Goal: Task Accomplishment & Management: Manage account settings

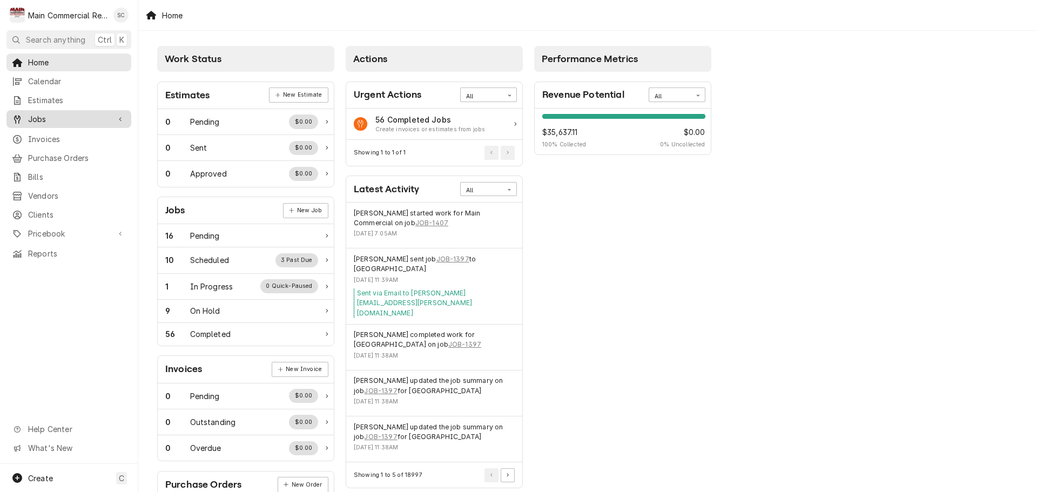
click at [47, 115] on span "Jobs" at bounding box center [69, 118] width 82 height 11
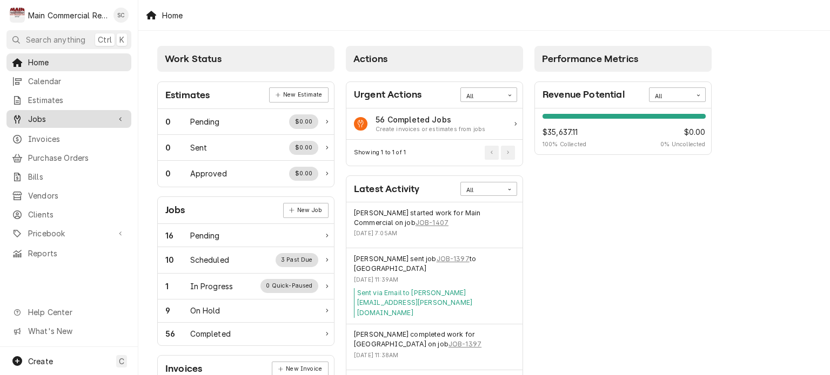
click at [47, 119] on span "Jobs" at bounding box center [69, 118] width 82 height 11
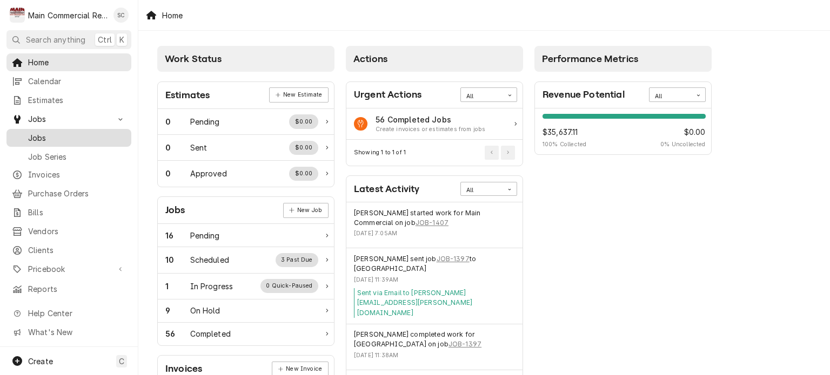
click at [45, 136] on span "Jobs" at bounding box center [77, 137] width 98 height 11
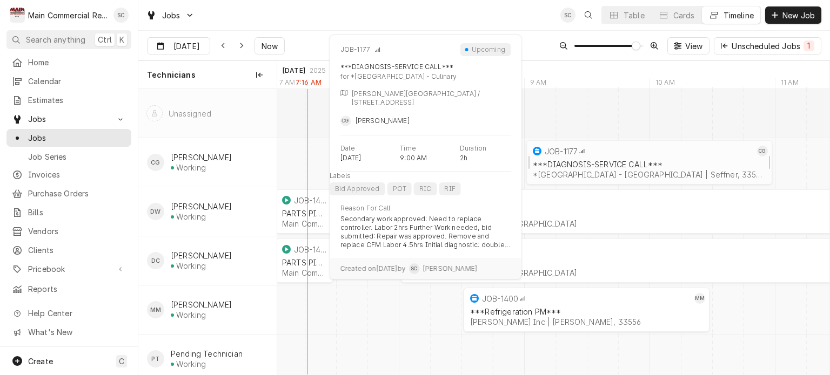
scroll to position [19, 0]
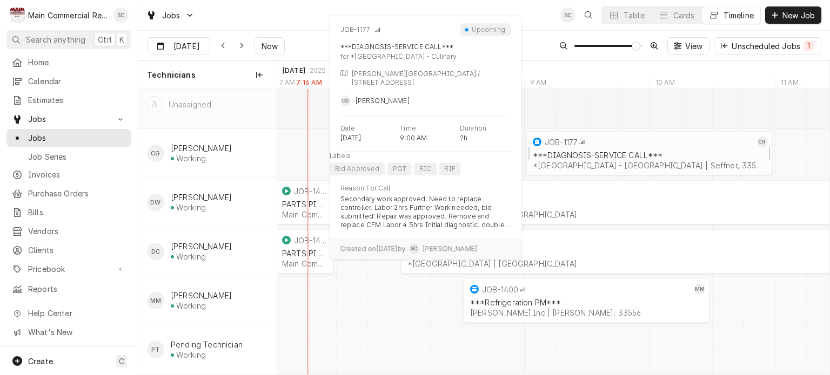
click at [652, 161] on div "*[GEOGRAPHIC_DATA] - [GEOGRAPHIC_DATA] | Seffner, 33584" at bounding box center [649, 165] width 233 height 9
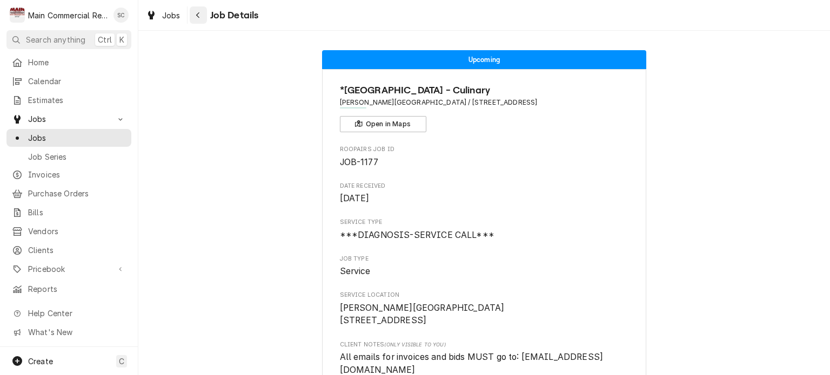
click at [200, 16] on div "Navigate back" at bounding box center [198, 15] width 11 height 11
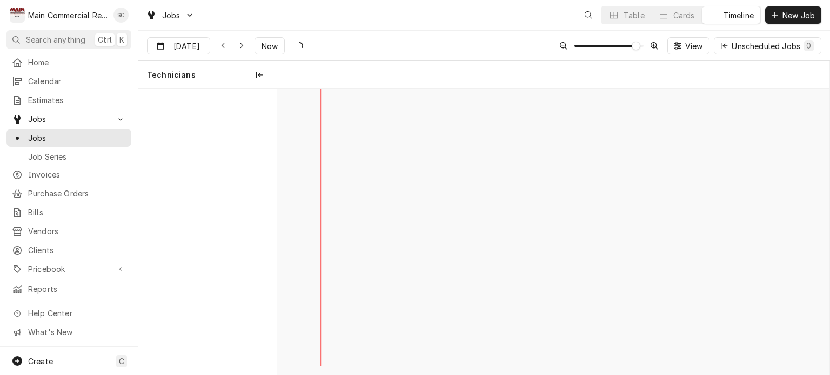
scroll to position [0, 10968]
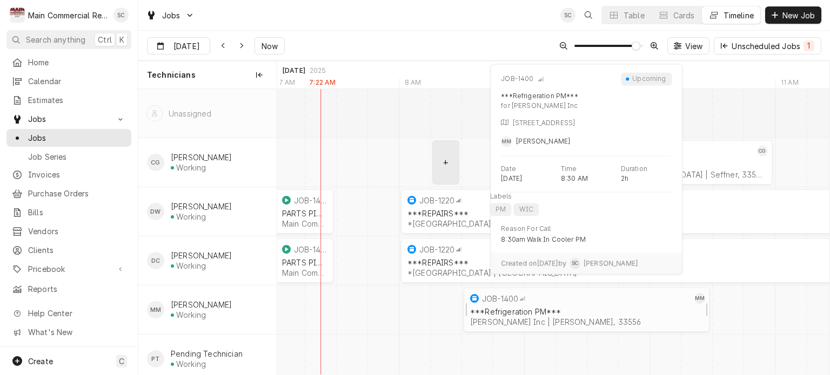
click at [583, 318] on div "Jean Niel Inc | Odessa, 33556" at bounding box center [586, 322] width 233 height 9
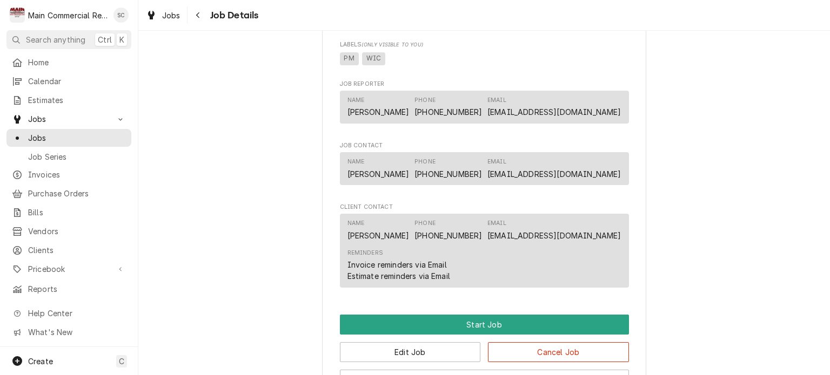
scroll to position [918, 0]
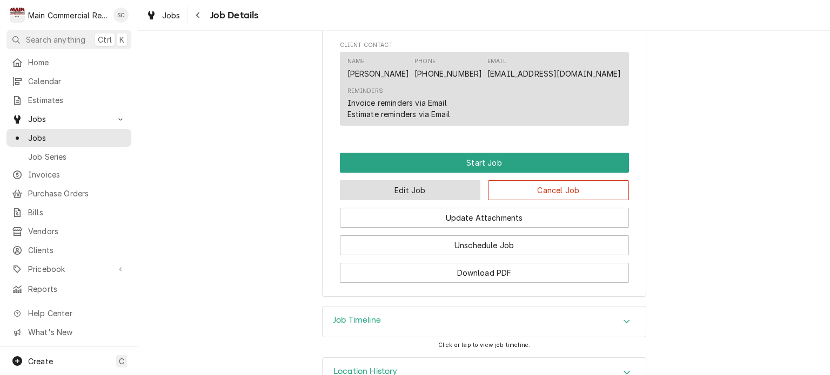
click at [463, 200] on button "Edit Job" at bounding box center [410, 190] width 141 height 20
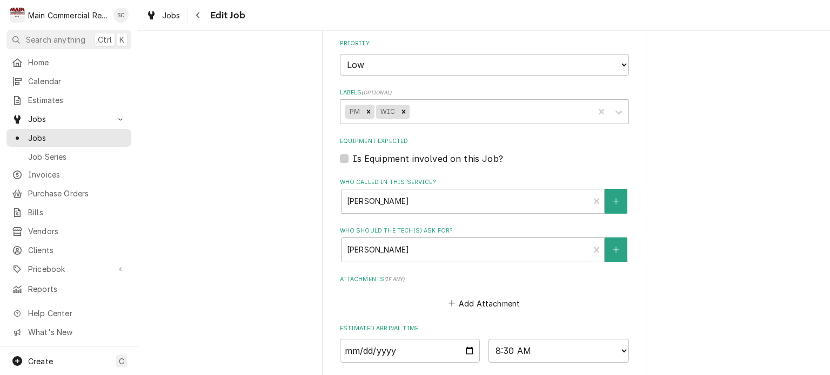
scroll to position [864, 0]
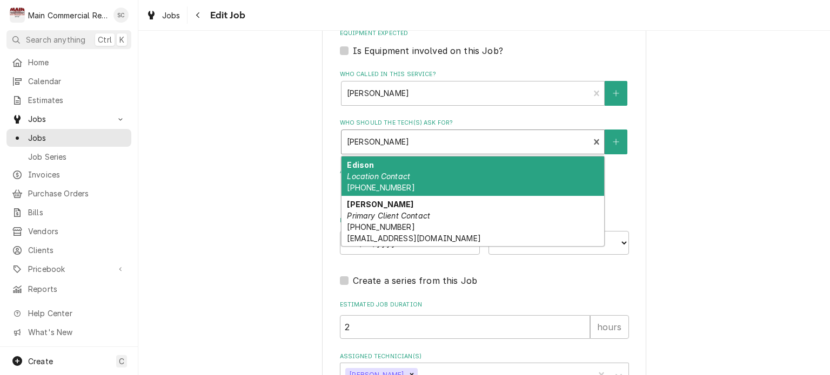
click at [437, 134] on div "Who should the tech(s) ask for?" at bounding box center [465, 141] width 237 height 19
click at [423, 174] on div "Edison Location Contact (757) 768-7334" at bounding box center [472, 176] width 262 height 39
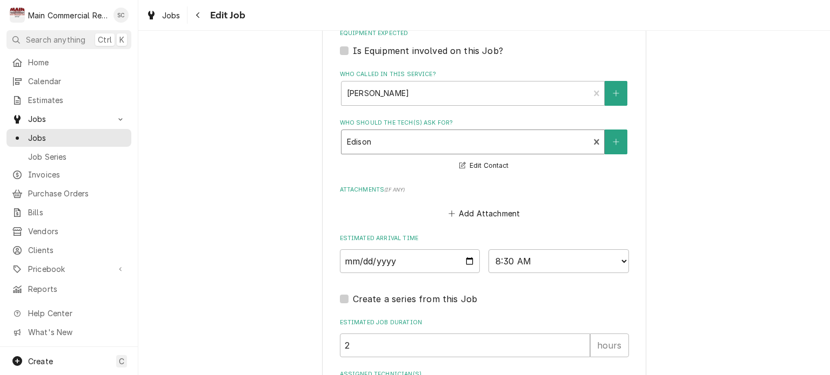
scroll to position [957, 0]
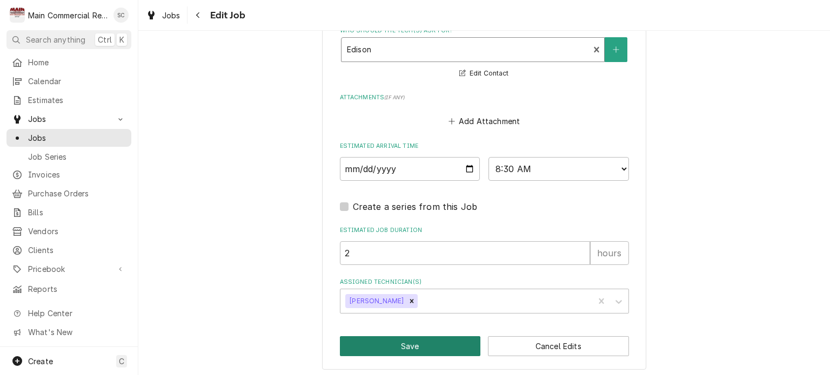
click at [386, 347] on button "Save" at bounding box center [410, 346] width 141 height 20
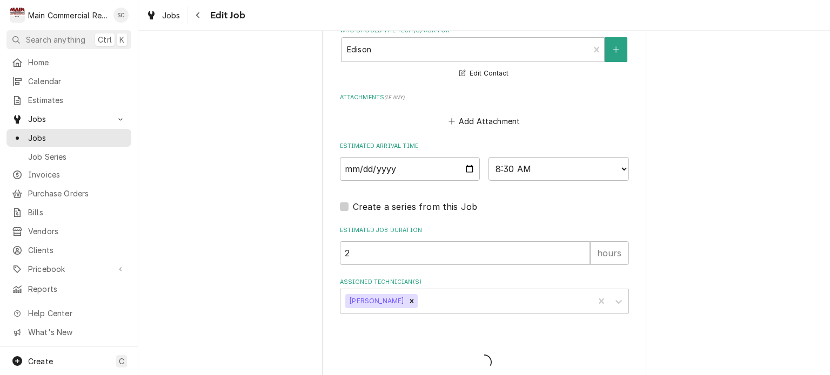
type textarea "x"
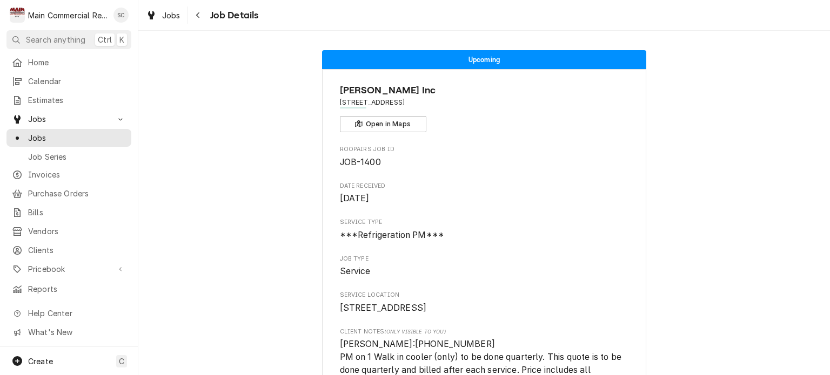
click at [169, 15] on span "Jobs" at bounding box center [171, 15] width 18 height 11
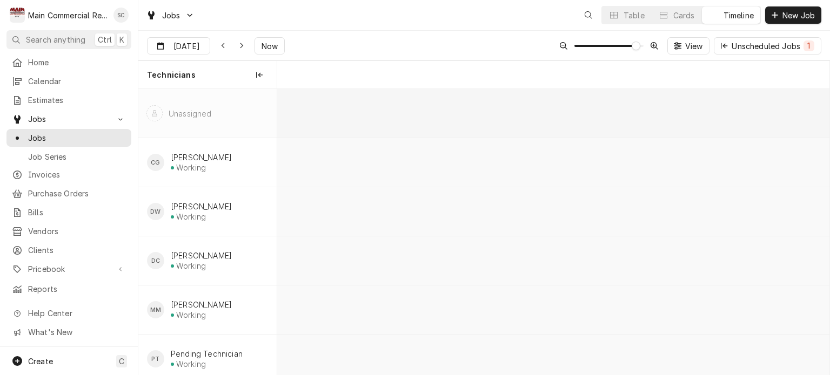
scroll to position [0, 10968]
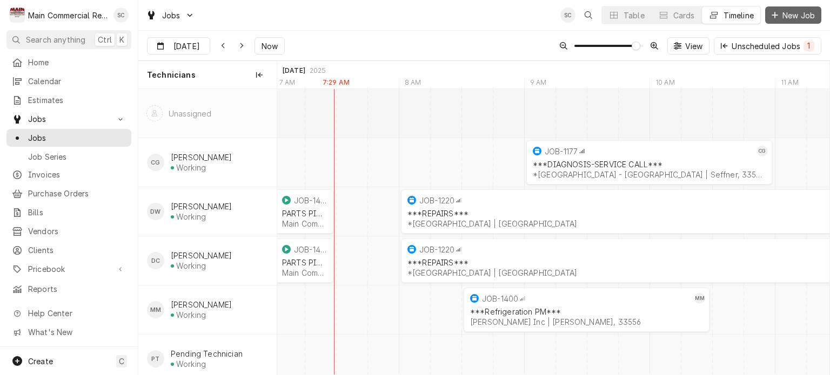
click at [800, 14] on span "New Job" at bounding box center [798, 15] width 37 height 11
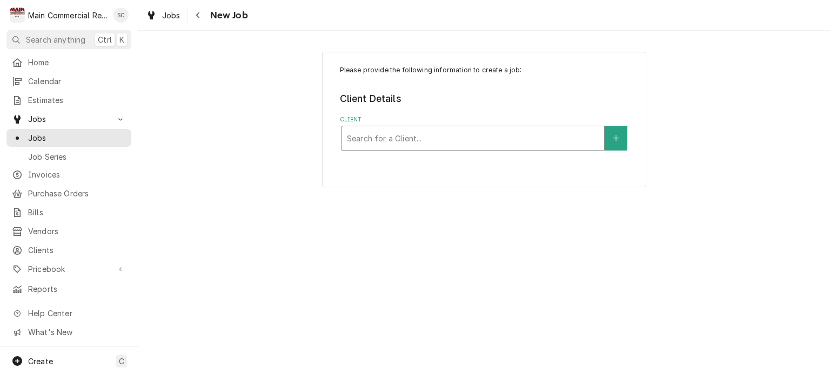
click at [527, 143] on div "Client" at bounding box center [473, 138] width 252 height 19
type input "Epicurean"
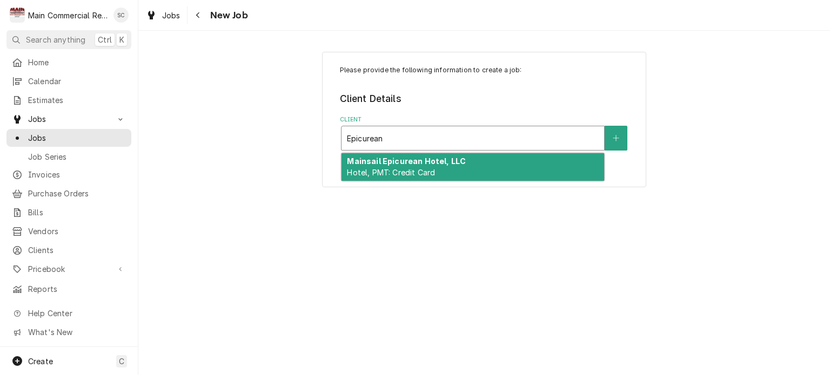
click at [493, 164] on div "Mainsail Epicurean Hotel, LLC Hotel, PMT: Credit Card" at bounding box center [472, 167] width 262 height 28
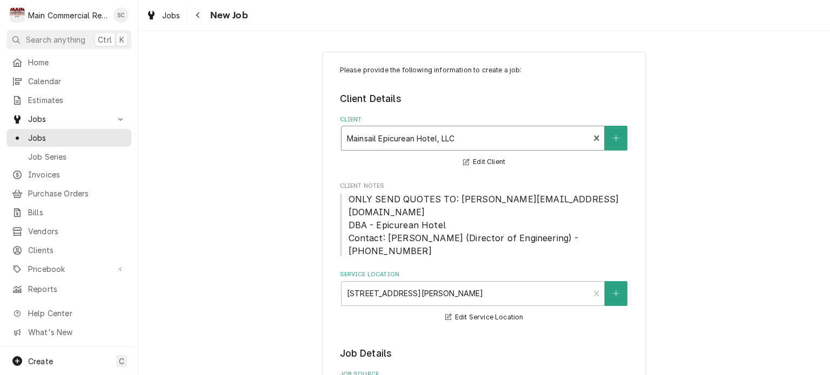
scroll to position [270, 0]
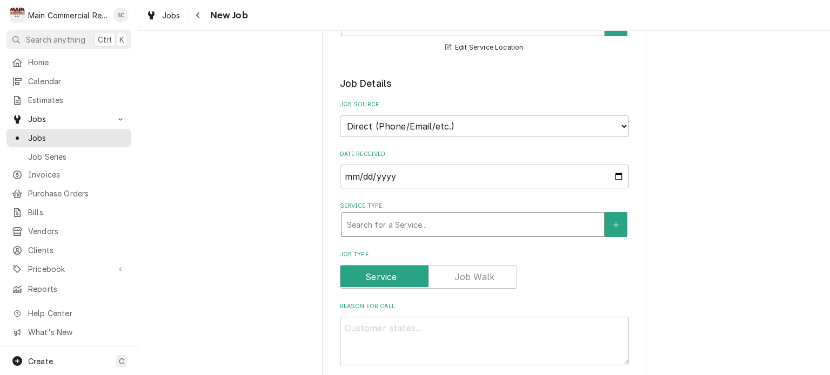
click at [457, 215] on div "Service Type" at bounding box center [473, 224] width 252 height 19
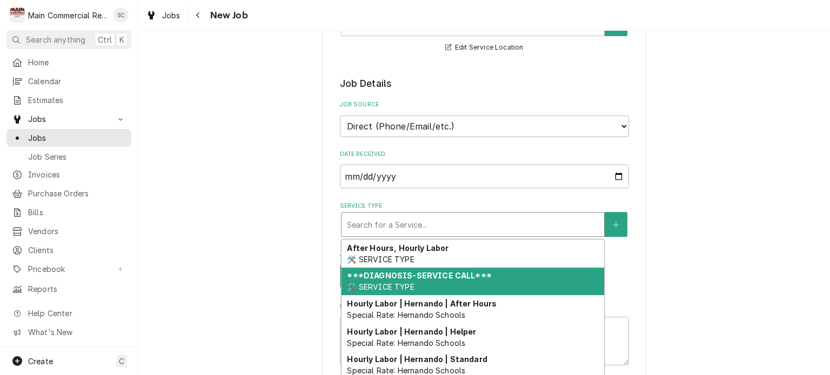
click at [446, 268] on div "***DIAGNOSIS-SERVICE CALL*** 🛠️ SERVICE TYPE" at bounding box center [472, 282] width 262 height 28
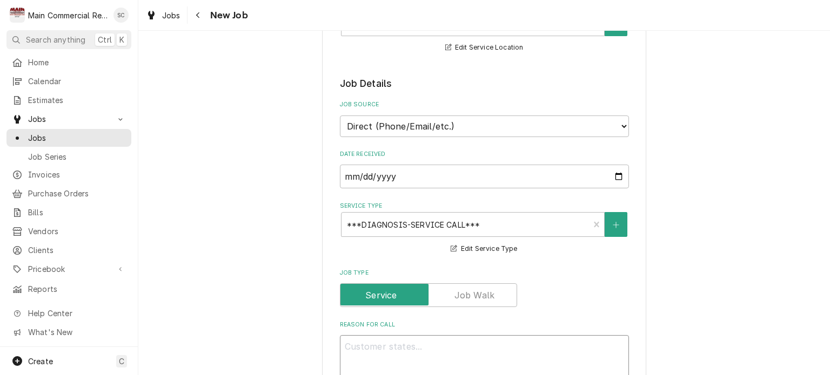
click at [412, 335] on textarea "Reason For Call" at bounding box center [484, 359] width 289 height 49
paste textarea "lobby keg cooler again? I believe it is a glass tender unit. It was reported ju…"
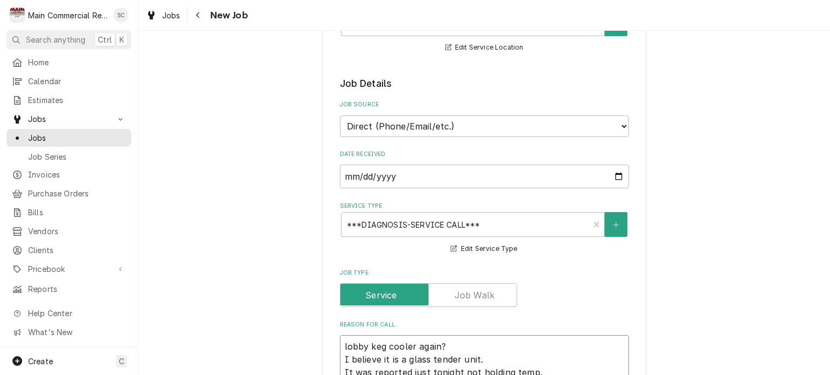
type textarea "x"
type textarea "lobby keg cooler again? I believe it is a glass tender unit. It was reported ju…"
click at [459, 335] on textarea "lobby keg cooler again? I believe it is a glass tender unit. It was reported ju…" at bounding box center [484, 366] width 289 height 62
type textarea "x"
type textarea "lobby keg cooler again I believe it is a glass tender unit. It was reported jus…"
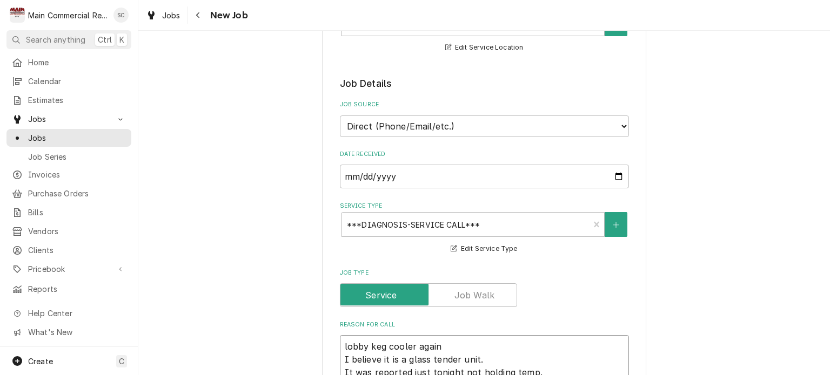
click at [537, 340] on textarea "lobby keg cooler again I believe it is a glass tender unit. It was reported jus…" at bounding box center [484, 366] width 289 height 62
type textarea "x"
type textarea "lobby keg cooler again I believe it is a glass tender unit. It was reported jus…"
type textarea "x"
type textarea "lobby keg cooler again I believe it is a glass tender unit. It was reported jus…"
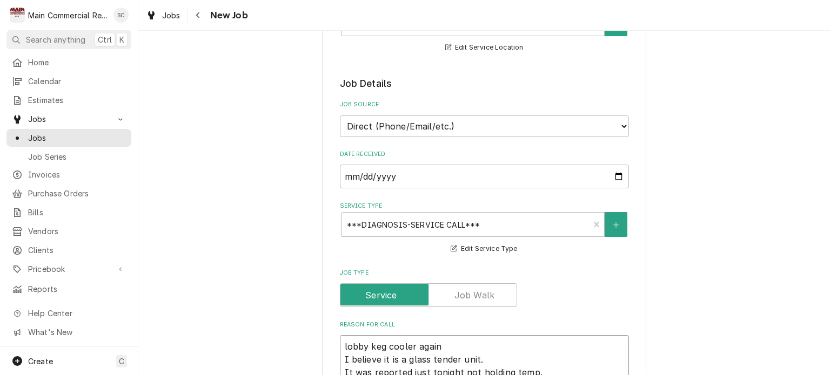
type textarea "x"
type textarea "lobby keg cooler again I believe it is a glass tender unit. It was reported jus…"
type textarea "x"
type textarea "lobby keg cooler again I believe it is a glass tender unit. It was reported jus…"
type textarea "x"
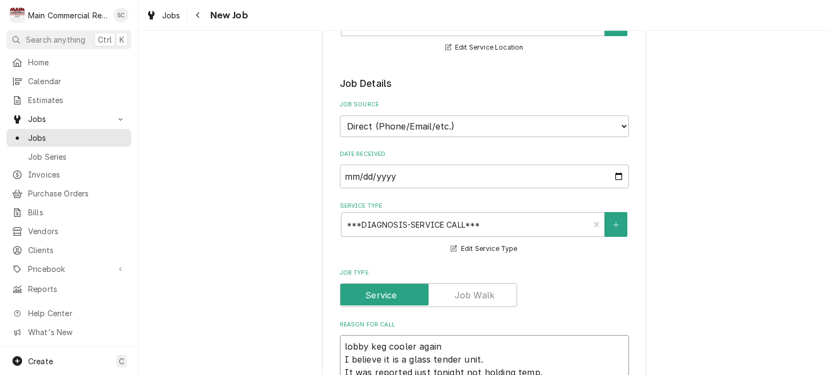
type textarea "lobby keg cooler again I believe it is a glass tender unit. It was reported jus…"
click at [455, 346] on textarea "lobby keg cooler again I believe it is a glass tender unit. It was reported jus…" at bounding box center [484, 366] width 289 height 62
type textarea "x"
type textarea "lobby keg cooler again I believe it is a glass tender unit. It was reported jus…"
type textarea "x"
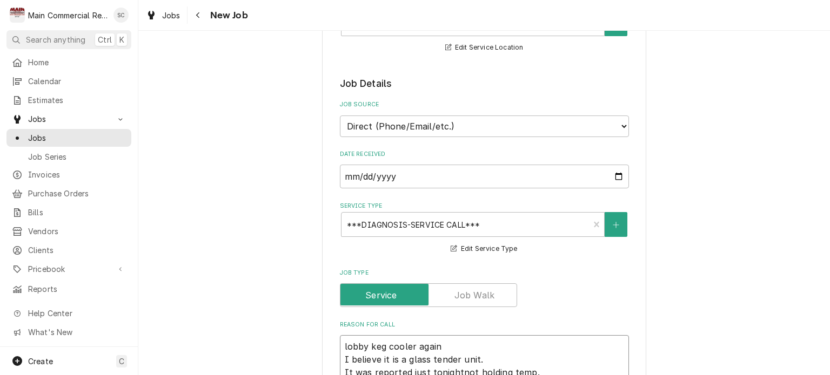
type textarea "lobby keg cooler again I believe it is a glass tender unit. It was reported jus…"
type textarea "x"
type textarea "lobby keg cooler again I believe it is a glass tender unit. It was reported jus…"
type textarea "x"
type textarea "lobby keg cooler again I believe it is a glass tender unit. It was reported jus…"
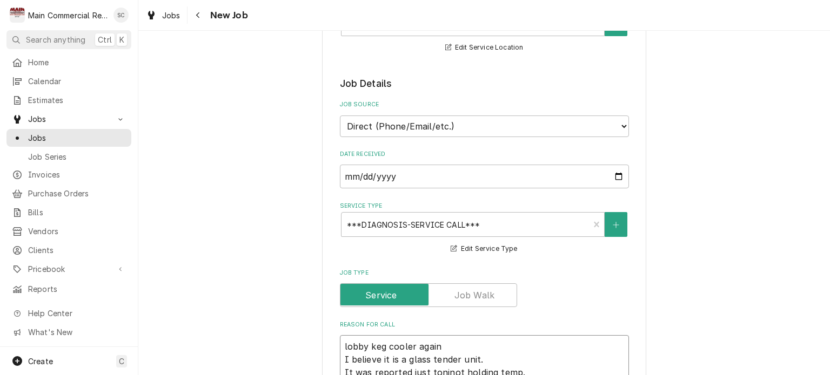
type textarea "x"
type textarea "lobby keg cooler again I believe it is a glass tender unit. It was reported jus…"
type textarea "x"
type textarea "lobby keg cooler again I believe it is a glass tender unit. It was reported jus…"
type textarea "x"
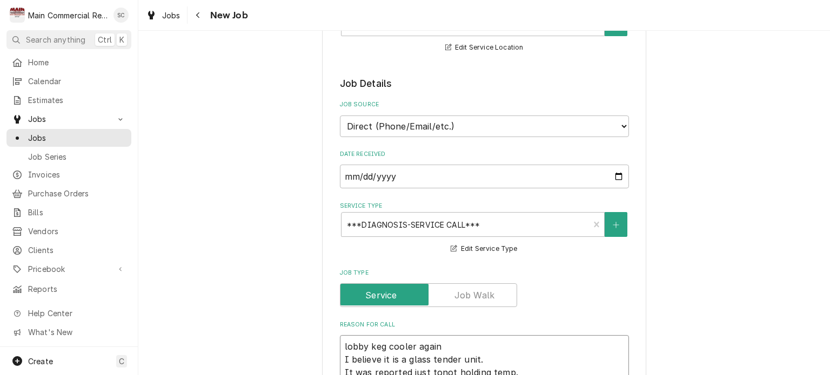
type textarea "lobby keg cooler again I believe it is a glass tender unit. It was reported jus…"
type textarea "x"
type textarea "lobby keg cooler again I believe it is a glass tender unit. It was reported jus…"
type textarea "x"
type textarea "lobby keg cooler again I believe it is a glass tender unit. It was reported jus…"
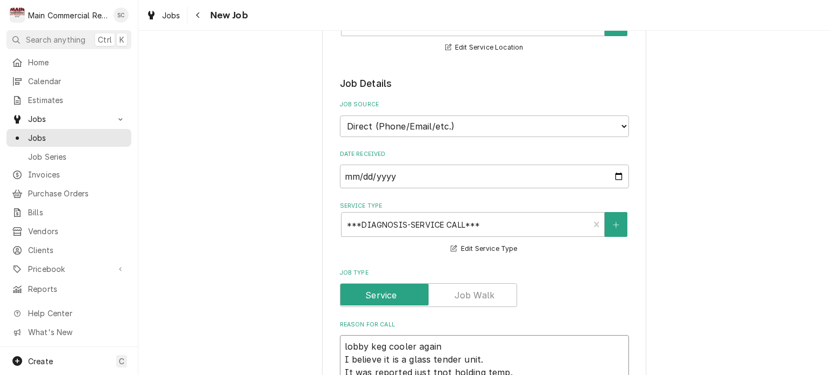
type textarea "x"
type textarea "lobby keg cooler again I believe it is a glass tender unit. It was reported jus…"
type textarea "x"
type textarea "lobby keg cooler again I believe it is a glass tender unit. It was reported jus…"
type textarea "x"
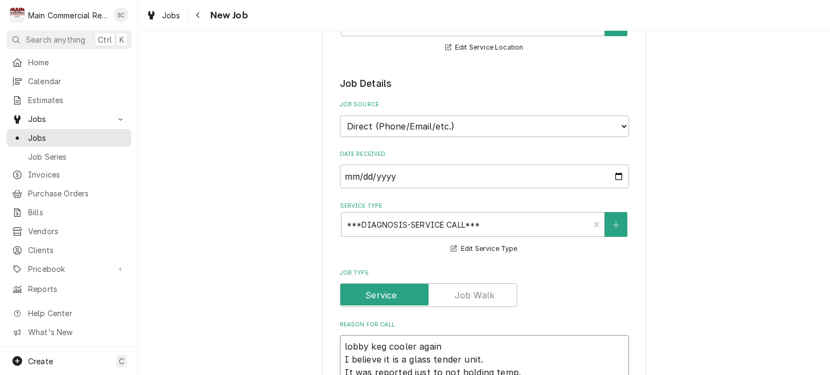
type textarea "lobby keg cooler again I believe it is a glass tender unit. It was reported jus…"
type textarea "x"
type textarea "lobby keg cooler again I believe it is a glass tender unit. It was reported jus…"
type textarea "x"
type textarea "lobby keg cooler again I believe it is a glass tender unit. It was reported jus…"
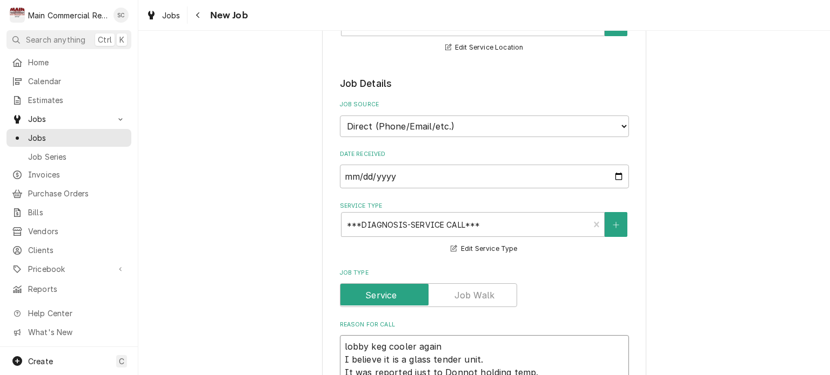
type textarea "x"
type textarea "lobby keg cooler again I believe it is a glass tender unit. It was reported jus…"
type textarea "x"
type textarea "lobby keg cooler again I believe it is a glass tender unit. It was reported jus…"
type textarea "x"
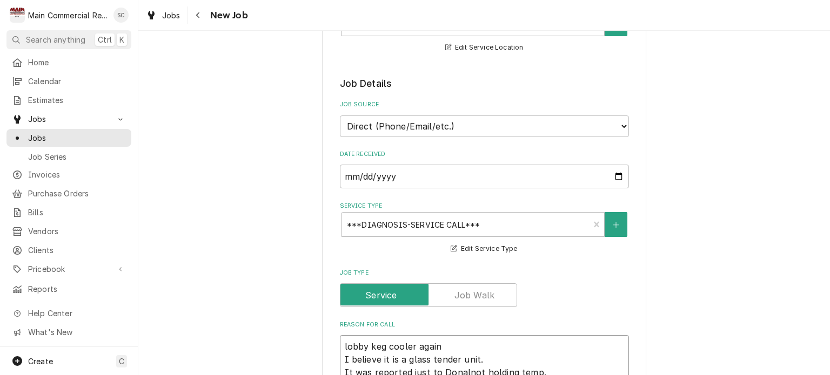
type textarea "lobby keg cooler again I believe it is a glass tender unit. It was reported jus…"
type textarea "x"
type textarea "lobby keg cooler again I believe it is a glass tender unit. It was reported jus…"
type textarea "x"
type textarea "lobby keg cooler again I believe it is a glass tender unit. It was reported jus…"
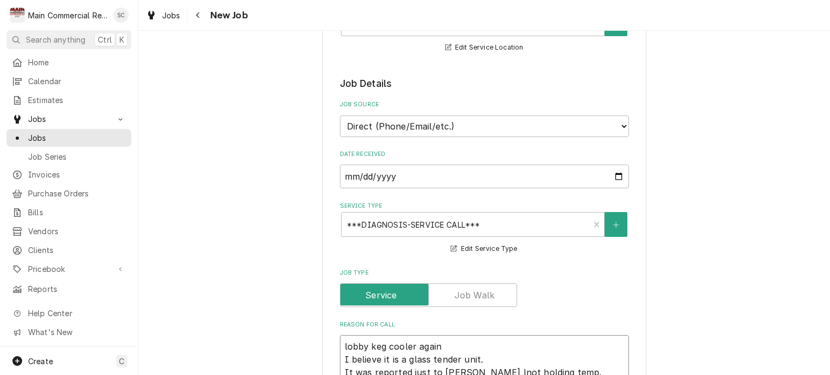
type textarea "x"
type textarea "lobby keg cooler again I believe it is a glass tender unit. It was reported jus…"
type textarea "x"
type textarea "lobby keg cooler again I believe it is a glass tender unit. It was reported jus…"
type textarea "x"
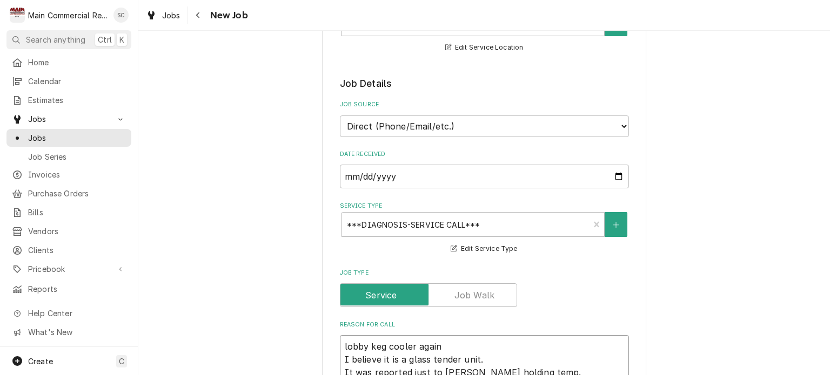
type textarea "lobby keg cooler again I believe it is a glass tender unit. It was reported jus…"
type textarea "x"
type textarea "lobby keg cooler again I believe it is a glass tender unit. It was reported jus…"
type textarea "x"
type textarea "lobby keg cooler again I believe it is a glass tender unit. It was reported jus…"
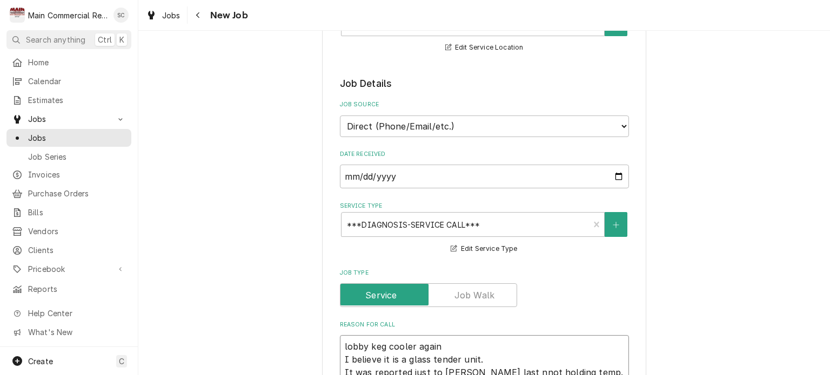
type textarea "x"
type textarea "lobby keg cooler again I believe it is a glass tender unit. It was reported jus…"
type textarea "x"
type textarea "lobby keg cooler again I believe it is a glass tender unit. It was reported jus…"
type textarea "x"
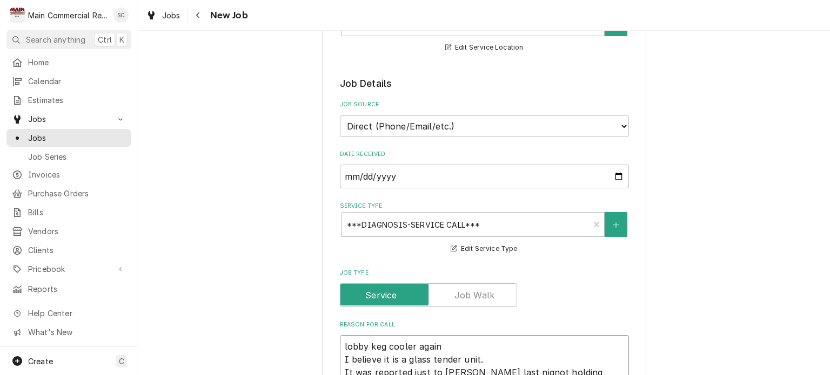
type textarea "lobby keg cooler again I believe it is a glass tender unit. It was reported jus…"
type textarea "x"
type textarea "lobby keg cooler again I believe it is a glass tender unit. It was reported jus…"
type textarea "x"
type textarea "lobby keg cooler again I believe it is a glass tender unit. It was reported jus…"
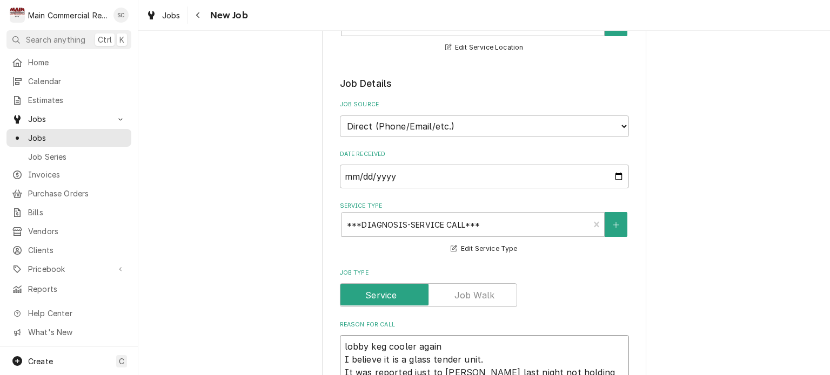
click at [583, 347] on textarea "lobby keg cooler again I believe it is a glass tender unit. It was reported jus…" at bounding box center [484, 366] width 289 height 62
type textarea "x"
type textarea "lobby keg cooler again I believe it is a glass tender unit. It was reported jus…"
type textarea "x"
type textarea "lobby keg cooler again I believe it is a glass tender unit. It was reported jus…"
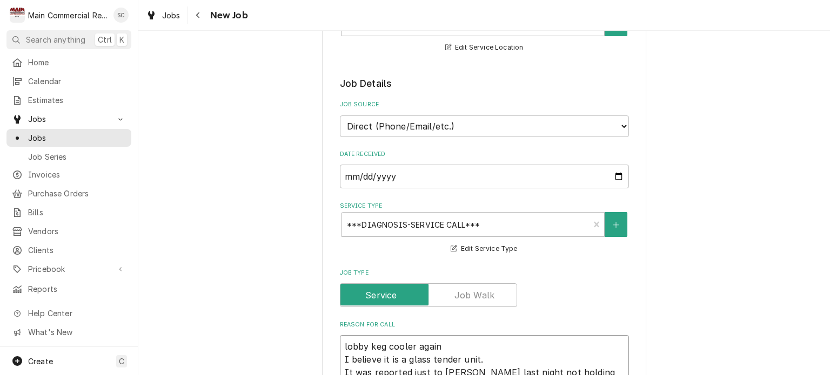
type textarea "x"
type textarea "lobby keg cooler again I believe it is a glass tender unit. It was reported jus…"
type textarea "x"
type textarea "lobby keg cooler again I believe it is a glass tender unit. It was reported jus…"
type textarea "x"
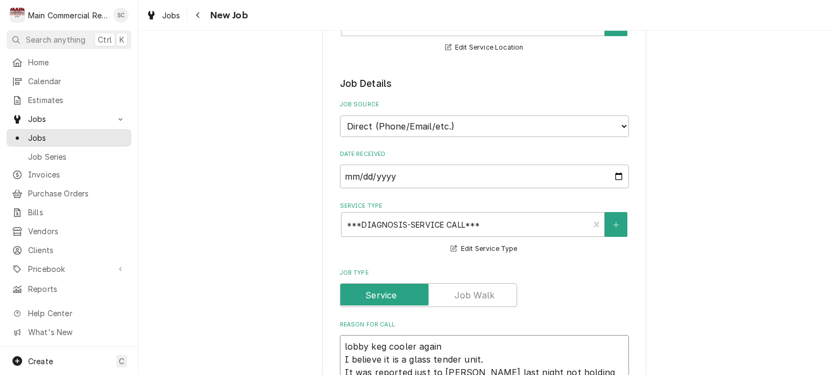
type textarea "lobby keg cooler again I believe it is a glass tender unit. It was reported jus…"
type textarea "x"
type textarea "lobby keg cooler again I believe it is a glass tender unit. It was reported jus…"
type textarea "x"
type textarea "lobby keg cooler again I believe it is a glass tender unit. It was reported jus…"
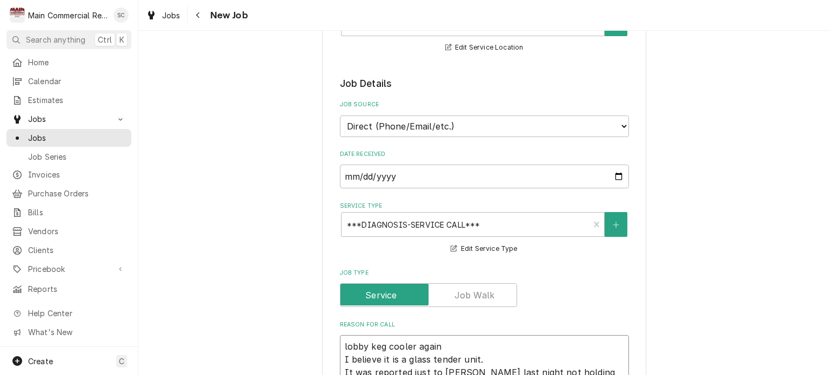
type textarea "x"
type textarea "lobby keg cooler again I believe it is a glass tender unit. It was reported jus…"
type textarea "x"
type textarea "lobby keg cooler again I believe it is a glass tender unit. It was reported jus…"
type textarea "x"
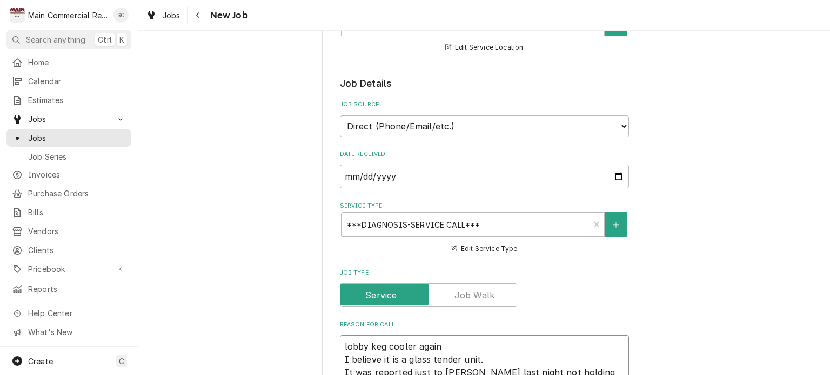
type textarea "lobby keg cooler again I believe it is a glass tender unit. It was reported jus…"
type textarea "x"
type textarea "lobby keg cooler again I believe it is a glass tender unit. It was reported jus…"
type textarea "x"
type textarea "lobby keg cooler again I believe it is a glass tender unit. It was reported jus…"
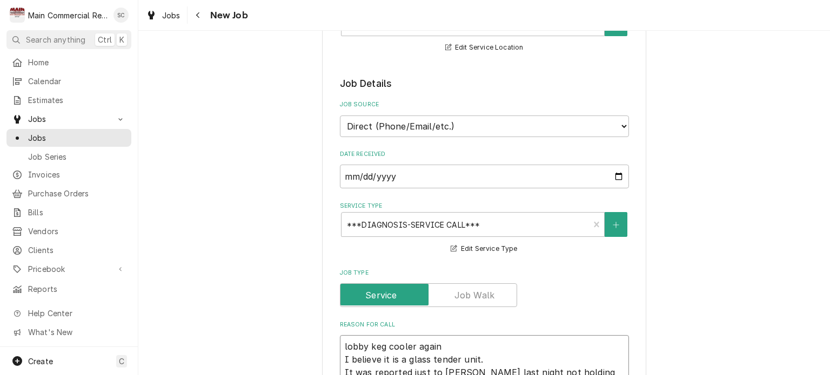
type textarea "x"
type textarea "lobby keg cooler again I believe it is a glass tender unit. It was reported jus…"
type textarea "x"
type textarea "lobby keg cooler again I believe it is a glass tender unit. It was reported jus…"
type textarea "x"
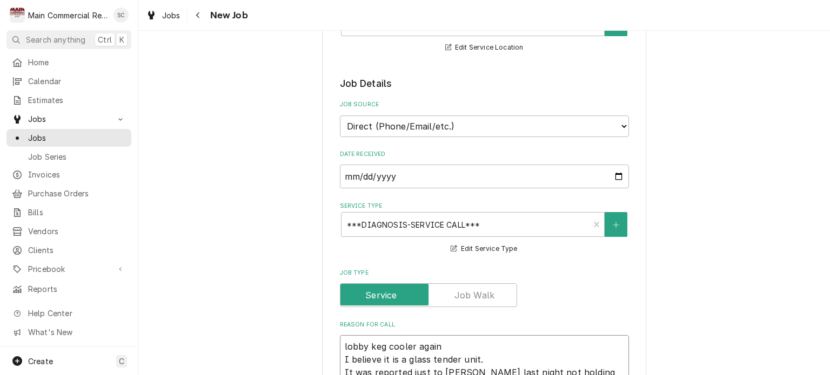
type textarea "lobby keg cooler again I believe it is a glass tender unit. It was reported jus…"
type textarea "x"
type textarea "lobby keg cooler again I believe it is a glass tender unit. It was reported jus…"
type textarea "x"
type textarea "lobby keg cooler again I believe it is a glass tender unit. It was reported jus…"
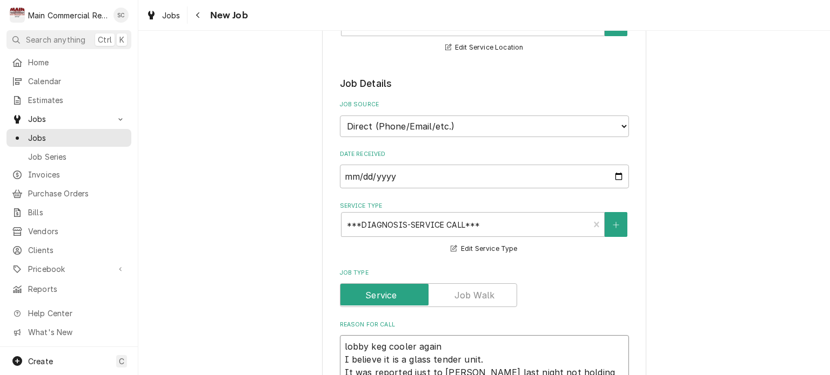
type textarea "x"
type textarea "lobby keg cooler again I believe it is a glass tender unit. It was reported jus…"
type textarea "x"
type textarea "lobby keg cooler again I believe it is a glass tender unit. It was reported jus…"
type textarea "x"
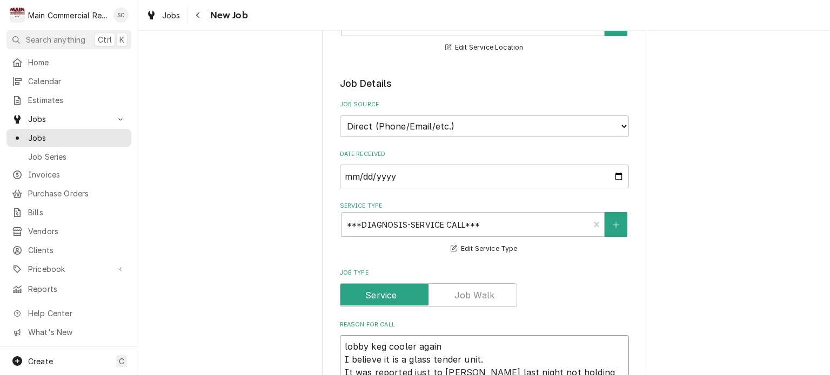
type textarea "lobby keg cooler again I believe it is a glass tender unit. It was reported jus…"
type textarea "x"
type textarea "lobby keg cooler again I believe it is a glass tender unit. It was reported jus…"
type textarea "x"
type textarea "lobby keg cooler again I believe it is a glass tender unit. It was reported jus…"
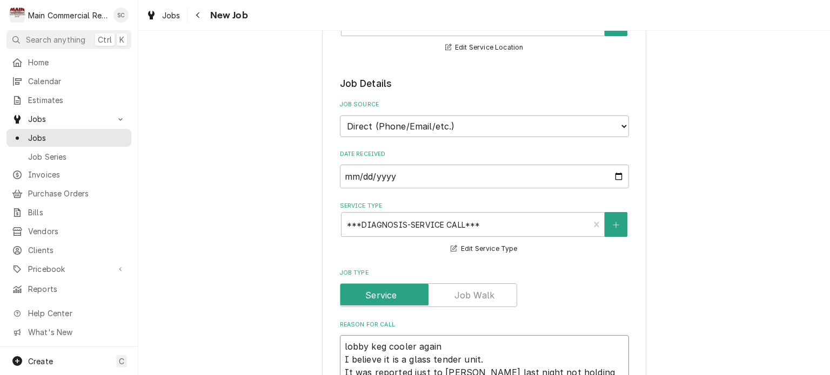
type textarea "x"
type textarea "lobby keg cooler again I believe it is a glass tender unit. It was reported jus…"
type textarea "x"
type textarea "lobby keg cooler again I believe it is a glass tender unit. It was reported jus…"
type textarea "x"
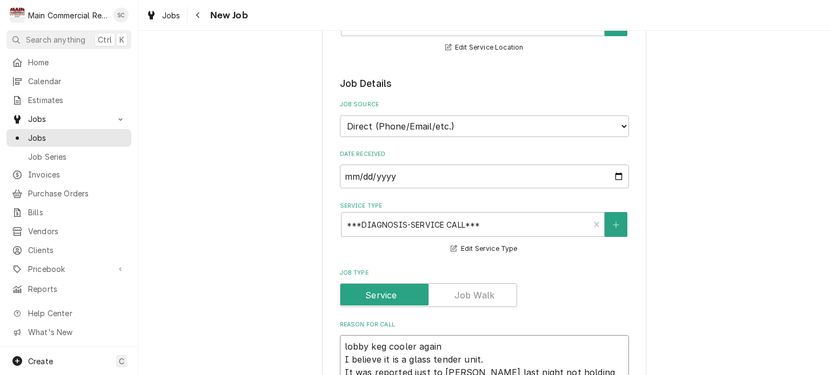
type textarea "lobby keg cooler again I believe it is a glass tender unit. It was reported jus…"
type textarea "x"
type textarea "lobby keg cooler again I believe it is a glass tender unit. It was reported jus…"
type textarea "x"
type textarea "lobby keg cooler again I believe it is a glass tender unit. It was reported jus…"
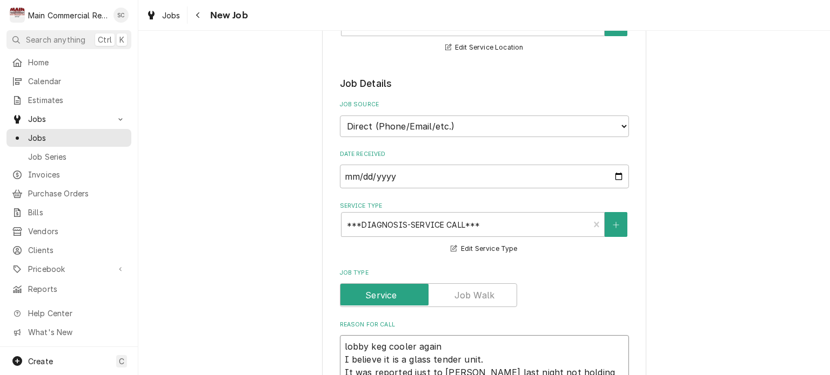
type textarea "x"
type textarea "lobby keg cooler again I believe it is a glass tender unit. It was reported jus…"
type textarea "x"
type textarea "lobby keg cooler again I believe it is a glass tender unit. It was reported jus…"
type textarea "x"
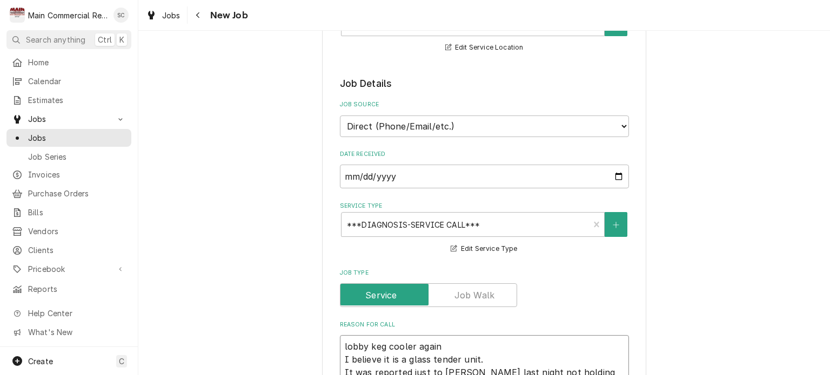
type textarea "lobby keg cooler again I believe it is a glass tender unit. It was reported jus…"
type textarea "x"
type textarea "lobby keg cooler again I believe it is a glass tender unit. It was reported jus…"
type textarea "x"
type textarea "lobby keg cooler again I believe it is a glass tender unit. It was reported jus…"
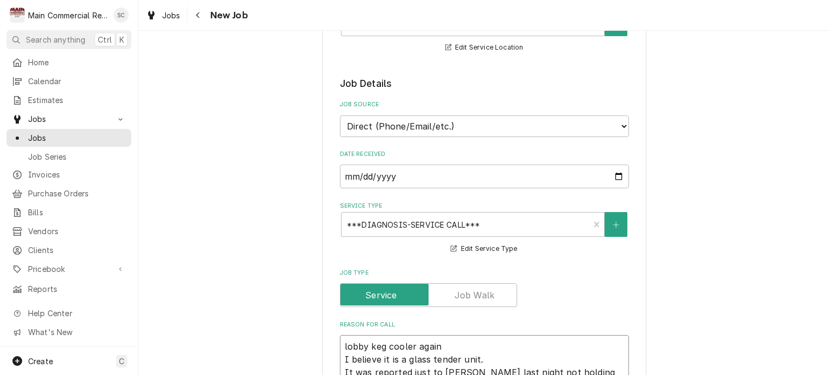
type textarea "x"
type textarea "lobby keg cooler again I believe it is a glass tender unit. It was reported jus…"
type textarea "x"
type textarea "lobby keg cooler again I believe it is a glass tender unit. It was reported jus…"
type textarea "x"
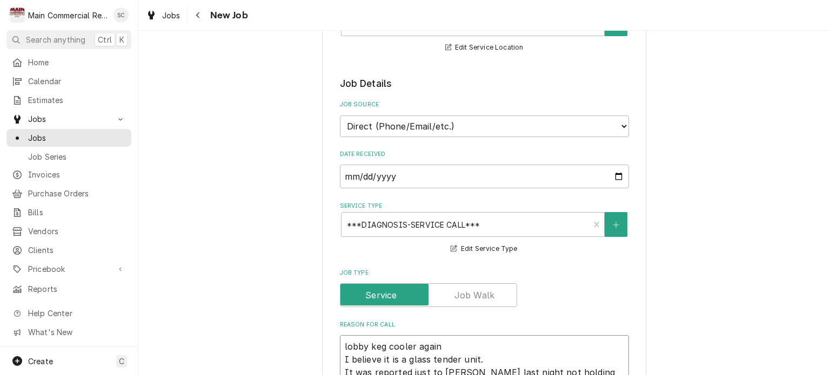
type textarea "lobby keg cooler again I believe it is a glass tender unit. It was reported jus…"
type textarea "x"
type textarea "lobby keg cooler again I believe it is a glass tender unit. It was reported jus…"
type textarea "x"
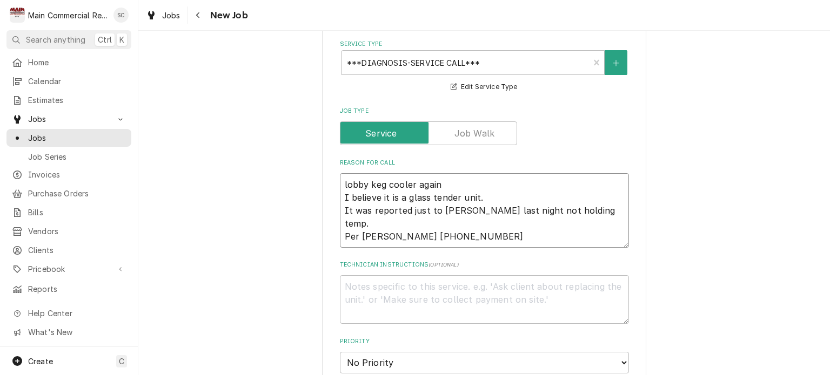
scroll to position [486, 0]
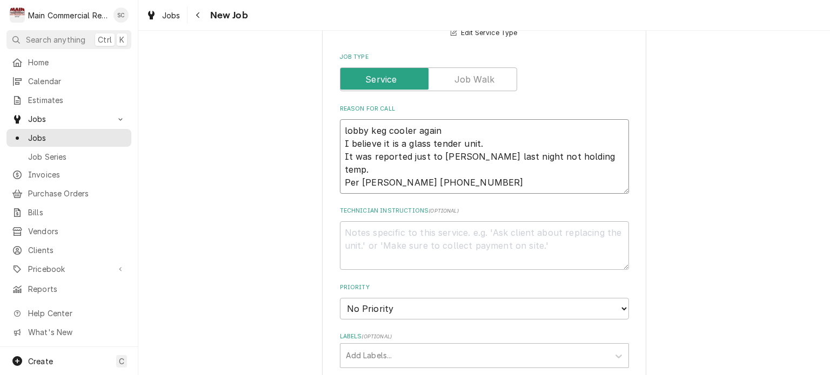
type textarea "lobby keg cooler again I believe it is a glass tender unit. It was reported jus…"
click at [425, 298] on select "No Priority Urgent High Medium Low" at bounding box center [484, 309] width 289 height 22
select select "2"
click at [340, 298] on select "No Priority Urgent High Medium Low" at bounding box center [484, 309] width 289 height 22
type textarea "x"
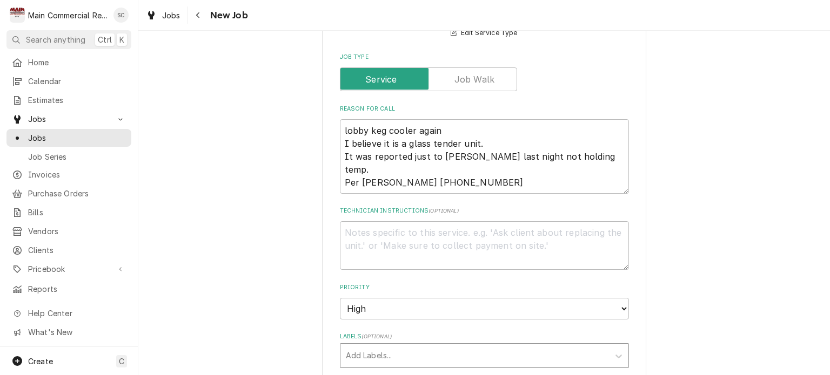
click at [433, 346] on div "Labels" at bounding box center [475, 355] width 258 height 19
type input "RIC"
type textarea "x"
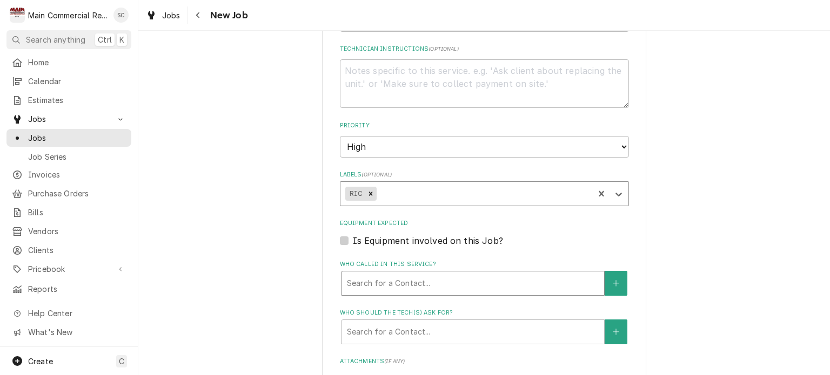
click at [415, 274] on div "Who called in this service?" at bounding box center [473, 283] width 252 height 19
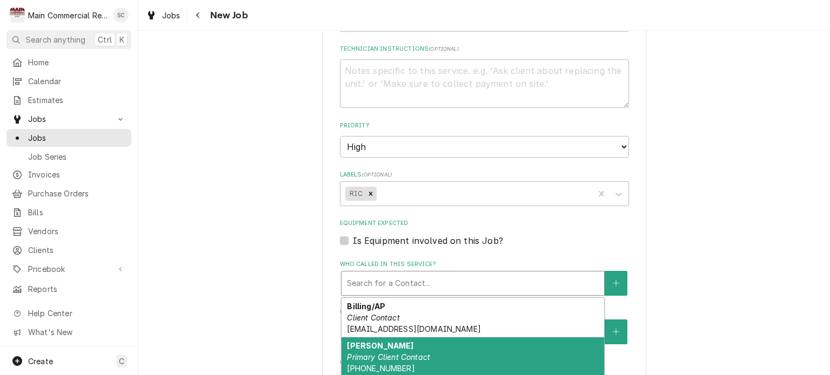
click at [406, 353] on em "Primary Client Contact" at bounding box center [388, 357] width 83 height 9
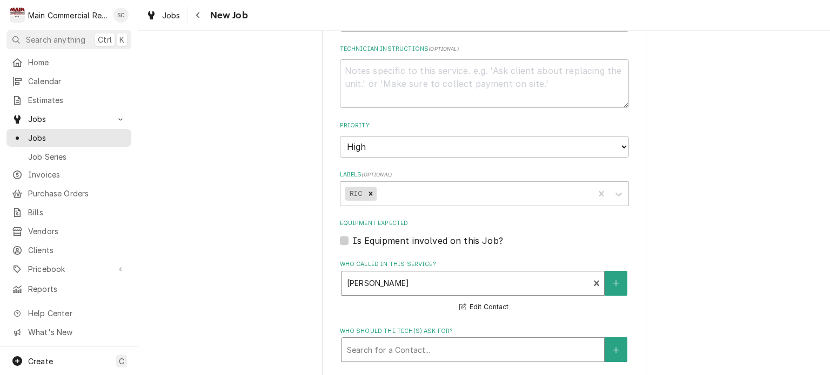
click at [414, 340] on div "Who should the tech(s) ask for?" at bounding box center [473, 349] width 252 height 19
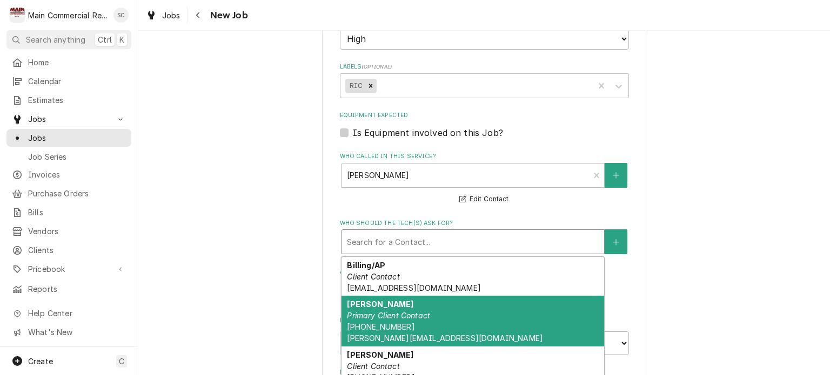
click at [448, 296] on div "Donald Rook Primary Client Contact (941) 735-5025 drook@mainsailhotels.com" at bounding box center [472, 321] width 262 height 51
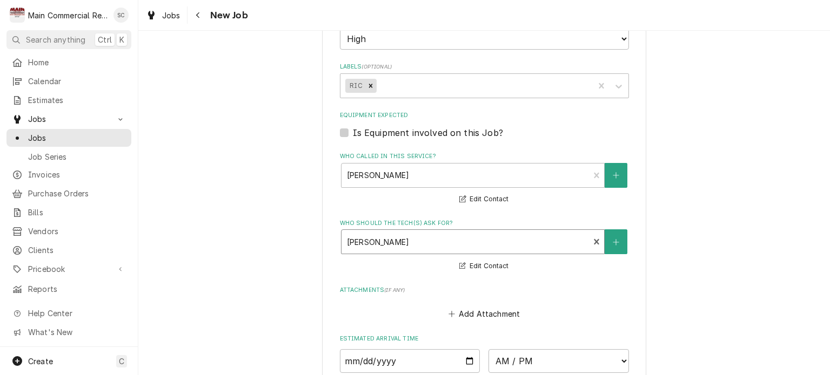
scroll to position [918, 0]
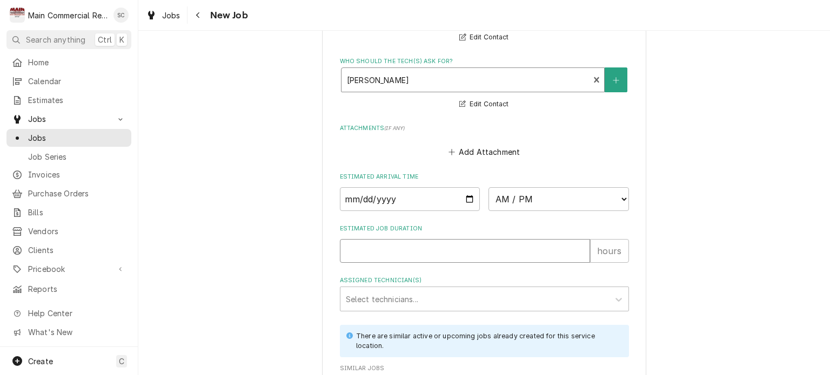
click at [456, 239] on input "Estimated Job Duration" at bounding box center [465, 251] width 250 height 24
type textarea "x"
type input "2"
type textarea "x"
type input "2"
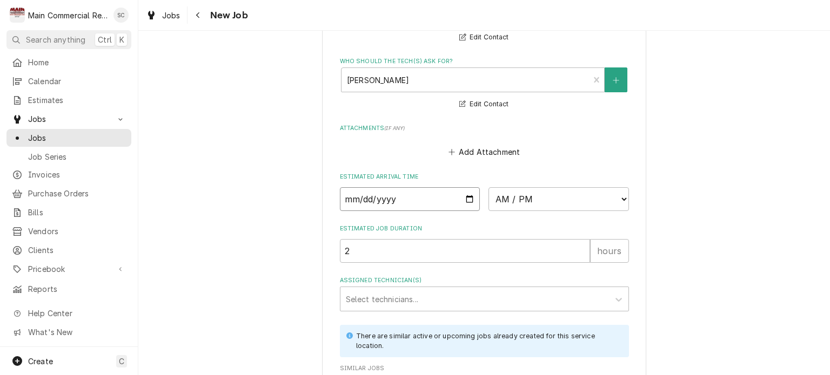
click at [466, 187] on input "Date" at bounding box center [410, 199] width 140 height 24
click at [534, 225] on label "Estimated Job Duration" at bounding box center [484, 229] width 289 height 9
click at [534, 239] on input "2" at bounding box center [465, 251] width 250 height 24
click at [464, 187] on input "Date" at bounding box center [410, 199] width 140 height 24
type textarea "x"
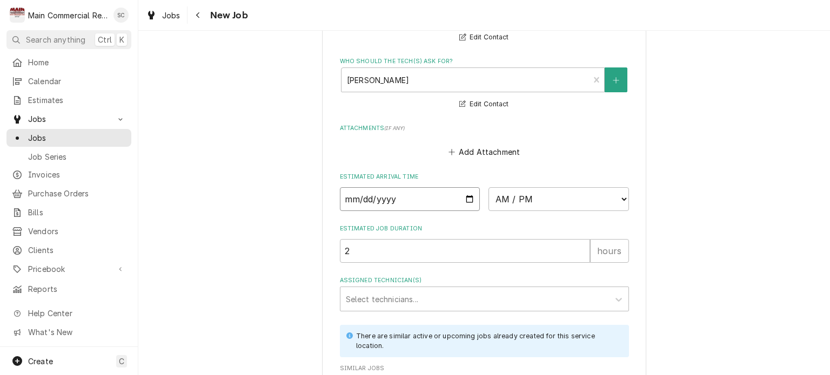
type input "2025-09-15"
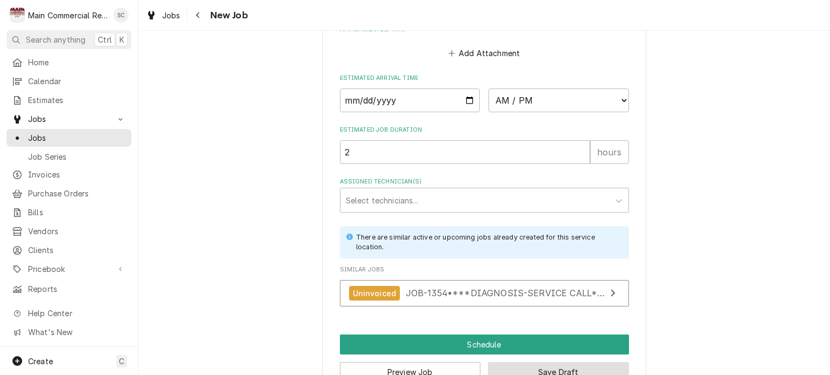
click at [529, 362] on button "Save Draft" at bounding box center [558, 372] width 141 height 20
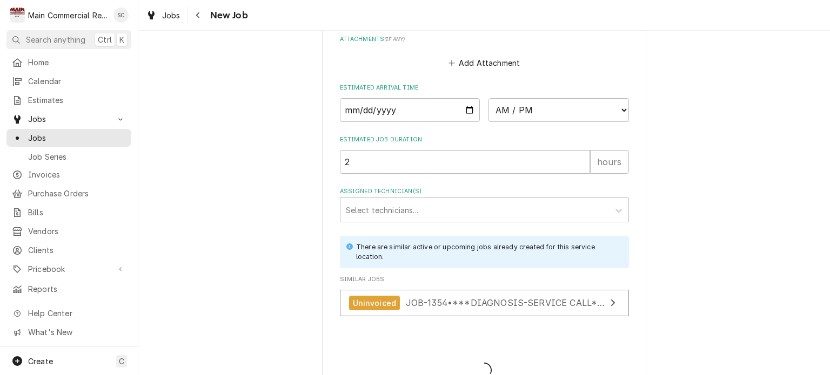
type textarea "x"
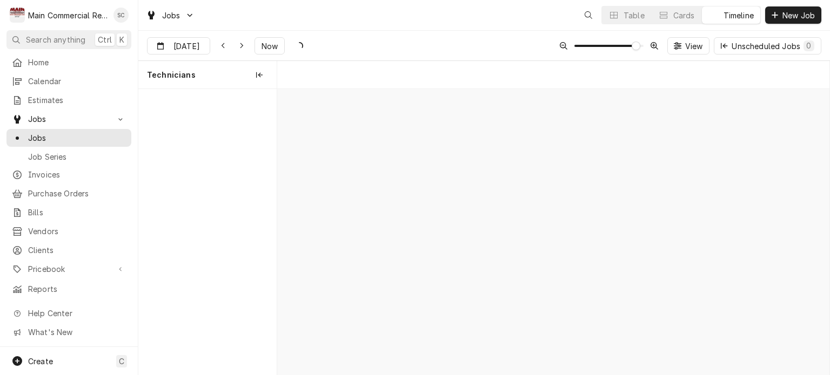
scroll to position [0, 10968]
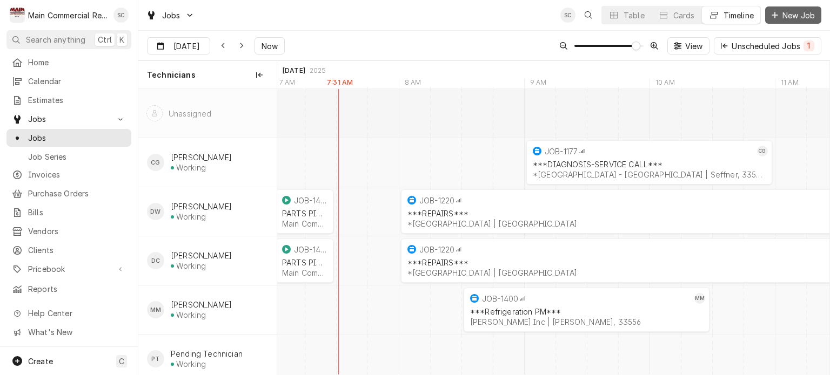
click at [800, 15] on span "New Job" at bounding box center [798, 15] width 37 height 11
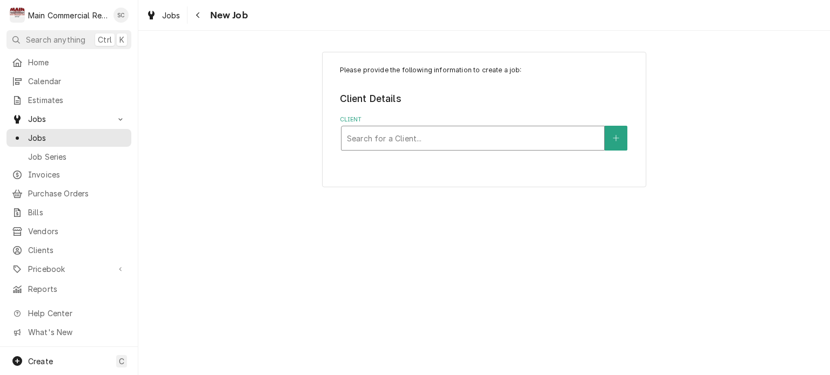
click at [490, 146] on div "Client" at bounding box center [473, 138] width 252 height 19
type input "epicurean"
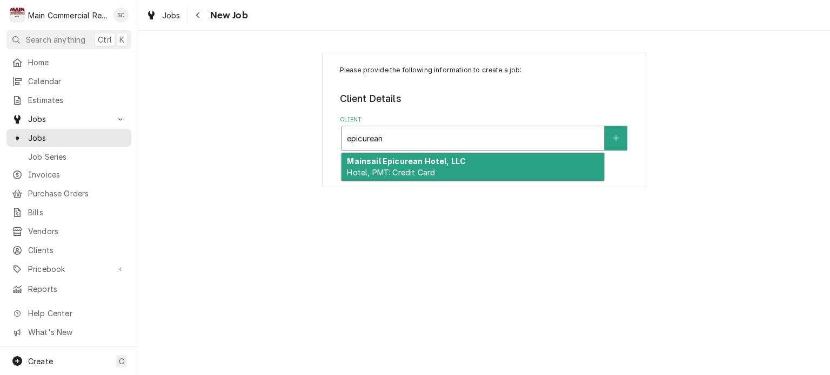
click at [482, 170] on div "Mainsail Epicurean Hotel, LLC Hotel, PMT: Credit Card" at bounding box center [472, 167] width 262 height 28
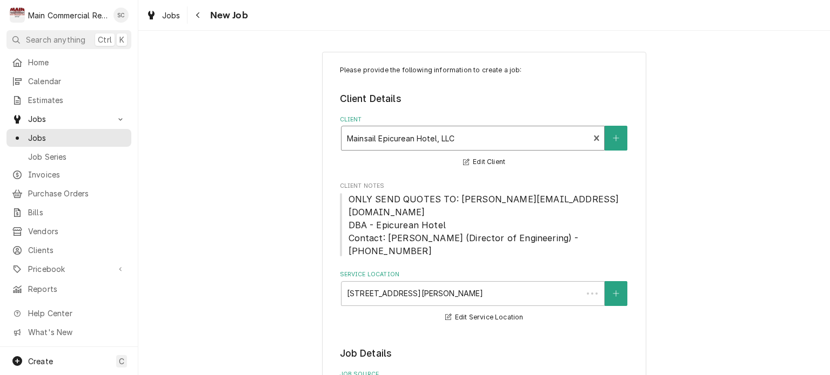
scroll to position [216, 0]
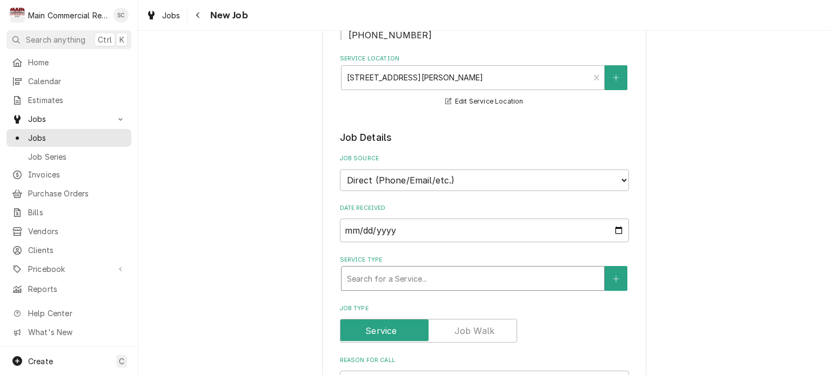
click at [469, 269] on div "Service Type" at bounding box center [473, 278] width 252 height 19
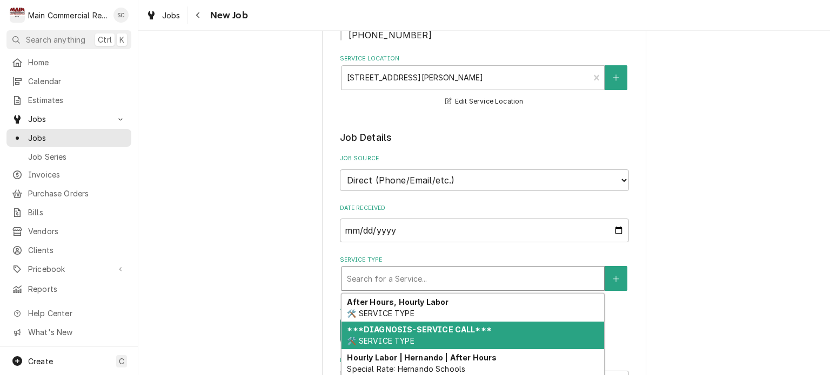
click at [452, 325] on strong "***DIAGNOSIS-SERVICE CALL***" at bounding box center [419, 329] width 144 height 9
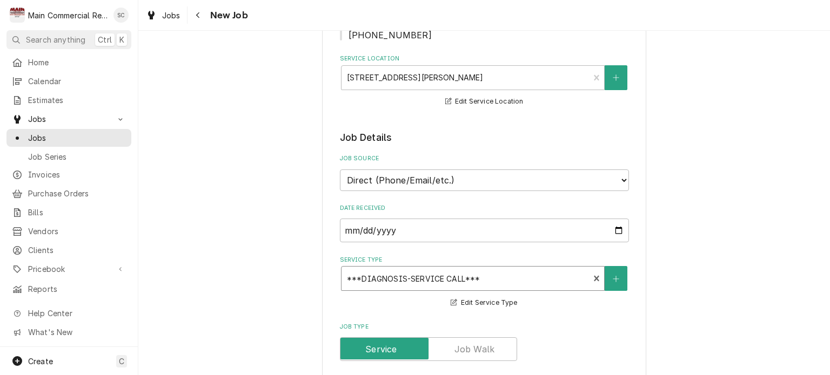
scroll to position [378, 0]
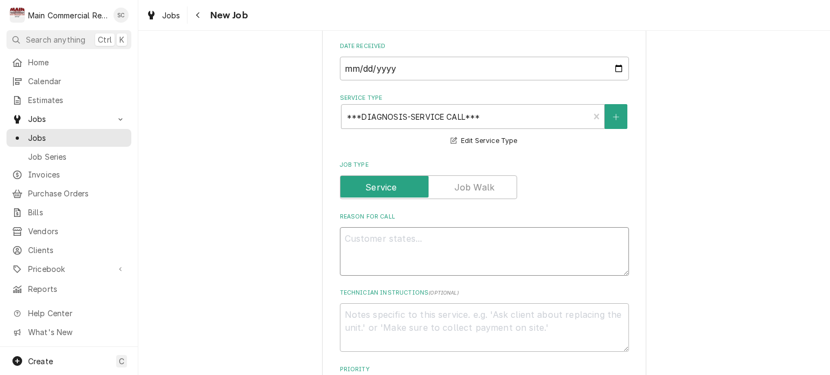
click at [485, 227] on textarea "Reason For Call" at bounding box center [484, 251] width 289 height 49
paste textarea "ice machine in our rooftop Edge bar kitchen has failed (happened Friday) and ne…"
type textarea "x"
type textarea "ice machine in our rooftop Edge bar kitchen has failed (happened Friday) and ne…"
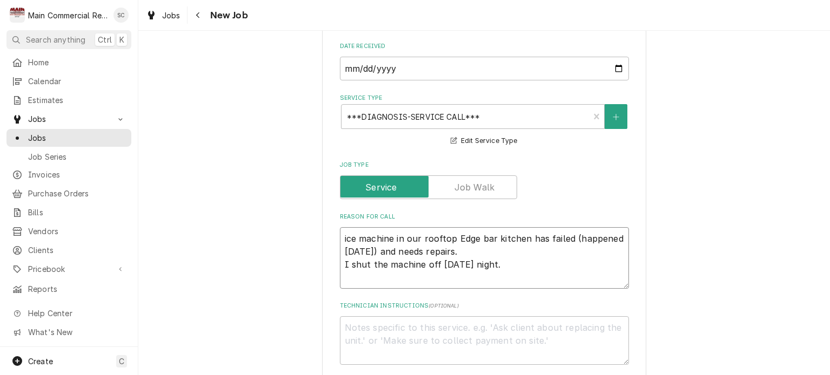
type textarea "x"
type textarea "ice machine in our rooftop Edge bar kitchen has failed (happened Friday) and ne…"
type textarea "x"
type textarea "ice machine in our rooftop Edge bar kitchen has failed (happened Friday) and ne…"
type textarea "x"
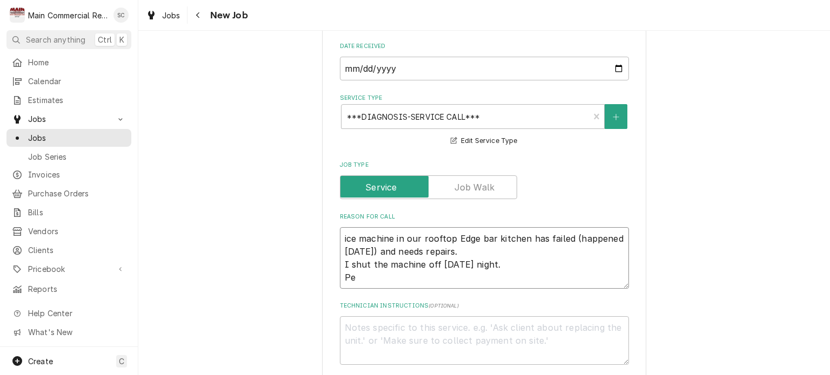
type textarea "ice machine in our rooftop Edge bar kitchen has failed (happened Friday) and ne…"
type textarea "x"
type textarea "ice machine in our rooftop Edge bar kitchen has failed (happened Friday) and ne…"
type textarea "x"
type textarea "ice machine in our rooftop Edge bar kitchen has failed (happened Friday) and ne…"
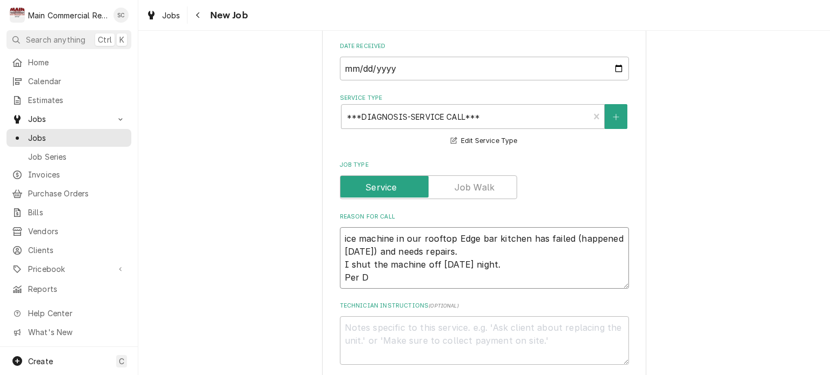
type textarea "x"
type textarea "ice machine in our rooftop Edge bar kitchen has failed (happened Friday) and ne…"
type textarea "x"
type textarea "ice machine in our rooftop Edge bar kitchen has failed (happened Friday) and ne…"
type textarea "x"
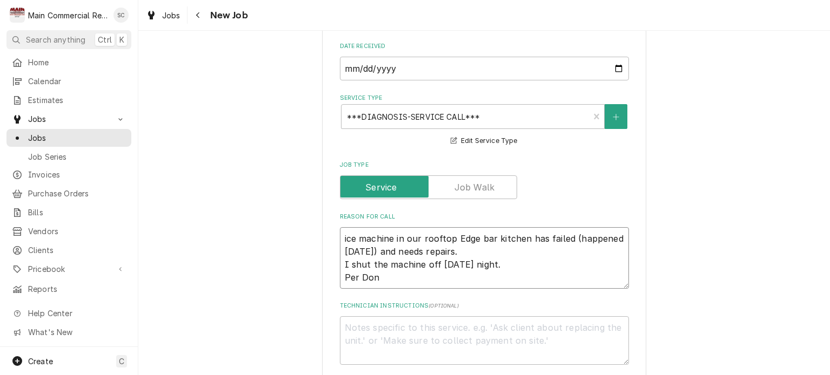
type textarea "ice machine in our rooftop Edge bar kitchen has failed (happened Friday) and ne…"
type textarea "x"
type textarea "ice machine in our rooftop Edge bar kitchen has failed (happened Friday) and ne…"
type textarea "x"
type textarea "ice machine in our rooftop Edge bar kitchen has failed (happened Friday) and ne…"
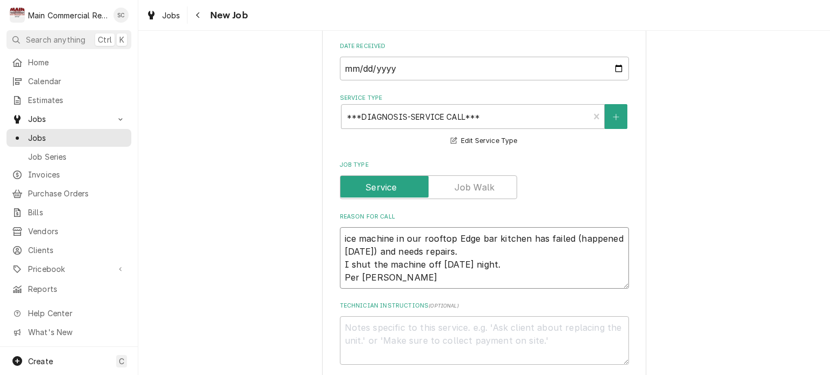
type textarea "x"
type textarea "ice machine in our rooftop Edge bar kitchen has failed (happened Friday) and ne…"
type textarea "x"
type textarea "ice machine in our rooftop Edge bar kitchen has failed (happened Friday) and ne…"
type textarea "x"
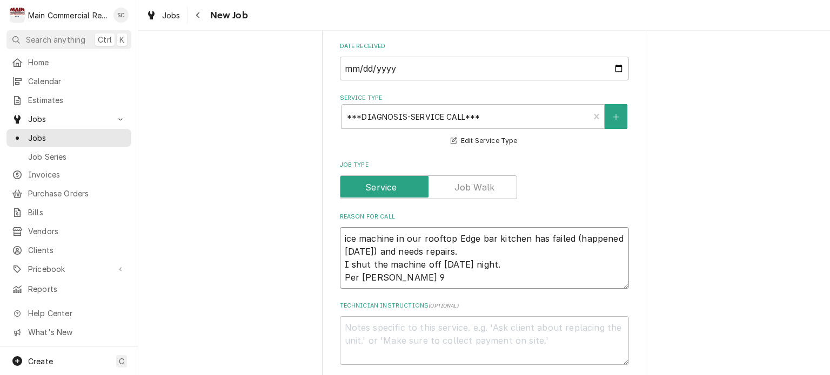
type textarea "ice machine in our rooftop Edge bar kitchen has failed (happened Friday) and ne…"
type textarea "x"
type textarea "ice machine in our rooftop Edge bar kitchen has failed (happened Friday) and ne…"
type textarea "x"
type textarea "ice machine in our rooftop Edge bar kitchen has failed (happened Friday) and ne…"
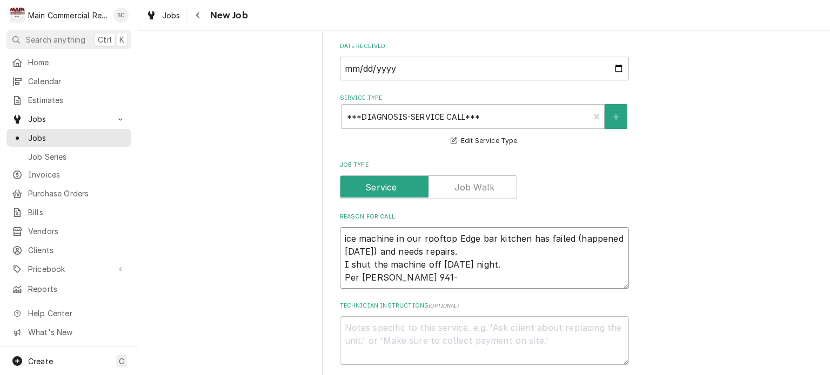
type textarea "x"
type textarea "ice machine in our rooftop Edge bar kitchen has failed (happened Friday) and ne…"
type textarea "x"
type textarea "ice machine in our rooftop Edge bar kitchen has failed (happened Friday) and ne…"
type textarea "x"
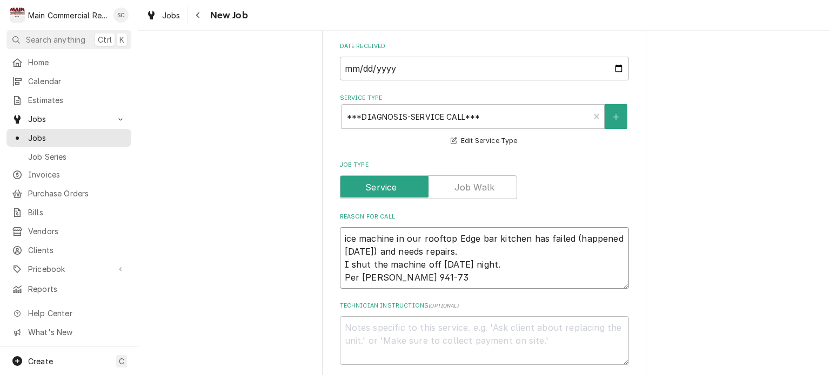
type textarea "ice machine in our rooftop Edge bar kitchen has failed (happened Friday) and ne…"
type textarea "x"
type textarea "ice machine in our rooftop Edge bar kitchen has failed (happened Friday) and ne…"
type textarea "x"
type textarea "ice machine in our rooftop Edge bar kitchen has failed (happened Friday) and ne…"
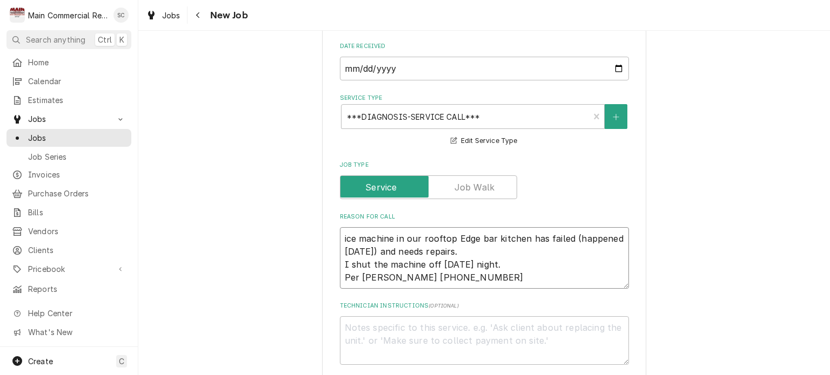
type textarea "x"
type textarea "ice machine in our rooftop Edge bar kitchen has failed (happened Friday) and ne…"
type textarea "x"
type textarea "ice machine in our rooftop Edge bar kitchen has failed (happened Friday) and ne…"
type textarea "x"
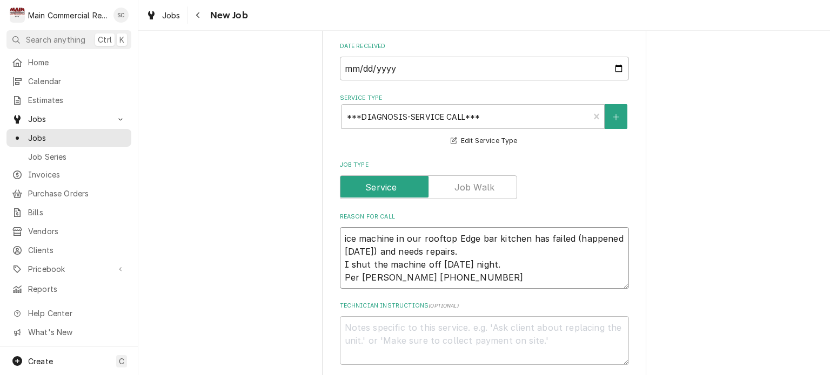
type textarea "ice machine in our rooftop Edge bar kitchen has failed (happened Friday) and ne…"
type textarea "x"
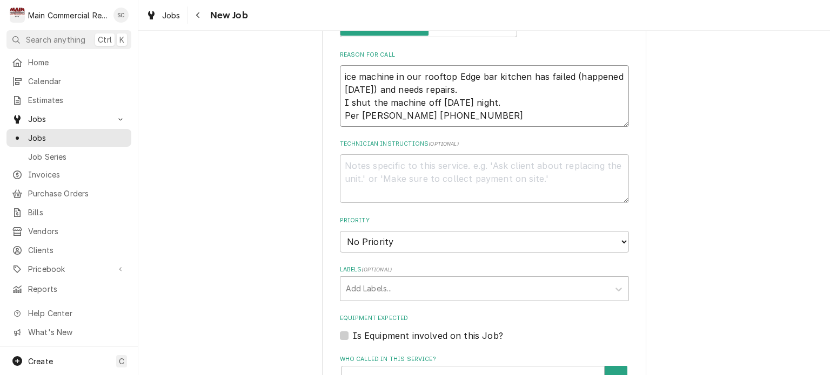
type textarea "ice machine in our rooftop Edge bar kitchen has failed (happened Friday) and ne…"
click at [473, 231] on select "No Priority Urgent High Medium Low" at bounding box center [484, 242] width 289 height 22
select select "2"
click at [340, 231] on select "No Priority Urgent High Medium Low" at bounding box center [484, 242] width 289 height 22
type textarea "x"
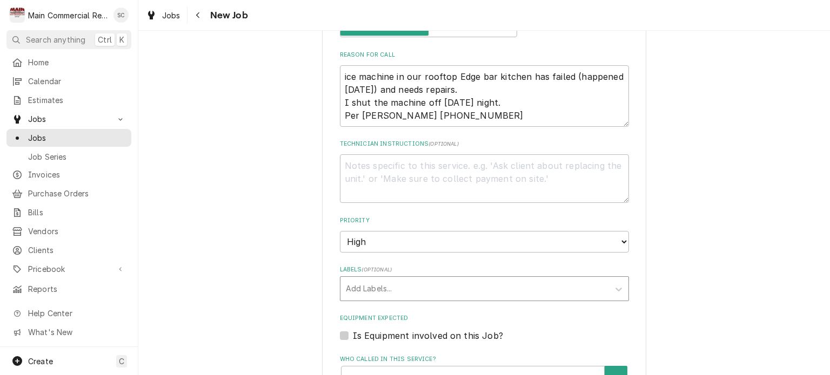
click at [437, 279] on div "Labels" at bounding box center [475, 288] width 258 height 19
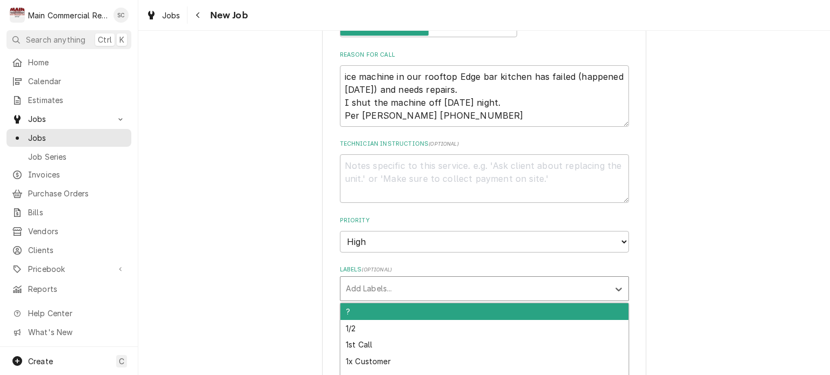
type input "R"
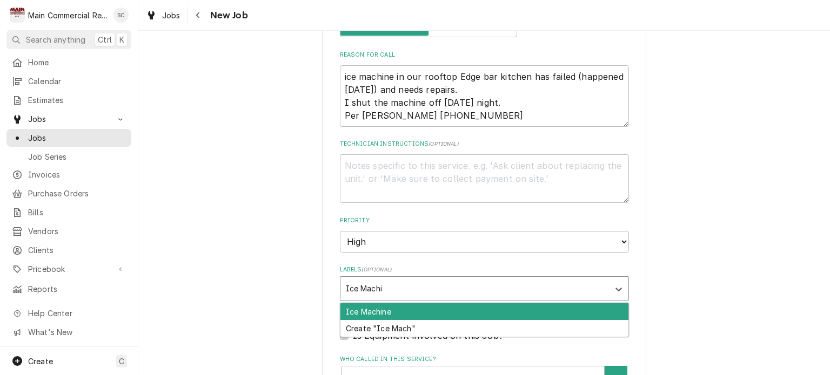
type input "Ice Machin"
click at [428, 304] on div "Ice Machine" at bounding box center [484, 312] width 288 height 17
type textarea "x"
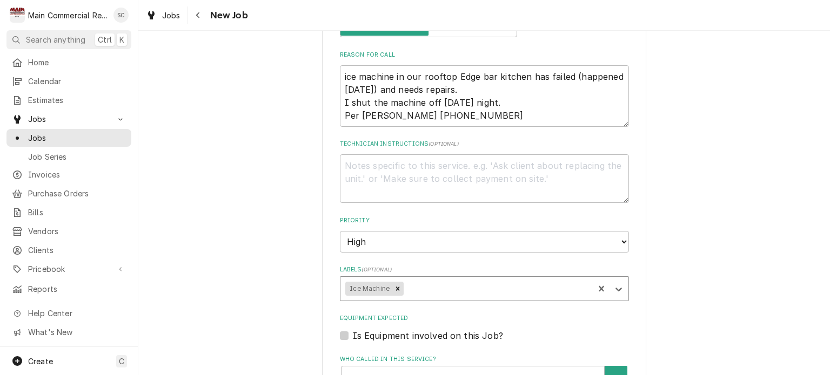
scroll to position [756, 0]
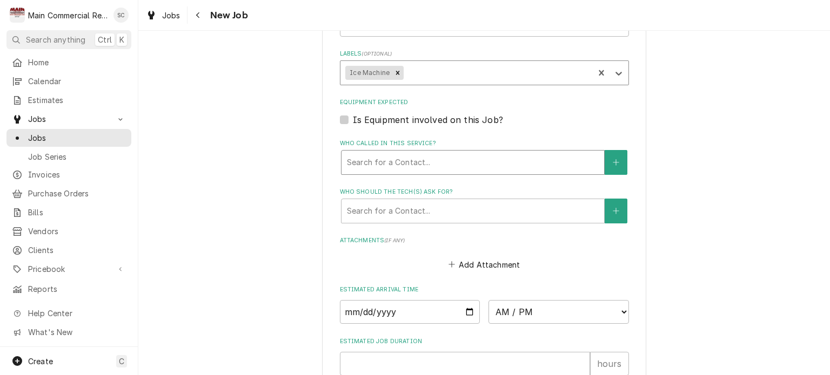
click at [433, 153] on div "Who called in this service?" at bounding box center [473, 162] width 252 height 19
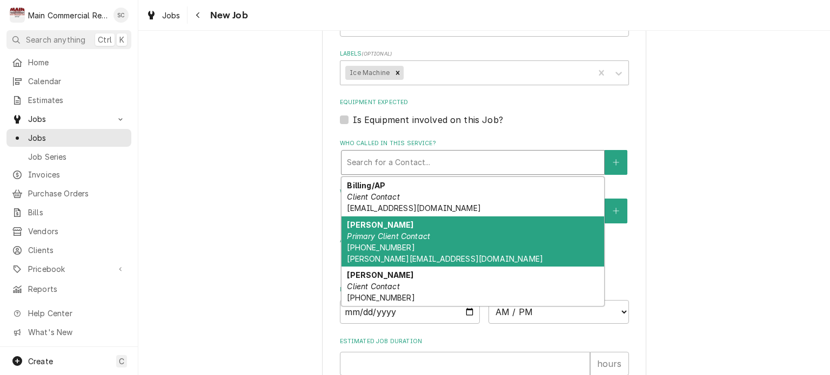
click at [410, 217] on div "Donald Rook Primary Client Contact (941) 735-5025 drook@mainsailhotels.com" at bounding box center [472, 242] width 262 height 51
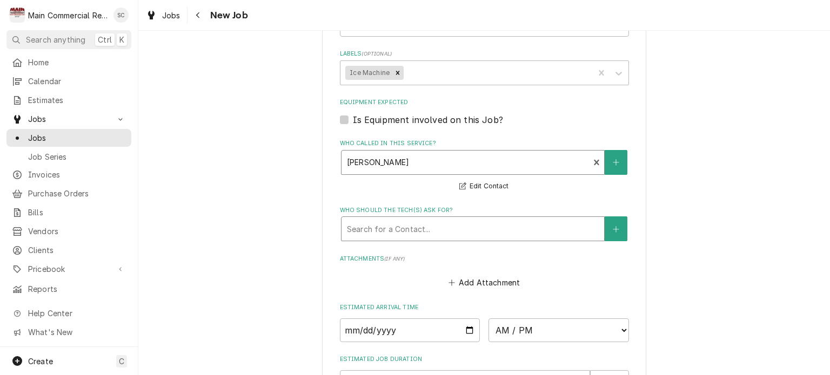
click at [410, 219] on div "Who should the tech(s) ask for?" at bounding box center [473, 228] width 252 height 19
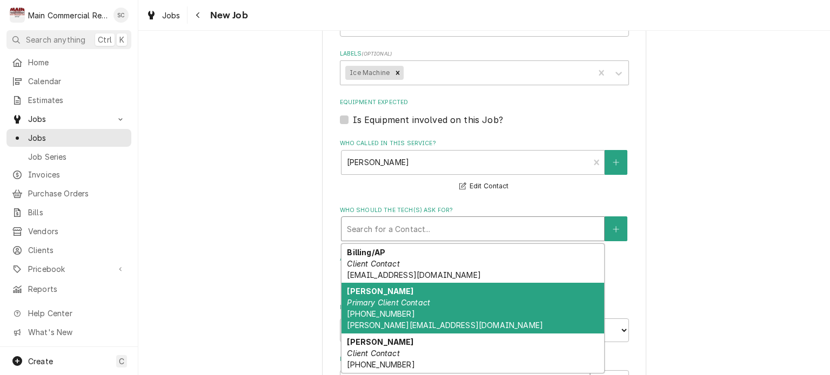
click at [399, 289] on div "Donald Rook Primary Client Contact (941) 735-5025 drook@mainsailhotels.com" at bounding box center [472, 308] width 262 height 51
type textarea "x"
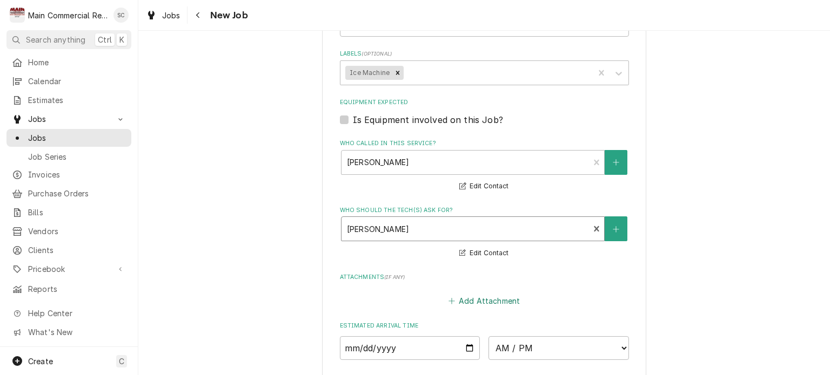
scroll to position [864, 0]
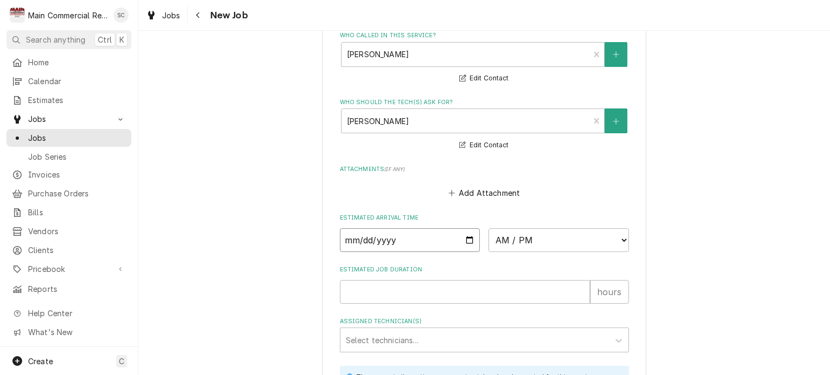
click at [467, 228] on input "Date" at bounding box center [410, 240] width 140 height 24
type input "2025-09-15"
click at [440, 280] on input "Estimated Job Duration" at bounding box center [465, 292] width 250 height 24
type textarea "x"
type input "2"
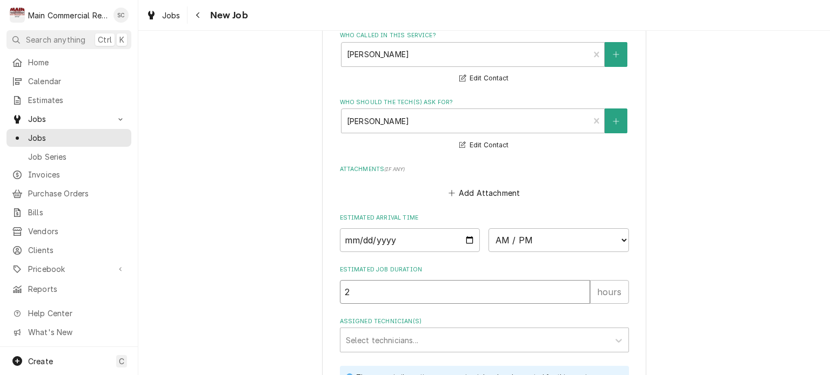
type textarea "x"
type input "2"
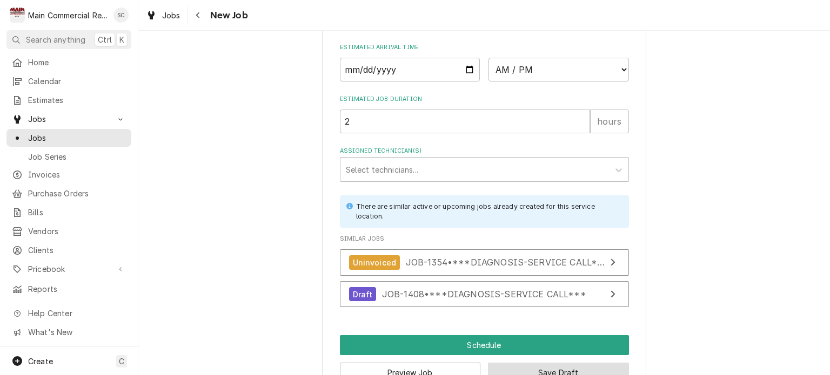
click at [524, 363] on button "Save Draft" at bounding box center [558, 373] width 141 height 20
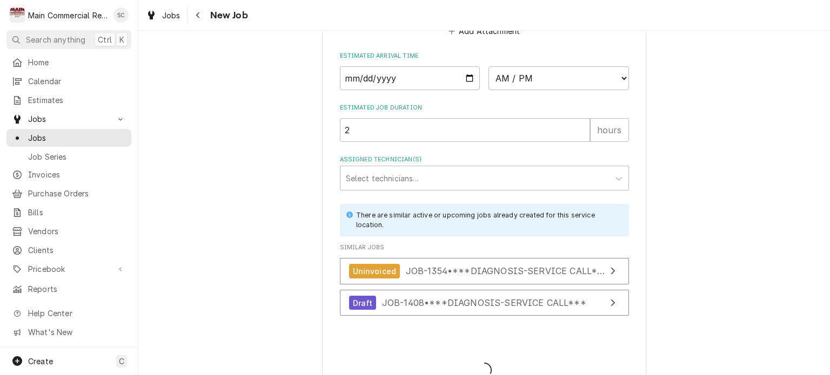
type textarea "x"
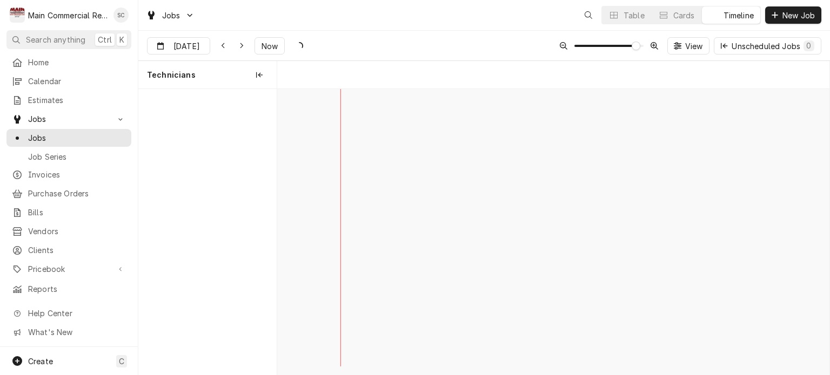
scroll to position [0, 10968]
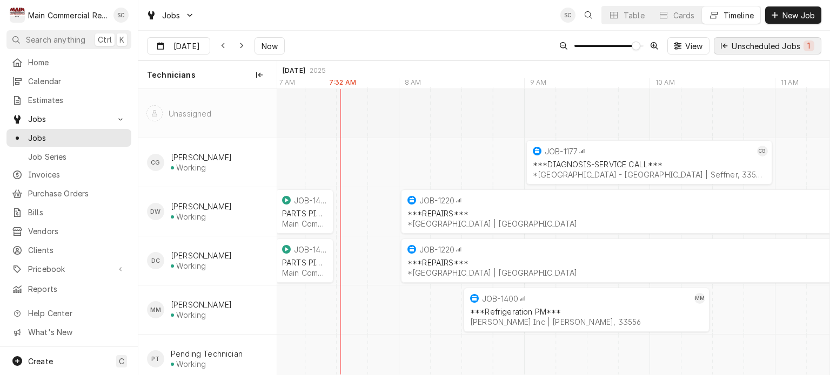
click at [753, 52] on button "Unscheduled Jobs 1" at bounding box center [766, 45] width 107 height 17
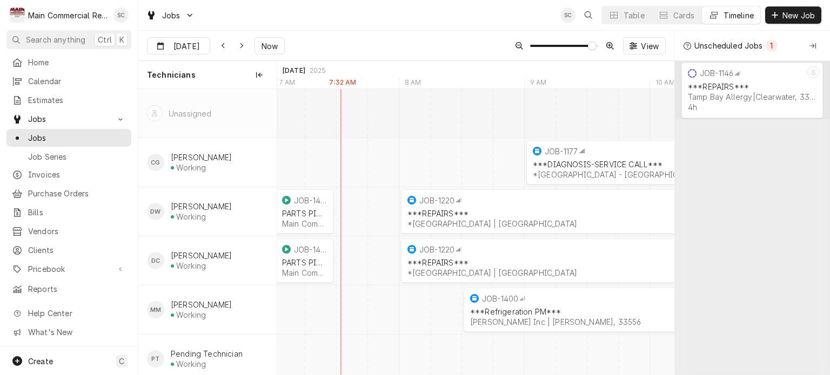
click at [433, 21] on div "Jobs SC Table Cards Timeline New Job" at bounding box center [483, 15] width 691 height 30
click at [715, 86] on div "***REPAIRS***" at bounding box center [752, 86] width 129 height 9
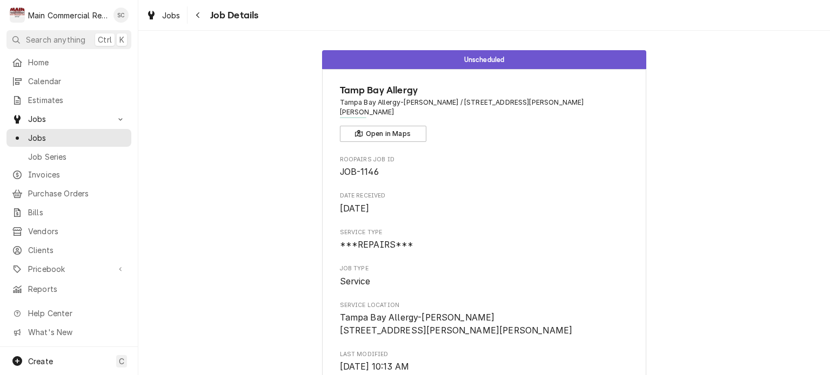
drag, startPoint x: 219, startPoint y: 91, endPoint x: 218, endPoint y: 74, distance: 17.3
click at [197, 14] on icon "Navigate back" at bounding box center [198, 15] width 5 height 8
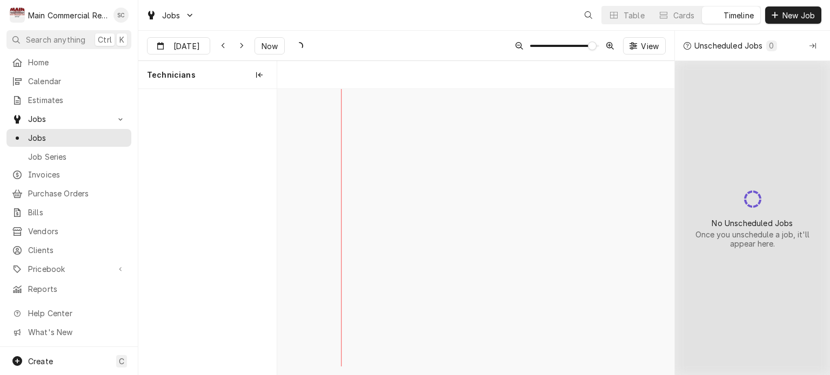
scroll to position [0, 7898]
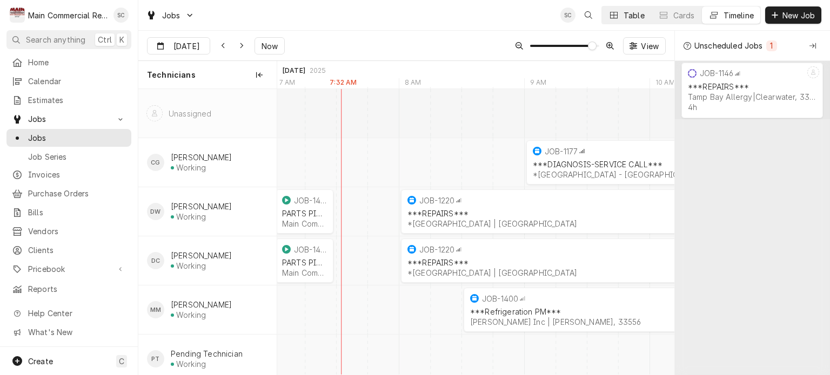
click at [631, 18] on div "Table" at bounding box center [633, 15] width 21 height 11
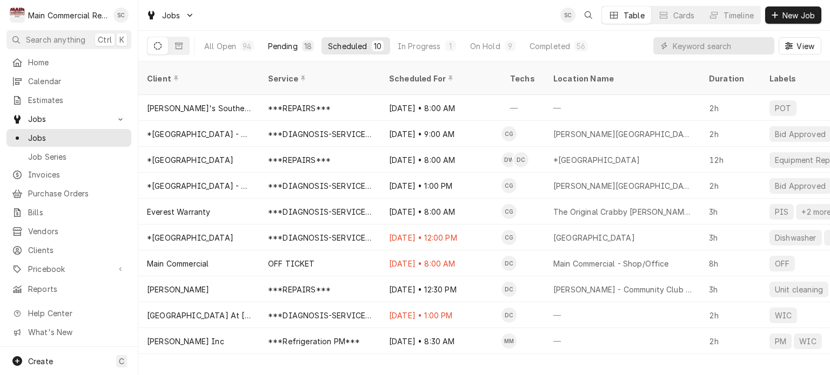
click at [281, 43] on div "Pending" at bounding box center [283, 46] width 30 height 11
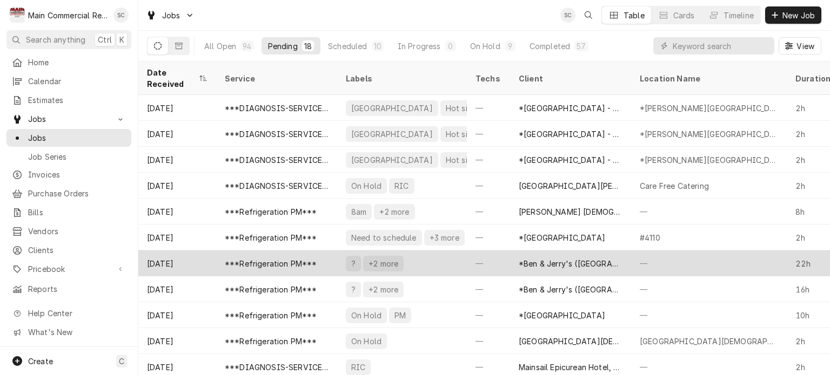
scroll to position [181, 0]
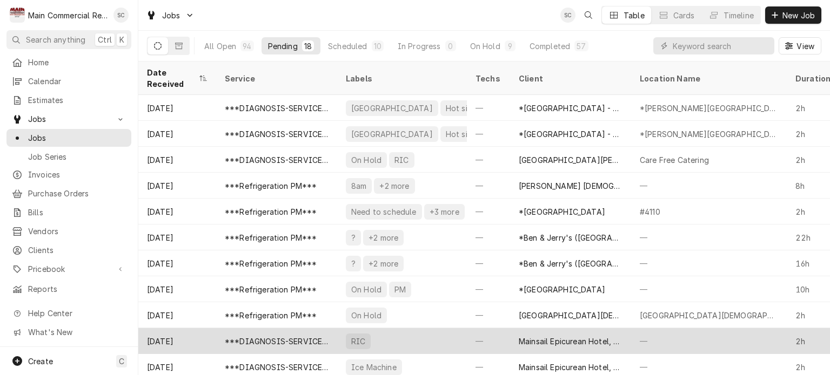
click at [284, 328] on div "***DIAGNOSIS-SERVICE CALL***" at bounding box center [276, 341] width 121 height 26
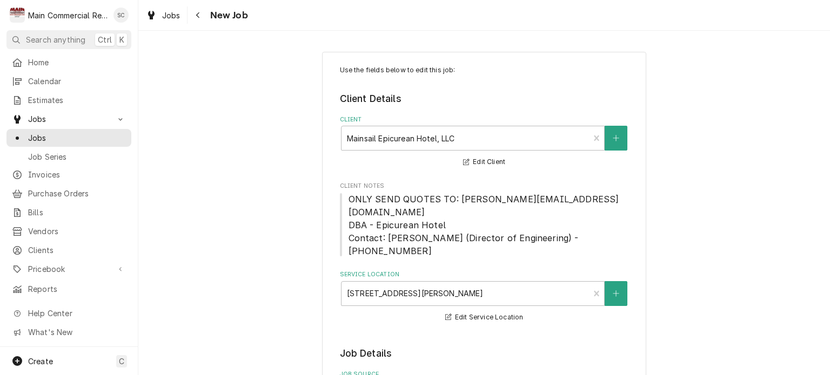
type textarea "x"
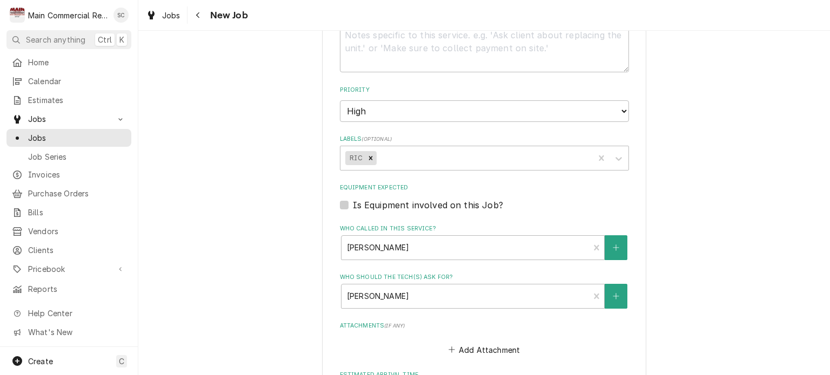
scroll to position [833, 0]
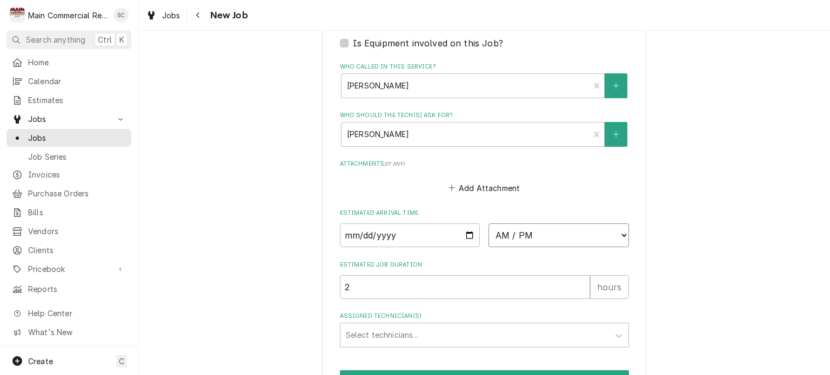
click at [576, 224] on select "AM / PM 6:00 AM 6:15 AM 6:30 AM 6:45 AM 7:00 AM 7:15 AM 7:30 AM 7:45 AM 8:00 AM…" at bounding box center [558, 236] width 140 height 24
click at [467, 224] on input "Date" at bounding box center [410, 236] width 140 height 24
type input "[DATE]"
type textarea "x"
click at [525, 224] on select "AM / PM 6:00 AM 6:15 AM 6:30 AM 6:45 AM 7:00 AM 7:15 AM 7:30 AM 7:45 AM 8:00 AM…" at bounding box center [558, 236] width 140 height 24
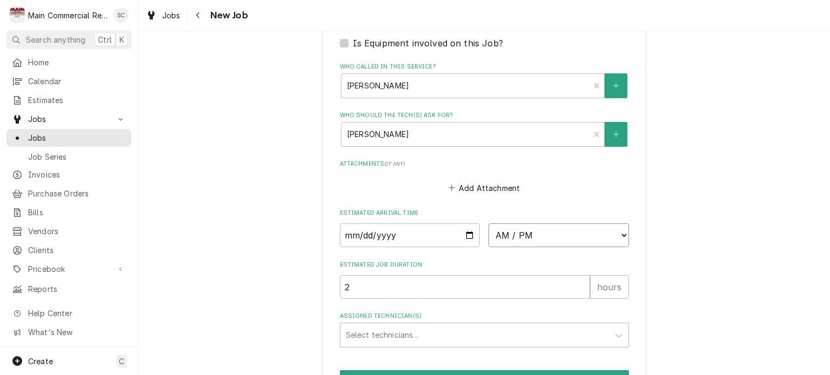
select select "09:00:00"
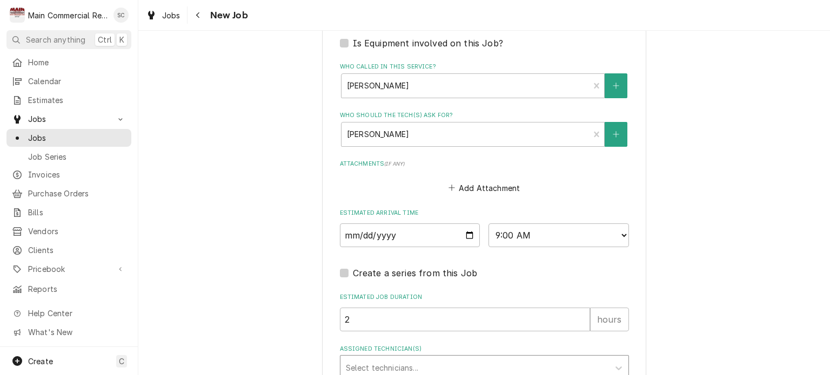
click at [448, 358] on div "Assigned Technician(s)" at bounding box center [475, 367] width 258 height 19
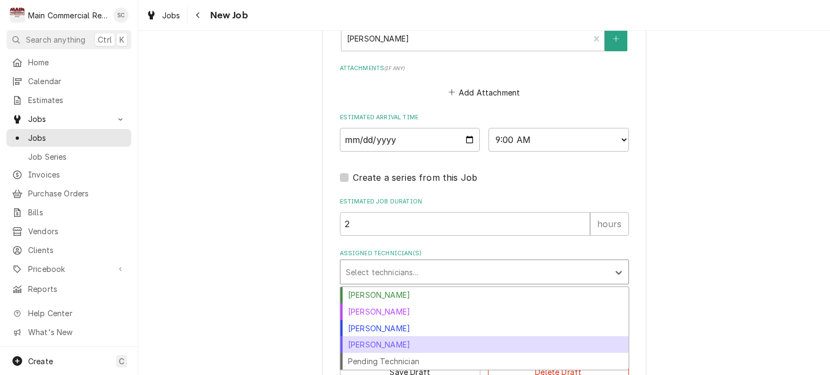
click at [448, 336] on div "Mike Marchese" at bounding box center [484, 344] width 288 height 17
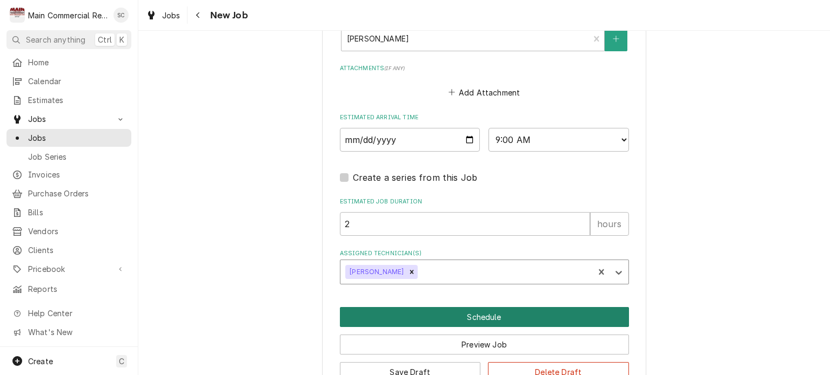
click at [503, 307] on button "Schedule" at bounding box center [484, 317] width 289 height 20
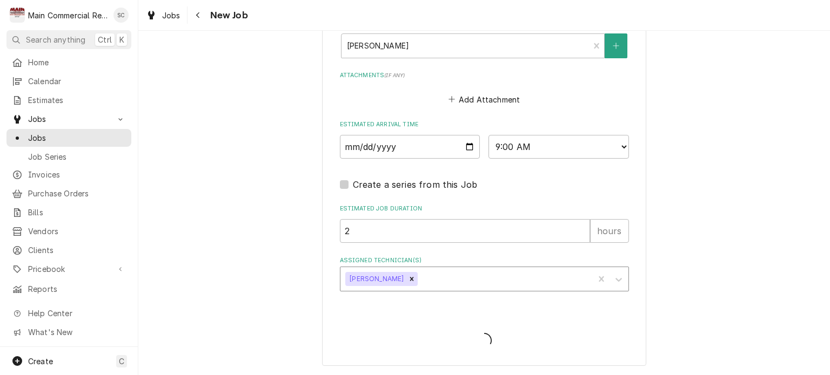
scroll to position [892, 0]
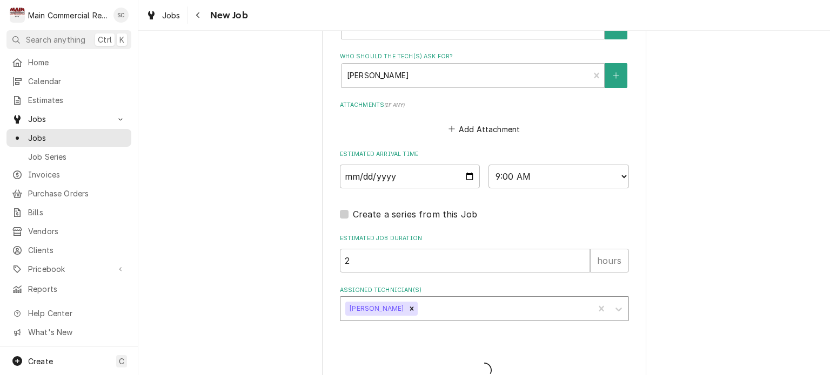
type textarea "x"
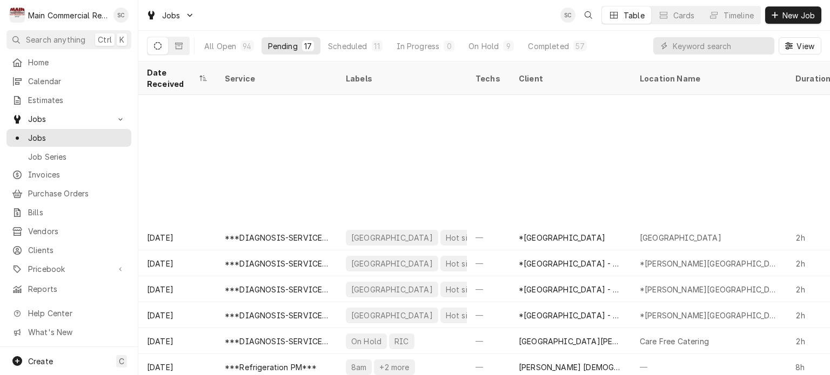
scroll to position [156, 0]
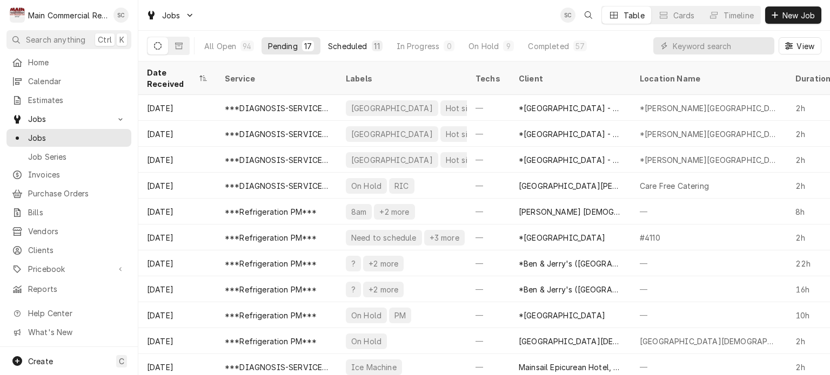
click at [376, 44] on div "11" at bounding box center [377, 46] width 6 height 11
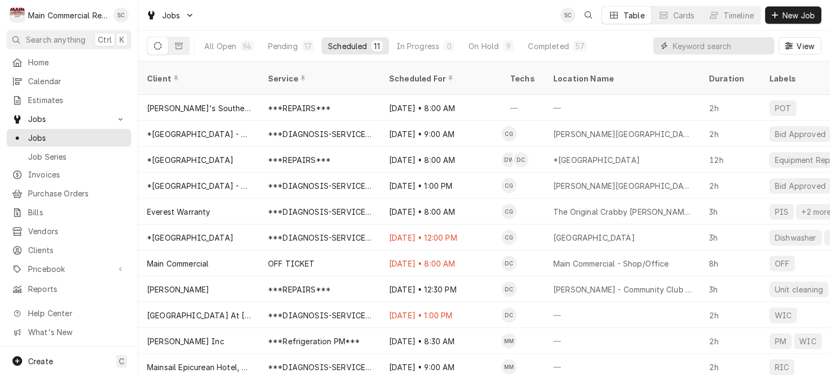
click at [718, 45] on input "Dynamic Content Wrapper" at bounding box center [720, 45] width 96 height 17
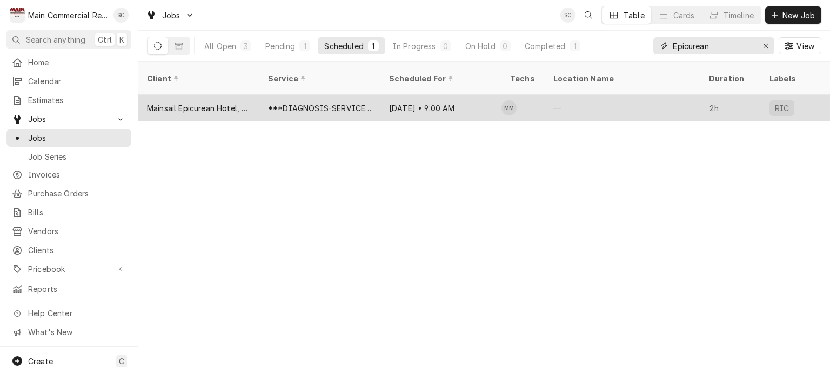
type input "Epicurean"
click at [305, 103] on div "***DIAGNOSIS-SERVICE CALL***" at bounding box center [320, 108] width 104 height 11
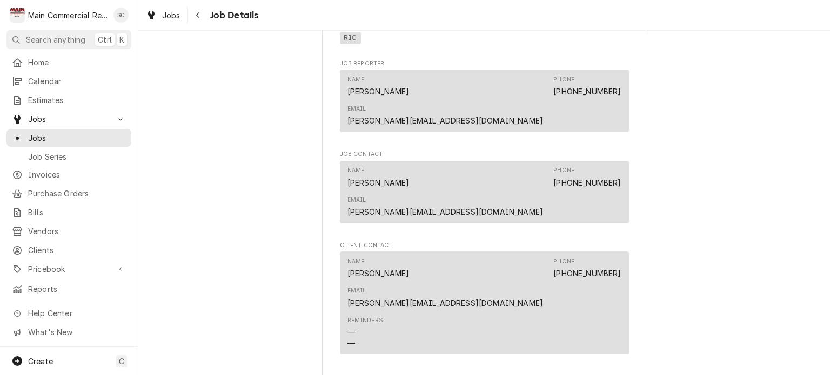
scroll to position [849, 0]
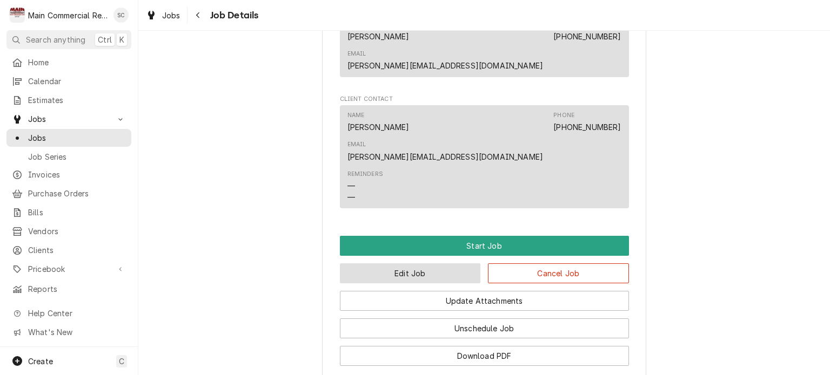
click at [451, 264] on button "Edit Job" at bounding box center [410, 274] width 141 height 20
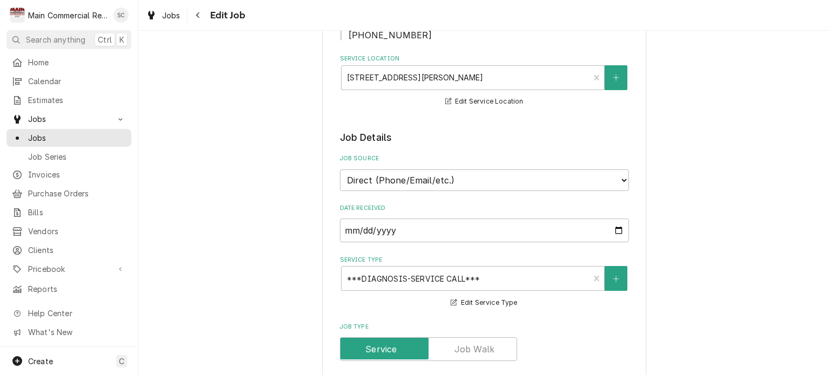
type textarea "x"
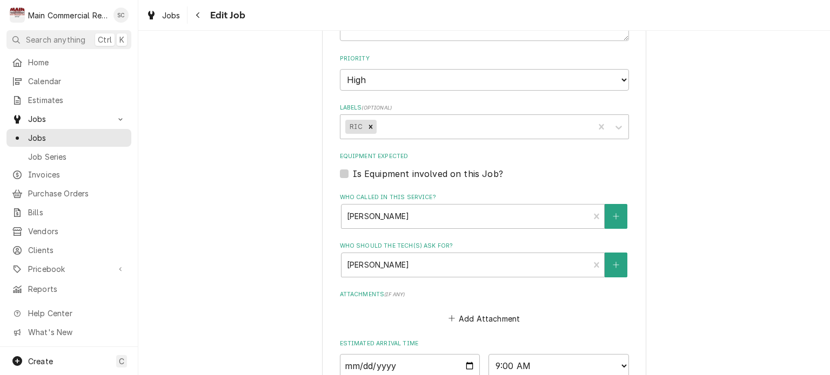
scroll to position [873, 0]
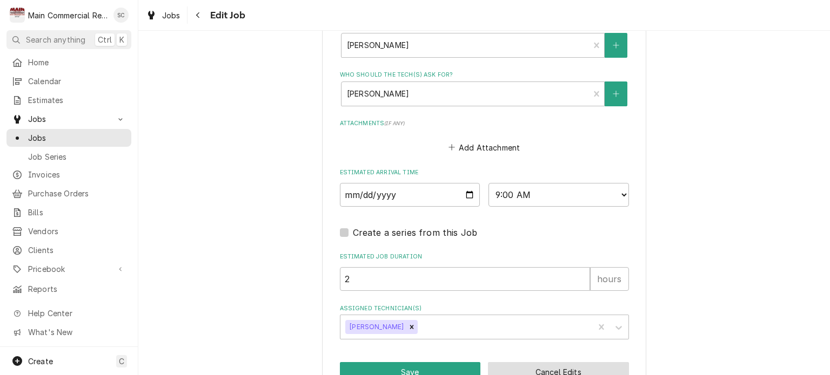
click at [516, 362] on button "Cancel Edits" at bounding box center [558, 372] width 141 height 20
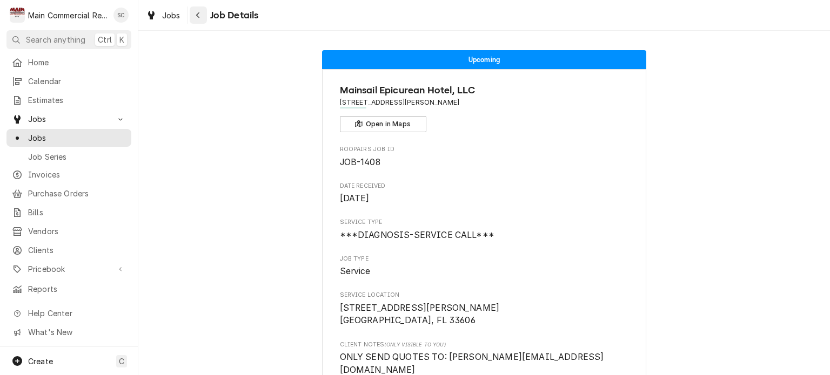
click at [199, 14] on icon "Navigate back" at bounding box center [198, 15] width 5 height 8
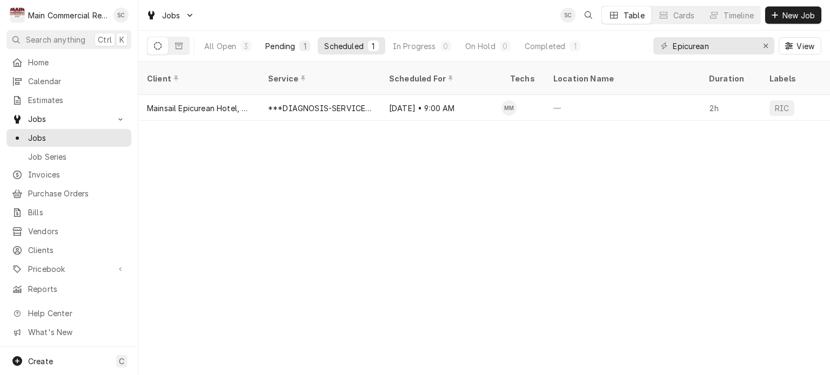
click at [291, 48] on div "Pending" at bounding box center [280, 46] width 30 height 11
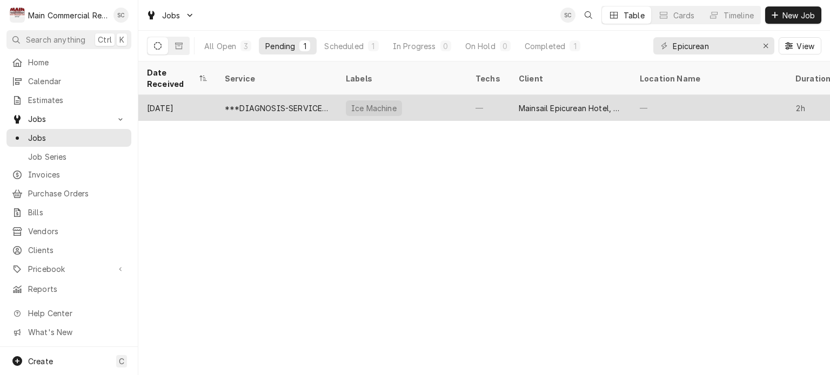
click at [424, 95] on div "Ice Machine" at bounding box center [402, 108] width 130 height 26
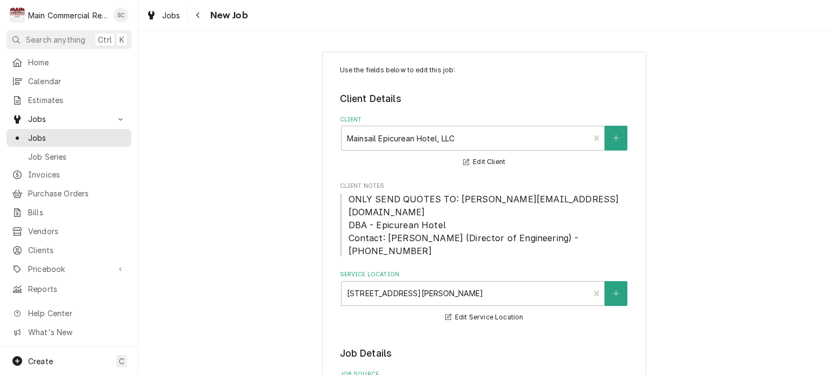
type textarea "x"
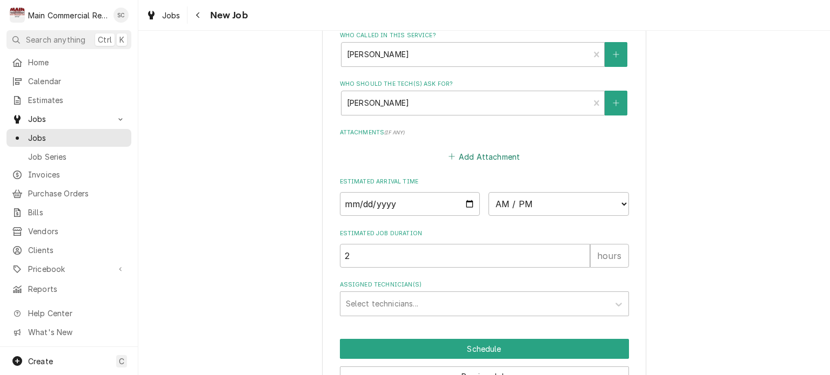
scroll to position [896, 0]
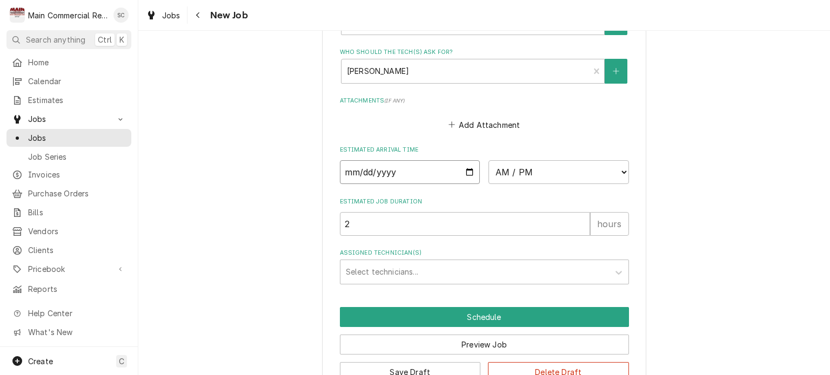
click at [465, 160] on input "Date" at bounding box center [410, 172] width 140 height 24
type input "[DATE]"
type textarea "x"
type input "[DATE]"
type textarea "x"
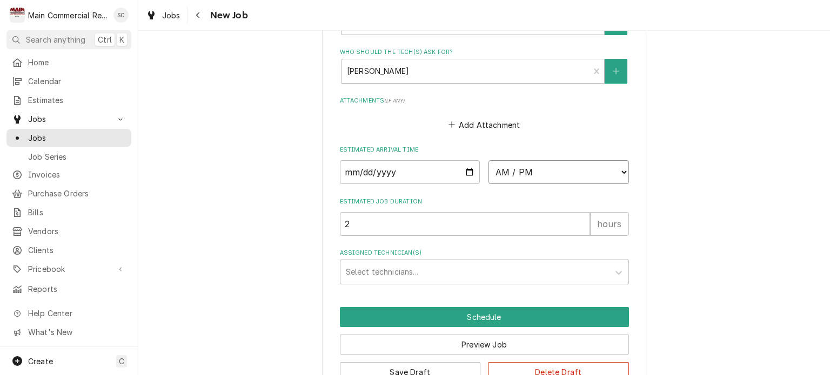
click at [521, 160] on select "AM / PM 6:00 AM 6:15 AM 6:30 AM 6:45 AM 7:00 AM 7:15 AM 7:30 AM 7:45 AM 8:00 AM…" at bounding box center [558, 172] width 140 height 24
select select "11:00:00"
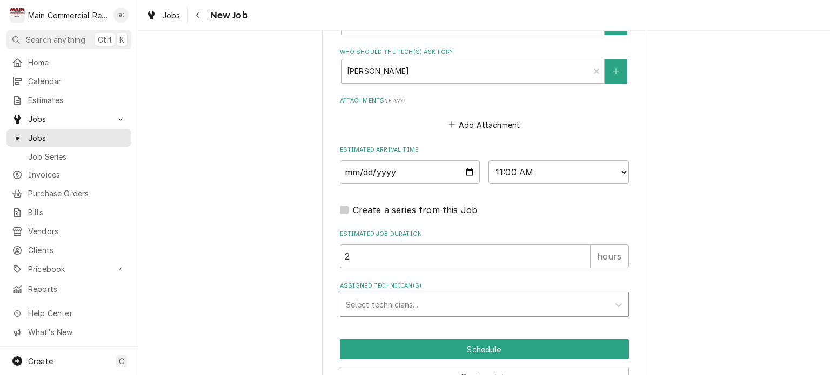
click at [442, 295] on div "Assigned Technician(s)" at bounding box center [475, 304] width 258 height 19
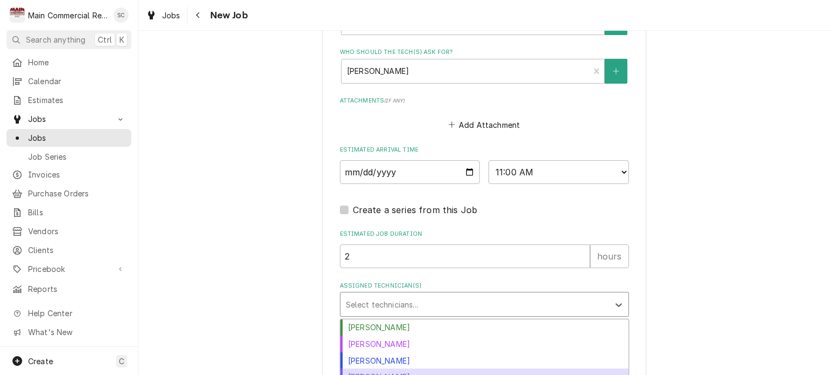
click at [417, 369] on div "Mike Marchese" at bounding box center [484, 377] width 288 height 17
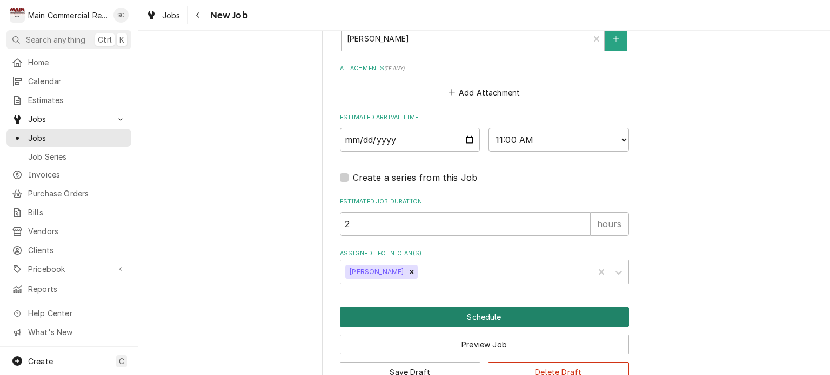
click at [543, 307] on button "Schedule" at bounding box center [484, 317] width 289 height 20
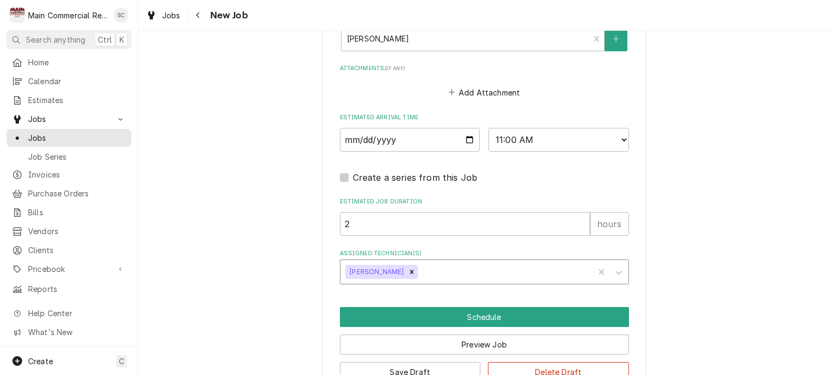
scroll to position [892, 0]
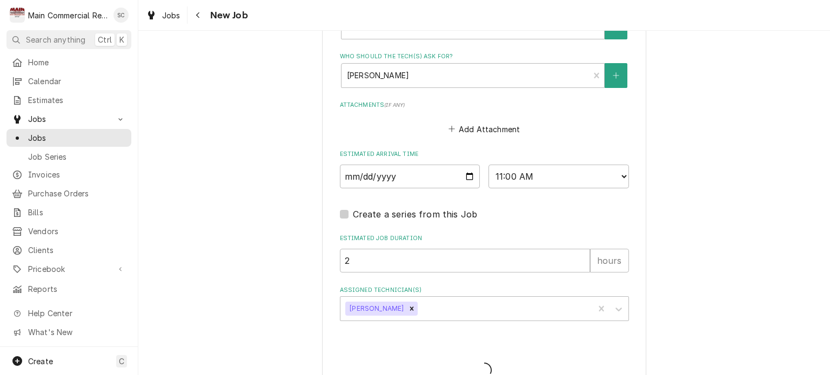
type textarea "x"
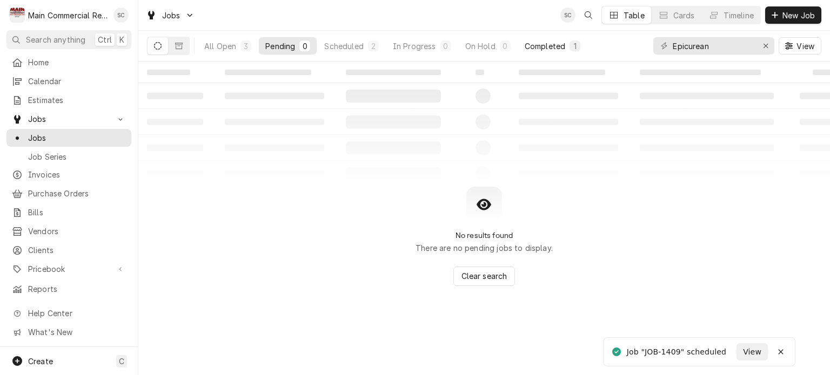
click at [551, 49] on div "Completed" at bounding box center [544, 46] width 41 height 11
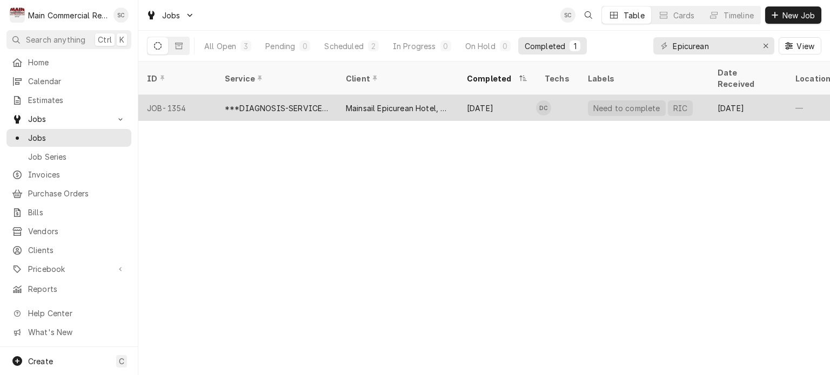
click at [601, 103] on div "Need to complete" at bounding box center [626, 108] width 69 height 11
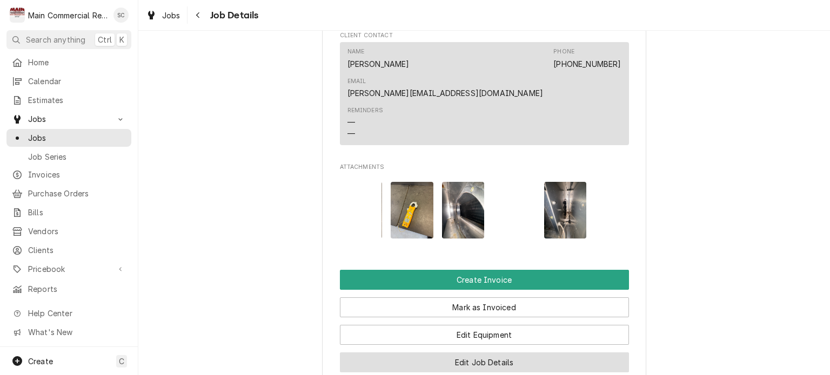
scroll to position [1080, 0]
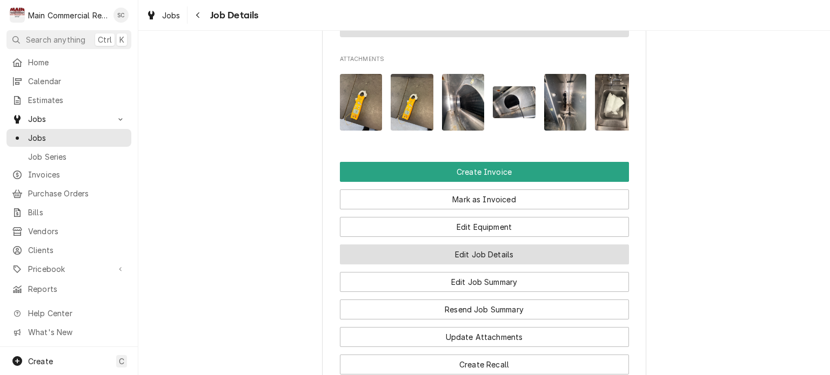
click at [476, 245] on button "Edit Job Details" at bounding box center [484, 255] width 289 height 20
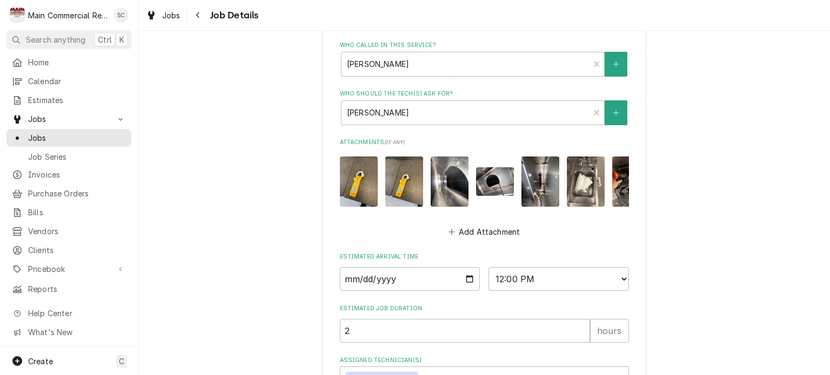
scroll to position [682, 0]
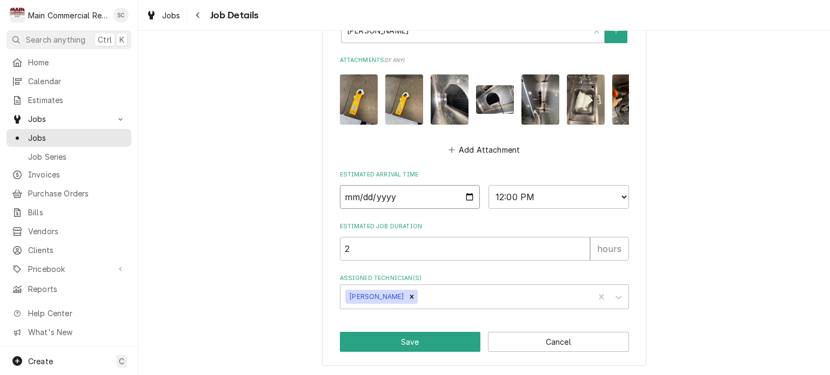
click at [466, 197] on input "2025-09-04" at bounding box center [410, 197] width 140 height 24
type textarea "x"
type input "2025-09-15"
click at [436, 346] on button "Save" at bounding box center [410, 342] width 141 height 20
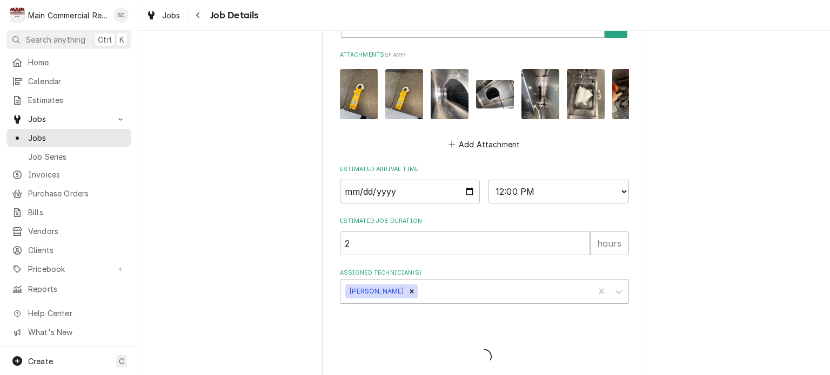
type textarea "x"
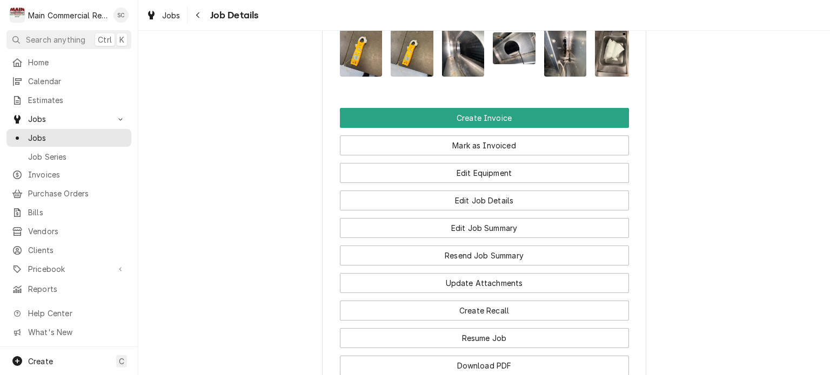
scroll to position [1080, 0]
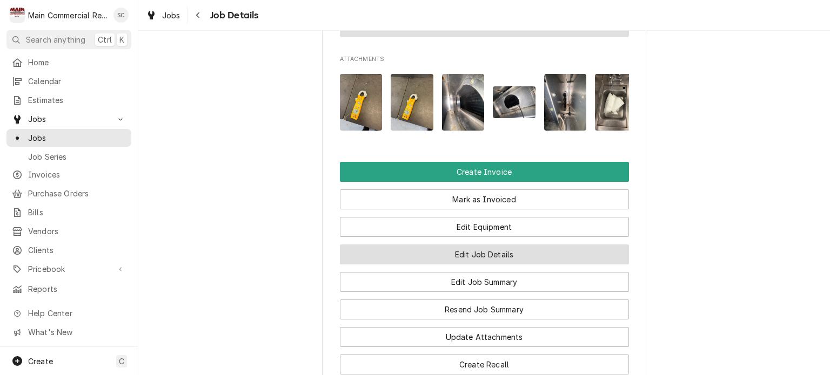
click at [479, 245] on button "Edit Job Details" at bounding box center [484, 255] width 289 height 20
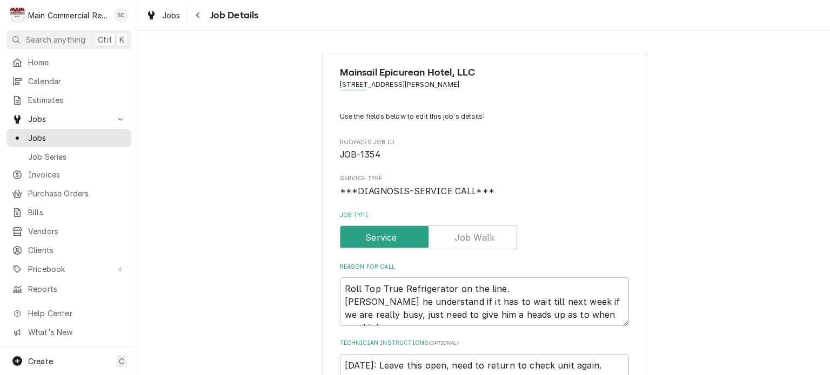
type textarea "x"
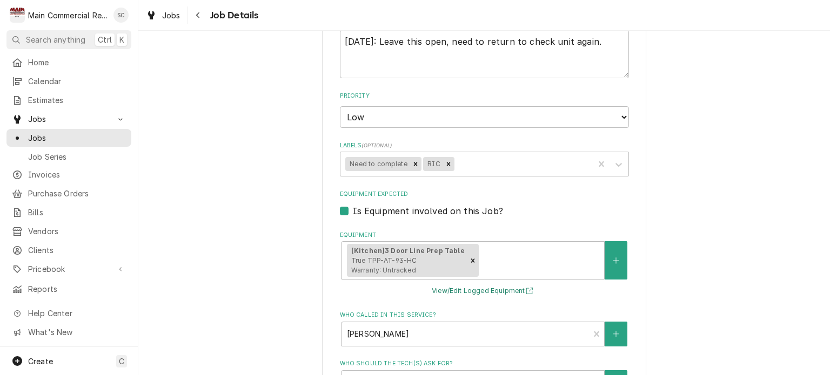
scroll to position [162, 0]
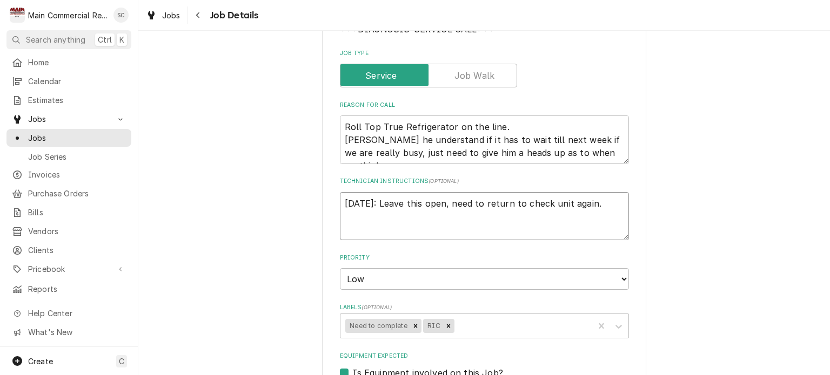
drag, startPoint x: 589, startPoint y: 202, endPoint x: 334, endPoint y: 194, distance: 255.1
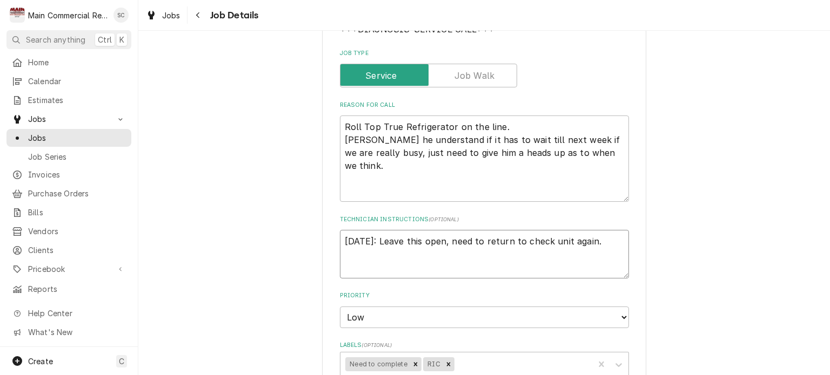
drag, startPoint x: 619, startPoint y: 161, endPoint x: 621, endPoint y: 197, distance: 35.7
click at [621, 197] on textarea "Roll Top True Refrigerator on the line. Per Donald he understand if it has to w…" at bounding box center [484, 159] width 289 height 86
click at [496, 128] on textarea "Roll Top True Refrigerator on the line. Per Donald he understand if it has to w…" at bounding box center [484, 159] width 289 height 86
drag, startPoint x: 482, startPoint y: 127, endPoint x: 313, endPoint y: 123, distance: 168.6
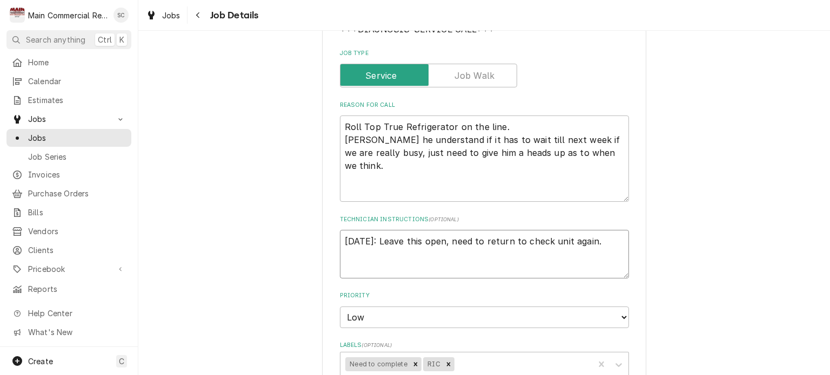
click at [340, 239] on textarea "9/8/25: Leave this open, need to return to check unit again." at bounding box center [484, 254] width 289 height 49
type textarea "9/8/25: Leave this open, need to return to check unit again."
type textarea "x"
paste textarea "Roll Top True Refrigerator on the line"
type textarea "Roll Top True Refrigerator on the line 9/8/25: Leave this open, need to return …"
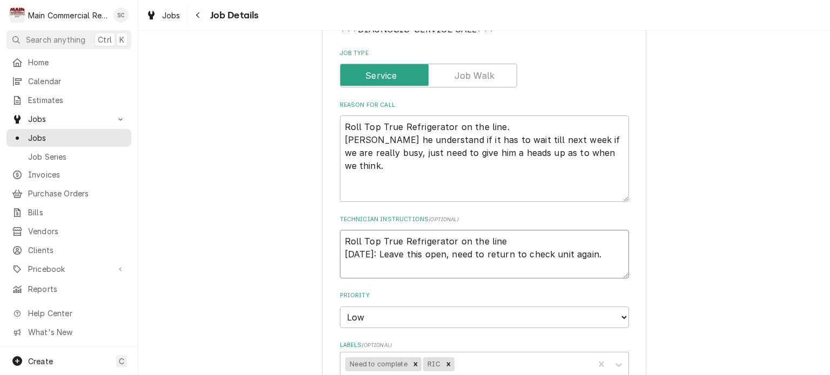
type textarea "x"
drag, startPoint x: 544, startPoint y: 245, endPoint x: 321, endPoint y: 233, distance: 223.9
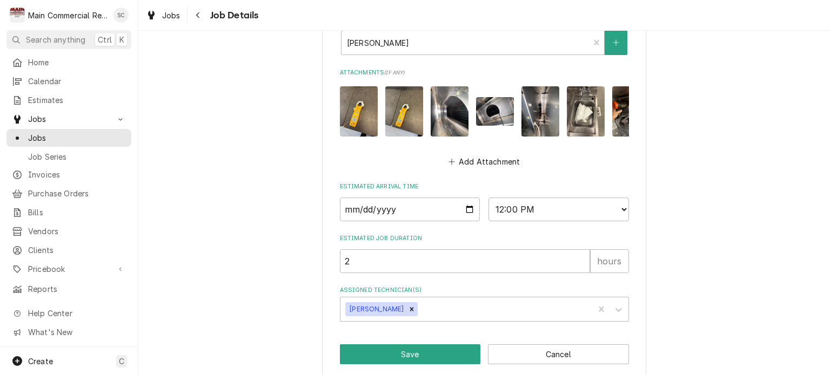
scroll to position [719, 0]
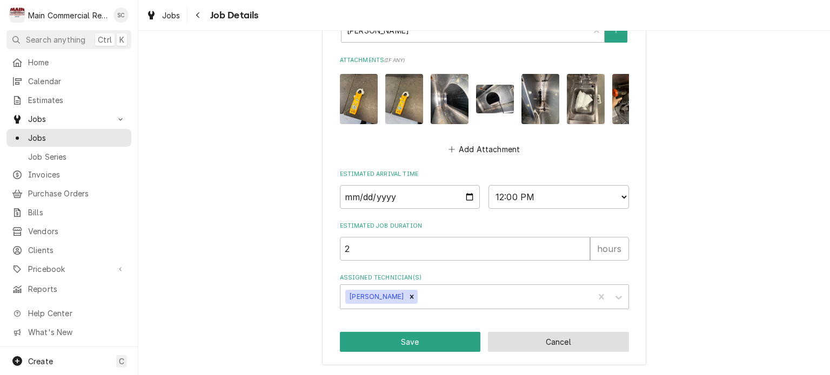
type textarea "Roll Top True Refrigerator on the line 9/8/25: Leave this open, need to return …"
click at [517, 341] on button "Cancel" at bounding box center [558, 342] width 141 height 20
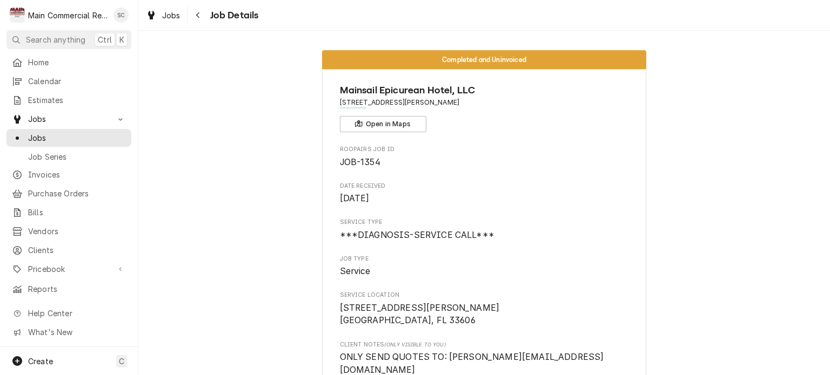
click at [200, 18] on div "Navigate back" at bounding box center [198, 15] width 11 height 11
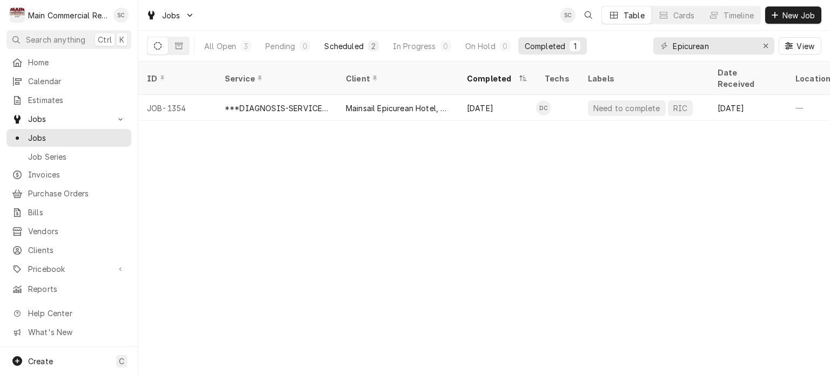
click at [349, 46] on div "Scheduled" at bounding box center [343, 46] width 39 height 11
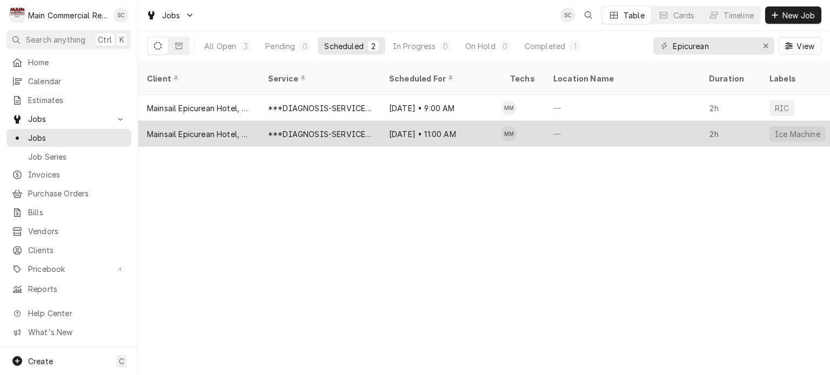
click at [371, 129] on div "***DIAGNOSIS-SERVICE CALL***" at bounding box center [320, 134] width 104 height 11
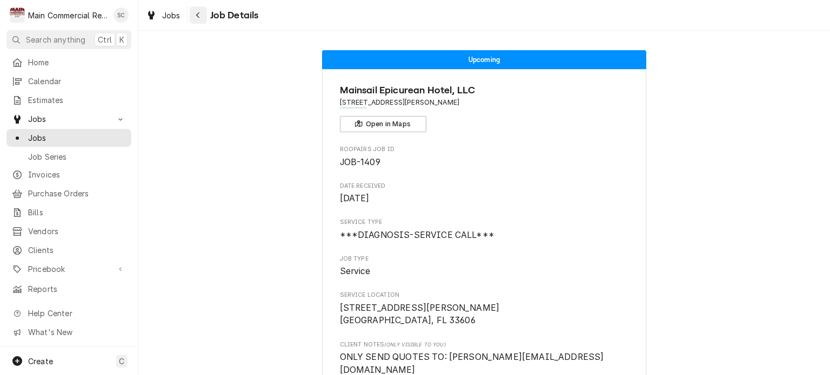
click at [200, 15] on icon "Navigate back" at bounding box center [198, 15] width 5 height 8
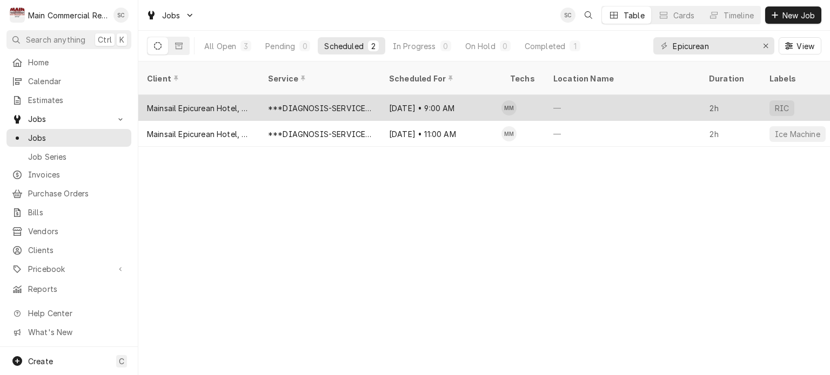
click at [383, 95] on div "[DATE] • 9:00 AM" at bounding box center [440, 108] width 121 height 26
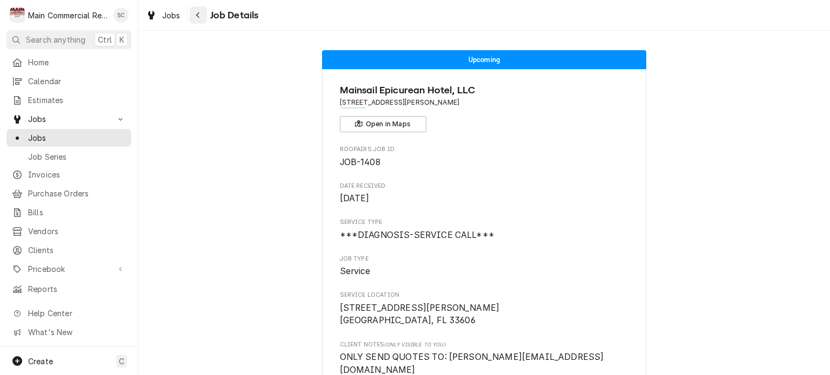
click at [194, 12] on div "Navigate back" at bounding box center [198, 15] width 11 height 11
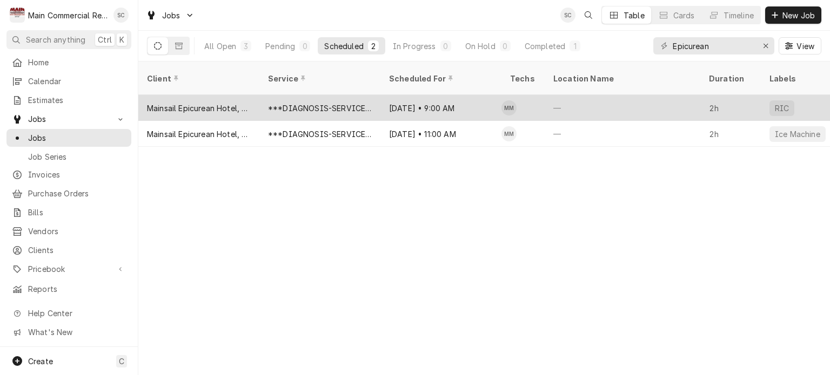
click at [441, 98] on div "[DATE] • 9:00 AM" at bounding box center [440, 108] width 121 height 26
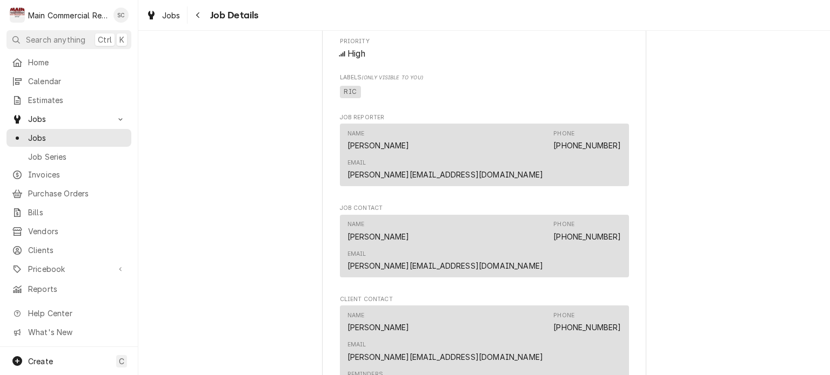
scroll to position [849, 0]
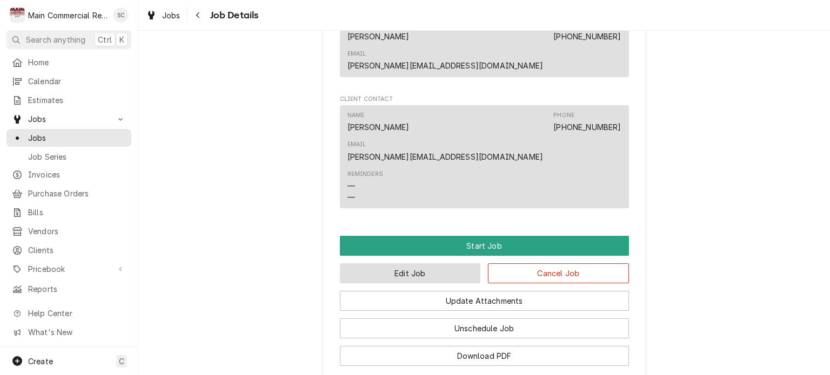
click at [404, 264] on button "Edit Job" at bounding box center [410, 274] width 141 height 20
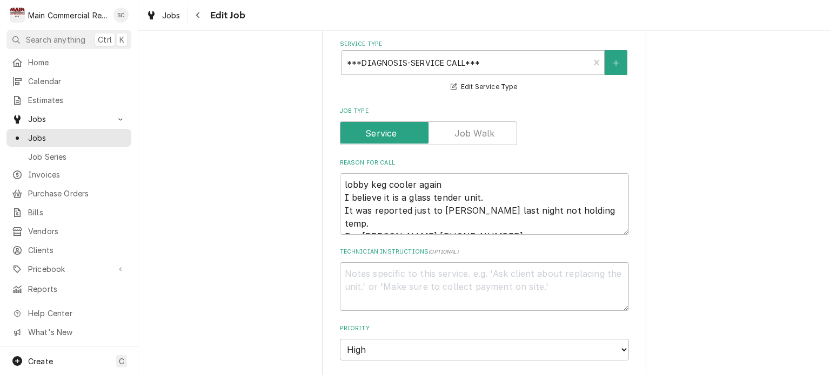
scroll to position [594, 0]
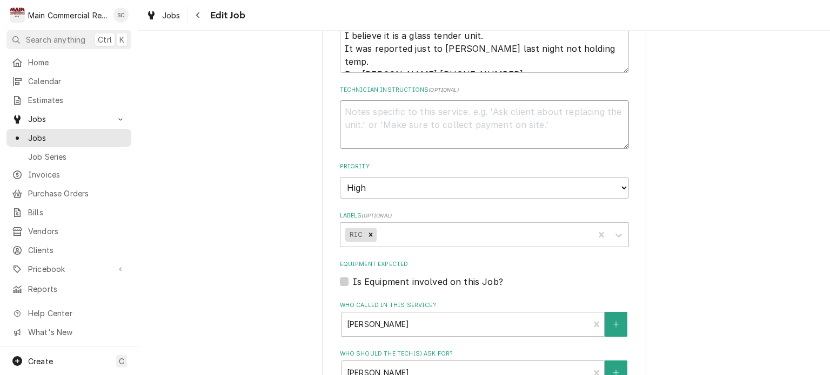
click at [371, 100] on textarea "Technician Instructions ( optional )" at bounding box center [484, 124] width 289 height 49
type textarea "x"
type textarea "A"
type textarea "x"
type textarea "Al"
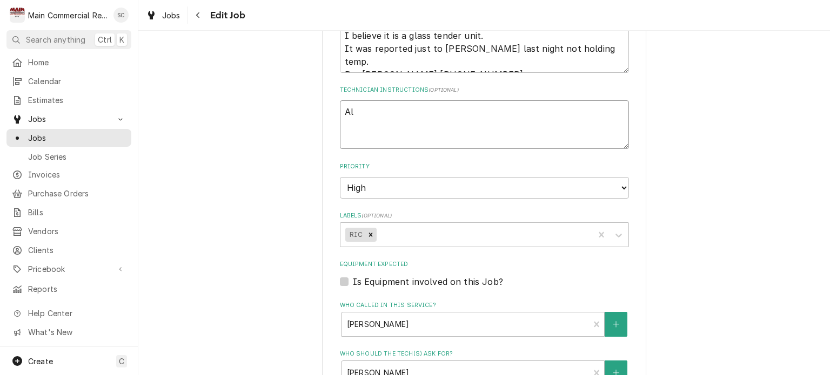
type textarea "x"
type textarea "Als"
type textarea "x"
type textarea "Also"
type textarea "x"
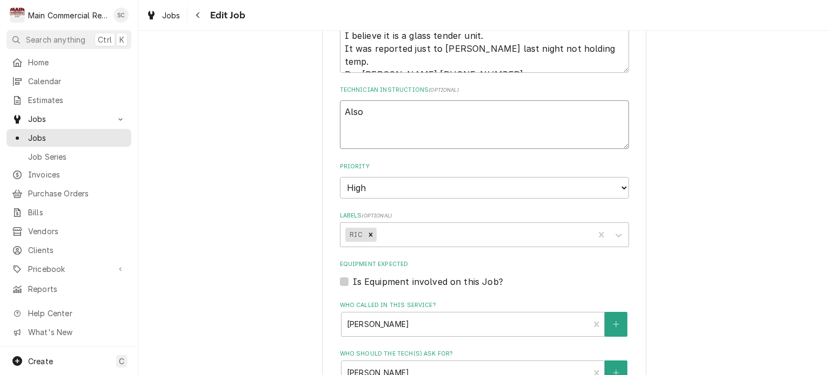
type textarea "Also"
type textarea "x"
type textarea "Also d"
type textarea "x"
type textarea "Also do"
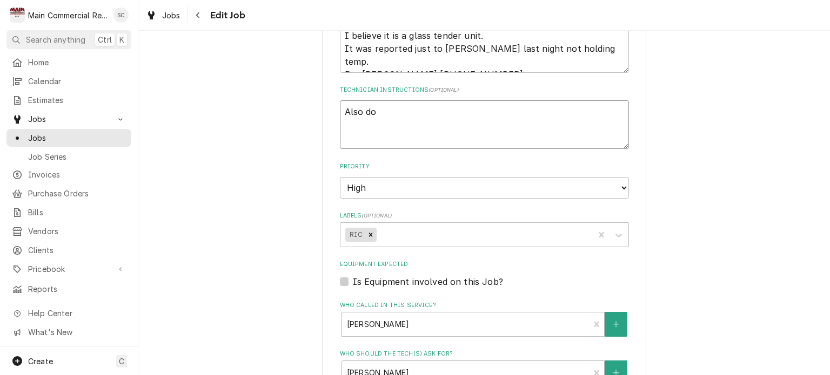
type textarea "x"
type textarea "Also dou"
type textarea "x"
type textarea "Also doub"
type textarea "x"
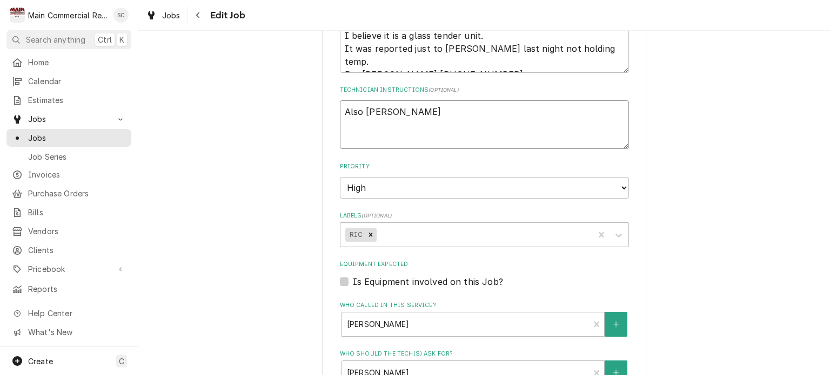
type textarea "Also doubl"
type textarea "x"
type textarea "Also double"
type textarea "x"
type textarea "Also double"
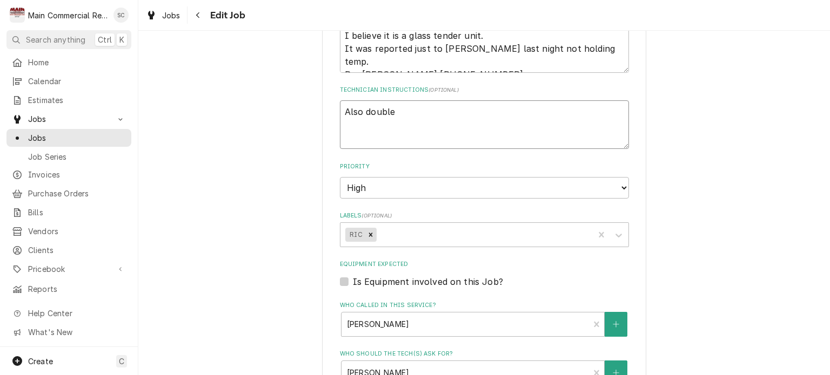
type textarea "x"
type textarea "Also double c"
type textarea "x"
type textarea "Also double ch"
type textarea "x"
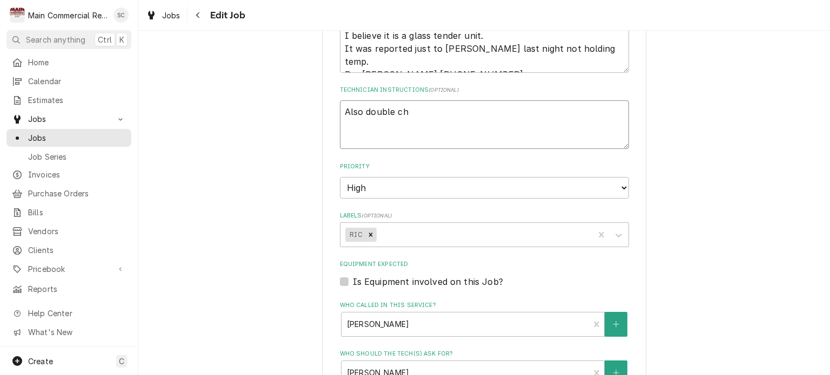
type textarea "Also double che"
type textarea "x"
type textarea "Also double chec"
type textarea "x"
type textarea "Also double check"
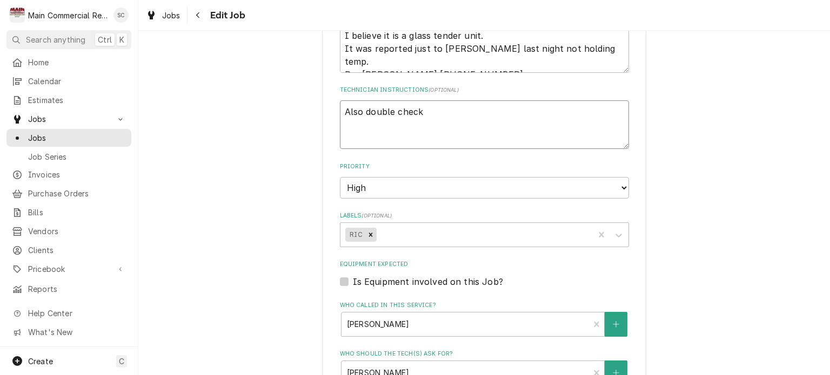
type textarea "x"
type textarea "Also double check"
type textarea "x"
type textarea "Also double check t"
type textarea "x"
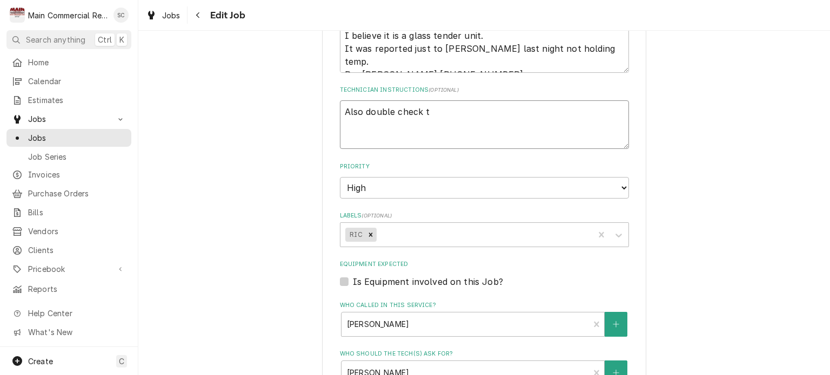
type textarea "Also double check th"
type textarea "x"
type textarea "Also double check thi"
type textarea "x"
type textarea "Also double check this"
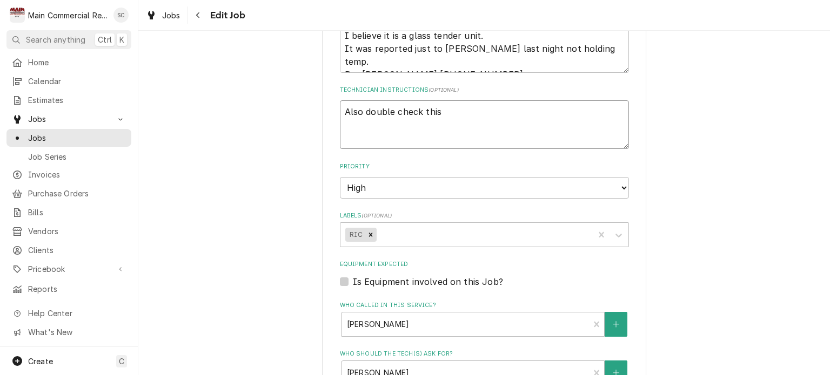
type textarea "x"
type textarea "Also double check this"
type textarea "x"
type textarea "Also double check this u"
type textarea "x"
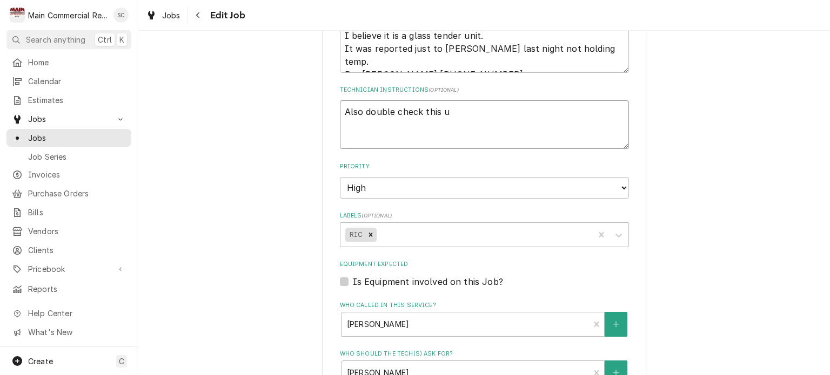
type textarea "Also double check this un"
type textarea "x"
type textarea "Also double check this uni"
type textarea "x"
type textarea "Also double check this unit"
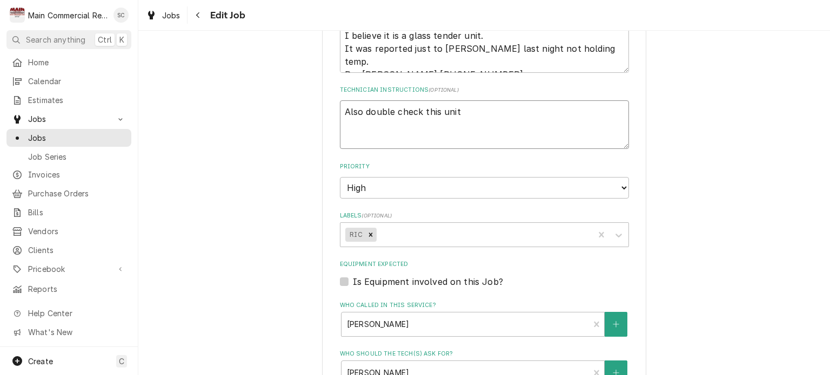
type textarea "x"
type textarea "Also double check this unit:"
type textarea "x"
type textarea "Also double check this unit:"
type textarea "x"
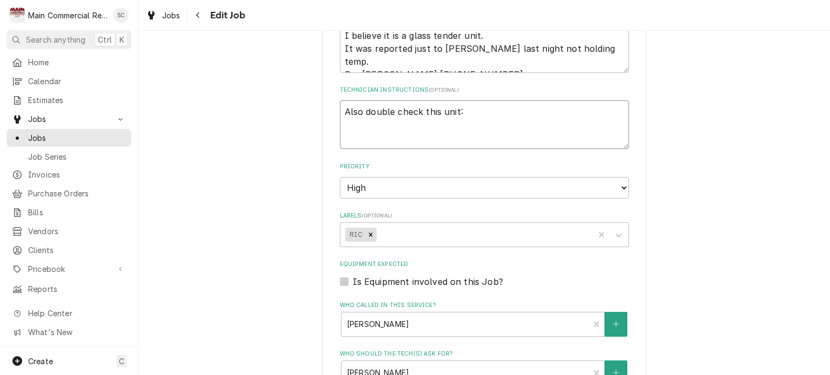
type textarea "Also double check this unit:"
paste textarea "Roll Top True Refrigerator on the line 9/8/25: Leave this open, need to return …"
type textarea "x"
type textarea "Also double check this unit: Roll Top True Refrigerator on the line 9/8/25: Lea…"
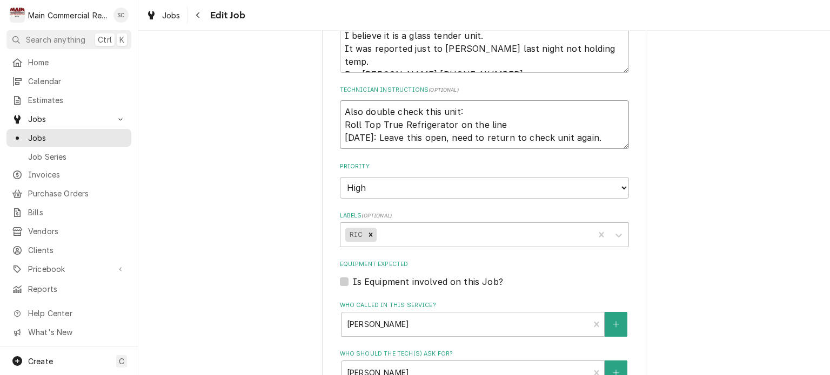
drag, startPoint x: 581, startPoint y: 112, endPoint x: 330, endPoint y: 119, distance: 250.7
click at [330, 119] on div "Use the fields below to edit this job: Client Details Client Mainsail Epicurean…" at bounding box center [484, 67] width 324 height 1218
type textarea "x"
type textarea "Also double check this unit: Roll Top True Refrigerator on the line"
type textarea "x"
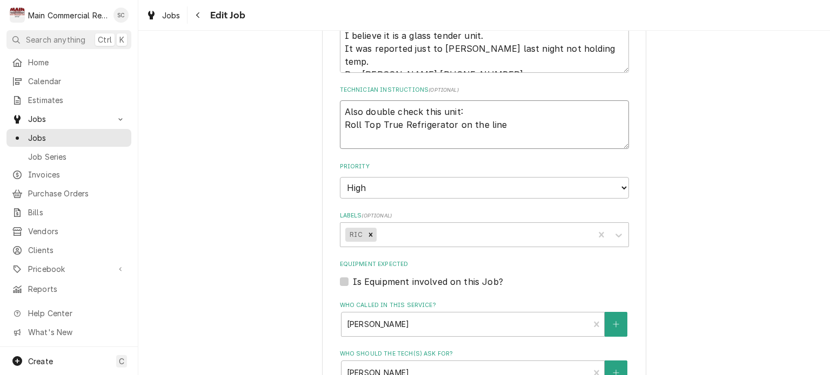
type textarea "Also double check this unit: Roll Top True Refrigerator on the line M"
type textarea "x"
type textarea "Also double check this unit: Roll Top True Refrigerator on the line Mk"
type textarea "x"
type textarea "Also double check this unit: Roll Top True Refrigerator on the line Mke"
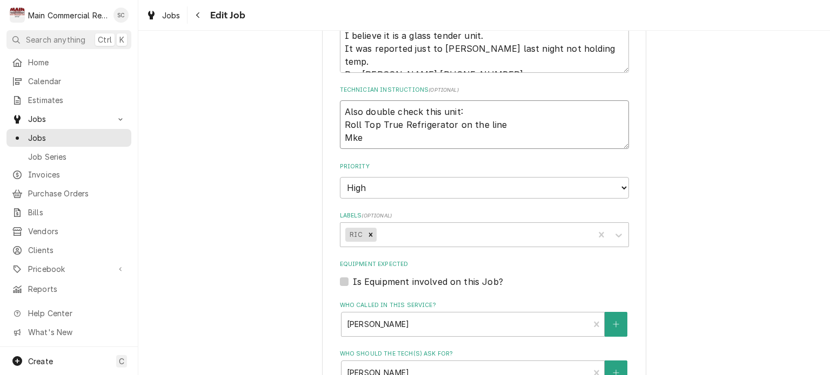
type textarea "x"
type textarea "Also double check this unit: Roll Top True Refrigerator on the line Mk"
type textarea "x"
type textarea "Also double check this unit: Roll Top True Refrigerator on the line M"
type textarea "x"
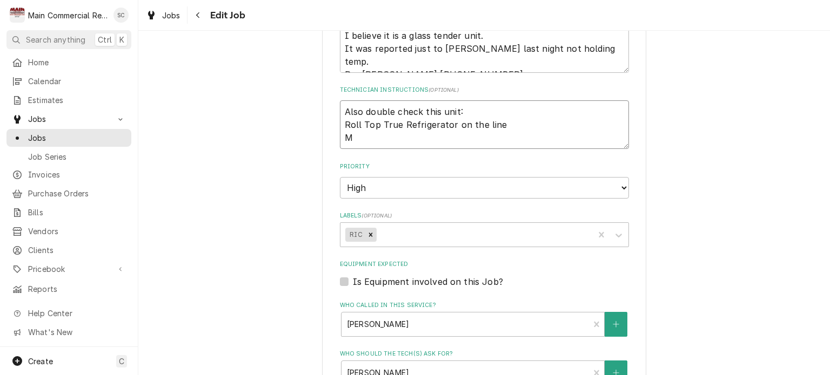
type textarea "Also double check this unit: Roll Top True Refrigerator on the line Ma"
type textarea "x"
type textarea "Also double check this unit: Roll Top True Refrigerator on the line Mak"
type textarea "x"
type textarea "Also double check this unit: Roll Top True Refrigerator on the line Make"
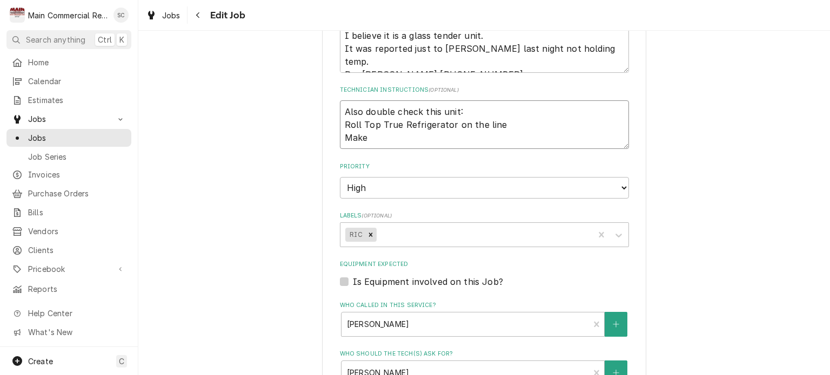
type textarea "x"
type textarea "Also double check this unit: Roll Top True Refrigerator on the line Make"
type textarea "x"
type textarea "Also double check this unit: Roll Top True Refrigerator on the line Make s"
type textarea "x"
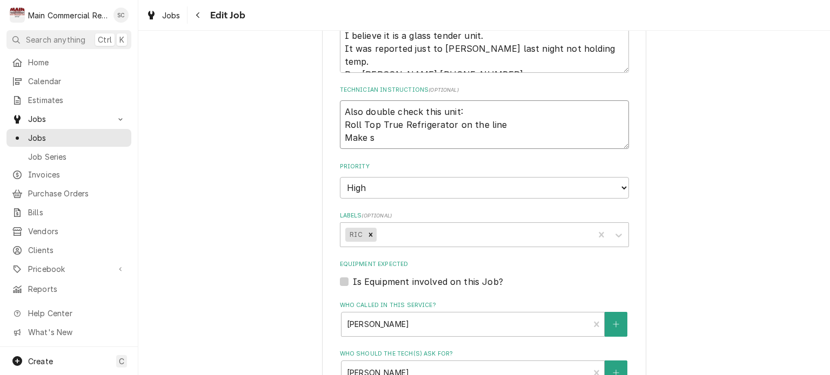
type textarea "Also double check this unit: Roll Top True Refrigerator on the line Make su"
type textarea "x"
type textarea "Also double check this unit: Roll Top True Refrigerator on the line Make sur"
type textarea "x"
type textarea "Also double check this unit: Roll Top True Refrigerator on the line Make sure"
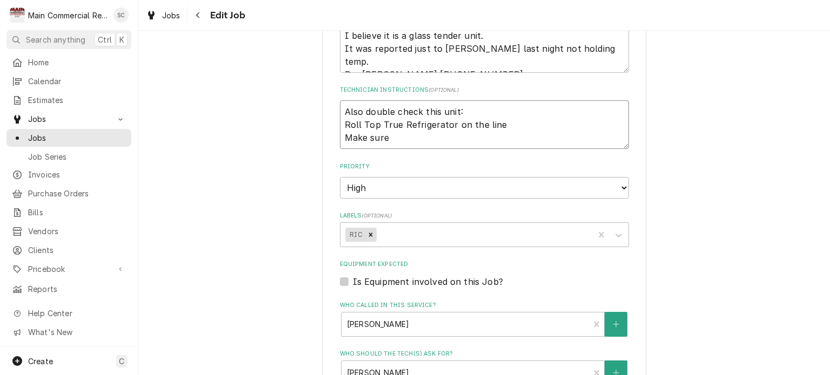
type textarea "x"
type textarea "Also double check this unit: Roll Top True Refrigerator on the line Make sure i"
type textarea "x"
type textarea "Also double check this unit: Roll Top True Refrigerator on the line Make sure it"
type textarea "x"
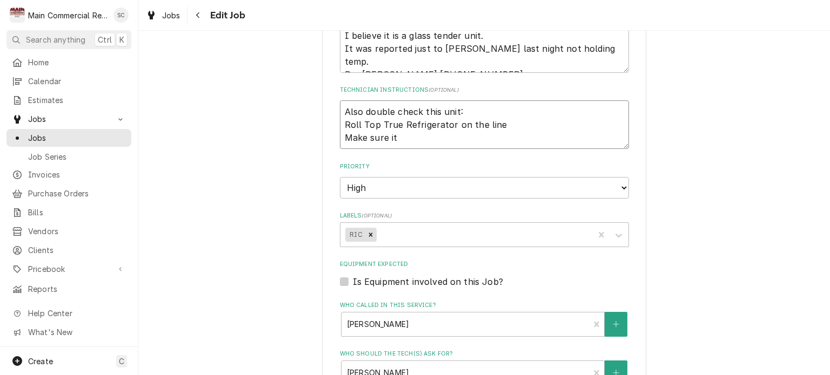
type textarea "Also double check this unit: Roll Top True Refrigerator on the line Make sure it"
type textarea "x"
type textarea "Also double check this unit: Roll Top True Refrigerator on the line Make sure i…"
type textarea "x"
type textarea "Also double check this unit: Roll Top True Refrigerator on the line Make sure i…"
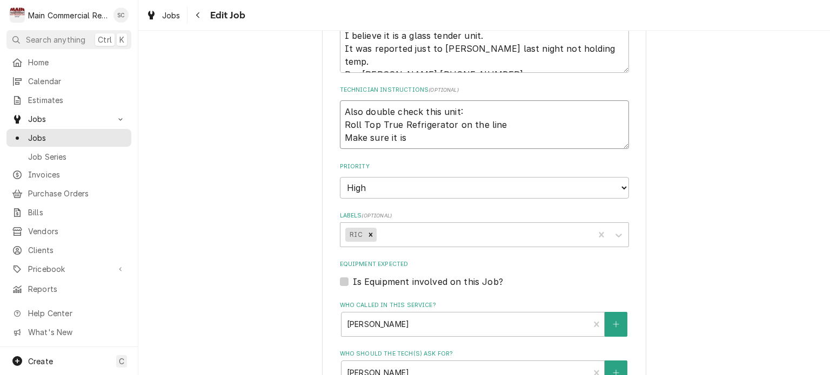
type textarea "x"
type textarea "Also double check this unit: Roll Top True Refrigerator on the line Make sure i…"
type textarea "x"
type textarea "Also double check this unit: Roll Top True Refrigerator on the line Make sure i…"
type textarea "x"
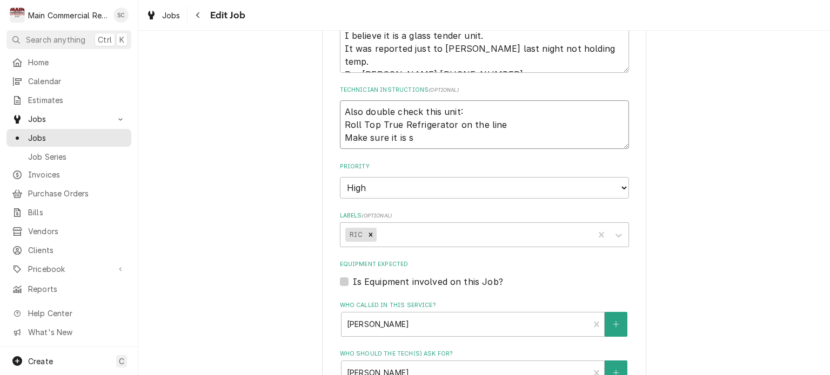
type textarea "Also double check this unit: Roll Top True Refrigerator on the line Make sure i…"
type textarea "x"
type textarea "Also double check this unit: Roll Top True Refrigerator on the line Make sure i…"
type textarea "x"
type textarea "Also double check this unit: Roll Top True Refrigerator on the line Make sure i…"
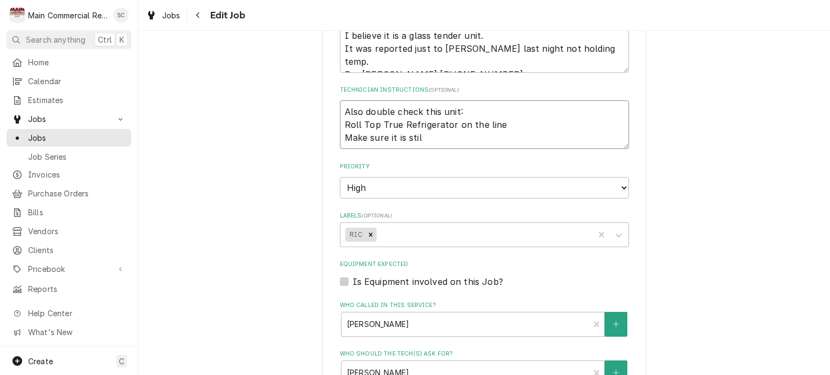
type textarea "x"
type textarea "Also double check this unit: Roll Top True Refrigerator on the line Make sure i…"
type textarea "x"
type textarea "Also double check this unit: Roll Top True Refrigerator on the line Make sure i…"
type textarea "x"
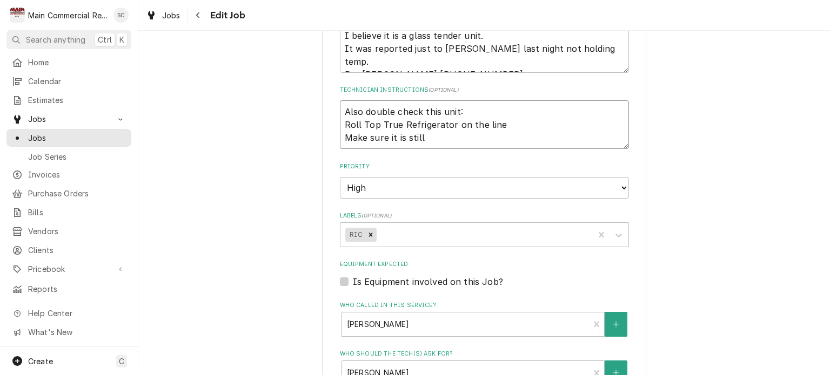
type textarea "Also double check this unit: Roll Top True Refrigerator on the line Make sure i…"
type textarea "x"
type textarea "Also double check this unit: Roll Top True Refrigerator on the line Make sure i…"
type textarea "x"
type textarea "Also double check this unit: Roll Top True Refrigerator on the line Make sure i…"
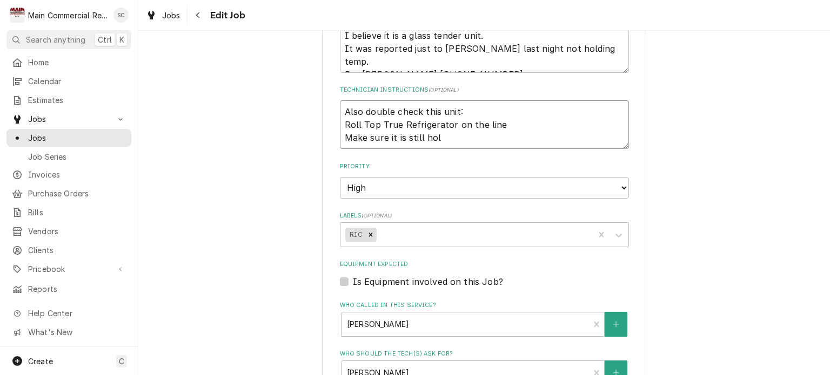
type textarea "x"
type textarea "Also double check this unit: Roll Top True Refrigerator on the line Make sure i…"
type textarea "x"
type textarea "Also double check this unit: Roll Top True Refrigerator on the line Make sure i…"
type textarea "x"
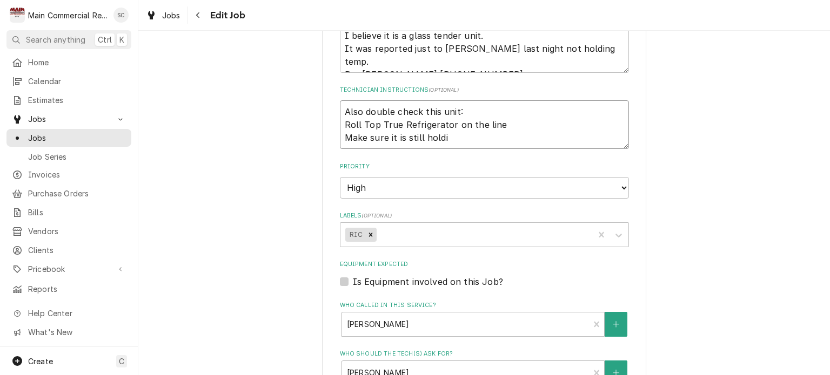
type textarea "Also double check this unit: Roll Top True Refrigerator on the line Make sure i…"
type textarea "x"
type textarea "Also double check this unit: Roll Top True Refrigerator on the line Make sure i…"
type textarea "x"
type textarea "Also double check this unit: Roll Top True Refrigerator on the line Make sure i…"
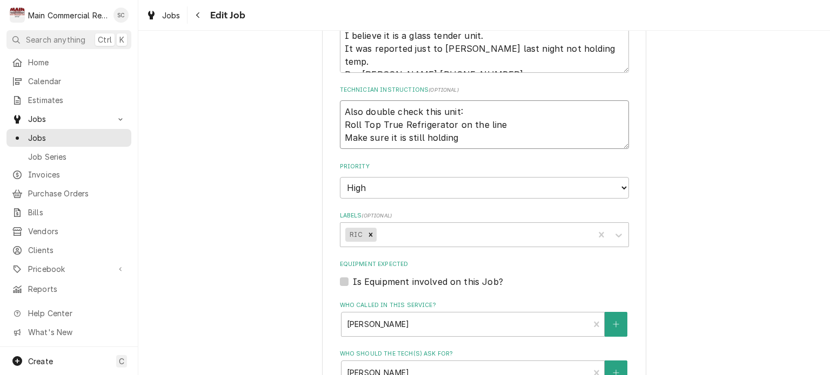
type textarea "x"
type textarea "Also double check this unit: Roll Top True Refrigerator on the line Make sure i…"
type textarea "x"
type textarea "Also double check this unit: Roll Top True Refrigerator on the line Make sure i…"
type textarea "x"
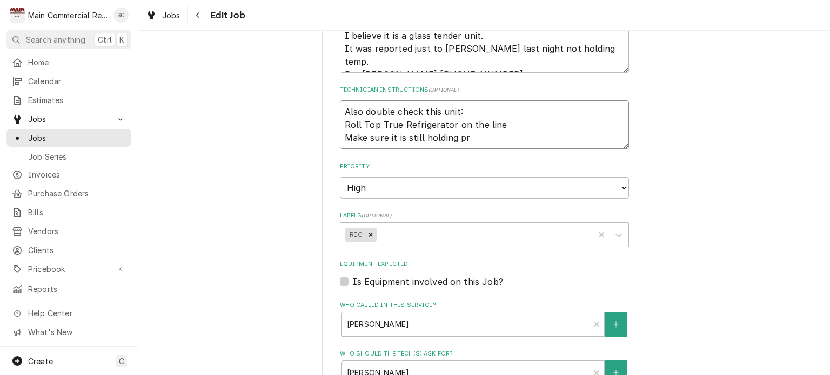
type textarea "Also double check this unit: Roll Top True Refrigerator on the line Make sure i…"
type textarea "x"
type textarea "Also double check this unit: Roll Top True Refrigerator on the line Make sure i…"
type textarea "x"
type textarea "Also double check this unit: Roll Top True Refrigerator on the line Make sure i…"
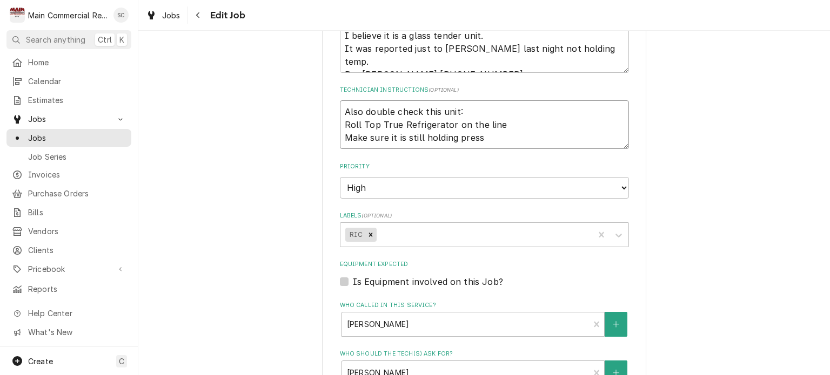
type textarea "x"
type textarea "Also double check this unit: Roll Top True Refrigerator on the line Make sure i…"
type textarea "x"
type textarea "Also double check this unit: Roll Top True Refrigerator on the line Make sure i…"
type textarea "x"
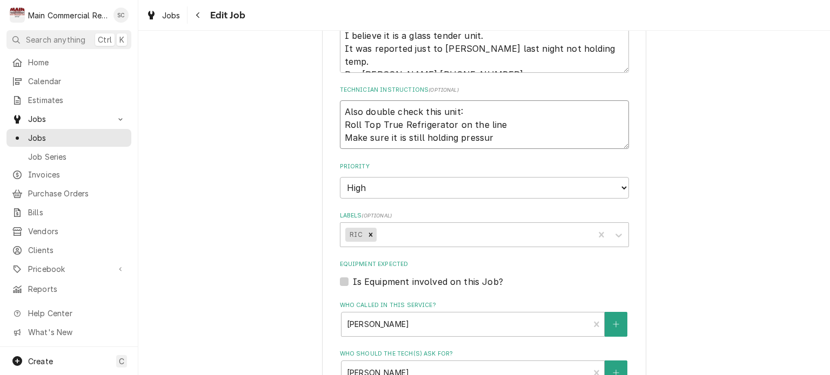
type textarea "Also double check this unit: Roll Top True Refrigerator on the line Make sure i…"
type textarea "x"
type textarea "Also double check this unit: Roll Top True Refrigerator on the line Make sure i…"
type textarea "x"
type textarea "Also double check this unit: Roll Top True Refrigerator on the line Make sure i…"
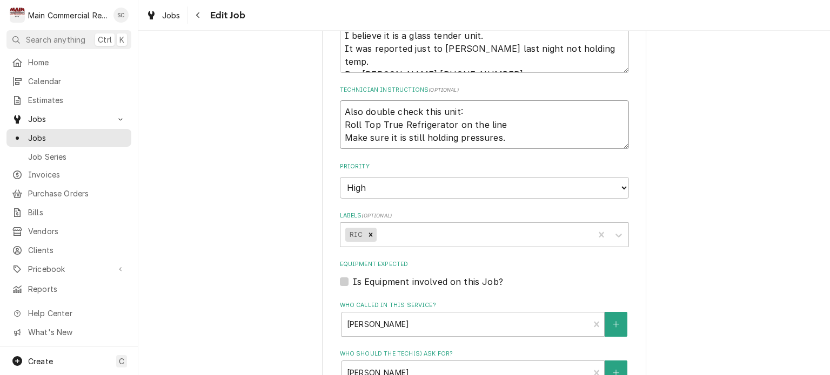
type textarea "x"
type textarea "Also double check this unit: Roll Top True Refrigerator on the line Make sure i…"
click at [340, 100] on textarea "Also double check this unit: Roll Top True Refrigerator on the line Make sure i…" at bounding box center [484, 124] width 289 height 49
type textarea "x"
type textarea "*Also double check this unit: Roll Top True Refrigerator on the line Make sure …"
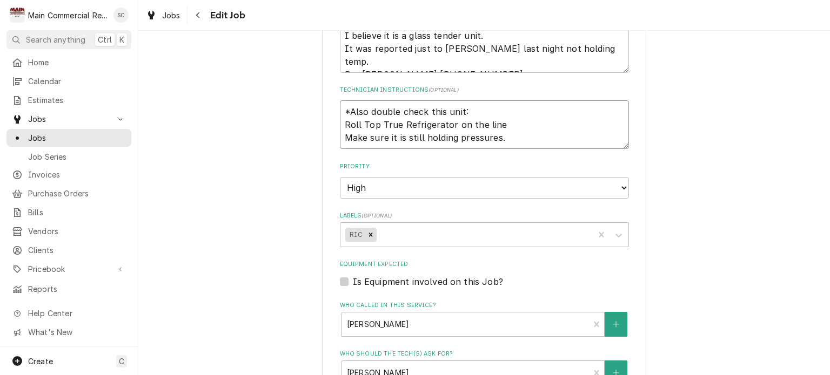
type textarea "x"
type textarea "**Also double check this unit: Roll Top True Refrigerator on the line Make sure…"
type textarea "x"
type textarea "***Also double check this unit: Roll Top True Refrigerator on the line Make sur…"
type textarea "x"
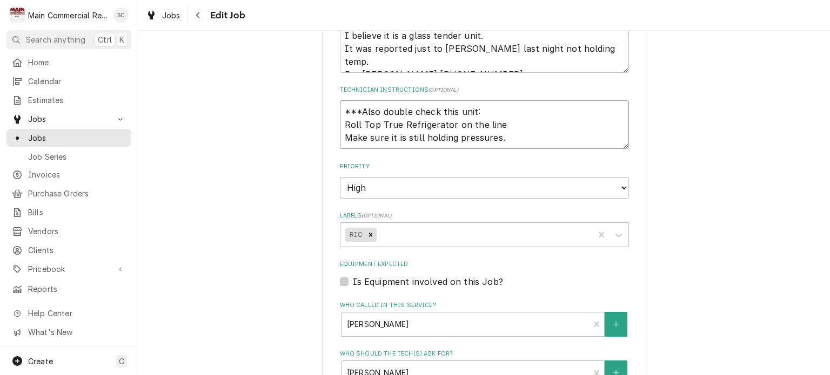
type textarea "****Also double check this unit: Roll Top True Refrigerator on the line Make su…"
type textarea "x"
click at [525, 110] on textarea "****Also double check this unit: Roll Top True Refrigerator on the line Make su…" at bounding box center [484, 124] width 289 height 49
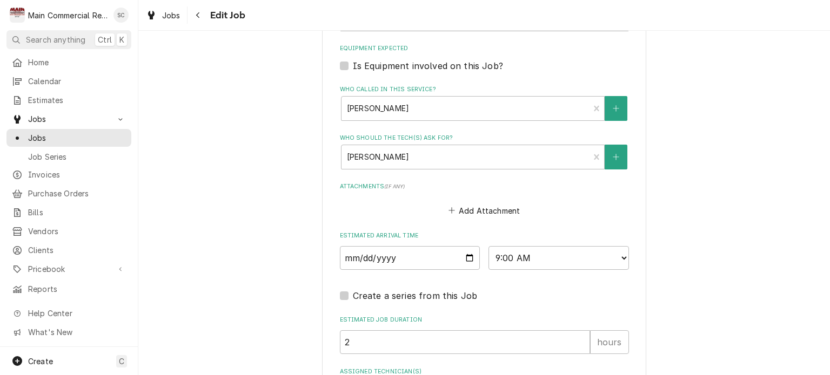
type textarea "****Also double check this unit: Roll Top True Refrigerator on the line Make su…"
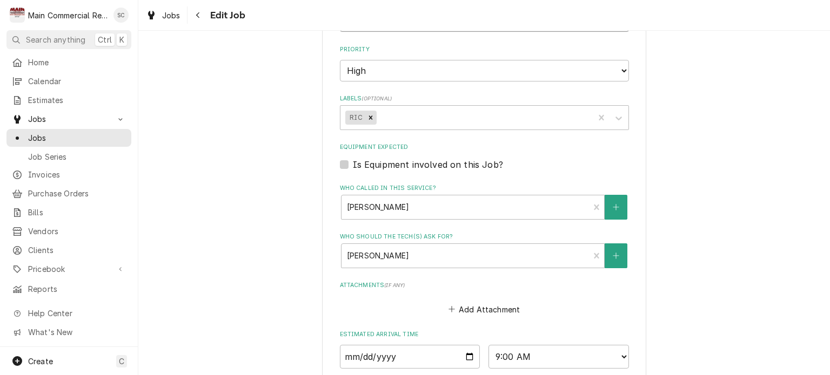
scroll to position [495, 0]
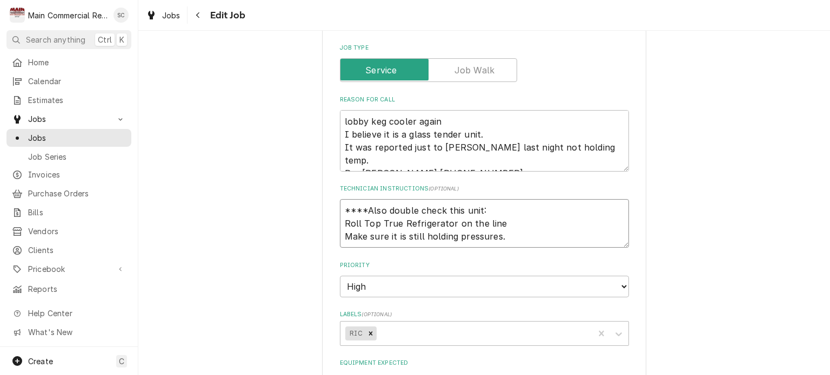
type textarea "x"
type textarea "****Also double check this unit: Roll Top True Refrigerator on the line Make su…"
type textarea "x"
type textarea "****Also double check this unit: Roll Top True Refrigerator on the line Make su…"
type textarea "x"
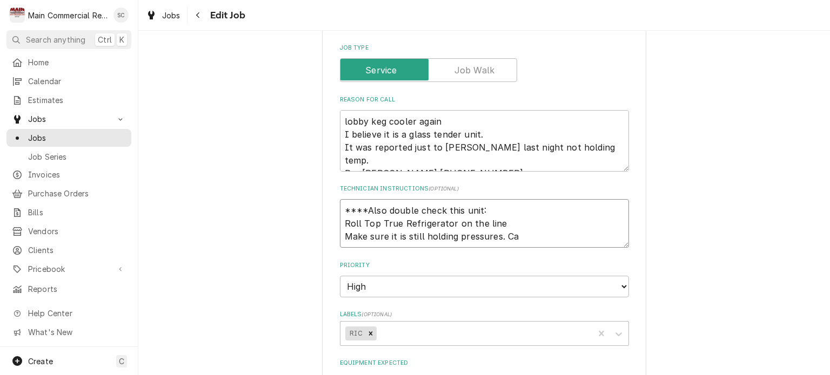
type textarea "****Also double check this unit: Roll Top True Refrigerator on the line Make su…"
type textarea "x"
type textarea "****Also double check this unit: Roll Top True Refrigerator on the line Make su…"
type textarea "x"
type textarea "****Also double check this unit: Roll Top True Refrigerator on the line Make su…"
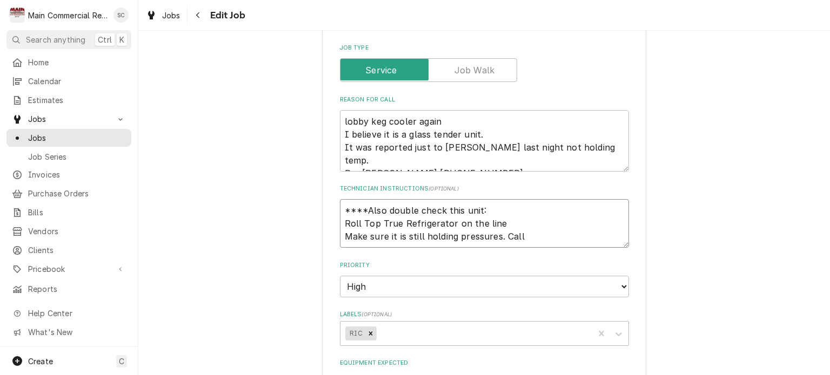
type textarea "x"
type textarea "****Also double check this unit: Roll Top True Refrigerator on the line Make su…"
type textarea "x"
type textarea "****Also double check this unit: Roll Top True Refrigerator on the line Make su…"
type textarea "x"
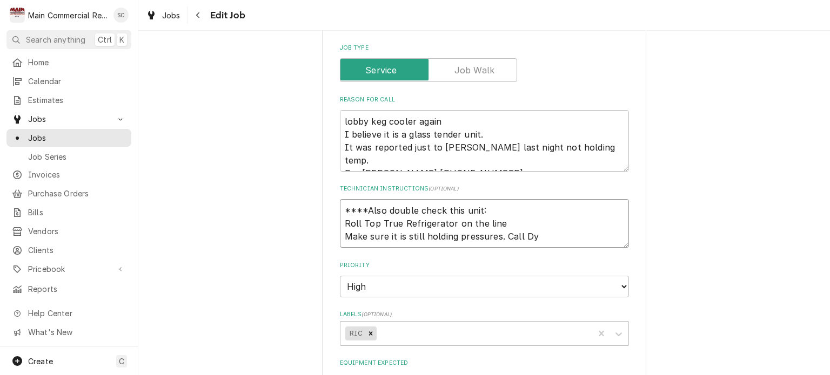
type textarea "****Also double check this unit: Roll Top True Refrigerator on the line Make su…"
type textarea "x"
type textarea "****Also double check this unit: Roll Top True Refrigerator on the line Make su…"
type textarea "x"
type textarea "****Also double check this unit: Roll Top True Refrigerator on the line Make su…"
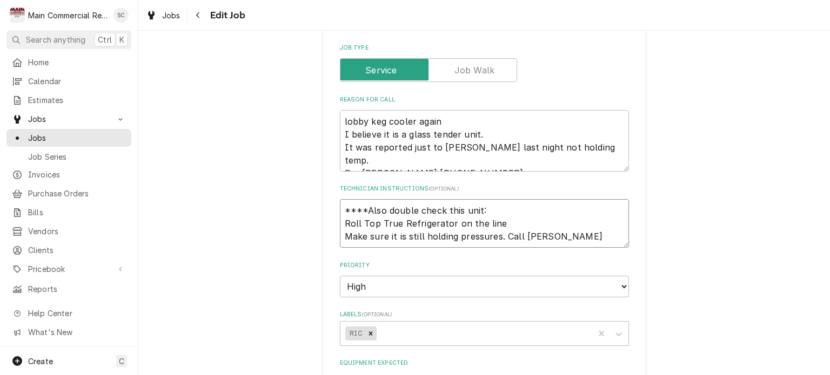
type textarea "x"
type textarea "****Also double check this unit: Roll Top True Refrigerator on the line Make su…"
type textarea "x"
type textarea "****Also double check this unit: Roll Top True Refrigerator on the line Make su…"
type textarea "x"
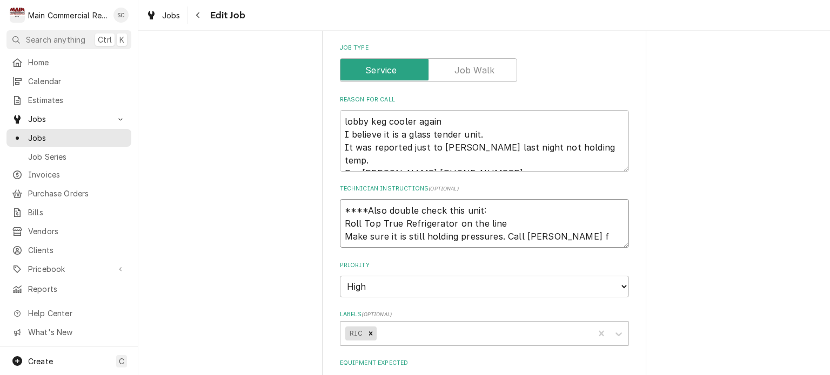
type textarea "****Also double check this unit: Roll Top True Refrigerator on the line Make su…"
type textarea "x"
type textarea "****Also double check this unit: Roll Top True Refrigerator on the line Make su…"
type textarea "x"
type textarea "****Also double check this unit: Roll Top True Refrigerator on the line Make su…"
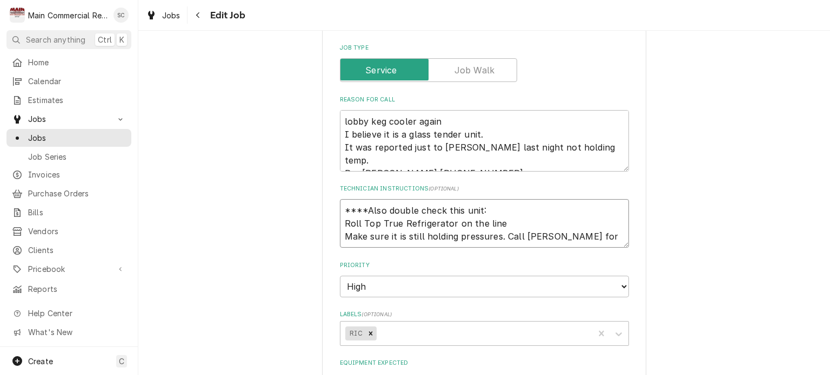
type textarea "x"
type textarea "****Also double check this unit: Roll Top True Refrigerator on the line Make su…"
type textarea "x"
type textarea "****Also double check this unit: Roll Top True Refrigerator on the line Make su…"
type textarea "x"
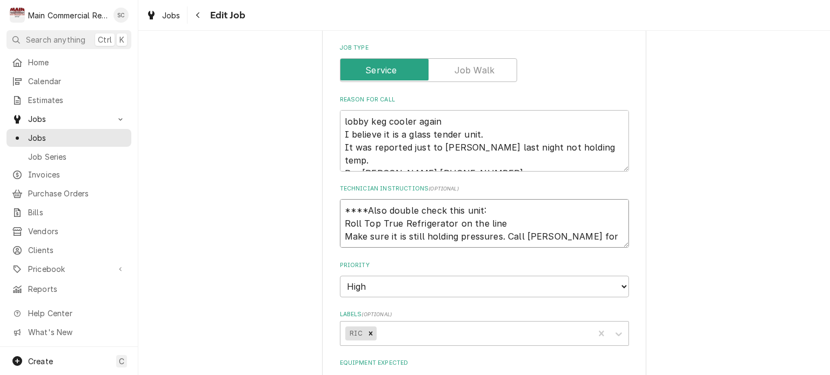
type textarea "****Also double check this unit: Roll Top True Refrigerator on the line Make su…"
type textarea "x"
type textarea "****Also double check this unit: Roll Top True Refrigerator on the line Make su…"
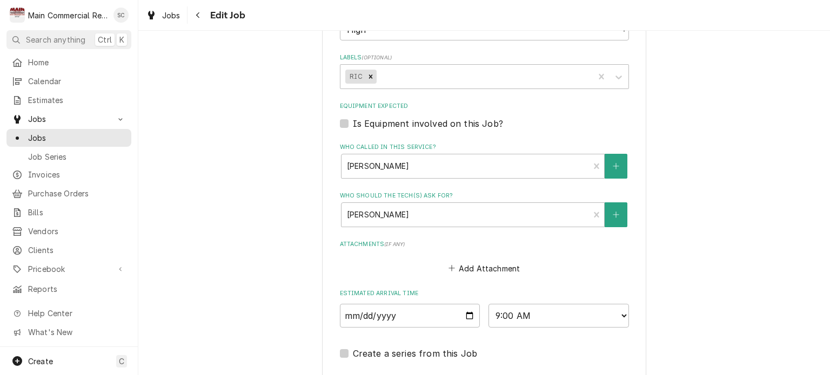
scroll to position [886, 0]
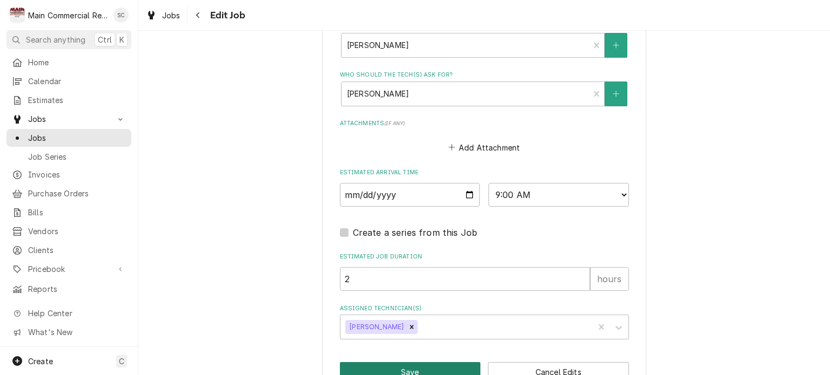
click at [425, 362] on button "Save" at bounding box center [410, 372] width 141 height 20
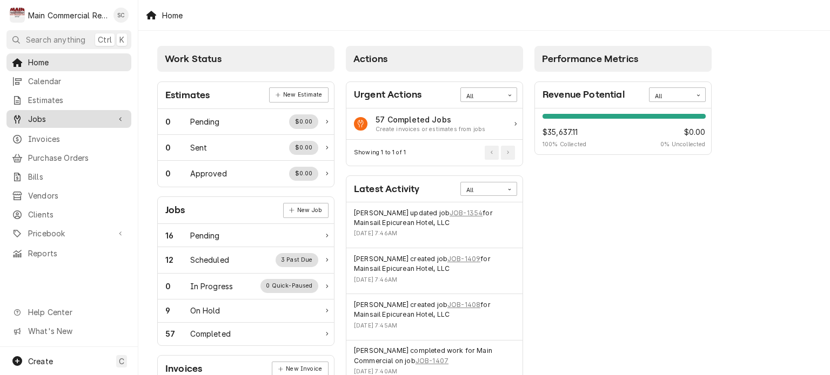
click at [91, 120] on span "Jobs" at bounding box center [69, 118] width 82 height 11
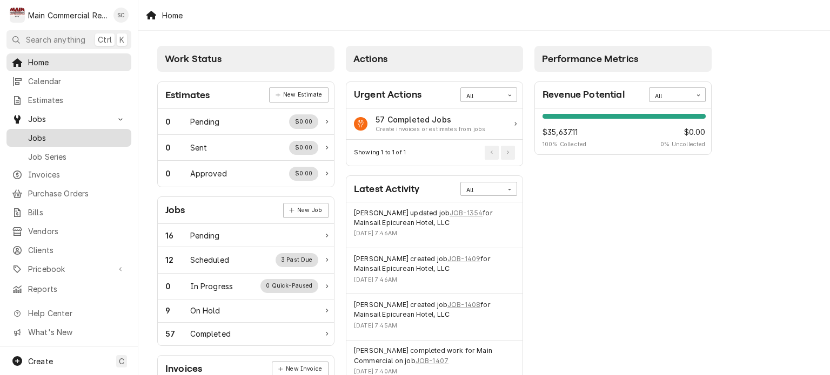
click at [89, 133] on span "Jobs" at bounding box center [77, 137] width 98 height 11
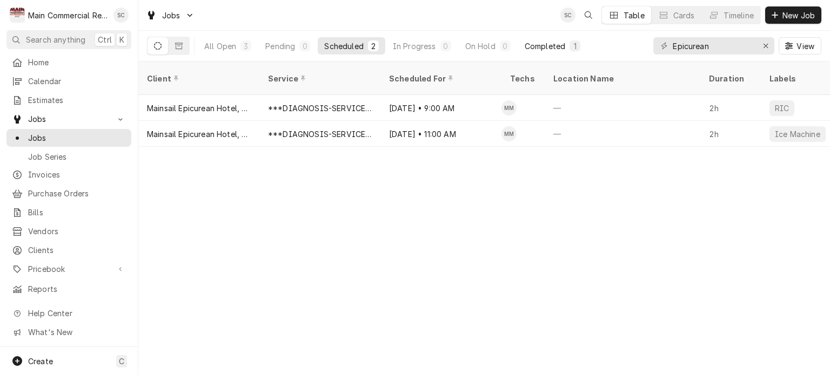
click at [536, 47] on div "Completed" at bounding box center [544, 46] width 41 height 11
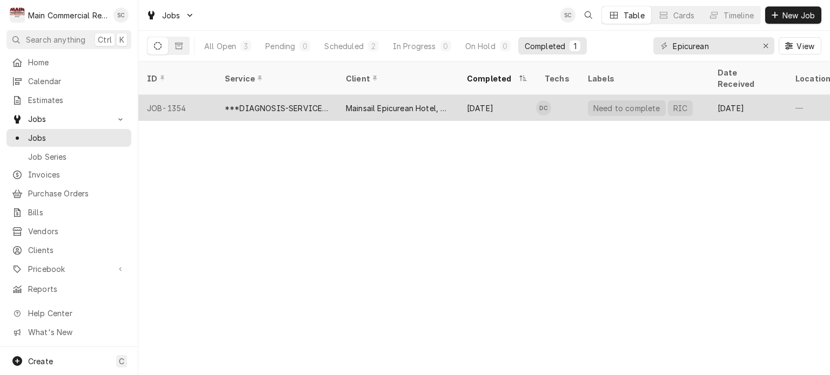
click at [521, 101] on div "[DATE]" at bounding box center [497, 108] width 78 height 26
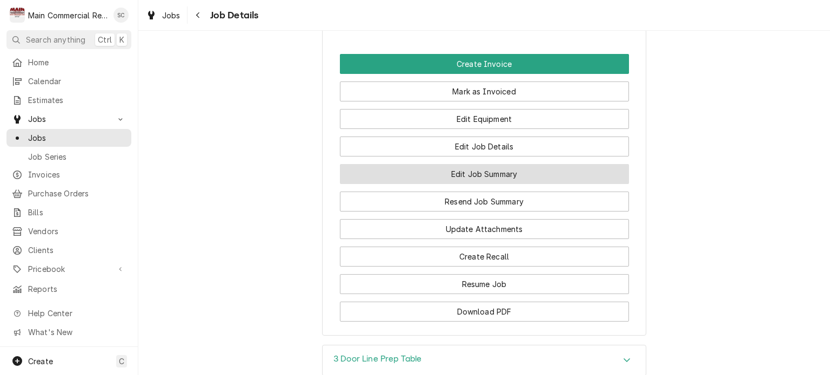
scroll to position [1252, 0]
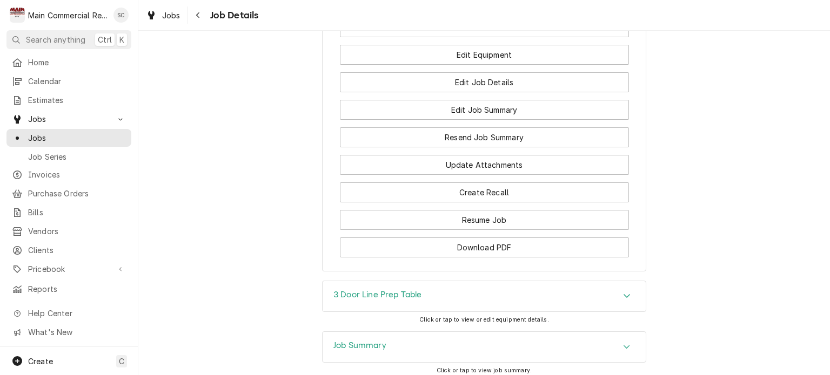
click at [473, 281] on div "3 Door Line Prep Table" at bounding box center [483, 296] width 323 height 30
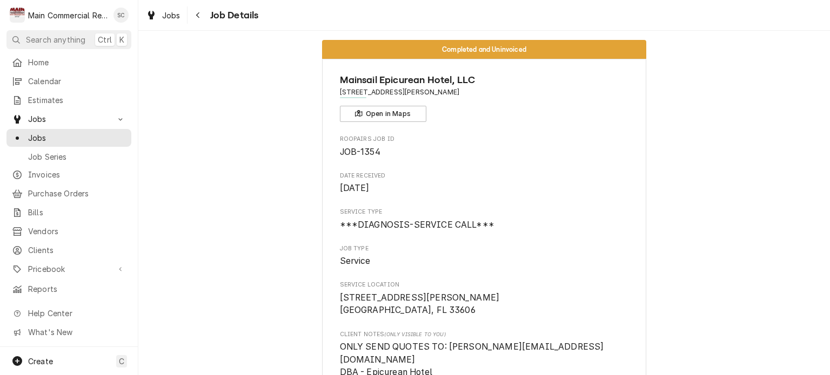
scroll to position [0, 0]
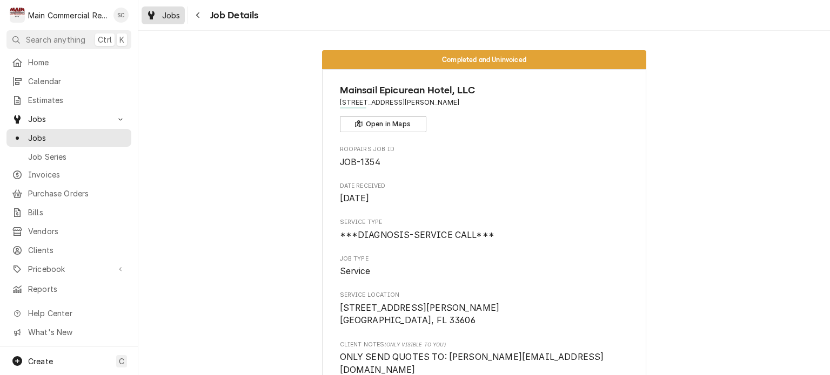
click at [171, 15] on span "Jobs" at bounding box center [171, 15] width 18 height 11
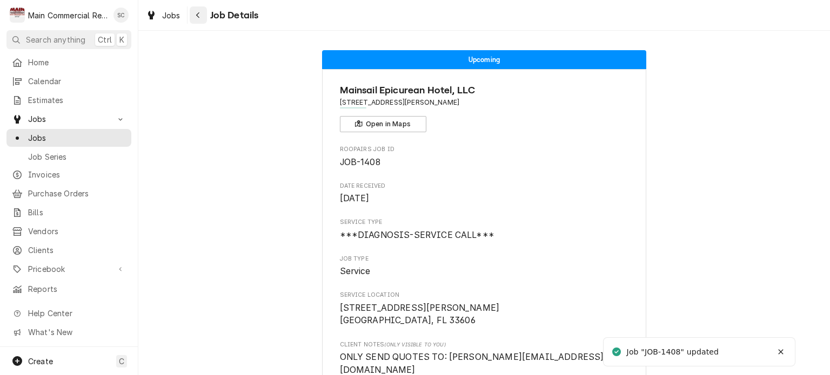
click at [194, 17] on div "Navigate back" at bounding box center [198, 15] width 11 height 11
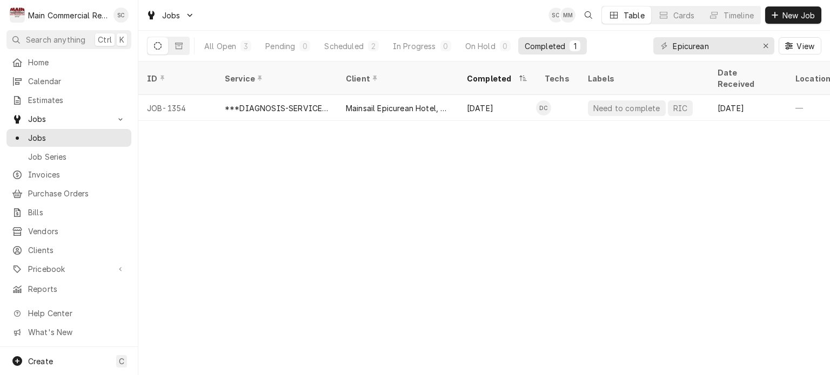
click at [450, 224] on div "ID Service Client Completed Techs Labels Date Received Location Name Location A…" at bounding box center [483, 219] width 691 height 314
click at [706, 181] on div "ID Service Client Completed Techs Labels Date Received Location Name Location A…" at bounding box center [483, 219] width 691 height 314
click at [348, 46] on div "Scheduled" at bounding box center [343, 46] width 39 height 11
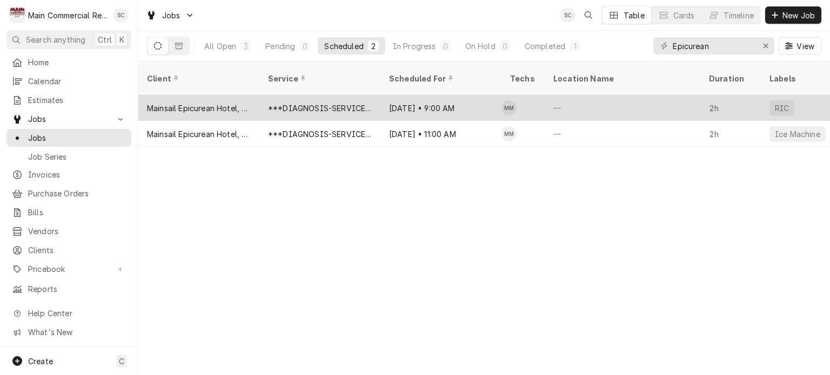
click at [376, 99] on div "***DIAGNOSIS-SERVICE CALL***" at bounding box center [319, 108] width 121 height 26
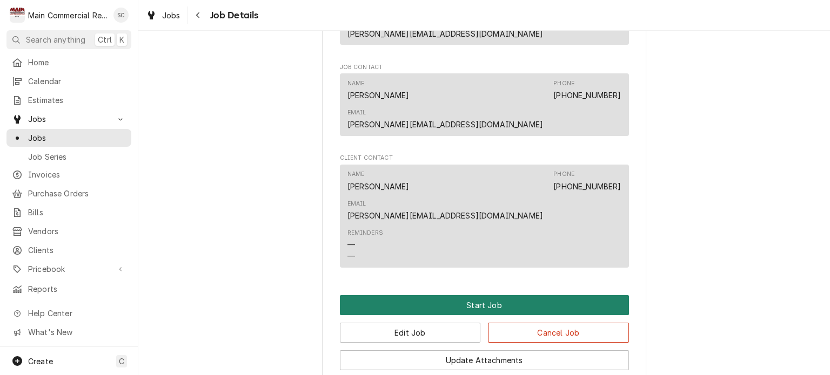
scroll to position [911, 0]
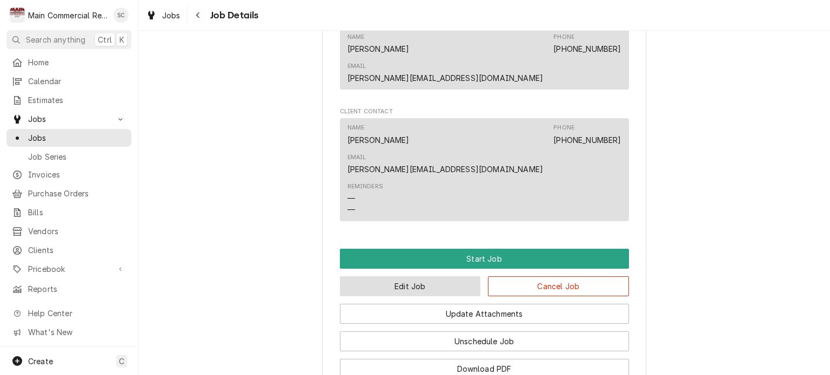
click at [434, 277] on button "Edit Job" at bounding box center [410, 287] width 141 height 20
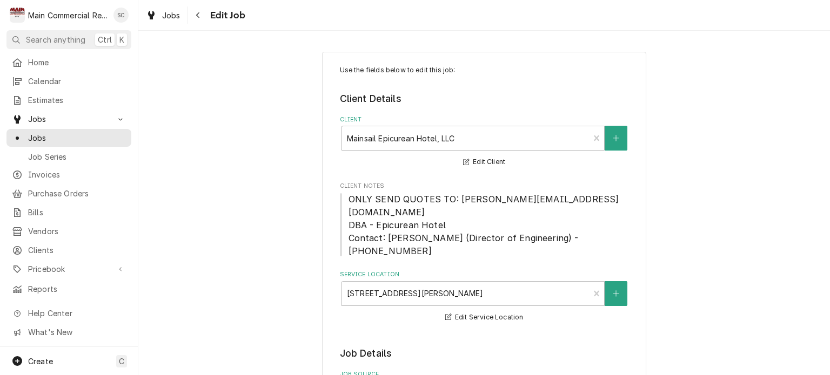
type textarea "x"
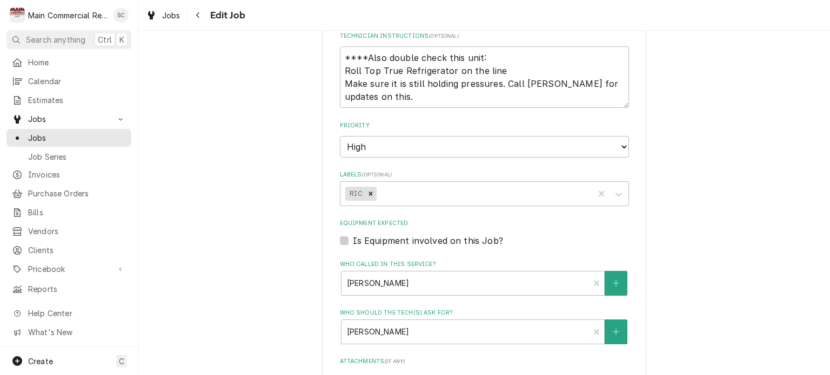
scroll to position [810, 0]
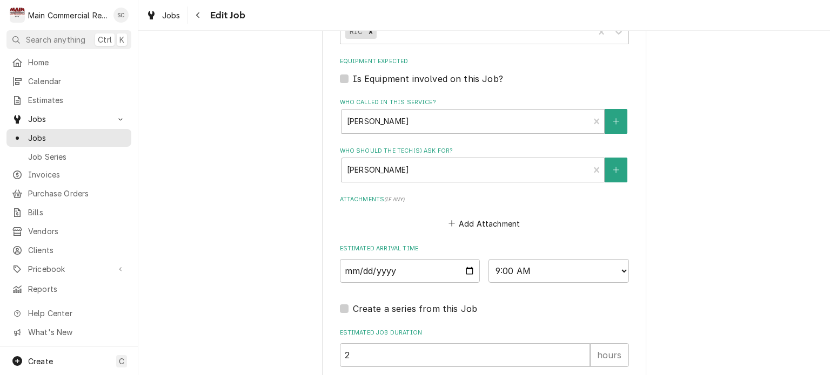
click at [353, 72] on label "Is Equipment involved on this Job?" at bounding box center [428, 78] width 150 height 13
click at [353, 72] on input "Equipment Expected" at bounding box center [497, 84] width 289 height 24
checkbox input "true"
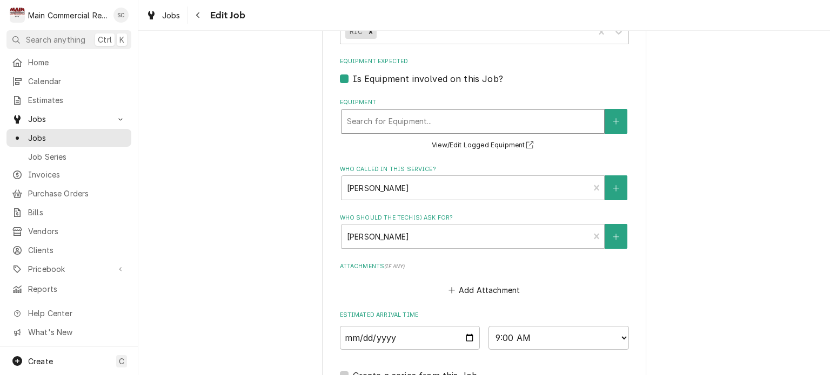
click at [439, 112] on div "Equipment" at bounding box center [473, 121] width 252 height 19
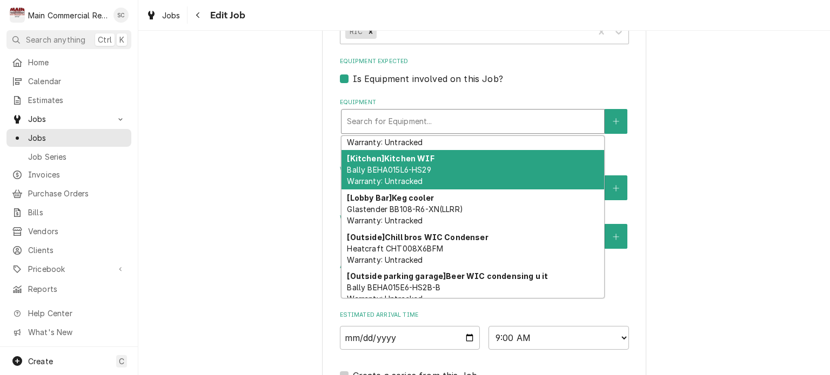
scroll to position [387, 0]
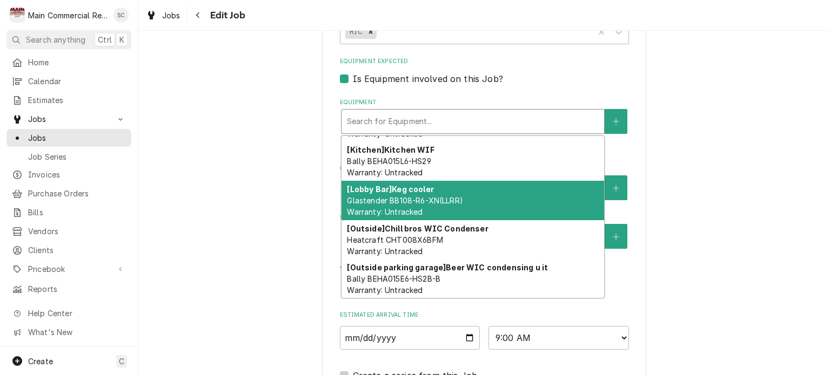
click at [430, 196] on span "Glastender BB108-R6-XN(LLRR) Warranty: Untracked" at bounding box center [405, 206] width 116 height 21
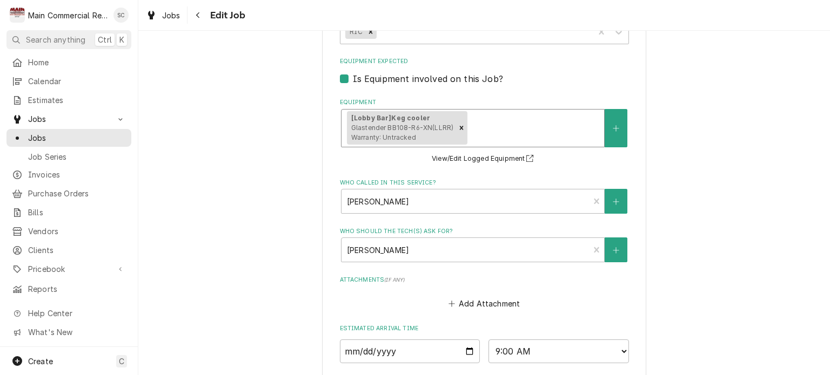
scroll to position [967, 0]
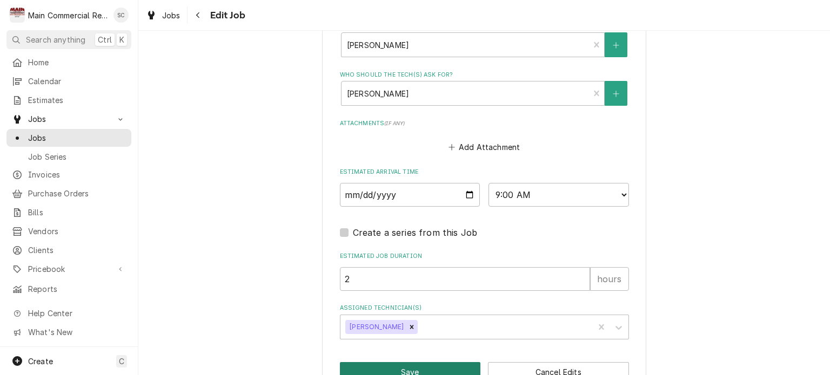
click at [414, 362] on button "Save" at bounding box center [410, 372] width 141 height 20
type textarea "x"
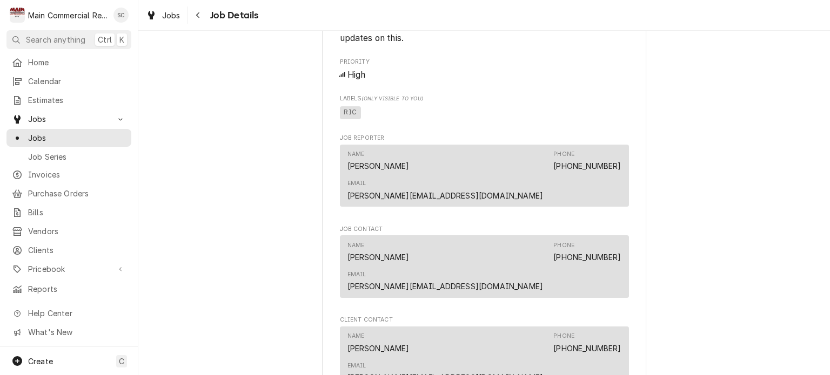
scroll to position [918, 0]
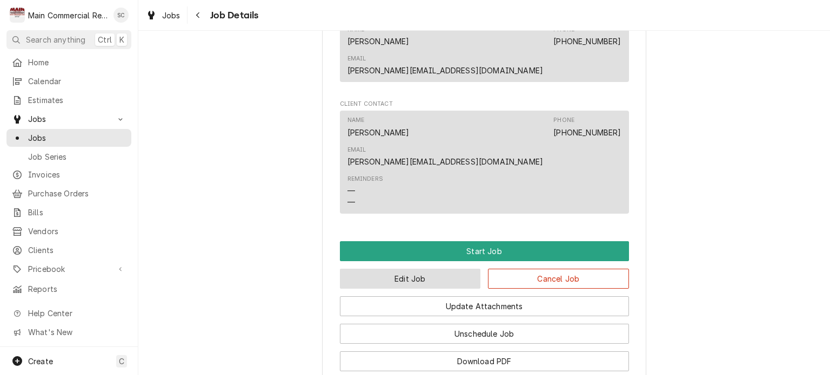
click at [443, 269] on button "Edit Job" at bounding box center [410, 279] width 141 height 20
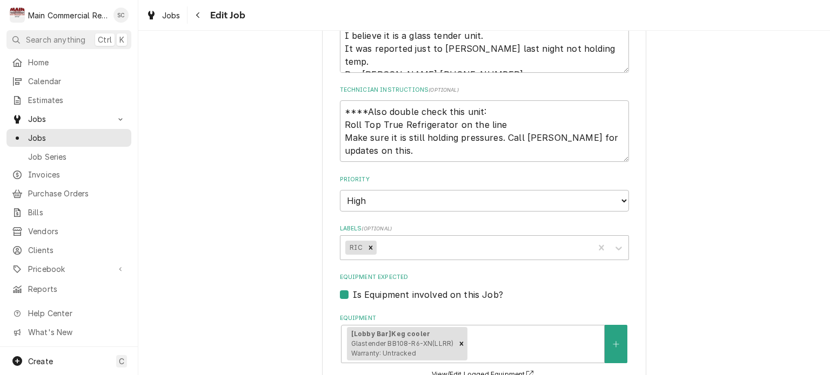
scroll to position [702, 0]
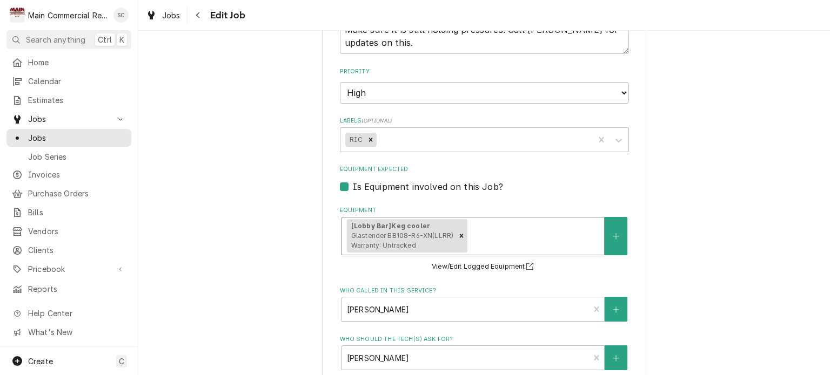
click at [578, 226] on div "Equipment" at bounding box center [533, 235] width 129 height 19
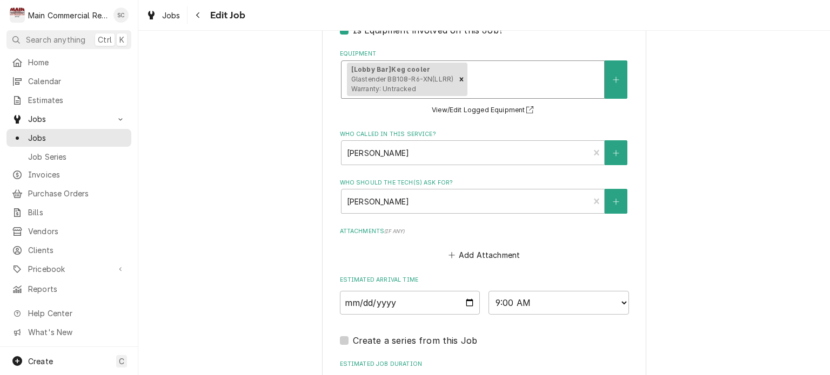
scroll to position [697, 0]
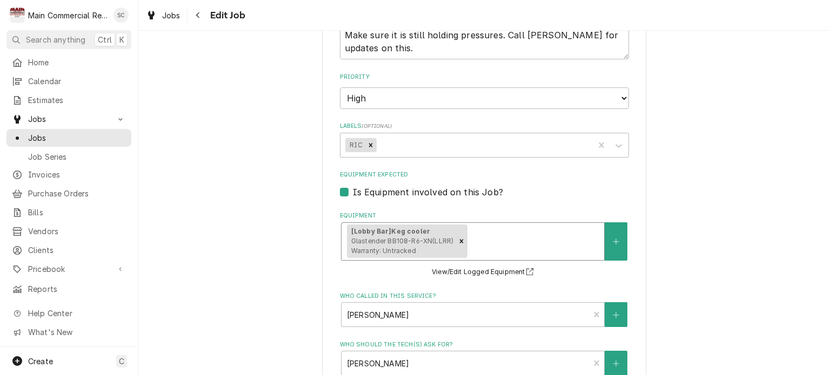
click at [513, 232] on div "Equipment" at bounding box center [533, 241] width 129 height 19
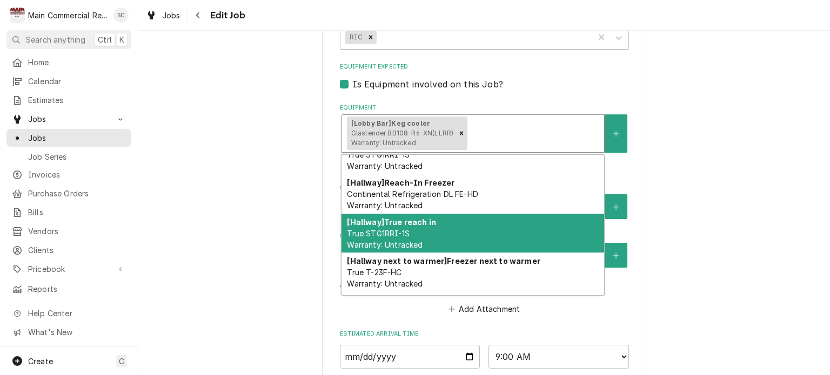
scroll to position [270, 0]
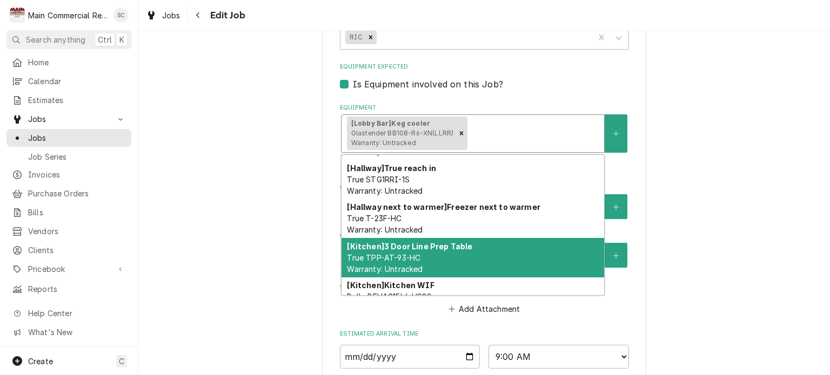
click at [488, 238] on div "[Kitchen] 3 Door Line Prep Table True TPP-AT-93-HC Warranty: Untracked" at bounding box center [472, 257] width 262 height 39
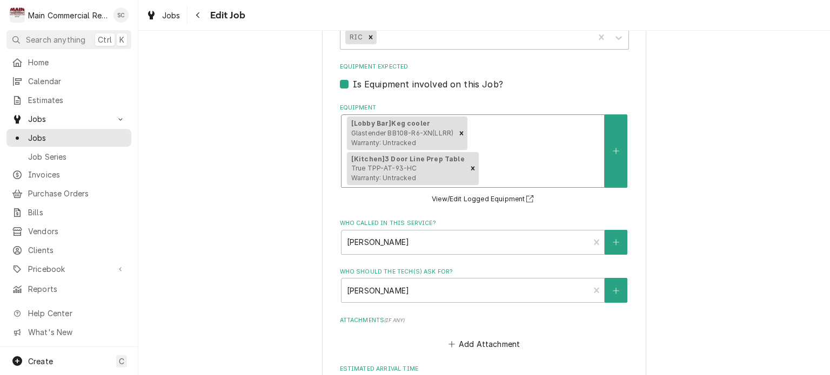
scroll to position [967, 0]
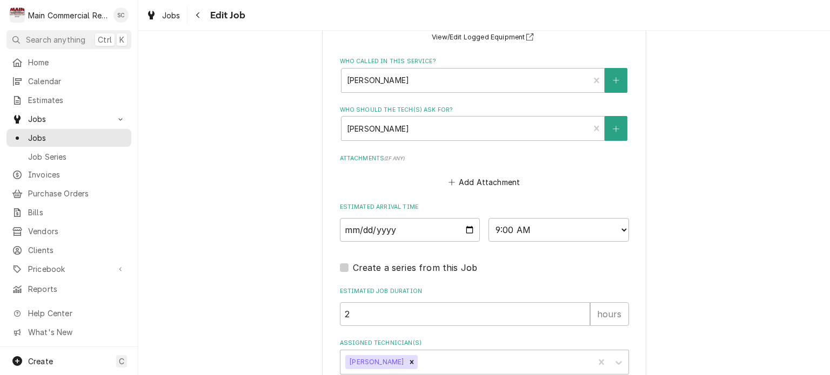
type textarea "x"
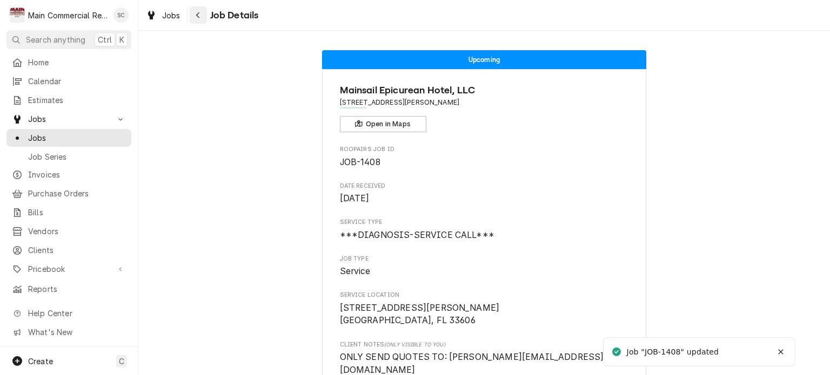
click at [196, 17] on icon "Navigate back" at bounding box center [198, 15] width 5 height 8
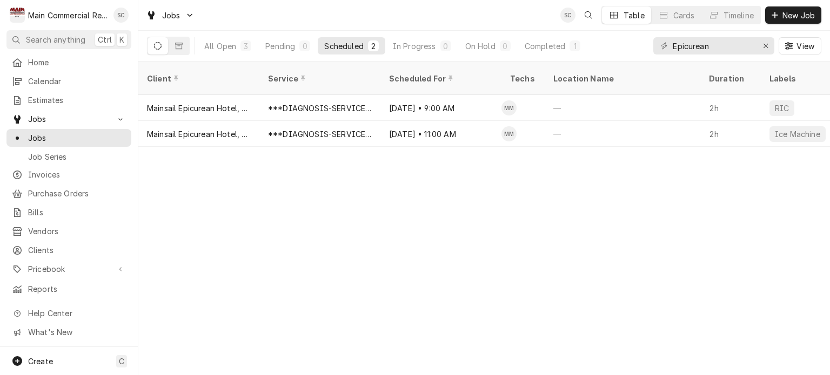
click at [386, 17] on div "Jobs SC Table Cards Timeline New Job" at bounding box center [483, 15] width 691 height 30
click at [533, 217] on div "Client Service Scheduled For Techs Location Name Duration Labels Status ID Prio…" at bounding box center [483, 219] width 691 height 314
click at [613, 235] on div "Client Service Scheduled For Techs Location Name Duration Labels Status ID Prio…" at bounding box center [483, 219] width 691 height 314
click at [800, 16] on span "New Job" at bounding box center [798, 15] width 37 height 11
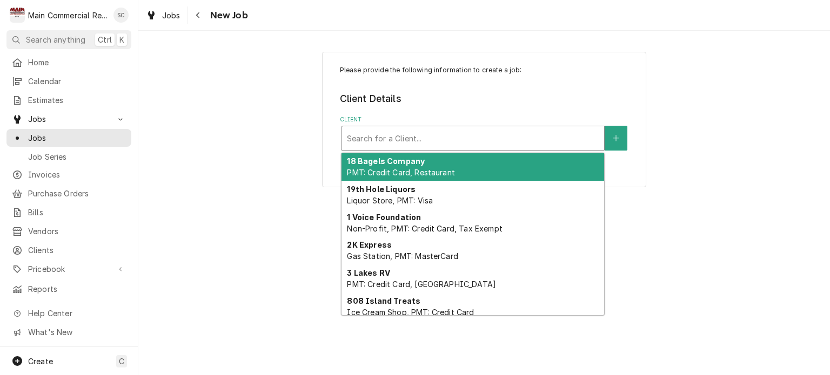
click at [502, 134] on div "Client" at bounding box center [473, 138] width 252 height 19
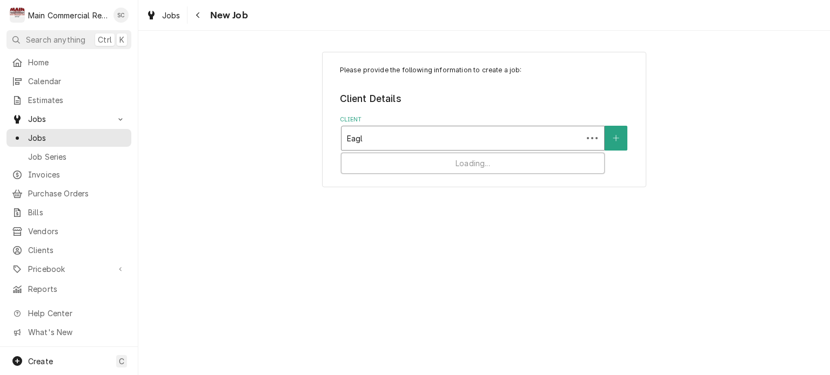
type input "Eagle"
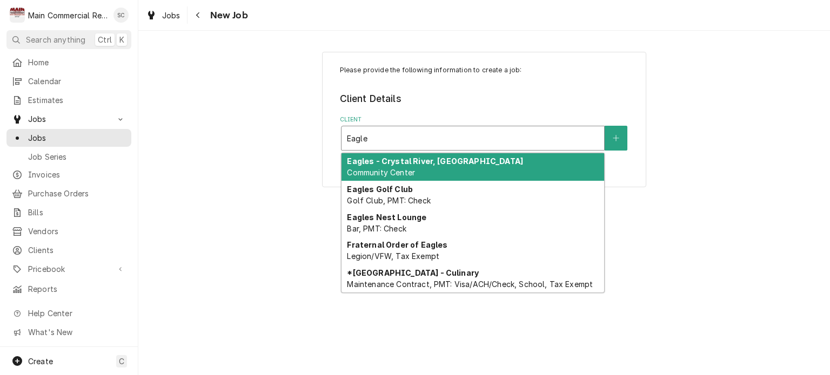
click at [476, 174] on div "Eagles - Crystal River, [GEOGRAPHIC_DATA]" at bounding box center [472, 167] width 262 height 28
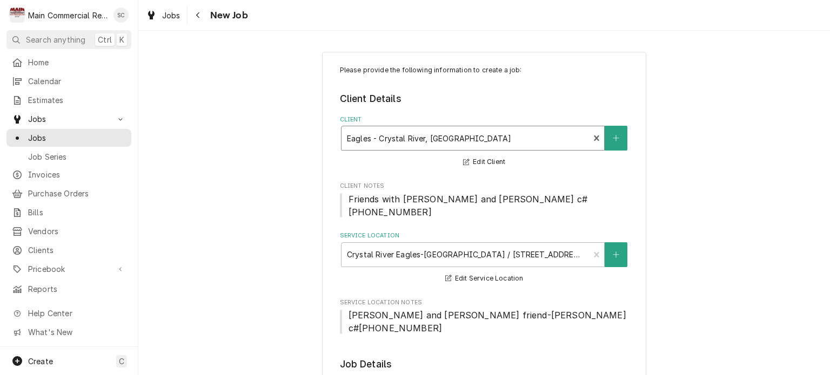
scroll to position [216, 0]
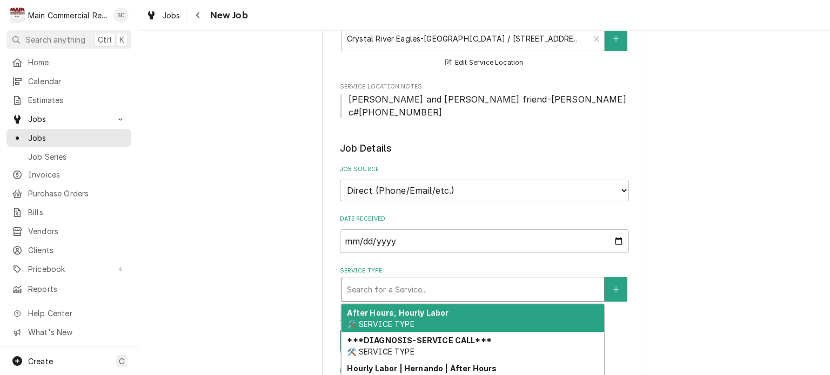
click at [452, 280] on div "Service Type" at bounding box center [473, 289] width 252 height 19
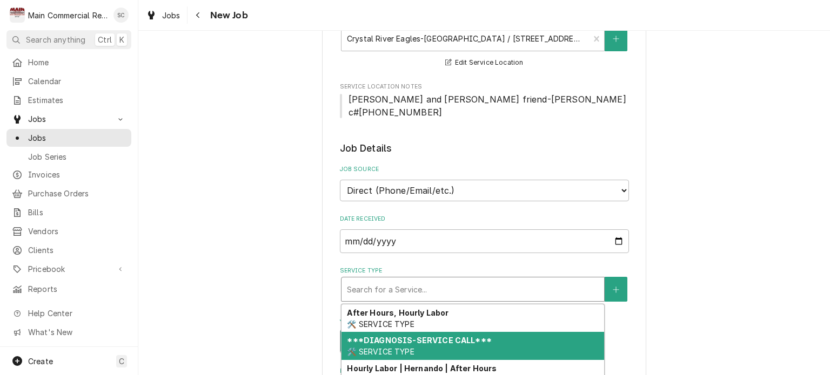
click at [447, 336] on strong "***DIAGNOSIS-SERVICE CALL***" at bounding box center [419, 340] width 144 height 9
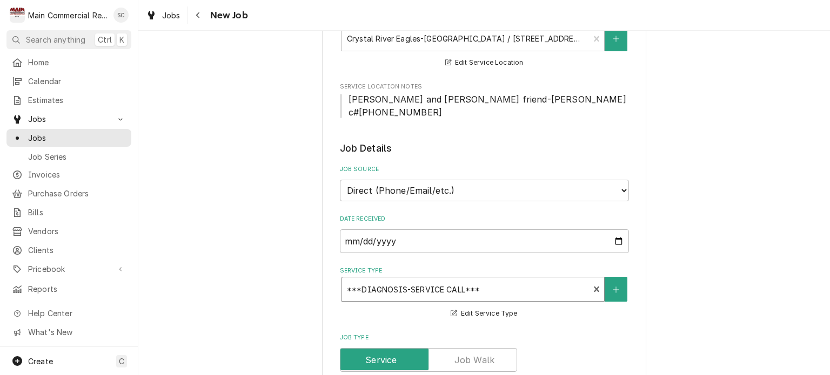
scroll to position [432, 0]
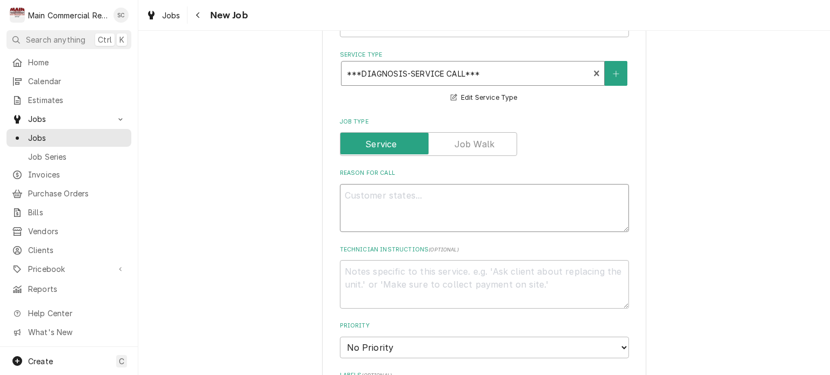
click at [455, 184] on textarea "Reason For Call" at bounding box center [484, 208] width 289 height 49
type textarea "x"
type textarea "W"
type textarea "x"
type textarea "WI"
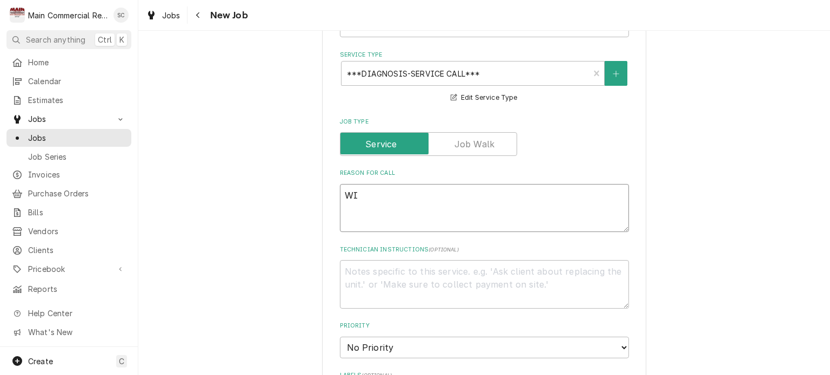
type textarea "x"
type textarea "WIC"
type textarea "x"
type textarea "WIC"
type textarea "x"
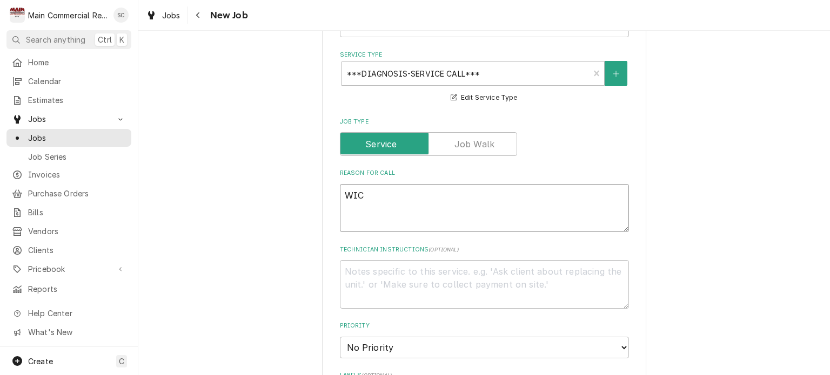
type textarea "WIC E"
type textarea "x"
type textarea "WIC Ev"
type textarea "x"
type textarea "WIC Ev"
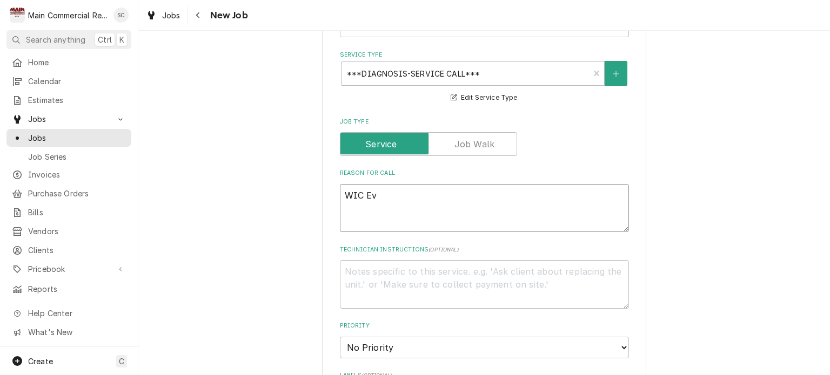
type textarea "x"
type textarea "WIC Ev"
type textarea "x"
type textarea "WIC E"
type textarea "x"
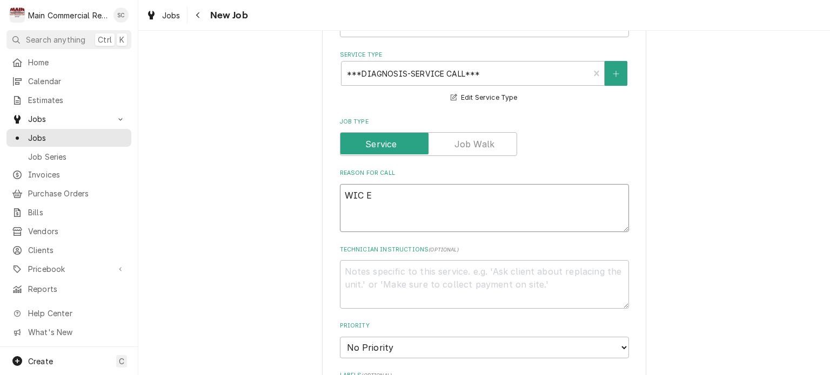
type textarea "WIC"
type textarea "x"
type textarea "WIC"
type textarea "x"
type textarea "WIC"
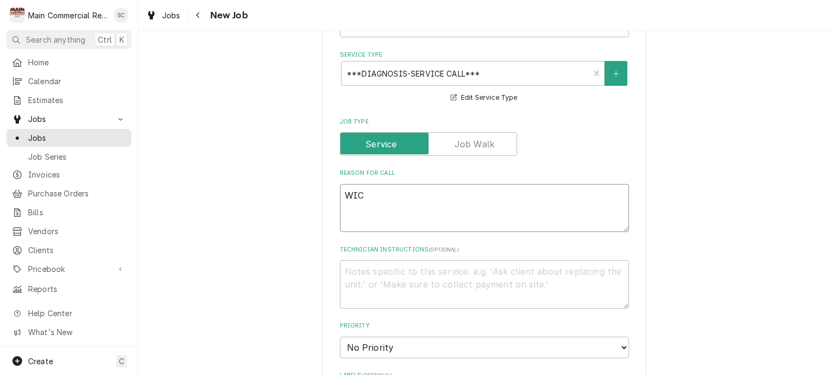
type textarea "x"
type textarea "WIC ,"
type textarea "x"
type textarea "WIC ,"
type textarea "x"
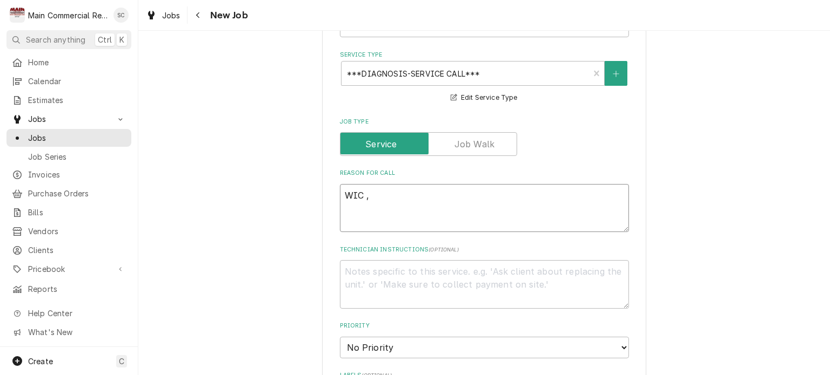
type textarea "WIC , 1"
type textarea "x"
type textarea "WIC , 1"
type textarea "x"
type textarea "WIC , 1 o"
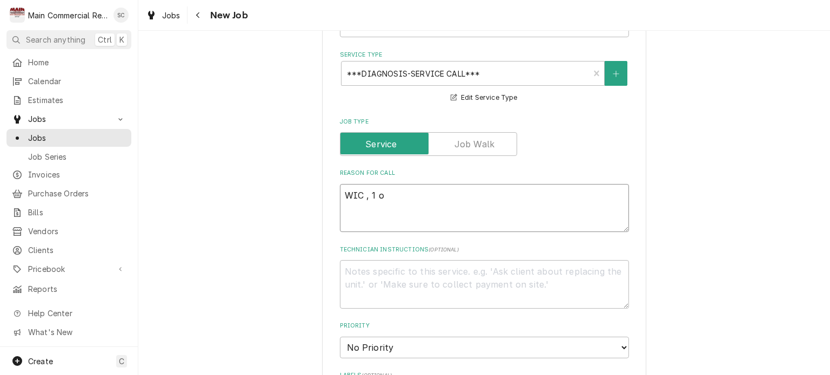
type textarea "x"
type textarea "WIC , 1 of"
type textarea "x"
type textarea "WIC , 1 of"
type textarea "x"
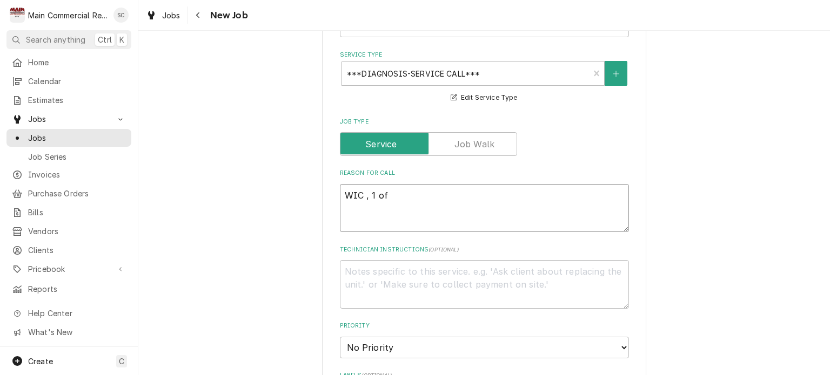
type textarea "WIC , 1 of t"
type textarea "x"
type textarea "WIC , 1 of th"
type textarea "x"
type textarea "WIC , 1 of the"
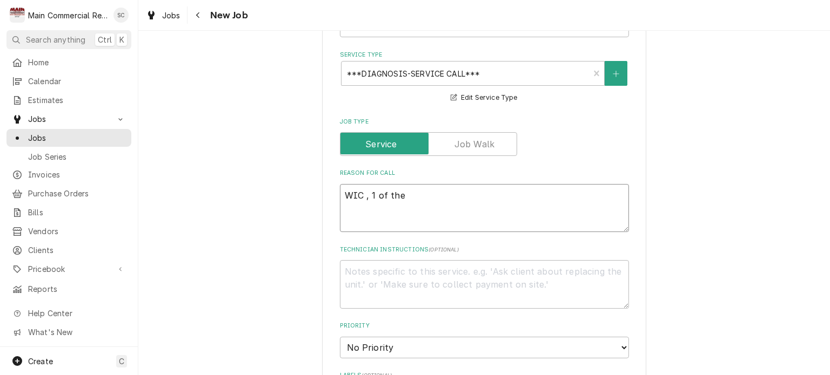
type textarea "x"
type textarea "WIC , 1 of the"
type textarea "x"
type textarea "WIC , 1 of the E"
type textarea "x"
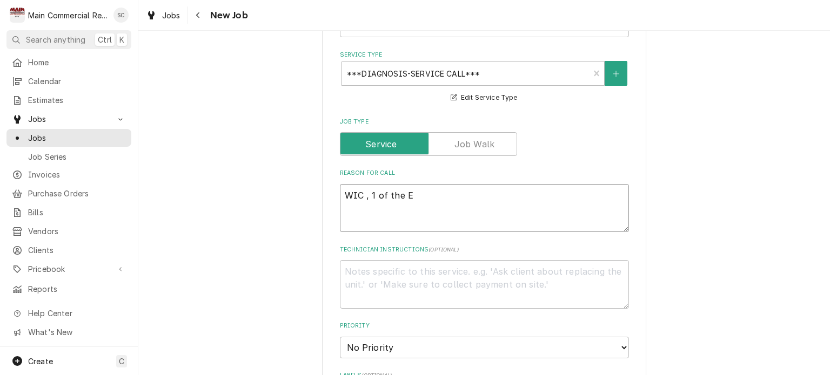
type textarea "WIC , 1 of the Ev"
type textarea "x"
type textarea "WIC , 1 of the Eva"
type textarea "x"
type textarea "WIC , 1 of the Evap"
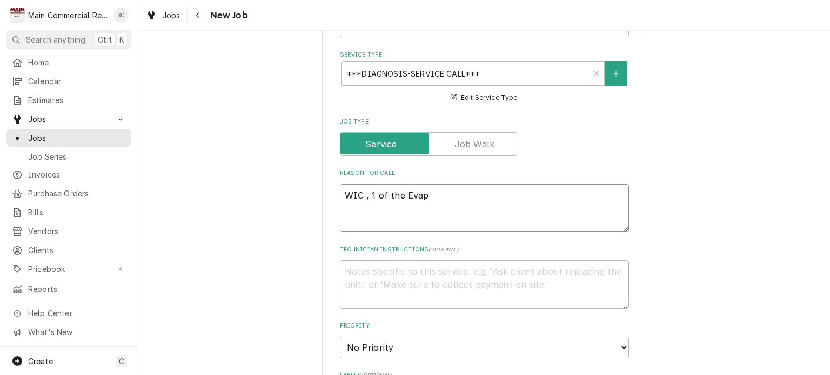
type textarea "x"
type textarea "WIC , 1 of the Evap"
type textarea "x"
type textarea "WIC , 1 of the Evap F"
type textarea "x"
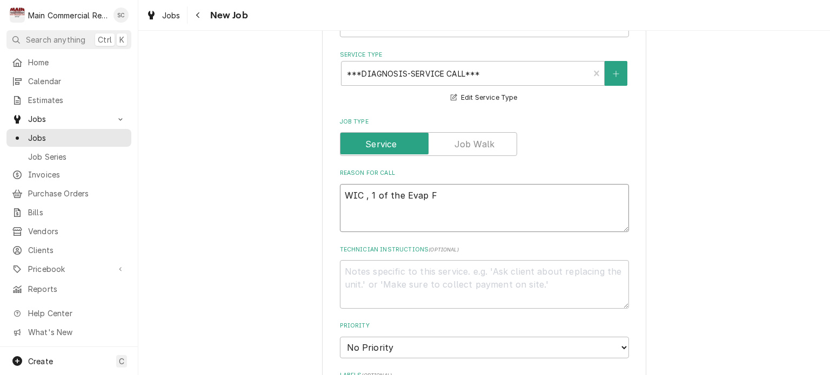
type textarea "WIC , 1 of the Evap Fa"
type textarea "x"
type textarea "WIC , 1 of the Evap Fan"
type textarea "x"
type textarea "WIC , 1 of the Evap Fan"
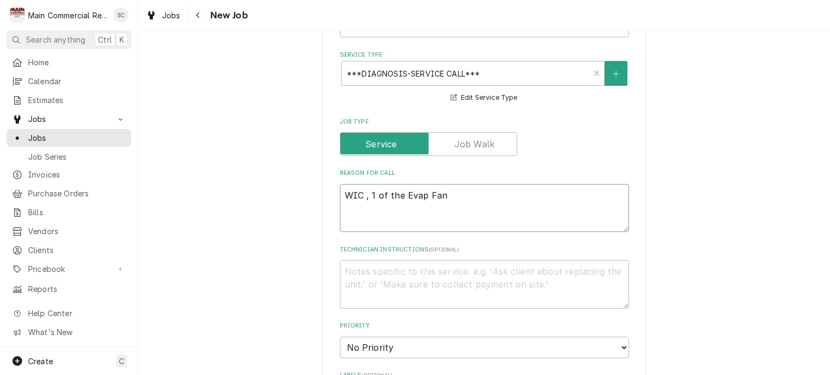
type textarea "x"
type textarea "WIC , 1 of the Evap Fan m"
type textarea "x"
type textarea "WIC , 1 of the Evap Fan mo"
type textarea "x"
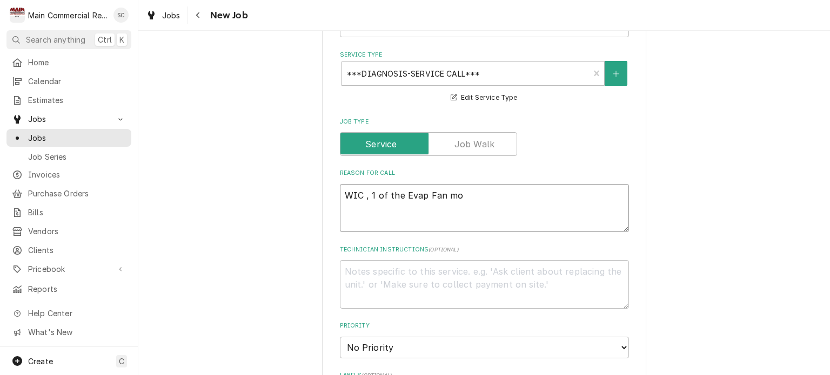
type textarea "WIC , 1 of the Evap Fan mot"
type textarea "x"
type textarea "WIC , 1 of the Evap Fan moto"
type textarea "x"
type textarea "WIC , 1 of the Evap Fan motor"
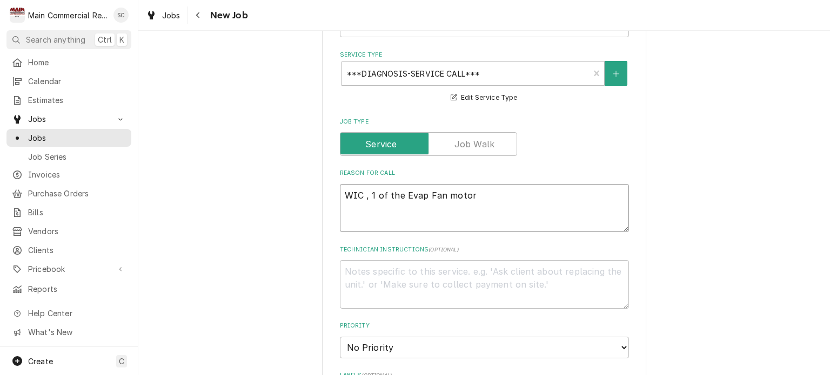
type textarea "x"
type textarea "WIC , 1 of the Evap Fan motors"
type textarea "x"
type textarea "WIC , 1 of the Evap Fan motors"
type textarea "x"
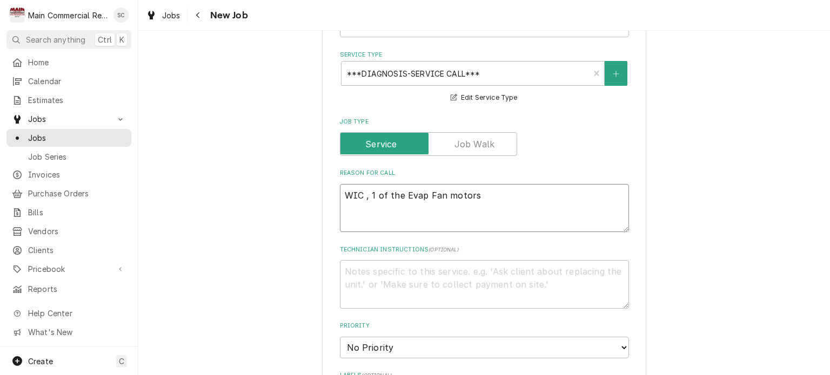
type textarea "WIC , 1 of the Evap Fan motors s"
type textarea "x"
type textarea "WIC , 1 of the Evap Fan motors st"
type textarea "x"
type textarea "WIC , 1 of the Evap Fan motors sto"
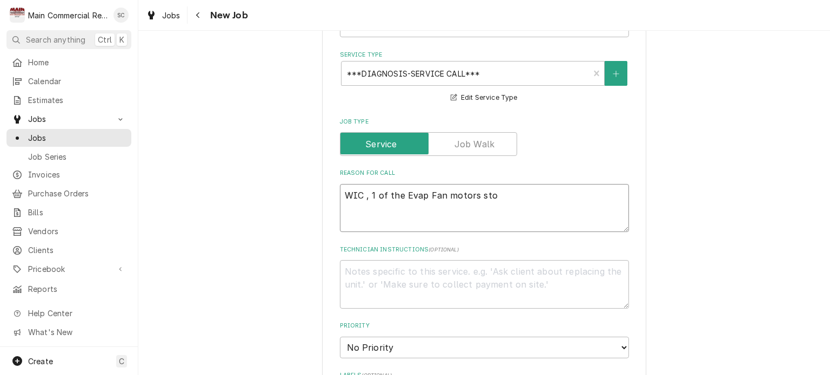
type textarea "x"
type textarea "WIC , 1 of the Evap Fan motors stop"
type textarea "x"
type textarea "WIC , 1 of the Evap Fan motors stopp"
type textarea "x"
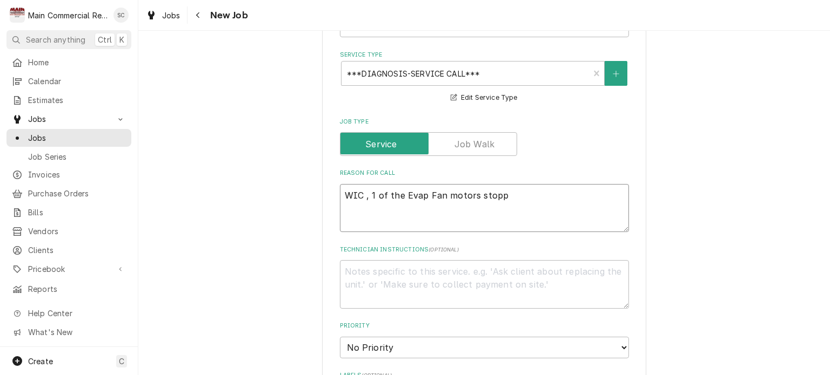
type textarea "WIC , 1 of the Evap Fan motors stoppe"
type textarea "x"
type textarea "WIC , 1 of the Evap Fan motors stopped"
type textarea "x"
type textarea "WIC , 1 of the Evap Fan motors stopped"
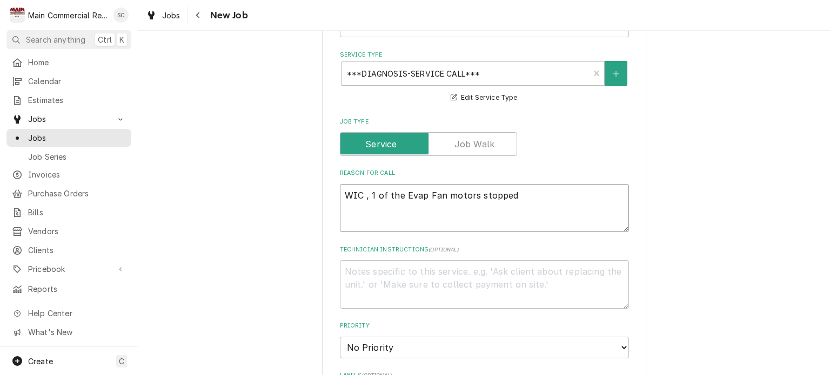
type textarea "x"
type textarea "WIC , 1 of the Evap Fan motors stopped w"
type textarea "x"
type textarea "WIC , 1 of the Evap Fan motors stopped wo"
type textarea "x"
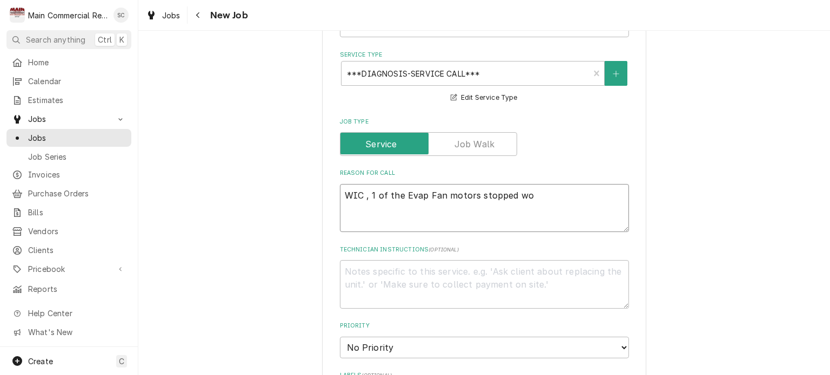
type textarea "WIC , 1 of the Evap Fan motors stopped wor"
type textarea "x"
type textarea "WIC , 1 of the Evap Fan motors stopped work"
type textarea "x"
type textarea "WIC , 1 of the Evap Fan motors stopped worki"
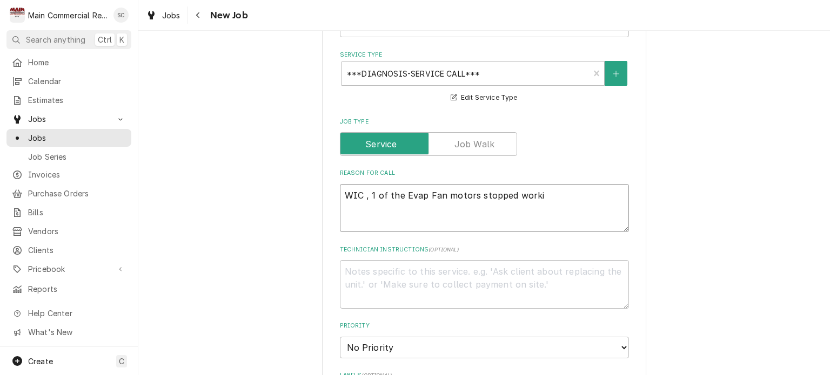
type textarea "x"
type textarea "WIC , 1 of the Evap Fan motors stopped workin"
type textarea "x"
type textarea "WIC , 1 of the Evap Fan motors stopped working"
type textarea "x"
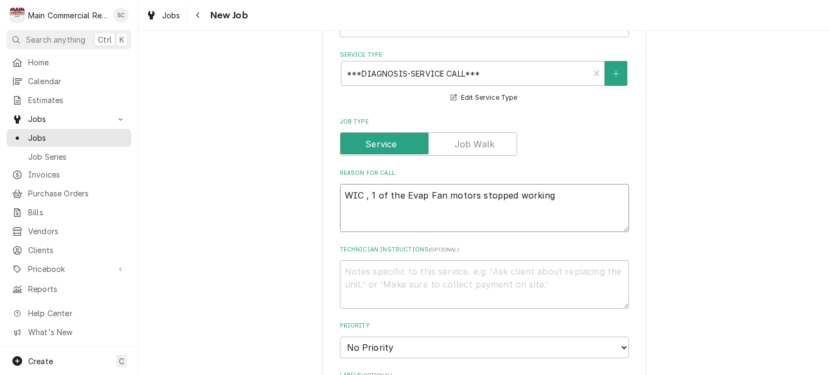
type textarea "WIC , 1 of the Evap Fan motors stopped working."
type textarea "x"
type textarea "WIC , 1 of the Evap Fan motors stopped working."
type textarea "x"
type textarea "WIC , 1 of the Evap Fan motors stopped working."
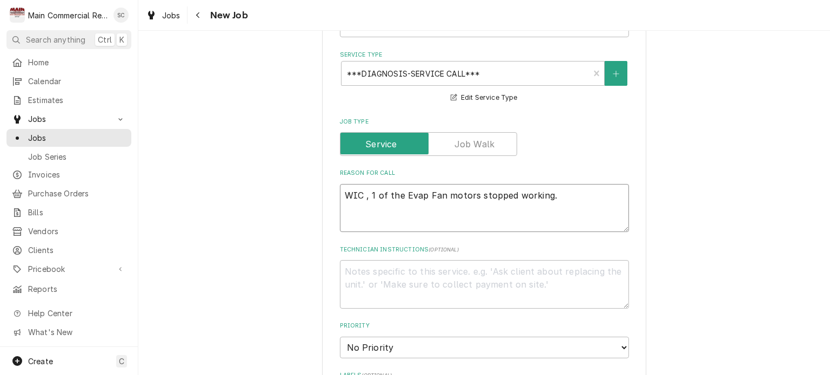
type textarea "x"
type textarea "WIC , 1 of the Evap Fan motors stopped working. P"
type textarea "x"
type textarea "WIC , 1 of the Evap Fan motors stopped working. Pe"
type textarea "x"
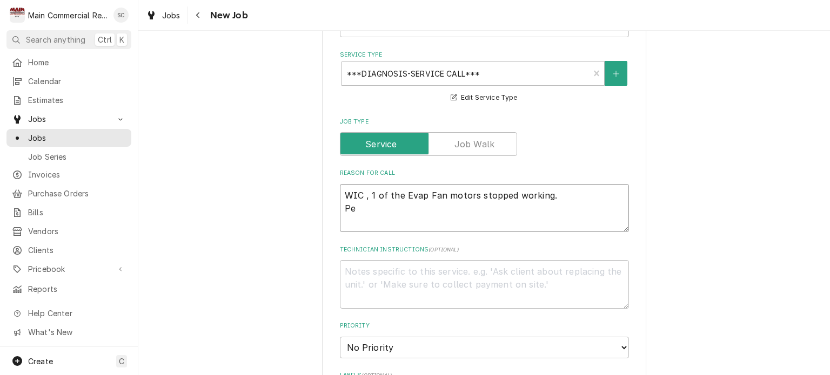
type textarea "WIC , 1 of the Evap Fan motors stopped working. Per"
type textarea "x"
type textarea "WIC , 1 of the Evap Fan motors stopped working. Per"
type textarea "x"
type textarea "WIC , 1 of the Evap Fan motors stopped working. Per C"
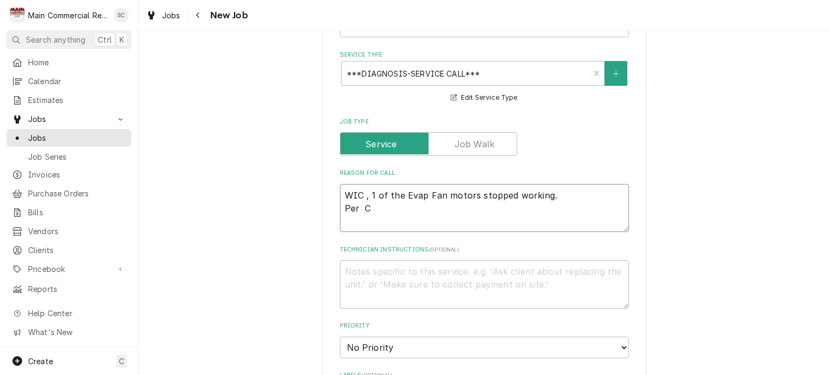
type textarea "x"
type textarea "WIC , 1 of the Evap Fan motors stopped working. Per Cl"
type textarea "x"
type textarea "WIC , 1 of the Evap Fan motors stopped working. Per Cla"
type textarea "x"
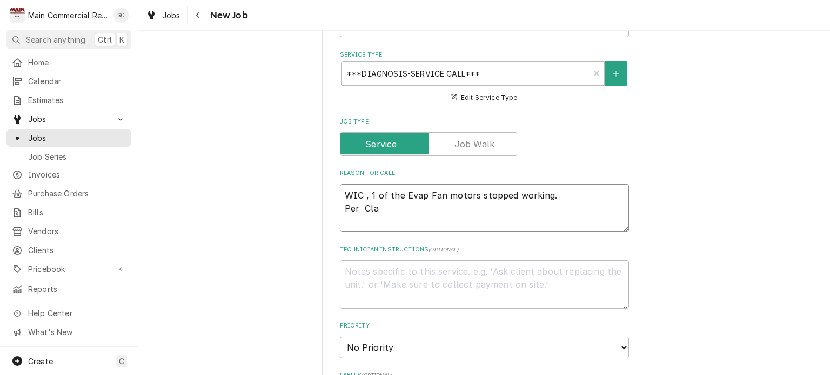
type textarea "WIC , 1 of the Evap Fan motors stopped working. Per Clay"
type textarea "x"
type textarea "WIC , 1 of the Evap Fan motors stopped working. Per Clay"
type textarea "x"
type textarea "WIC , 1 of the Evap Fan motors stopped working. Per Clay"
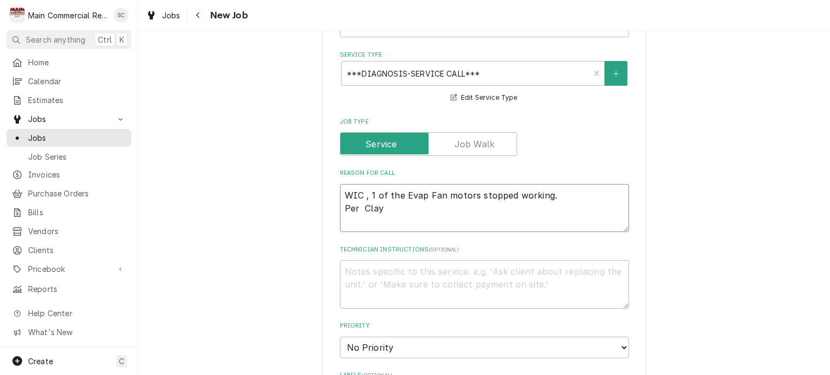
type textarea "x"
type textarea "WIC , 1 of the Evap Fan motors stopped working. Per Cla"
type textarea "x"
type textarea "WIC , 1 of the Evap Fan motors stopped working. Per Cl"
type textarea "x"
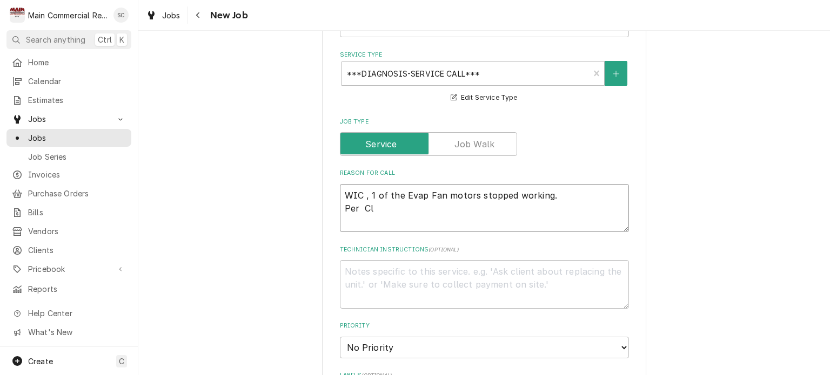
type textarea "WIC , 1 of the Evap Fan motors stopped working. Per C"
type textarea "x"
type textarea "WIC , 1 of the Evap Fan motors stopped working. Per"
type textarea "x"
type textarea "WIC , 1 of the Evap Fan motors stopped working. Per"
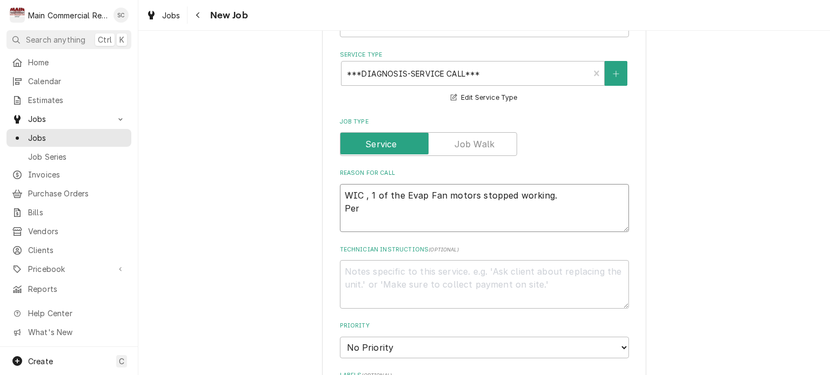
type textarea "x"
type textarea "WIC , 1 of the Evap Fan motors stopped working. Per C"
type textarea "x"
type textarea "WIC , 1 of the Evap Fan motors stopped working. Per Cl"
type textarea "x"
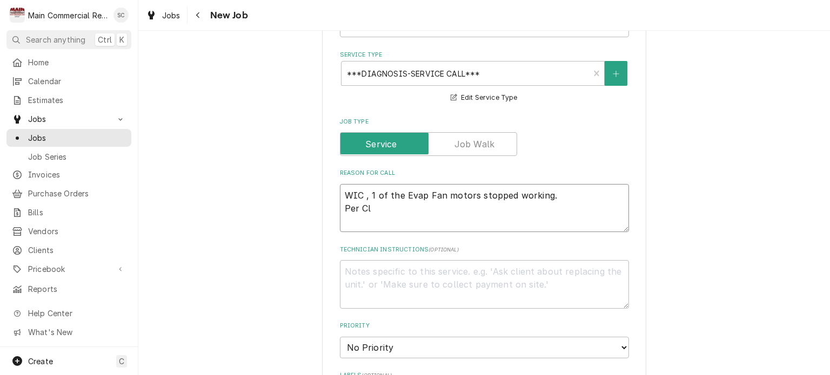
type textarea "WIC , 1 of the Evap Fan motors stopped working. Per Cla"
type textarea "x"
type textarea "WIC , 1 of the Evap Fan motors stopped working. Per Clay"
type textarea "x"
type textarea "WIC , 1 of the Evap Fan motors stopped working. Per Clay"
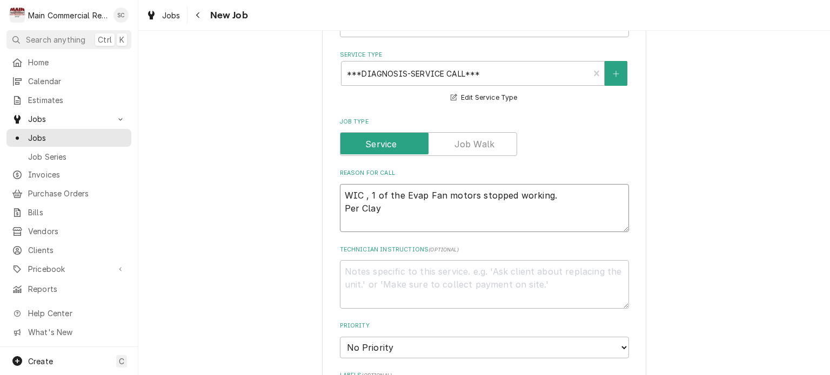
type textarea "x"
type textarea "WIC , 1 of the Evap Fan motors stopped working. Per Clay 3"
type textarea "x"
type textarea "WIC , 1 of the Evap Fan motors stopped working. Per Clay 35"
type textarea "x"
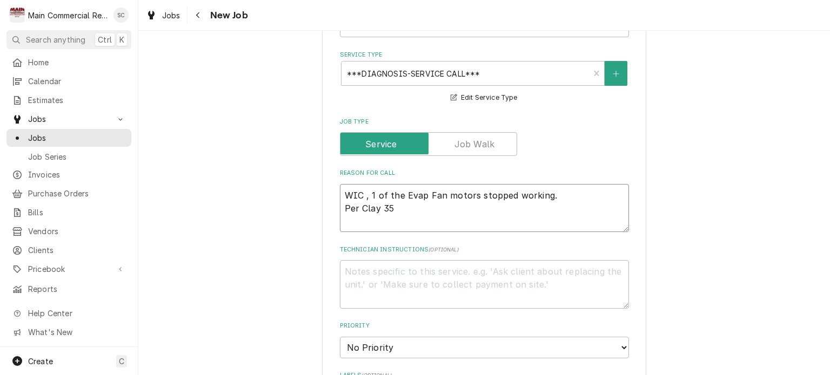
type textarea "WIC , 1 of the Evap Fan motors stopped working. Per Clay 352"
type textarea "x"
type textarea "WIC , 1 of the Evap Fan motors stopped working. Per Clay 352-"
type textarea "x"
type textarea "WIC , 1 of the Evap Fan motors stopped working. Per Clay 352-2"
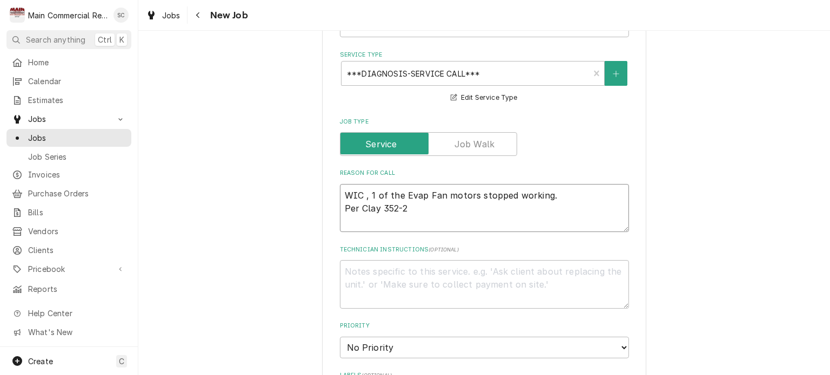
type textarea "x"
type textarea "WIC , 1 of the Evap Fan motors stopped working. Per Clay 352-27"
type textarea "x"
type textarea "WIC , 1 of the Evap Fan motors stopped working. Per Clay 352-27-"
type textarea "x"
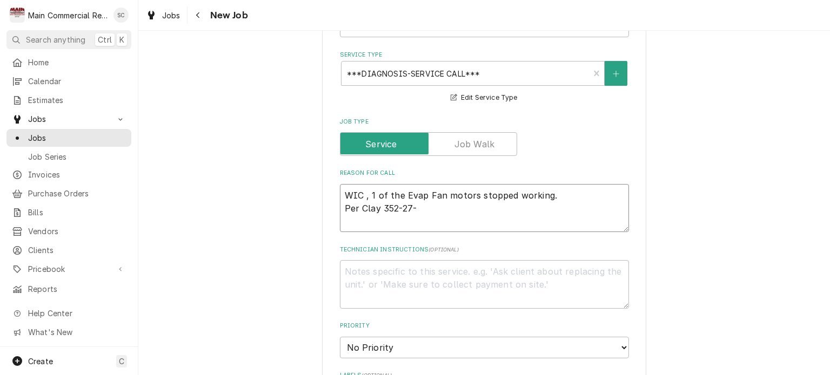
type textarea "WIC , 1 of the Evap Fan motors stopped working. Per Clay 352-27"
type textarea "x"
type textarea "WIC , 1 of the Evap Fan motors stopped working. Per Clay 352-2"
type textarea "x"
type textarea "WIC , 1 of the Evap Fan motors stopped working. Per Clay 352-24"
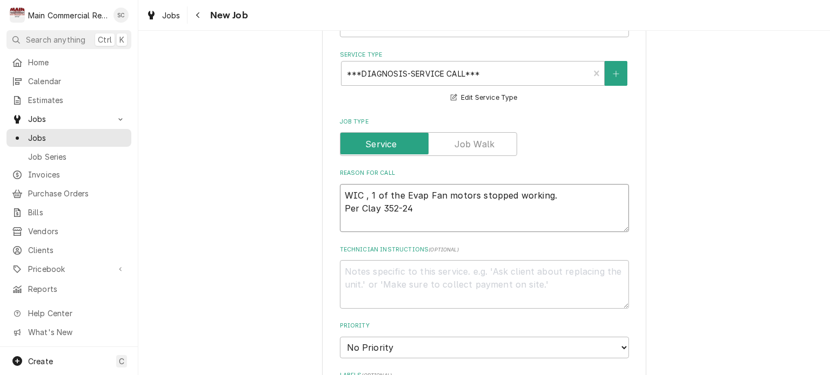
type textarea "x"
type textarea "WIC , 1 of the Evap Fan motors stopped working. Per Clay 352-247"
type textarea "x"
type textarea "WIC , 1 of the Evap Fan motors stopped working. Per Clay 352-247-"
type textarea "x"
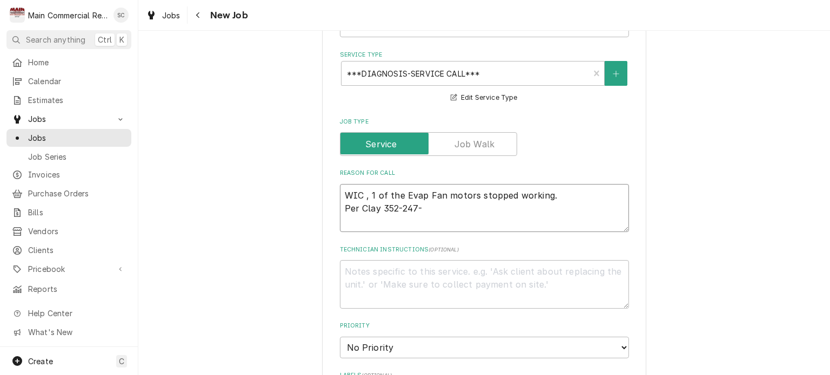
type textarea "WIC , 1 of the Evap Fan motors stopped working. Per Clay 352-247-1"
type textarea "x"
type textarea "WIC , 1 of the Evap Fan motors stopped working. Per Clay 352-247-13"
type textarea "x"
type textarea "WIC , 1 of the Evap Fan motors stopped working. Per Clay 352-247-135"
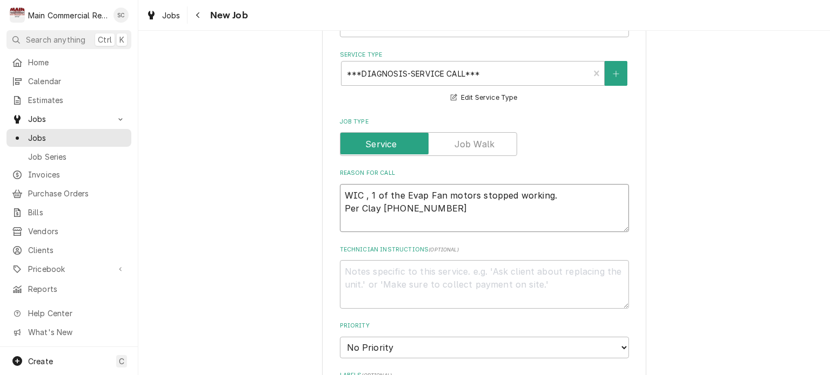
type textarea "x"
type textarea "WIC , 1 of the Evap Fan motors stopped working. Per Clay 352-247-1353"
type textarea "x"
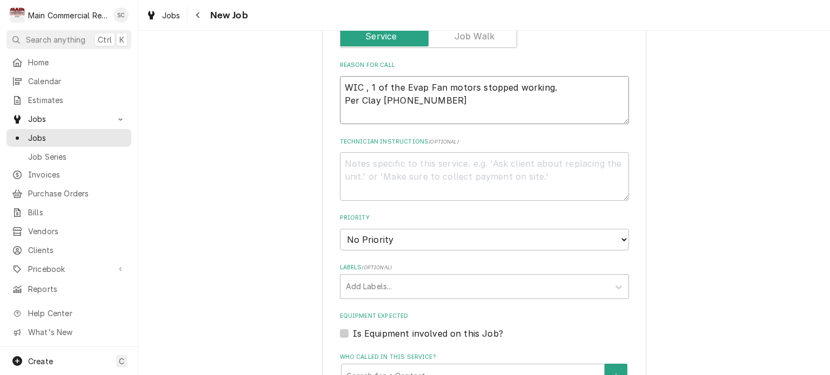
scroll to position [648, 0]
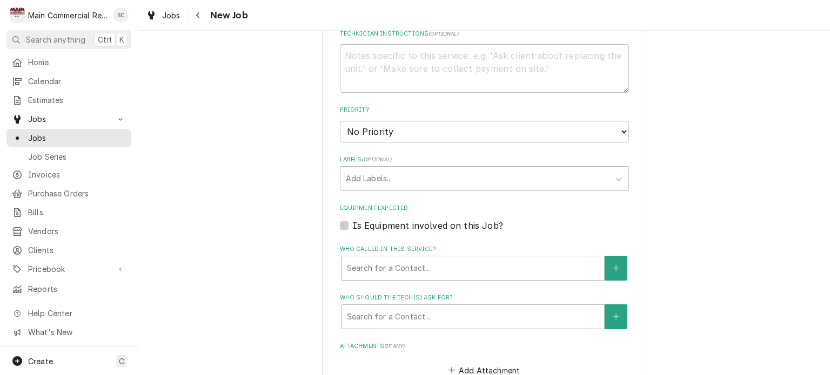
type textarea "WIC , 1 of the Evap Fan motors stopped working. Per Clay 352-247-1353"
click at [436, 121] on select "No Priority Urgent High Medium Low" at bounding box center [484, 132] width 289 height 22
select select "4"
click at [340, 121] on select "No Priority Urgent High Medium Low" at bounding box center [484, 132] width 289 height 22
type textarea "x"
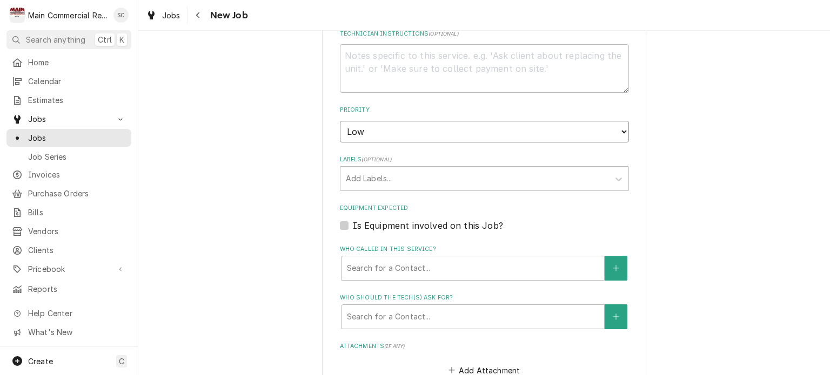
click at [404, 121] on select "No Priority Urgent High Medium Low" at bounding box center [484, 132] width 289 height 22
select select "3"
click at [340, 121] on select "No Priority Urgent High Medium Low" at bounding box center [484, 132] width 289 height 22
type textarea "x"
click at [410, 169] on div "Labels" at bounding box center [475, 178] width 258 height 19
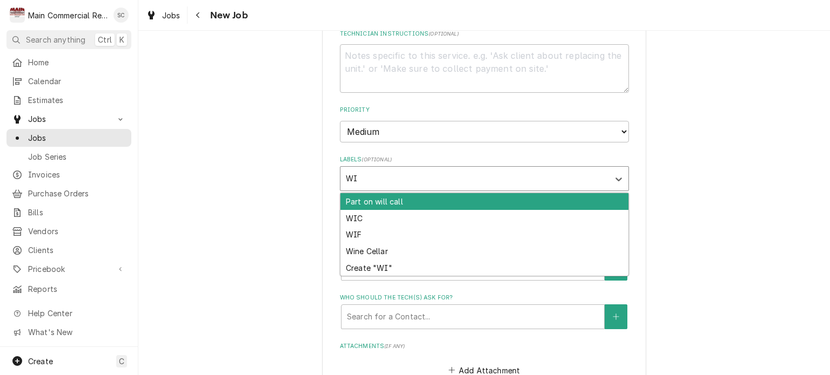
type input "WIc"
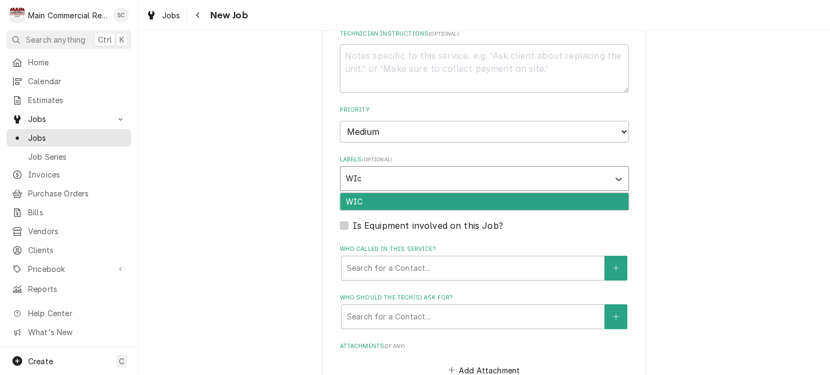
click at [454, 193] on div "WIC" at bounding box center [484, 201] width 288 height 17
type textarea "x"
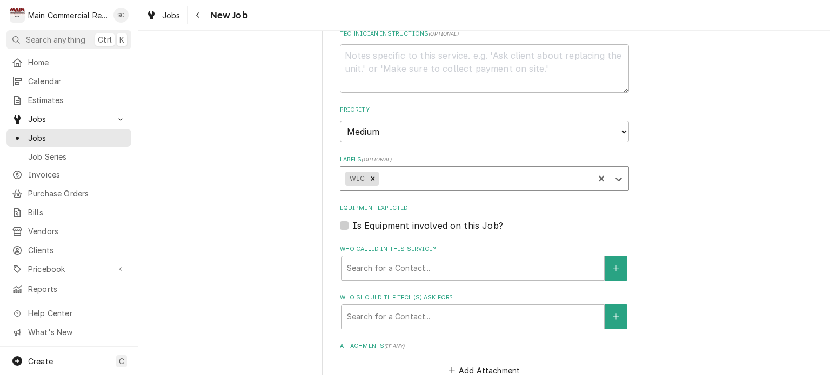
type textarea "x"
click at [449, 219] on label "Is Equipment involved on this Job?" at bounding box center [428, 225] width 150 height 13
click at [449, 219] on input "Equipment Expected" at bounding box center [497, 231] width 289 height 24
checkbox input "true"
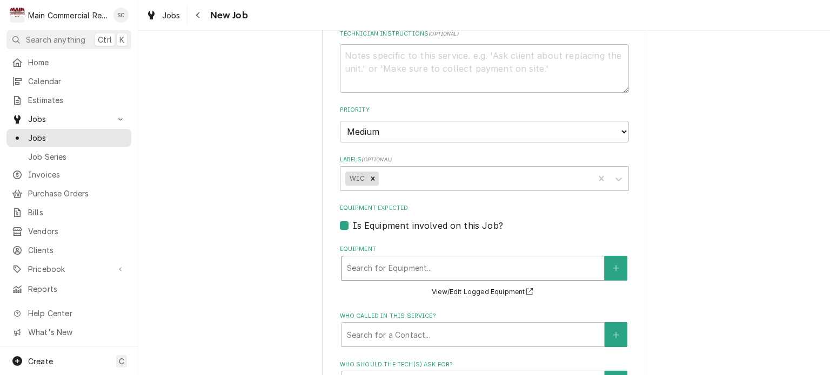
click at [469, 259] on div "Equipment" at bounding box center [473, 268] width 252 height 19
click at [569, 219] on div "Is Equipment involved on this Job?" at bounding box center [484, 225] width 289 height 13
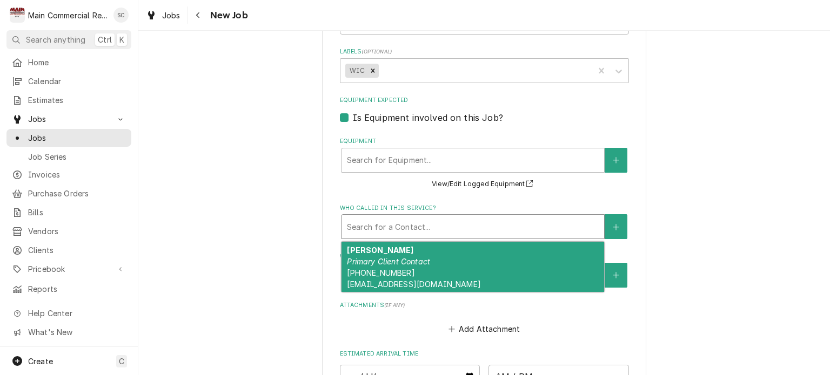
click at [547, 217] on div "Who called in this service?" at bounding box center [473, 226] width 252 height 19
click at [456, 248] on div "Clay Scott Primary Client Contact (352) 247-1353 foe4272@gmail.com" at bounding box center [472, 267] width 262 height 51
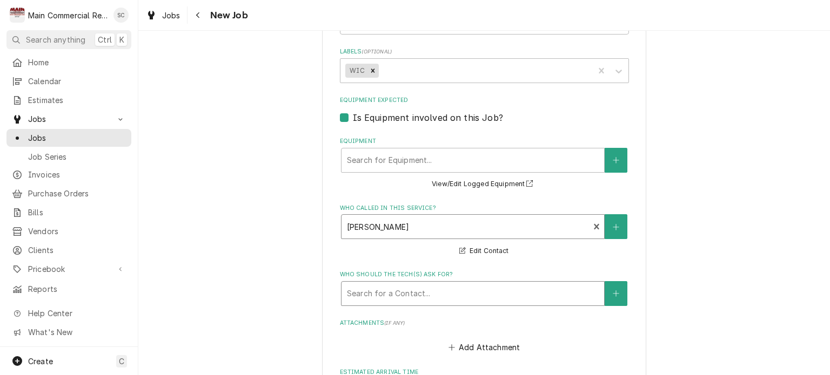
click at [450, 284] on div "Who should the tech(s) ask for?" at bounding box center [473, 293] width 252 height 19
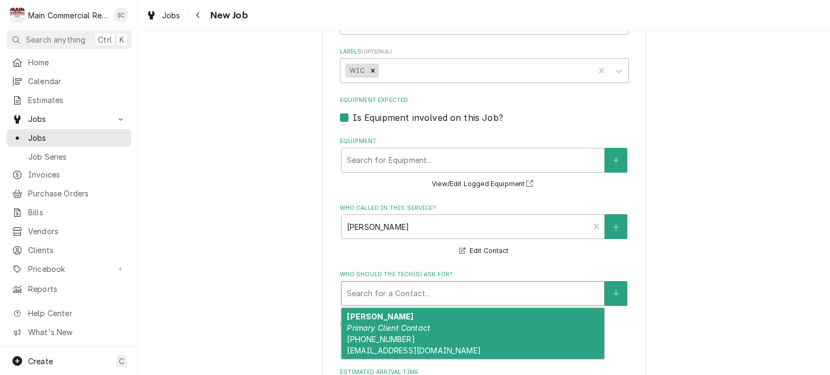
click at [445, 311] on div "Clay Scott Primary Client Contact (352) 247-1353 foe4272@gmail.com" at bounding box center [472, 333] width 262 height 51
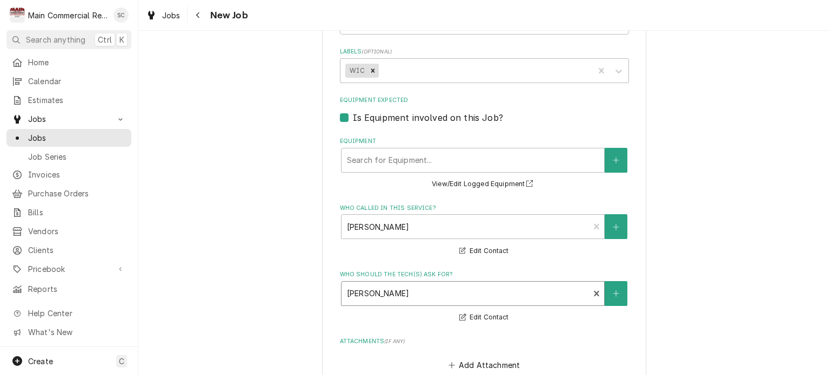
scroll to position [918, 0]
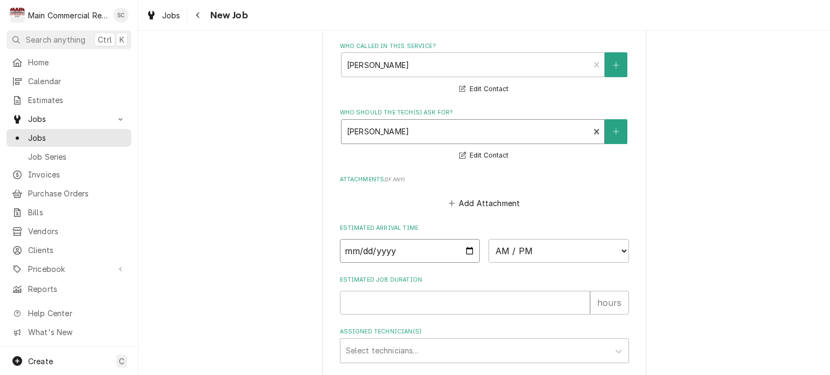
click at [469, 239] on input "Date" at bounding box center [410, 251] width 140 height 24
click at [434, 291] on input "Estimated Job Duration" at bounding box center [465, 303] width 250 height 24
type textarea "x"
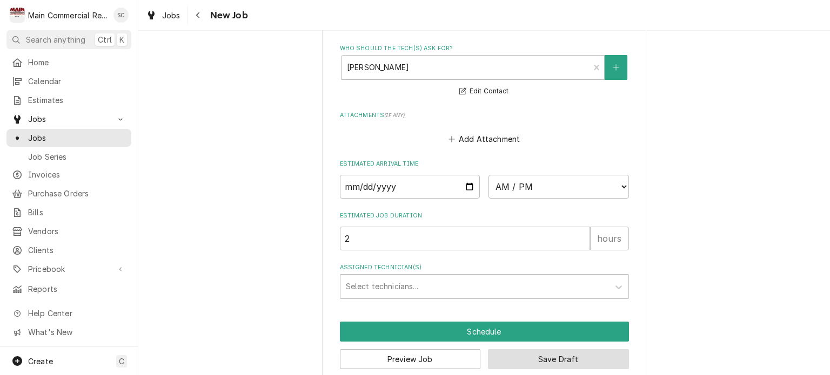
click at [533, 349] on button "Save Draft" at bounding box center [558, 359] width 141 height 20
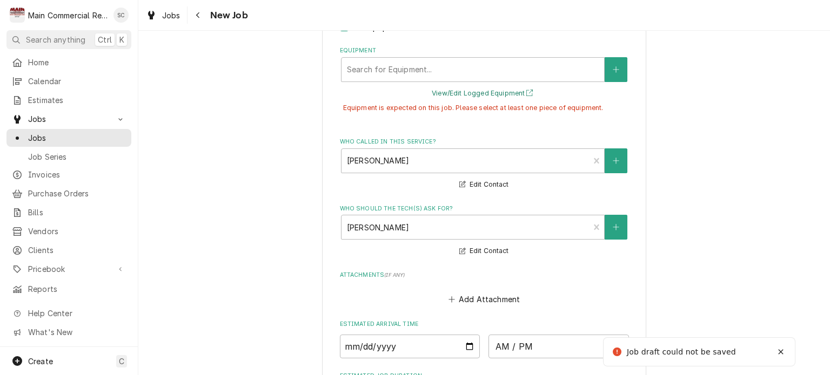
scroll to position [739, 0]
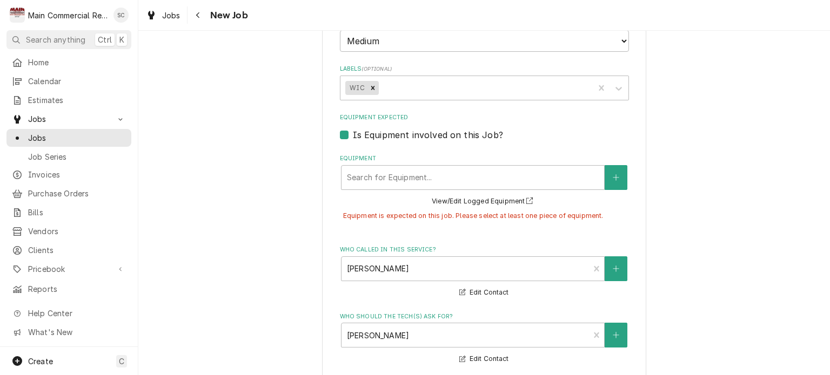
drag, startPoint x: 337, startPoint y: 120, endPoint x: 375, endPoint y: 126, distance: 38.7
click at [353, 129] on label "Is Equipment involved on this Job?" at bounding box center [428, 135] width 150 height 13
click at [353, 129] on input "Equipment Expected" at bounding box center [497, 141] width 289 height 24
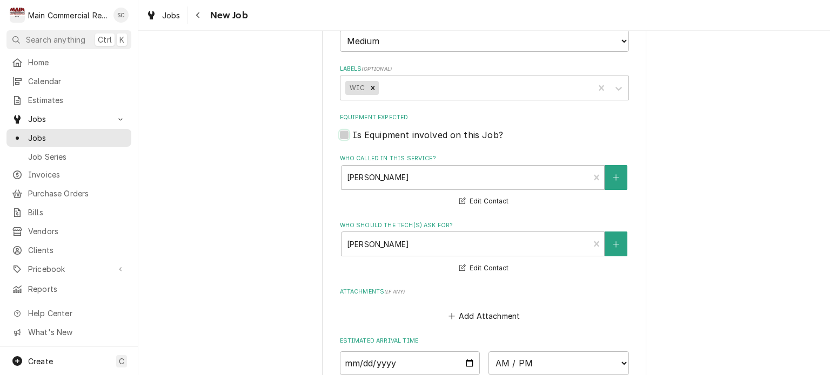
scroll to position [916, 0]
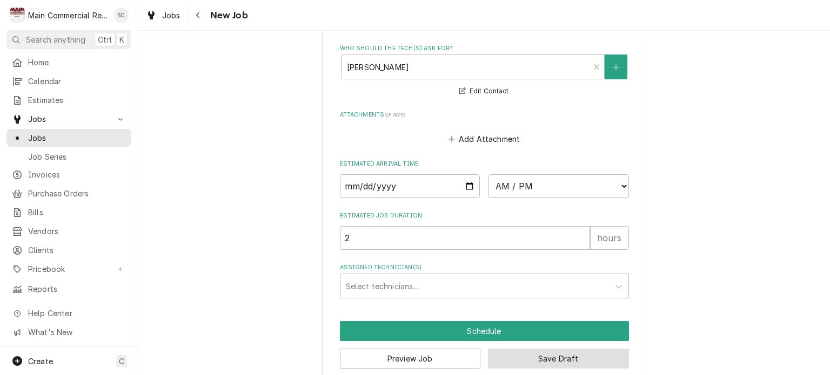
click at [590, 349] on button "Save Draft" at bounding box center [558, 359] width 141 height 20
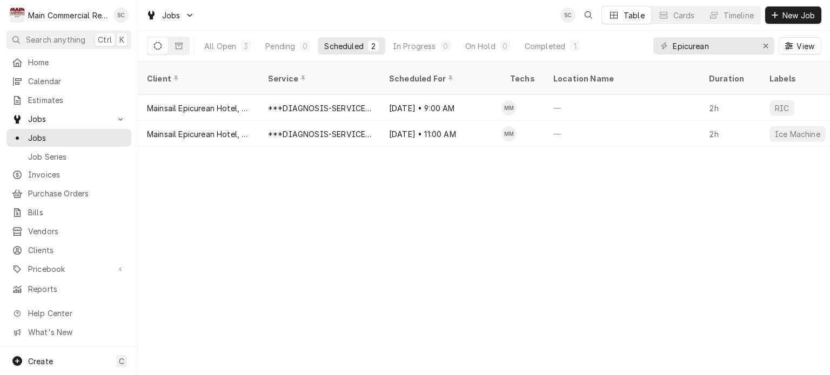
click at [595, 210] on div "Client Service Scheduled For Techs Location Name Duration Labels Status ID Prio…" at bounding box center [483, 219] width 691 height 314
click at [699, 233] on div "Client Service Scheduled For Techs Location Name Duration Labels Status ID Prio…" at bounding box center [483, 219] width 691 height 314
click at [609, 233] on div "Client Service Scheduled For Techs Location Name Duration Labels Status ID Prio…" at bounding box center [483, 219] width 691 height 314
click at [552, 203] on div "Client Service Scheduled For Techs Location Name Duration Labels Status ID Prio…" at bounding box center [483, 219] width 691 height 314
click at [767, 47] on icon "Erase input" at bounding box center [765, 46] width 4 height 4
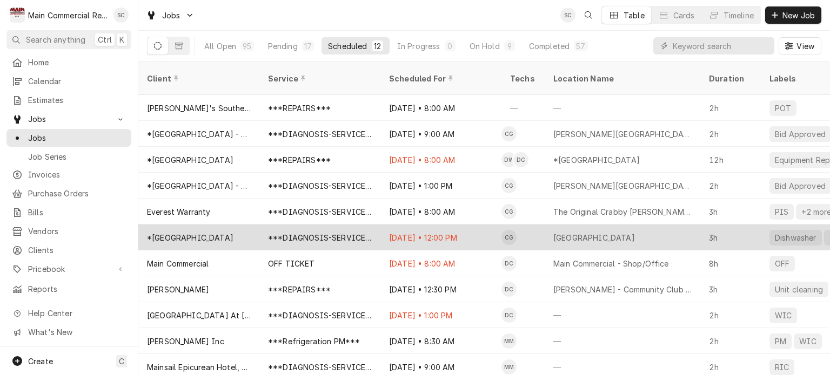
click at [555, 230] on div "[GEOGRAPHIC_DATA]" at bounding box center [622, 238] width 156 height 26
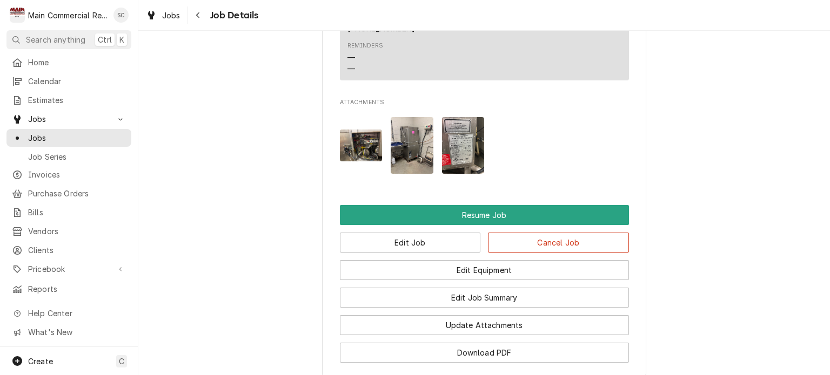
scroll to position [1886, 0]
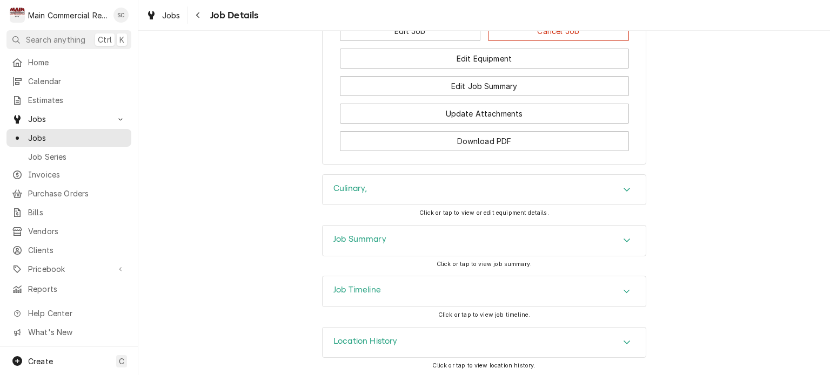
click at [623, 240] on icon "Accordion Header" at bounding box center [627, 240] width 8 height 9
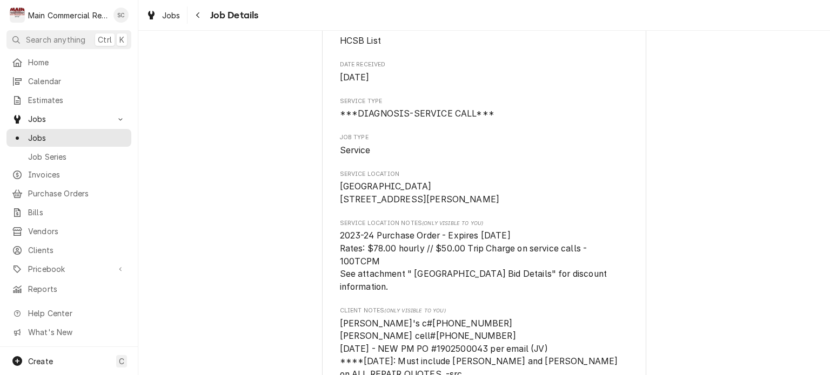
scroll to position [0, 0]
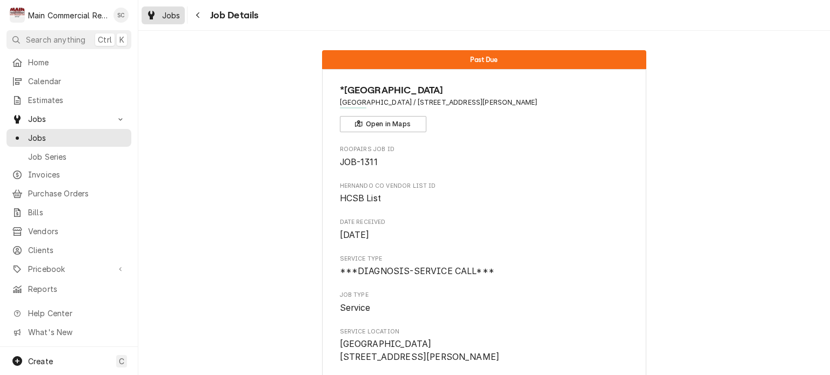
click at [178, 15] on span "Jobs" at bounding box center [171, 15] width 18 height 11
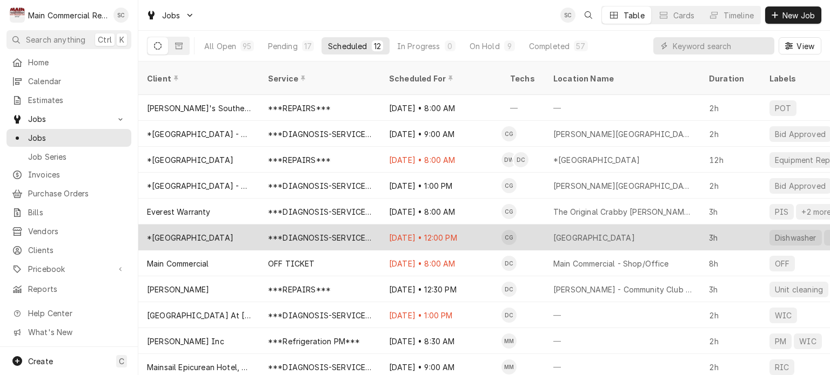
scroll to position [24, 0]
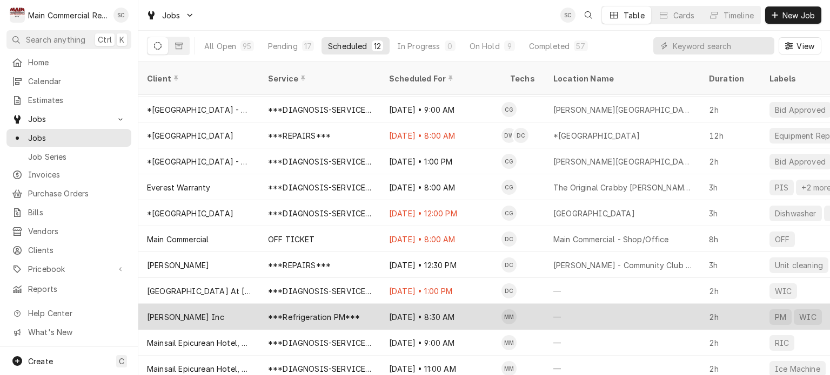
click at [453, 304] on div "[DATE] • 8:30 AM" at bounding box center [440, 317] width 121 height 26
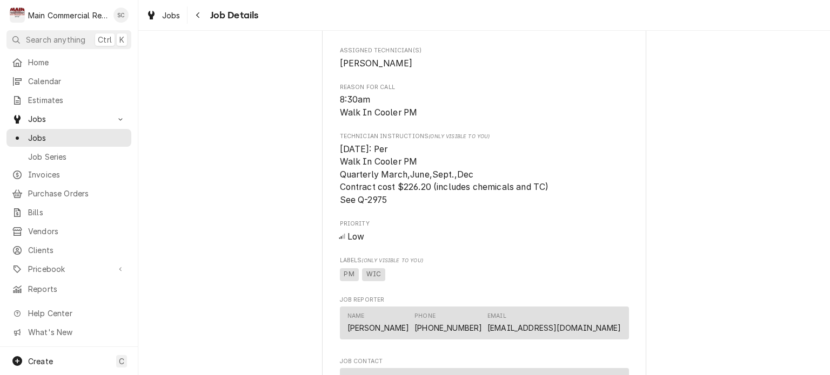
scroll to position [864, 0]
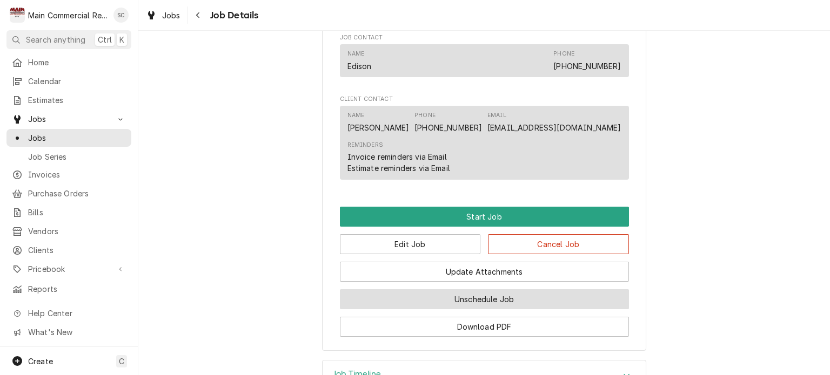
click at [497, 308] on button "Unschedule Job" at bounding box center [484, 299] width 289 height 20
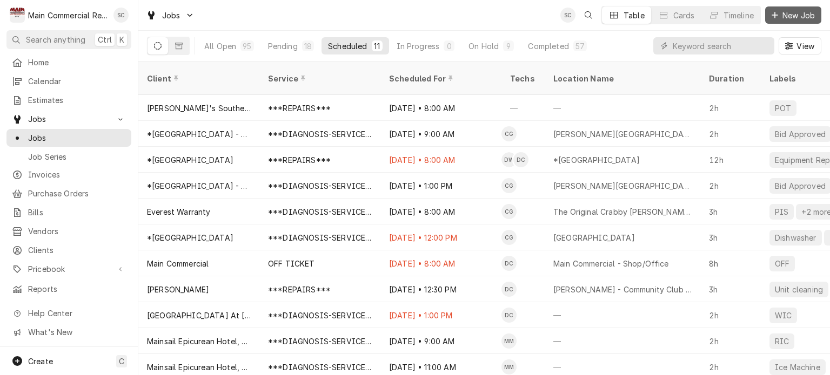
click at [791, 18] on span "New Job" at bounding box center [798, 15] width 37 height 11
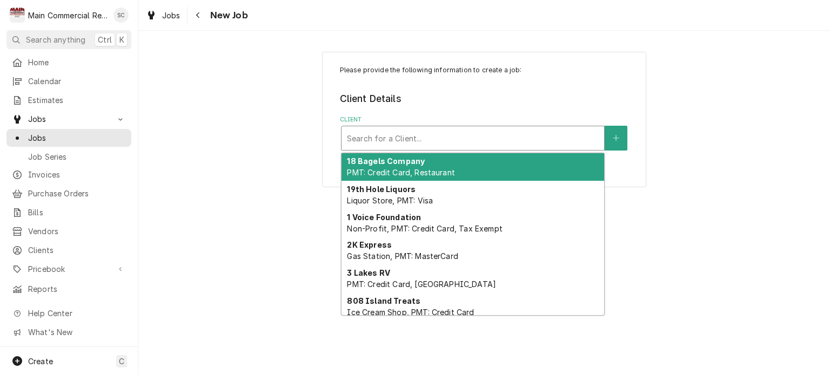
click at [513, 138] on div "Client" at bounding box center [473, 138] width 252 height 19
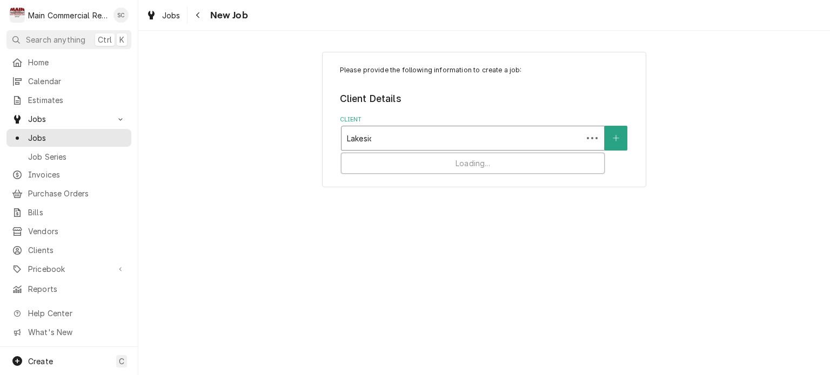
type input "Lakeside"
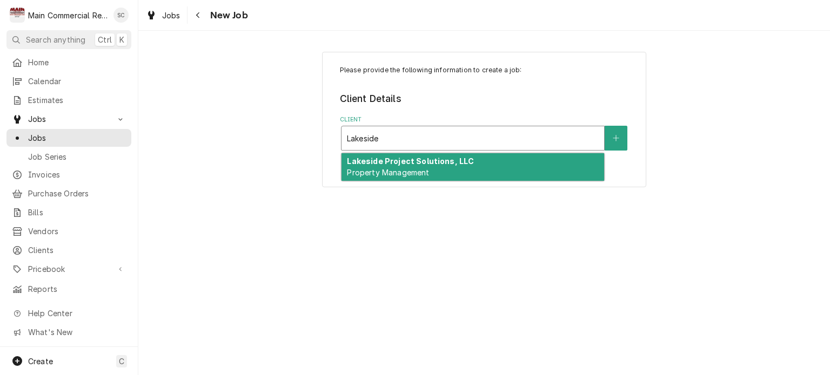
click at [484, 165] on div "Lakeside Project Solutions, LLC Property Management" at bounding box center [472, 167] width 262 height 28
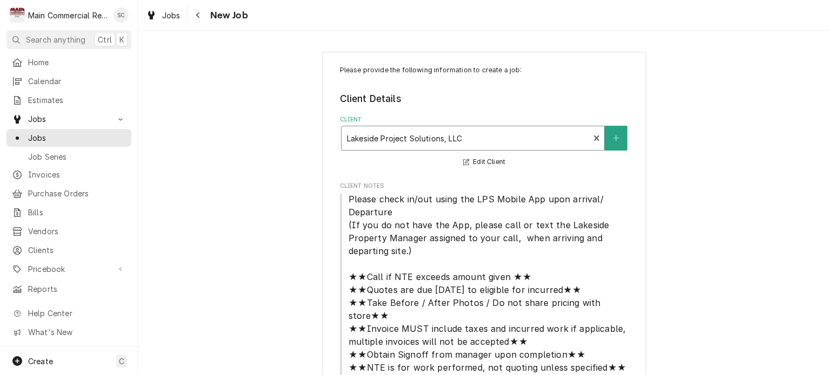
scroll to position [144, 0]
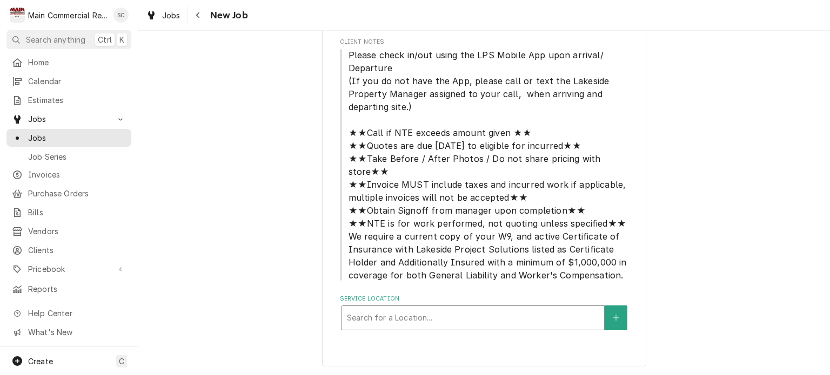
click at [417, 320] on div "Service Location" at bounding box center [473, 317] width 252 height 19
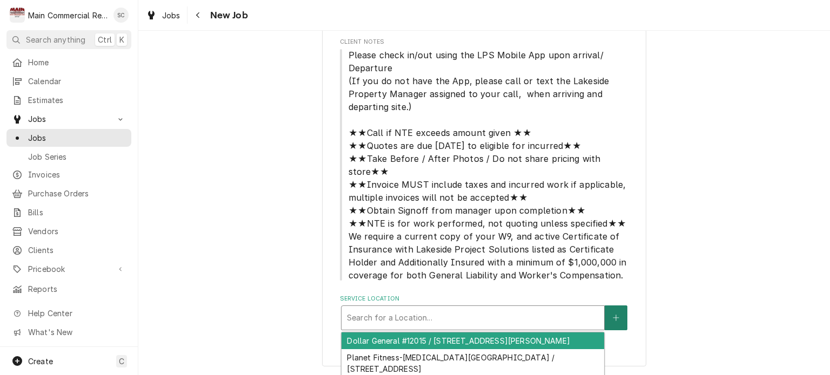
click at [614, 315] on icon "Create New Location" at bounding box center [615, 318] width 6 height 8
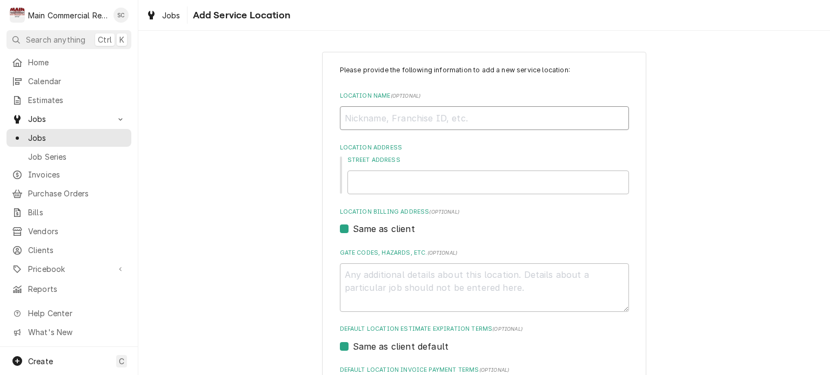
click at [406, 117] on input "Location Name ( optional )" at bounding box center [484, 118] width 289 height 24
type textarea "x"
type input "D"
type textarea "x"
type input "Do"
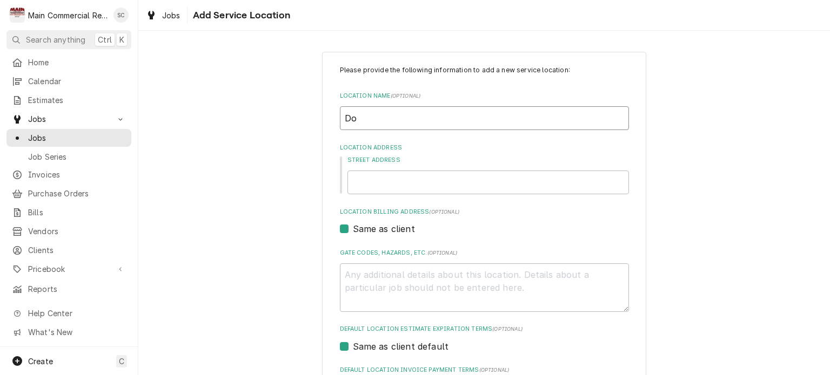
type textarea "x"
type input "Dol"
type textarea "x"
type input "Doll"
type textarea "x"
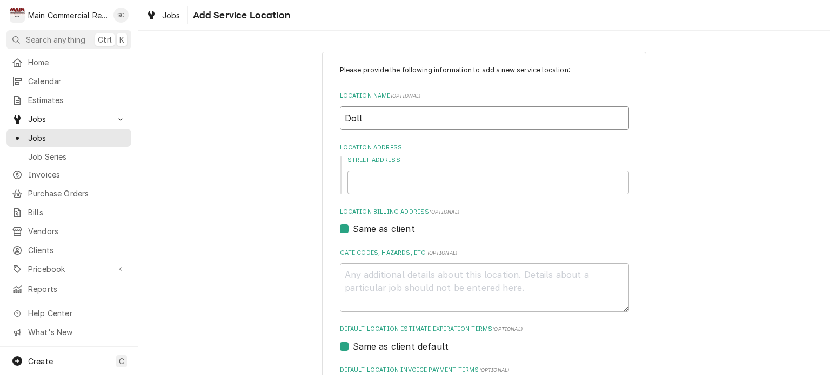
type input "Dolla"
type textarea "x"
type input "Dollar"
type textarea "x"
type input "Dollar"
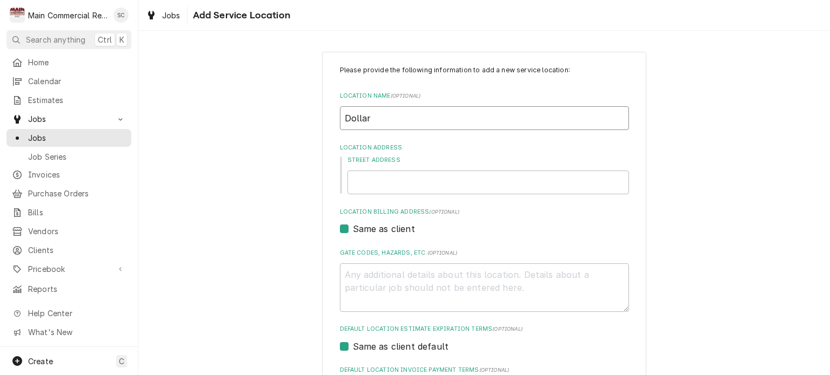
type textarea "x"
type input "Dollar G"
type textarea "x"
type input "Dollar Ge"
type textarea "x"
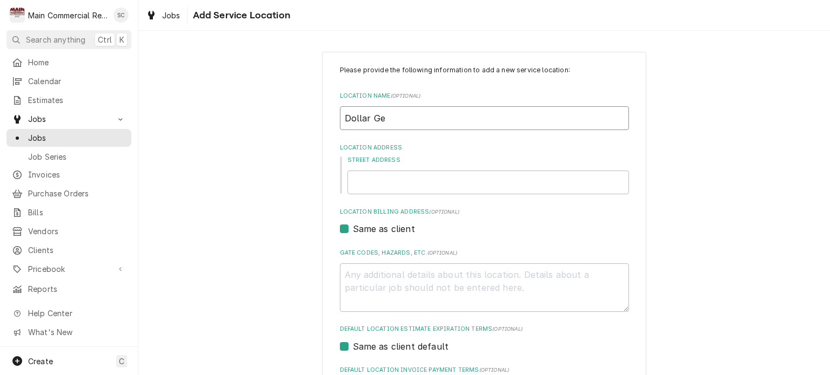
type input "Dollar Gen"
type textarea "x"
type input "Dollar Gene"
type textarea "x"
type input "Dollar Gener"
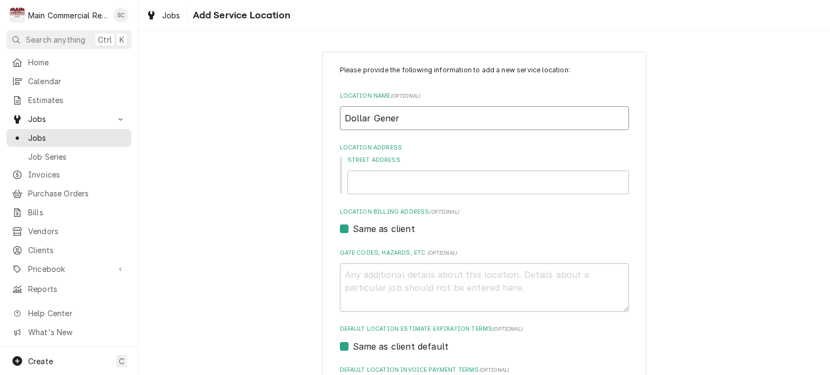
type textarea "x"
type input "Dollar Genere"
type textarea "x"
type input "Dollar Generea"
type textarea "x"
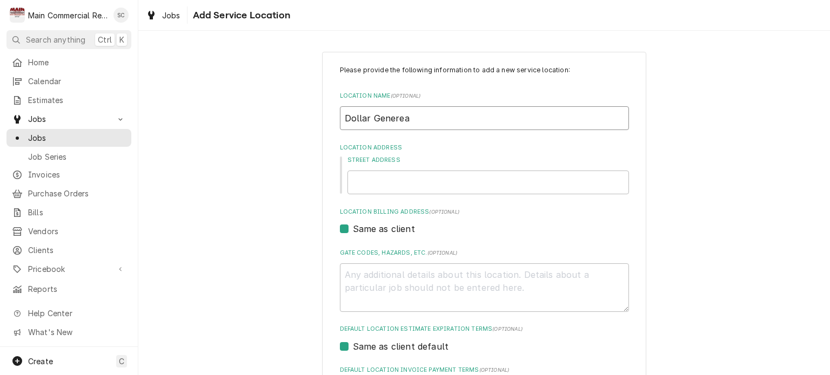
type input "Dollar Genereal"
type textarea "x"
type input "Dollar Genereal"
type textarea "x"
type input "Dollar Genereal"
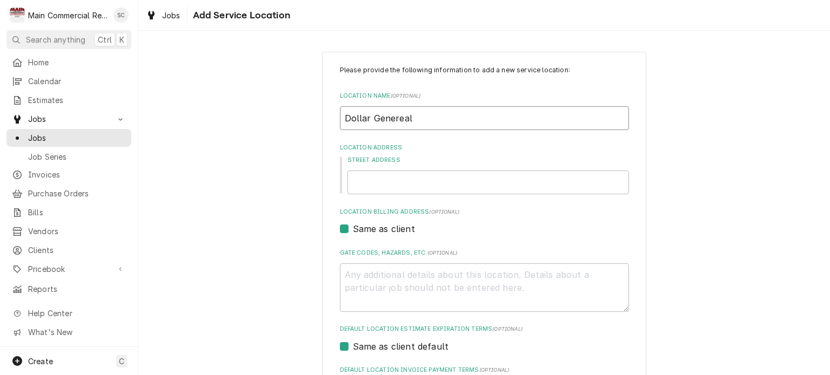
type textarea "x"
type input "Dollar Generea"
type textarea "x"
type input "Dollar Genere"
type textarea "x"
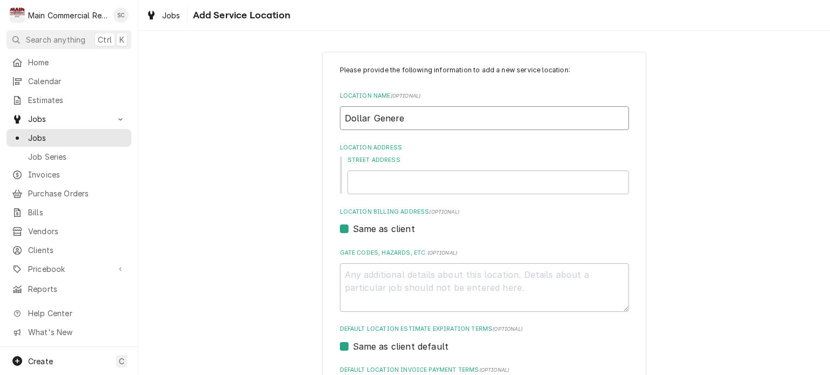
type input "Dollar Gener"
type textarea "x"
type input "Dollar Genera"
type textarea "x"
type input "Dollar General"
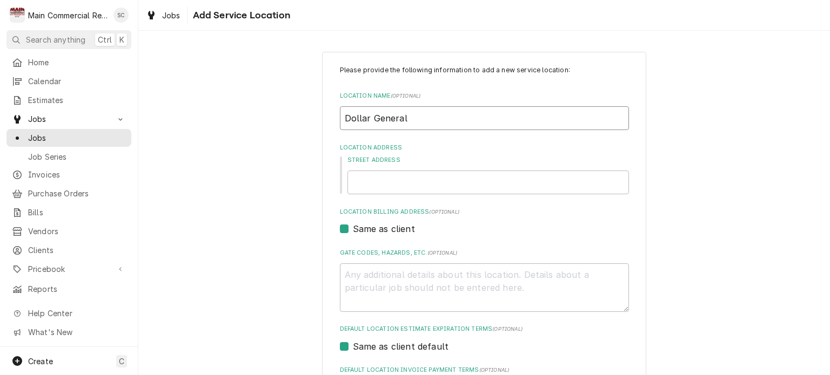
type textarea "x"
type input "Dollar General"
type textarea "x"
type input "Dollar General #"
type textarea "x"
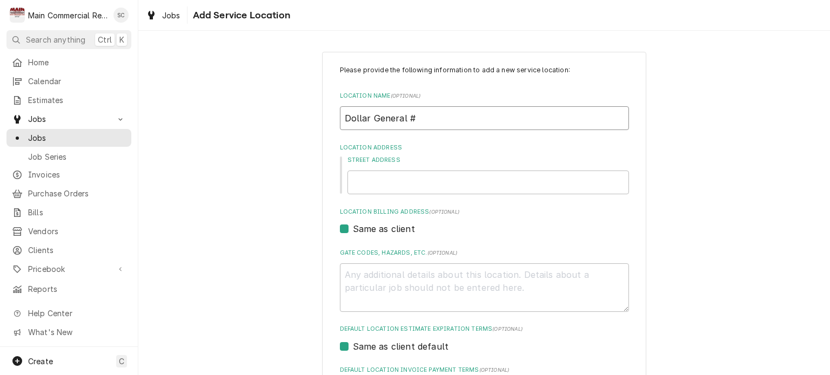
type input "Dollar General #0"
type textarea "x"
type input "Dollar General #04"
type textarea "x"
type input "Dollar General #048"
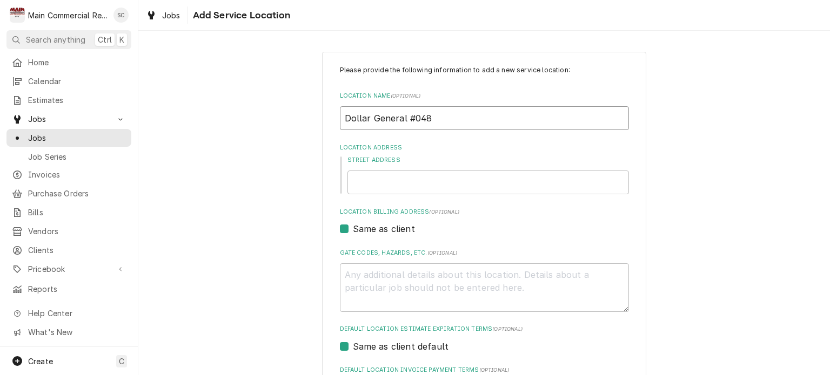
type textarea "x"
type input "Dollar General #0485"
type textarea "x"
type input "Dollar General #04852"
type textarea "x"
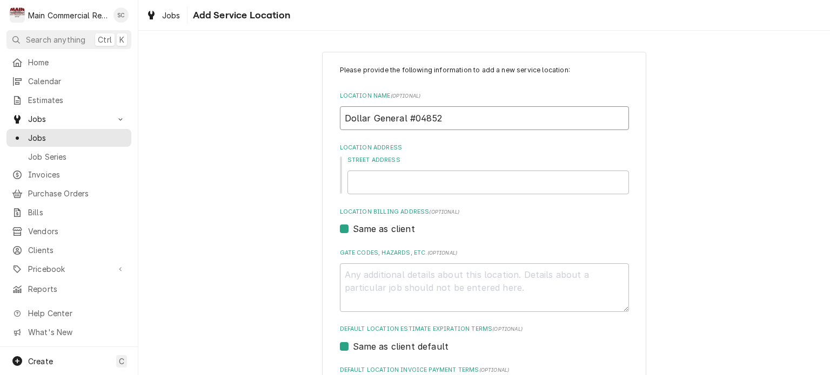
type input "Dollar General #04852"
type textarea "x"
type input "Dollar General #04852"
type textarea "x"
type input "Dollar General #04852-"
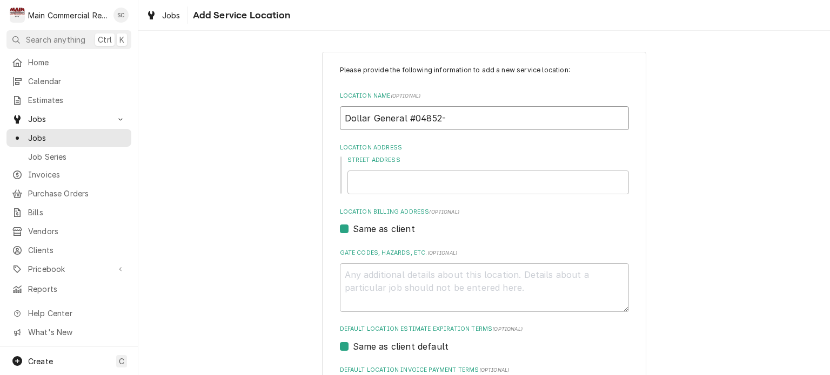
type textarea "x"
type input "Dollar General #04852-"
type textarea "x"
type input "Dollar General #04852- H"
type textarea "x"
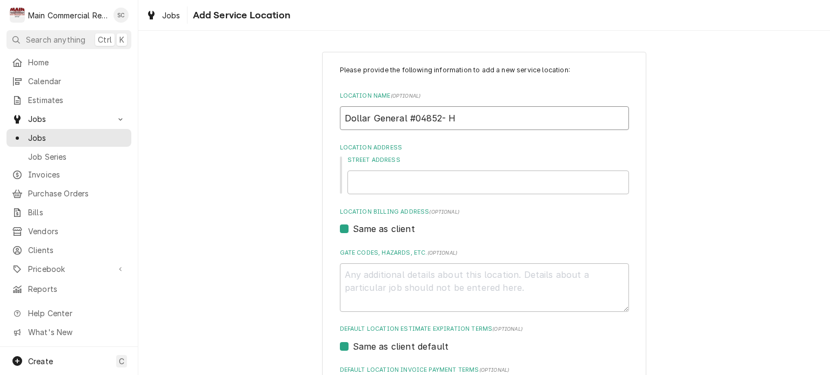
type input "Dollar General #04852- Ho"
type textarea "x"
type input "Dollar General #04852- Hom"
type textarea "x"
type input "Dollar General #04852- Homo"
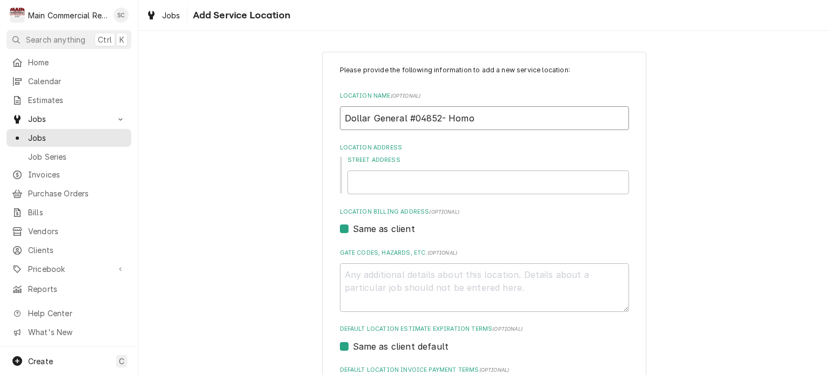
type textarea "x"
type input "Dollar General #04852- Homos"
type textarea "x"
type input "Dollar General #04852- Homosa"
type textarea "x"
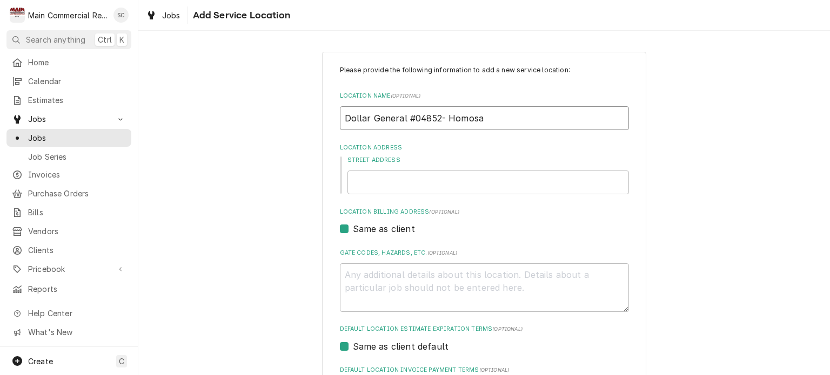
type input "Dollar General #04852- Homosas"
type textarea "x"
type input "Dollar General #04852- Homosass"
type textarea "x"
type input "Dollar General #04852- Homosassa"
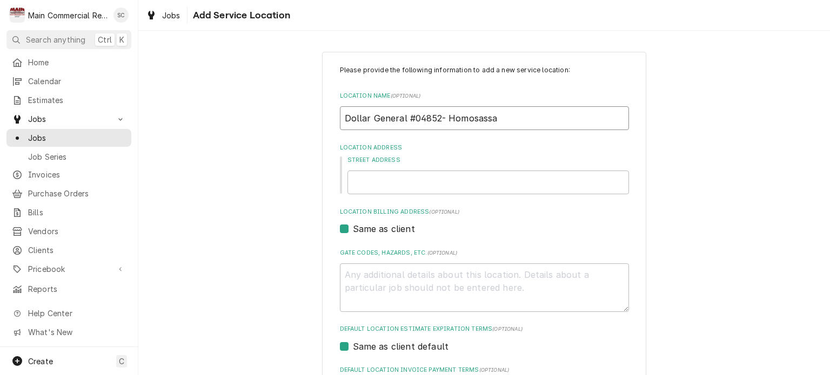
type textarea "x"
type input "Dollar General #04852- Homosassa"
click at [380, 188] on input "Street Address" at bounding box center [487, 183] width 281 height 24
type textarea "x"
type input "3"
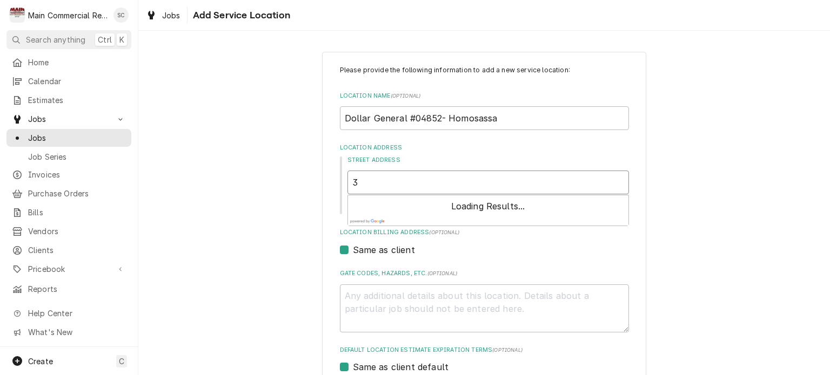
type textarea "x"
type input "37"
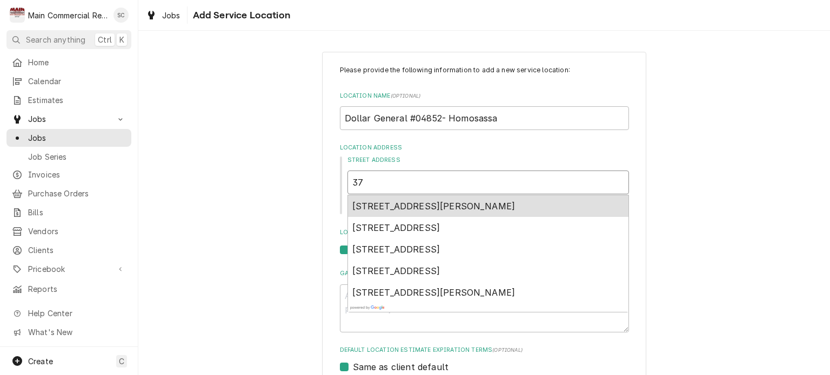
type textarea "x"
type input "379"
type textarea "x"
type input "3795"
type textarea "x"
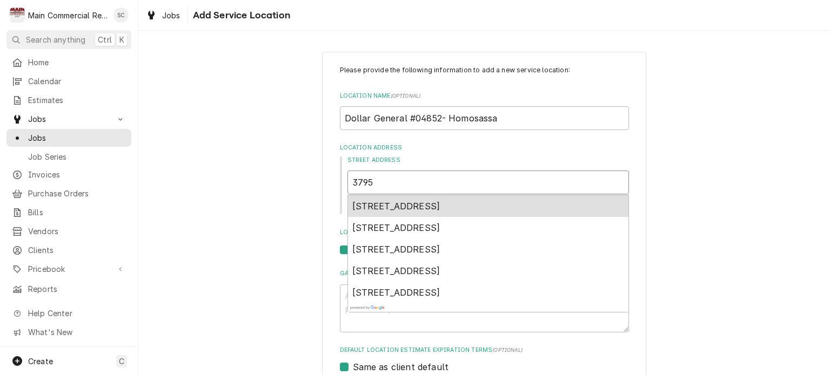
type input "3795"
type textarea "x"
type input "3795 S"
type textarea "x"
type input "3795 S"
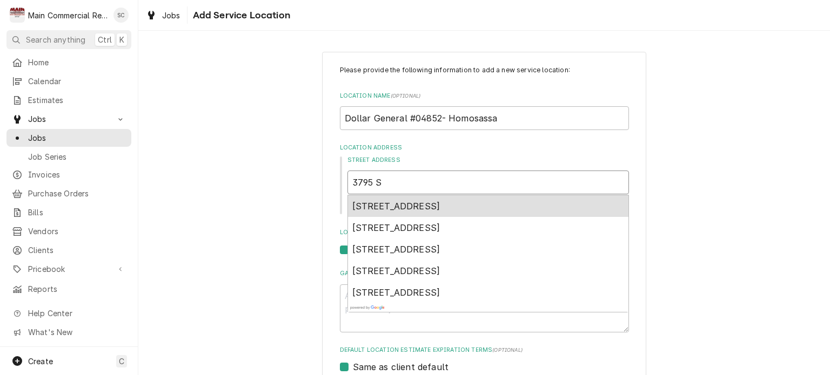
type textarea "x"
type input "3795 S S"
type textarea "x"
type input "3795 S Su"
type textarea "x"
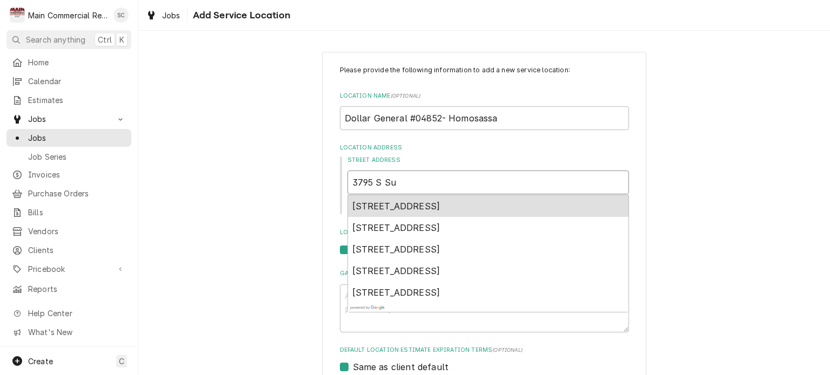
type input "3795 S Sum"
type textarea "x"
type input "3795 S Sumc"
type textarea "x"
type input "3795 S Sum"
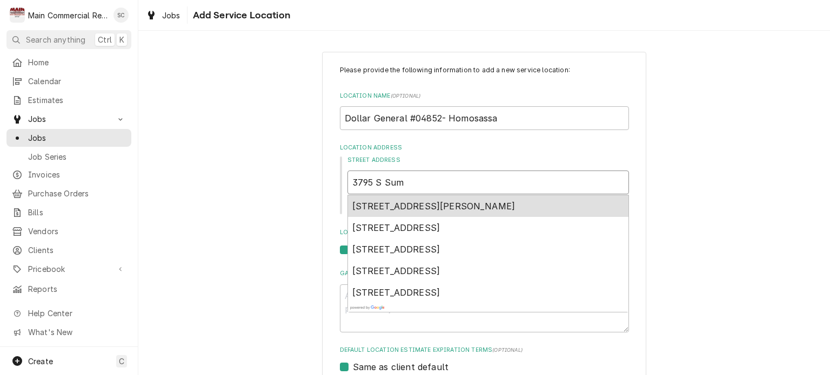
type textarea "x"
type input "3795 S Su"
type textarea "x"
type input "3795 S Sun"
type textarea "x"
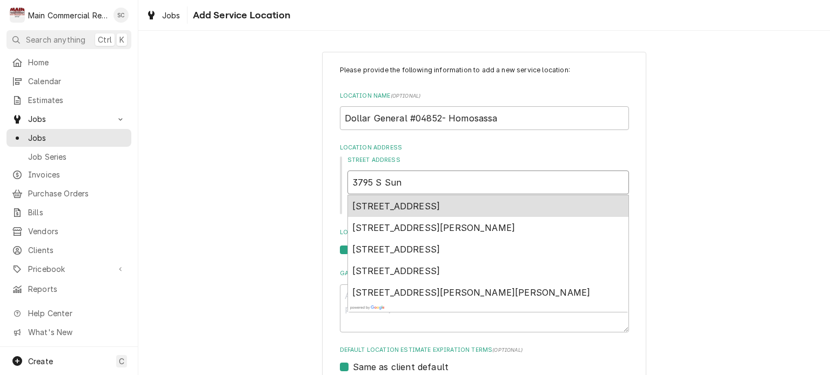
type input "3795 S Sunc"
type textarea "x"
type input "3795 S Sunco"
type textarea "x"
type input "3795 S Suncoa"
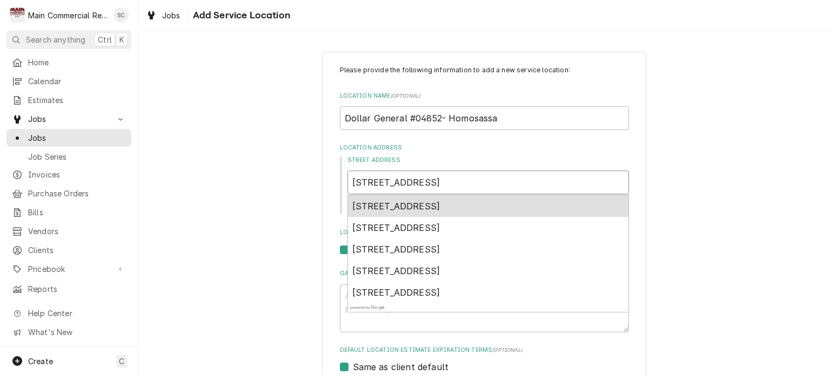
type textarea "x"
type input "3795 S Suncoas"
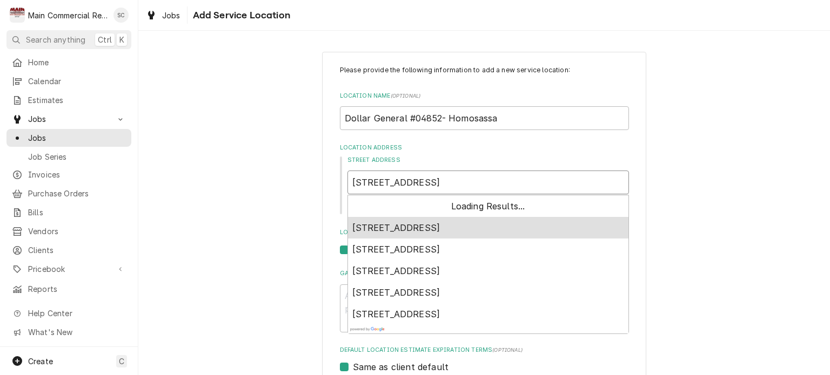
type textarea "x"
type input "3795 S Suncoast"
type textarea "x"
type input "3795 S Suncoast"
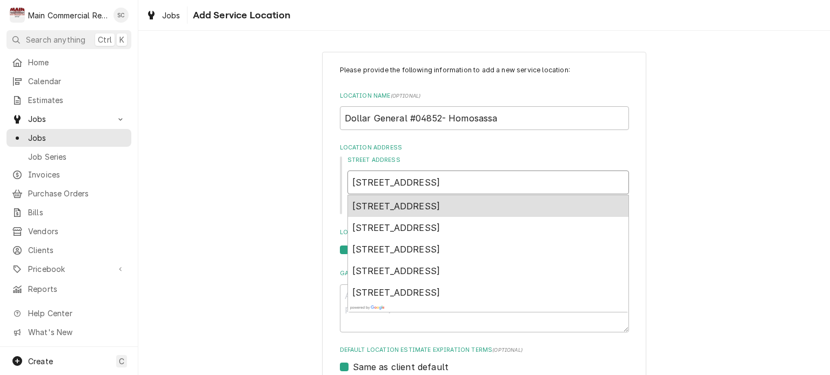
type textarea "x"
type input "3795 S Suncoast B"
type textarea "x"
type input "3795 S Suncoast Bo"
type textarea "x"
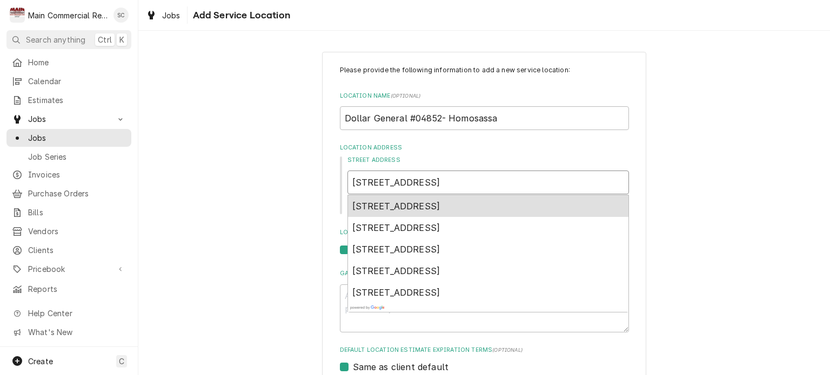
type input "3795 S Suncoast Bol"
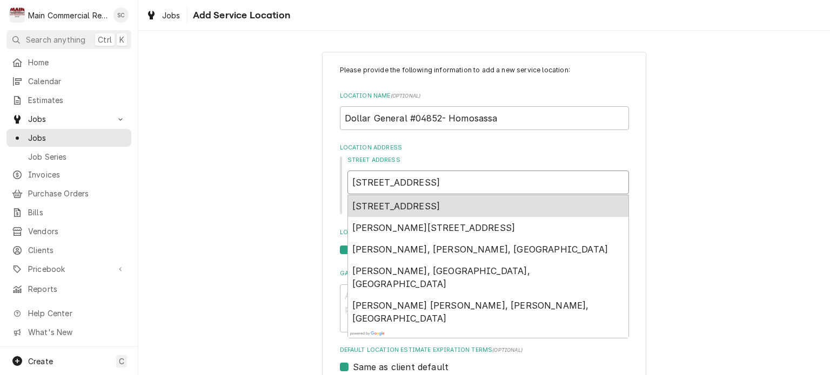
type textarea "x"
type input "3795 S Suncoast Bole"
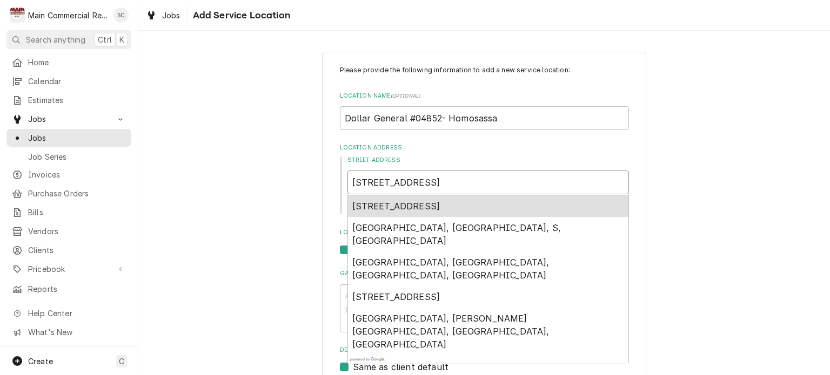
type textarea "x"
type input "3795 S Suncoast Bol"
type textarea "x"
type input "3795 S Suncoast Bo"
type textarea "x"
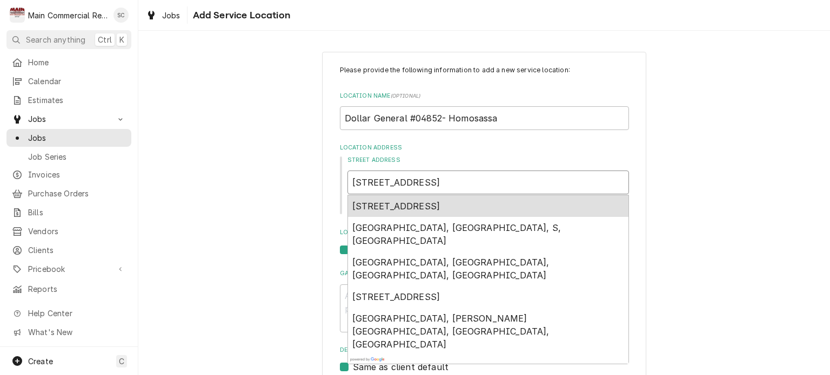
type input "3795 S Suncoast B"
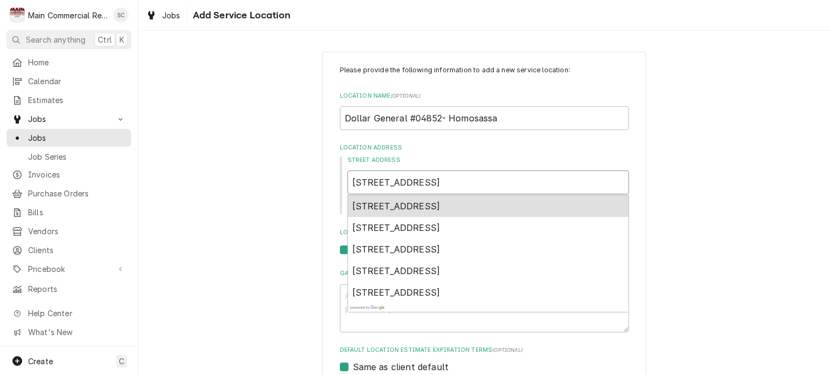
type textarea "x"
type input "3795 S Suncoast Bo"
type textarea "x"
type input "3795 S Suncoast Bou"
type textarea "x"
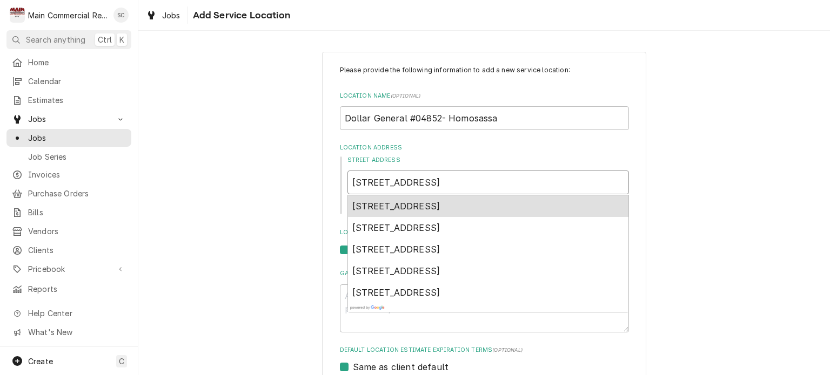
type input "3795 S Suncoast Boul"
type textarea "x"
type input "3795 S Suncoast Boule"
type textarea "x"
type input "3795 S Suncoast Boulev"
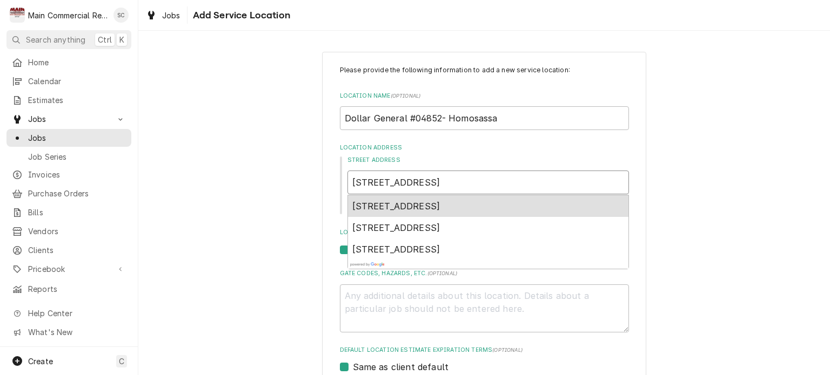
type textarea "x"
type input "3795 S Suncoast Bouleva"
type textarea "x"
type input "3795 S Suncoast Boulevar"
type textarea "x"
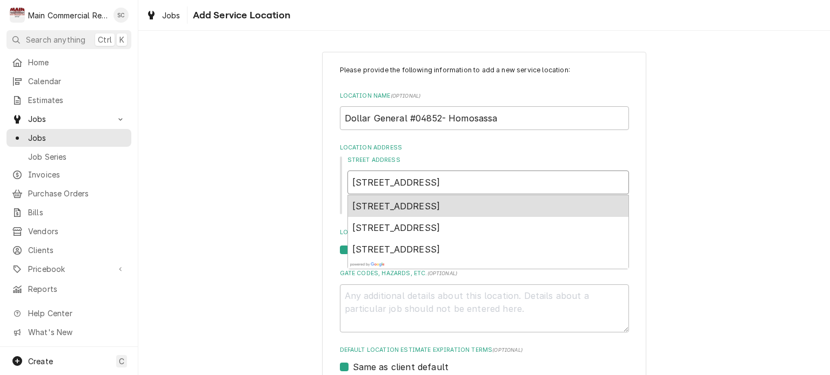
type input "3795 S Suncoast Boulevard"
type textarea "x"
type input "3795 S Suncoast Boulevard"
click at [440, 207] on span "3795 South Suncoast Boulevard, Homosassa, FL, USA" at bounding box center [396, 206] width 88 height 11
type textarea "x"
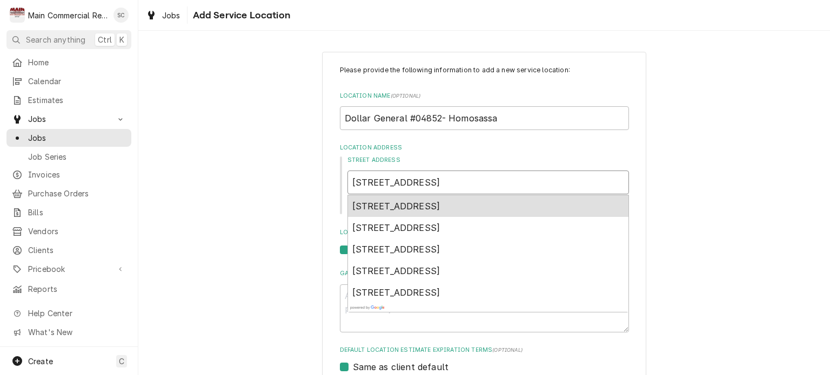
type input "3795 S Suncoast Blvd"
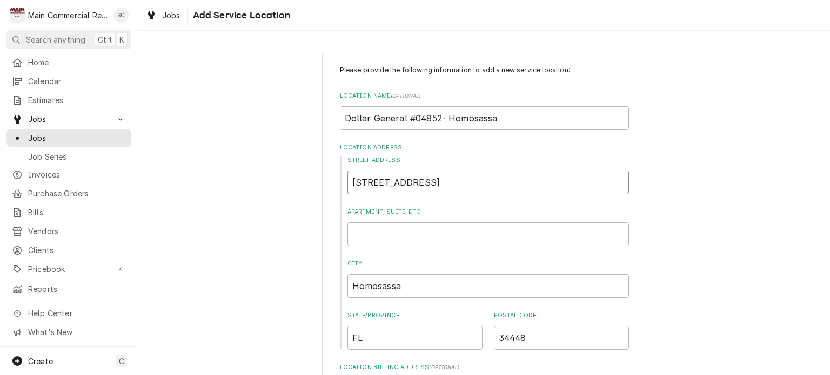
scroll to position [162, 0]
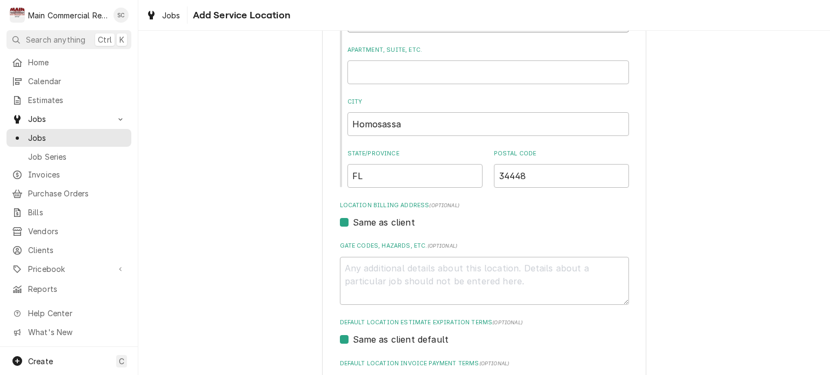
type textarea "x"
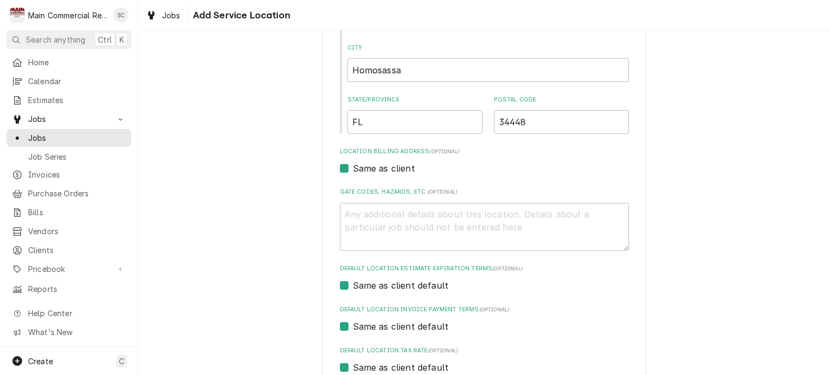
type input "3795 S Suncoast Blvd"
click at [459, 207] on textarea "Gate Codes, Hazards, etc. ( optional )" at bounding box center [484, 227] width 289 height 49
type textarea "x"
type textarea "L"
type textarea "x"
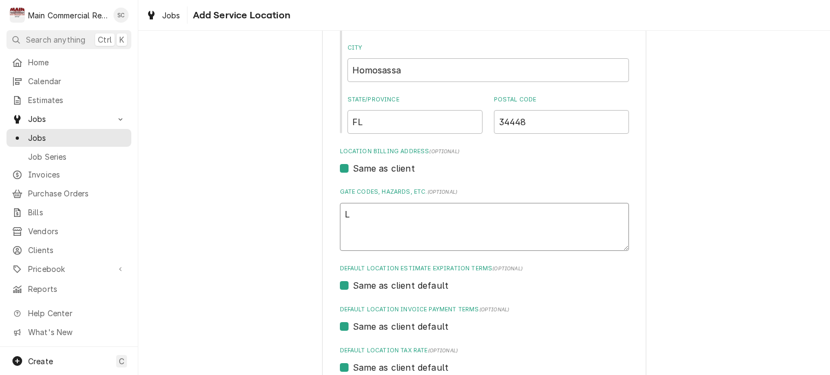
type textarea "La"
type textarea "x"
type textarea "Lak"
type textarea "x"
type textarea "Lake"
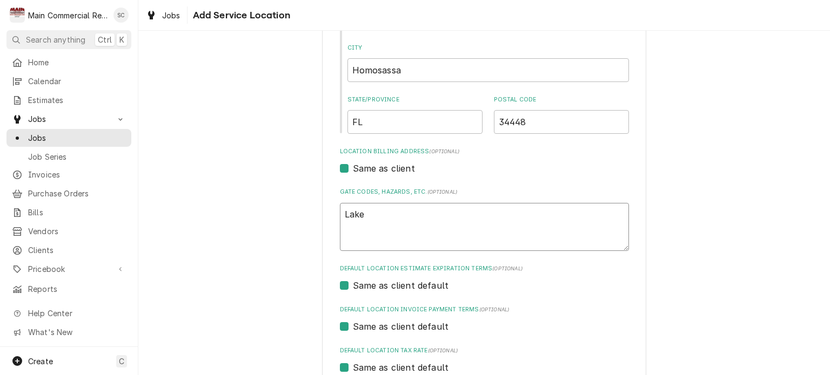
type textarea "x"
type textarea "Lakes"
type textarea "x"
type textarea "Lakesi"
type textarea "x"
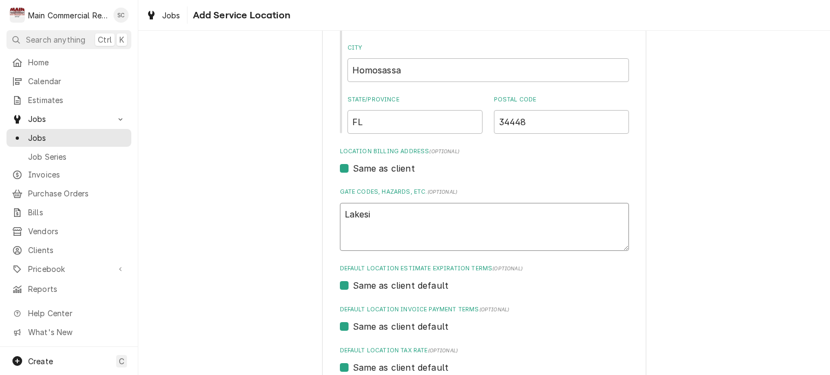
type textarea "Lakesid"
type textarea "x"
type textarea "Lakeside"
type textarea "x"
type textarea "Lakeside"
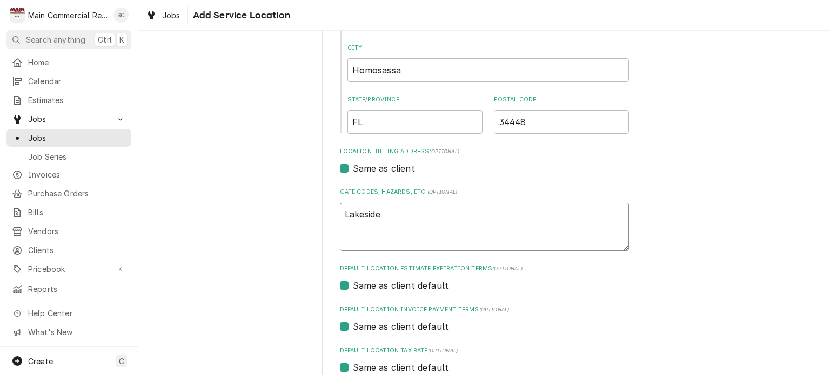
type textarea "x"
type textarea "Lakeside P"
type textarea "x"
type textarea "Lakeside Pr"
type textarea "x"
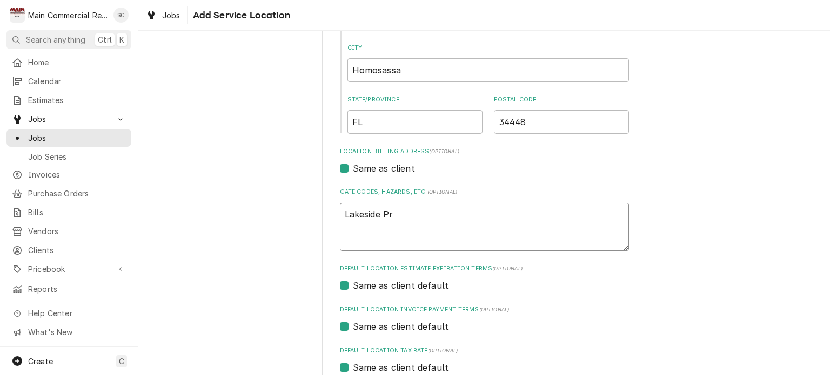
type textarea "Lakeside Pro"
type textarea "x"
type textarea "Lakeside Proj"
type textarea "x"
type textarea "Lakeside Proje"
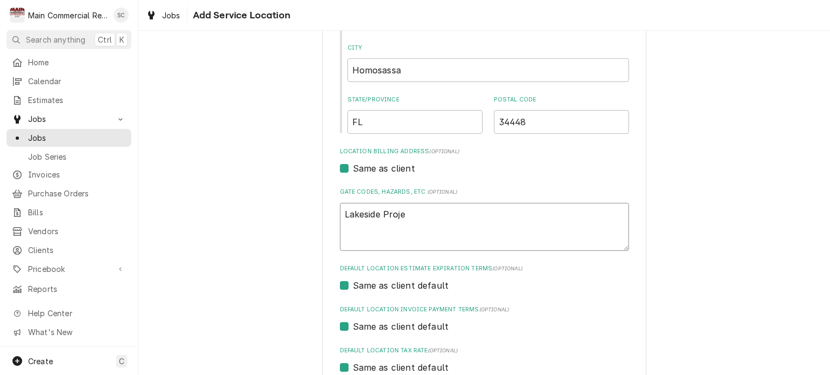
type textarea "x"
type textarea "Lakeside Projec"
type textarea "x"
type textarea "Lakeside Project"
type textarea "x"
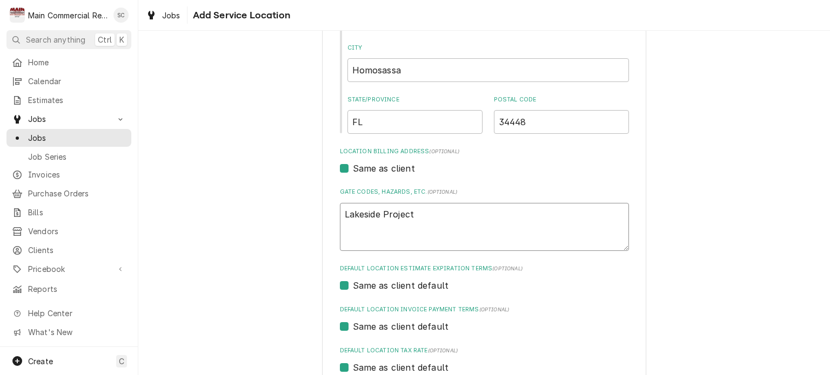
type textarea "Lakeside Project"
type textarea "x"
type textarea "Lakeside Project c"
click at [529, 210] on textarea "Lakeside Project customer" at bounding box center [484, 227] width 289 height 49
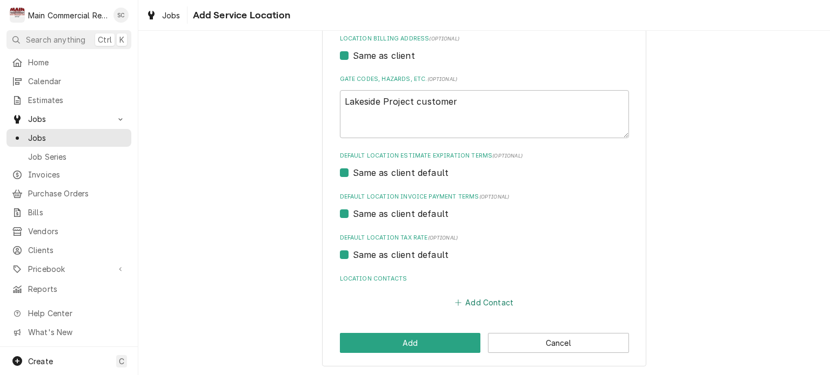
click at [497, 304] on button "Add Contact" at bounding box center [484, 302] width 62 height 15
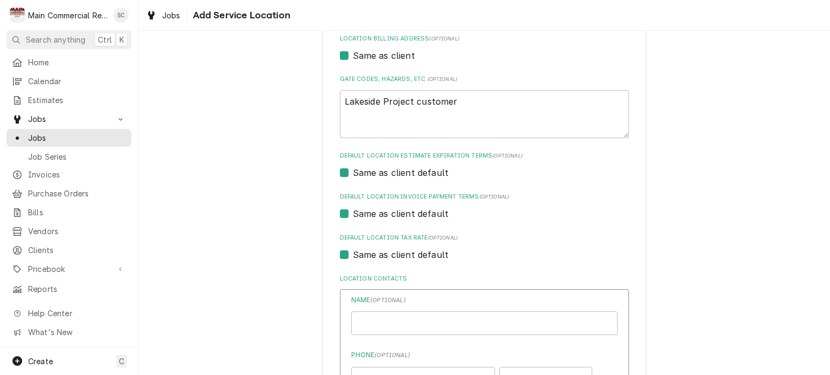
scroll to position [491, 0]
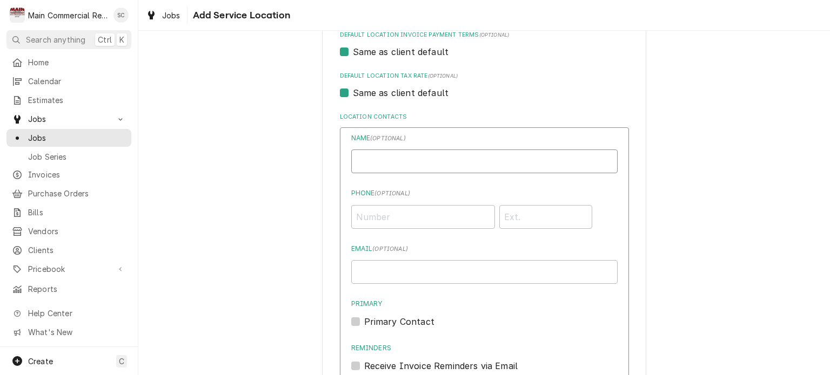
click at [430, 164] on input "Location Name ( optional )" at bounding box center [484, 162] width 266 height 24
click at [425, 217] on input "Phone ( optional )" at bounding box center [423, 217] width 144 height 24
paste input "(352) 702-3043"
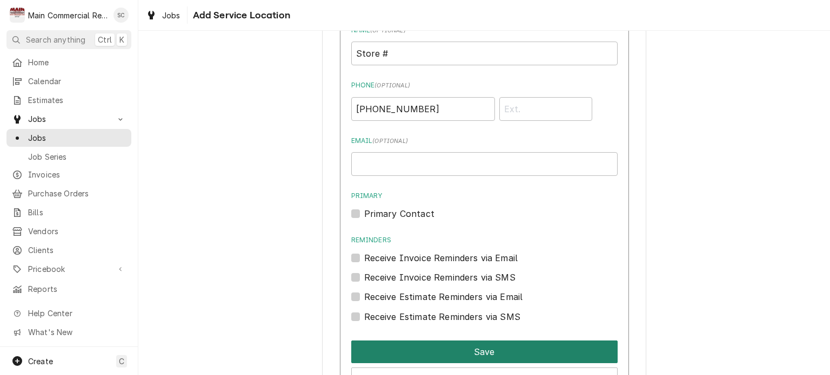
click at [500, 352] on button "Save" at bounding box center [484, 352] width 266 height 23
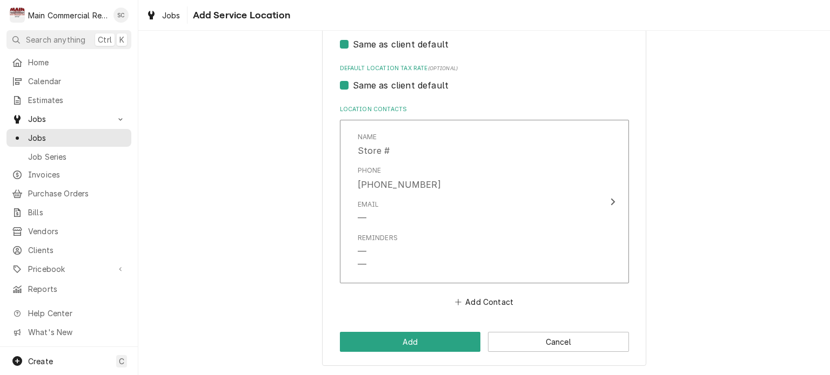
scroll to position [497, 0]
click at [494, 302] on button "Add Contact" at bounding box center [484, 302] width 62 height 15
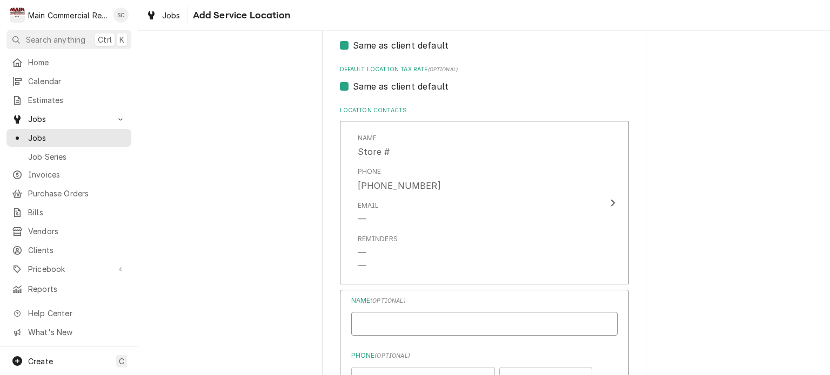
click at [474, 319] on input "Location Name ( optional )" at bounding box center [484, 324] width 266 height 24
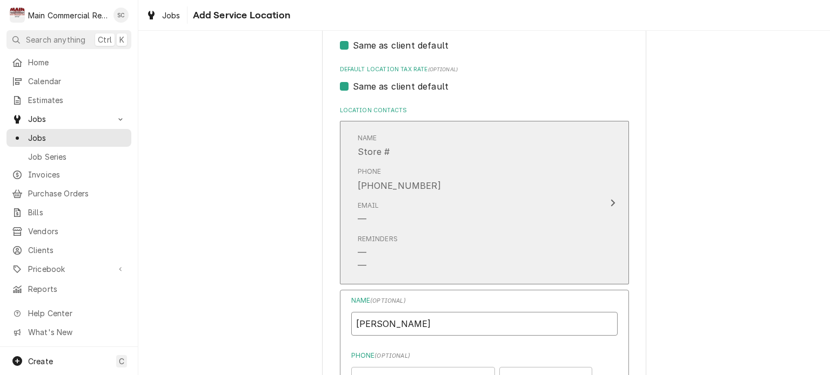
scroll to position [605, 0]
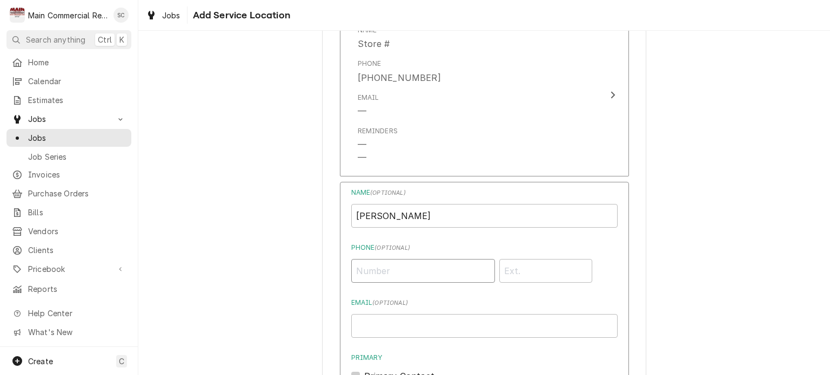
click at [443, 273] on input "Phone ( optional )" at bounding box center [423, 271] width 144 height 24
click at [441, 326] on input "Email ( optional )" at bounding box center [484, 326] width 266 height 24
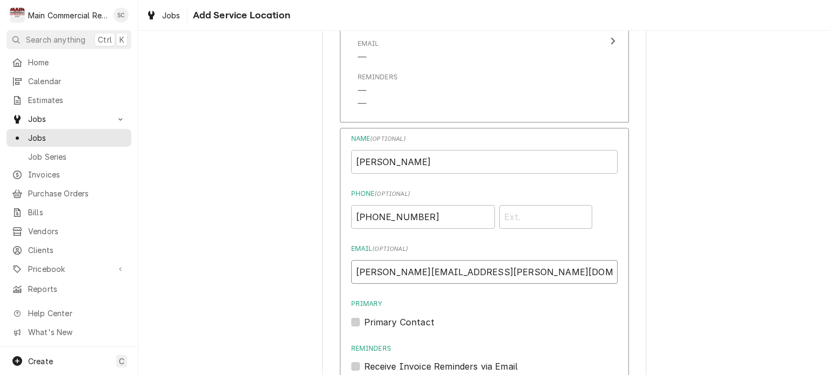
scroll to position [767, 0]
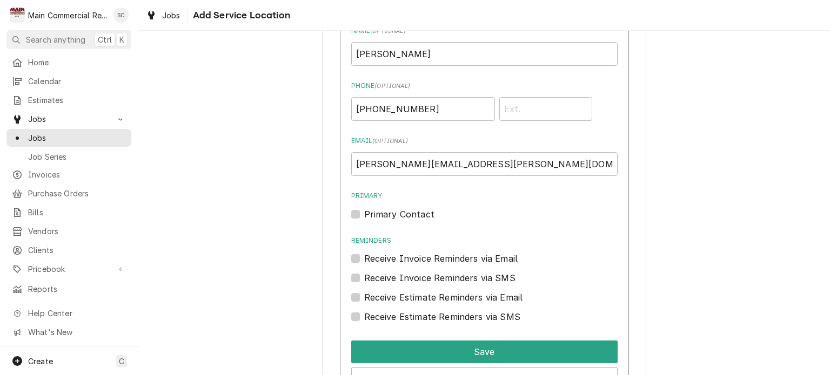
click at [364, 217] on label "Primary Contact" at bounding box center [399, 214] width 70 height 13
click at [364, 217] on input "Primary" at bounding box center [497, 220] width 266 height 24
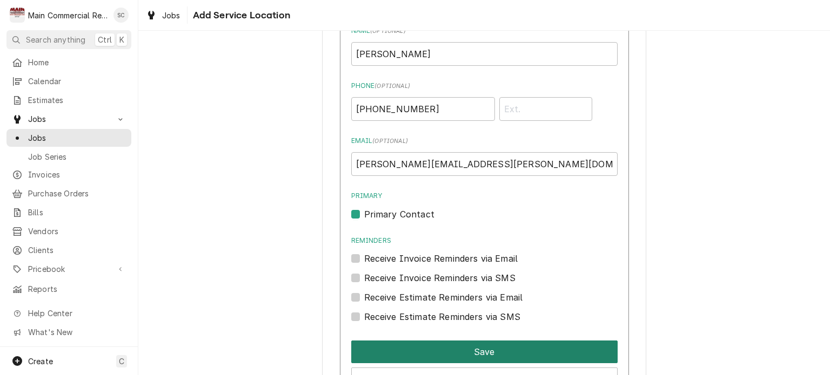
click at [486, 353] on button "Save" at bounding box center [484, 352] width 266 height 23
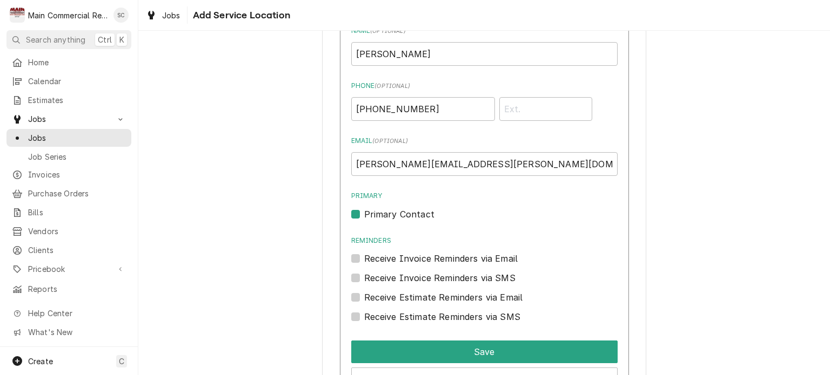
scroll to position [689, 0]
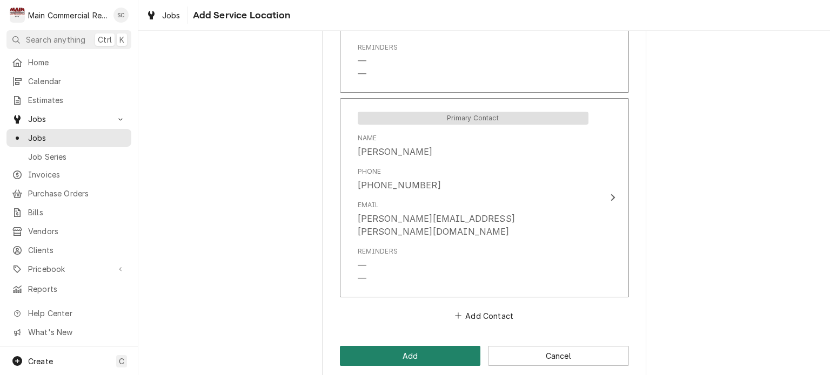
click at [461, 346] on button "Add" at bounding box center [410, 356] width 141 height 20
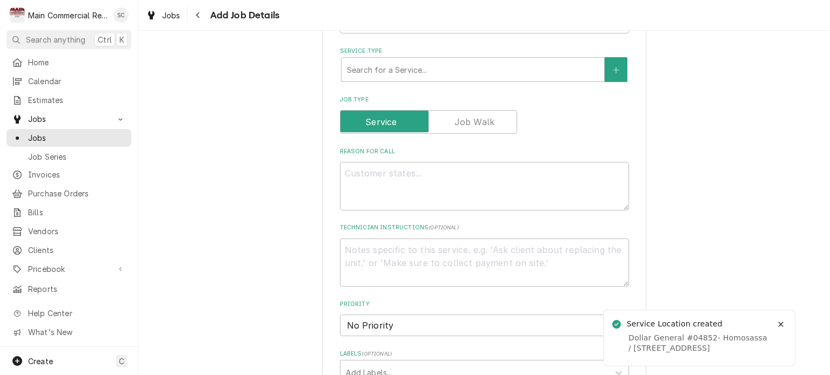
scroll to position [468, 0]
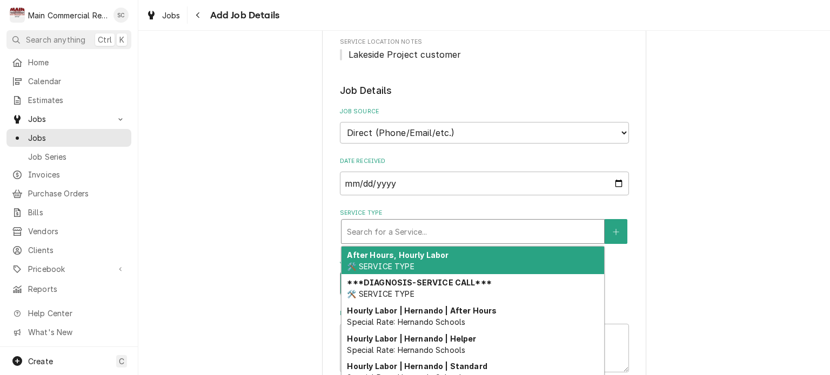
click at [456, 233] on div "Service Type" at bounding box center [473, 231] width 252 height 19
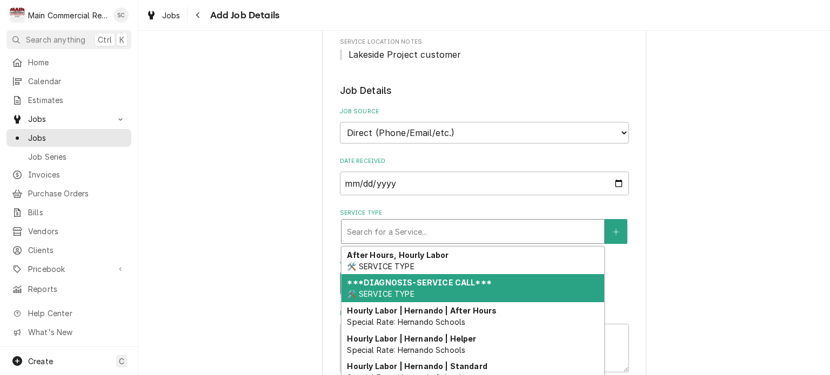
click at [441, 286] on div "***DIAGNOSIS-SERVICE CALL*** 🛠️ SERVICE TYPE" at bounding box center [472, 288] width 262 height 28
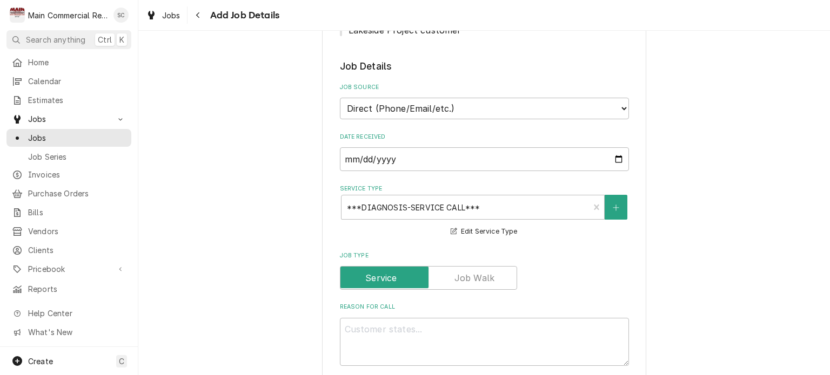
scroll to position [547, 0]
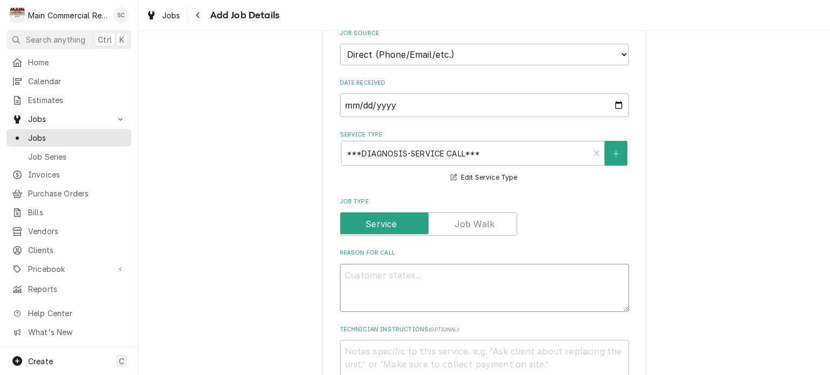
click at [482, 274] on textarea "Reason For Call" at bounding box center [484, 288] width 289 height 49
paste textarea "4-Door Cooler Model# 4RVCC30DS Serial # 1080062N Scope: A1 BEER / Cs1 46.6 Set …"
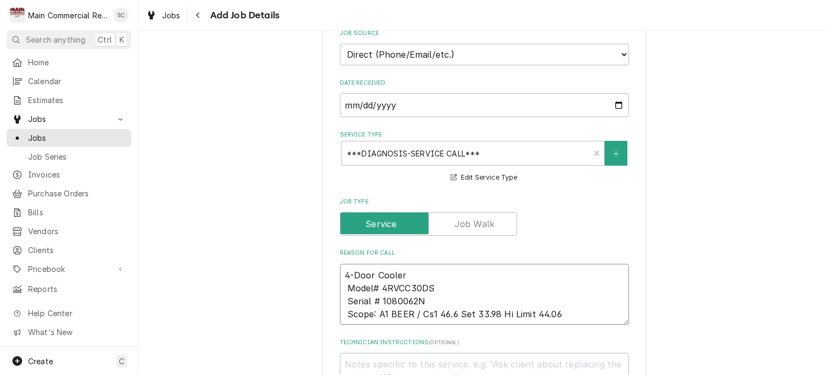
scroll to position [709, 0]
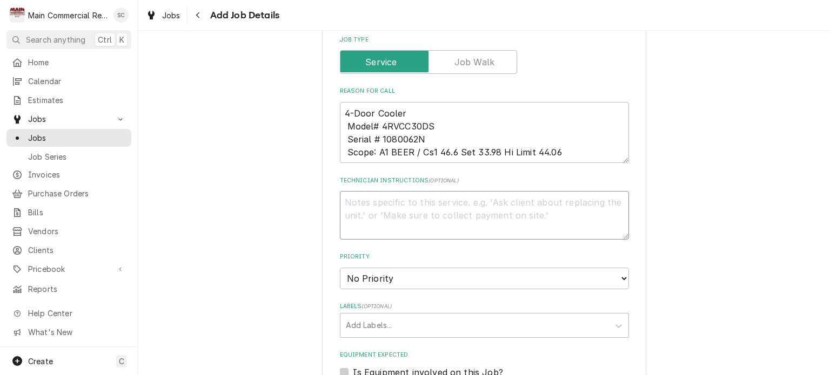
click at [504, 205] on textarea "Technician Instructions ( optional )" at bounding box center [484, 215] width 289 height 49
paste textarea "★★Call if NTE exceeds amount given ★★ ★★Quotes are due within 3 days to eligibl…"
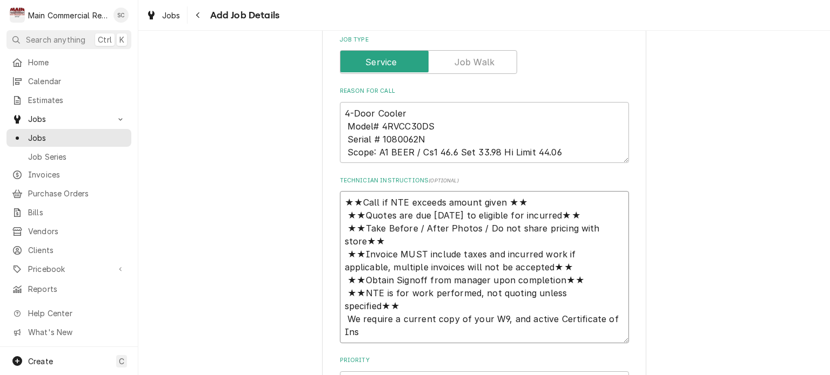
scroll to position [8, 0]
click at [594, 154] on textarea "4-Door Cooler Model# 4RVCC30DS Serial # 1080062N Scope: A1 BEER / Cs1 46.6 Set …" at bounding box center [484, 133] width 289 height 62
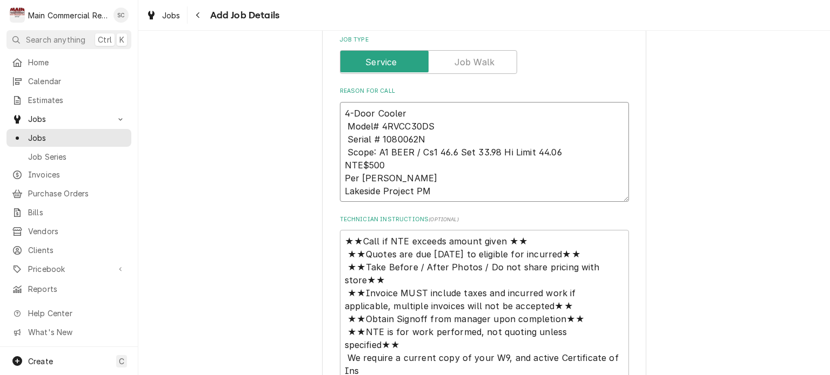
click at [483, 177] on textarea "4-Door Cooler Model# 4RVCC30DS Serial # 1080062N Scope: A1 BEER / Cs1 46.6 Set …" at bounding box center [484, 152] width 289 height 100
click at [340, 190] on textarea "4-Door Cooler Model# 4RVCC30DS Serial # 1080062N Scope: A1 BEER / Cs1 46.6 Set …" at bounding box center [484, 152] width 289 height 100
click at [392, 164] on textarea "4-Door Cooler Model# 4RVCC30DS Serial # 1080062N Scope: A1 BEER / Cs1 46.6 Set …" at bounding box center [484, 152] width 289 height 100
click at [574, 148] on textarea "4-Door Cooler Model# 4RVCC30DS Serial # 1080062N Scope: A1 BEER / Cs1 46.6 Set …" at bounding box center [484, 152] width 289 height 100
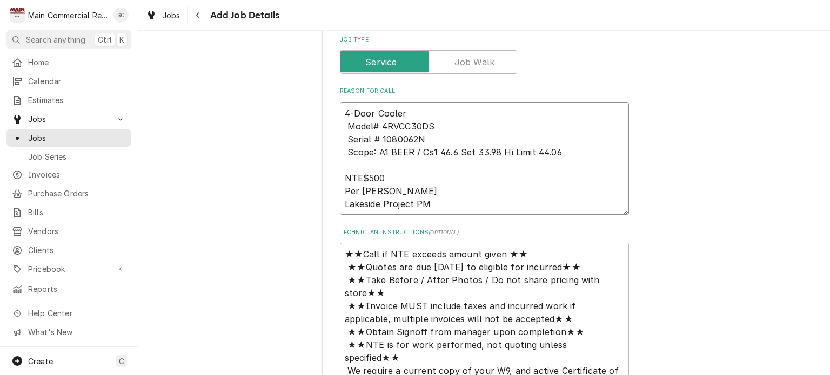
click at [420, 190] on textarea "4-Door Cooler Model# 4RVCC30DS Serial # 1080062N Scope: A1 BEER / Cs1 46.6 Set …" at bounding box center [484, 158] width 289 height 113
click at [423, 200] on textarea "4-Door Cooler Model# 4RVCC30DS Serial # 1080062N Scope: A1 BEER / Cs1 46.6 Set …" at bounding box center [484, 158] width 289 height 113
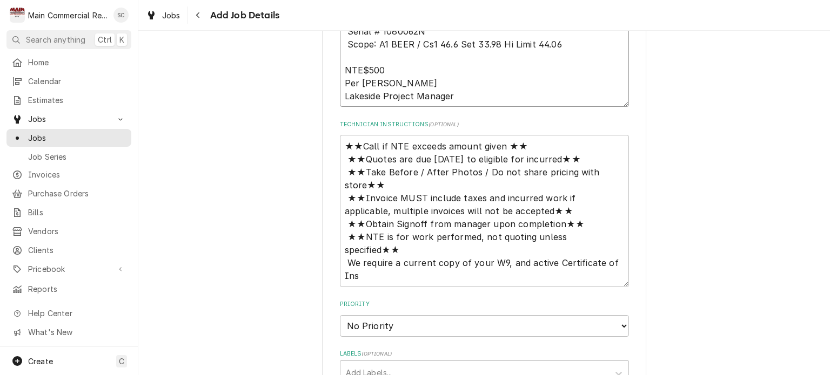
scroll to position [925, 0]
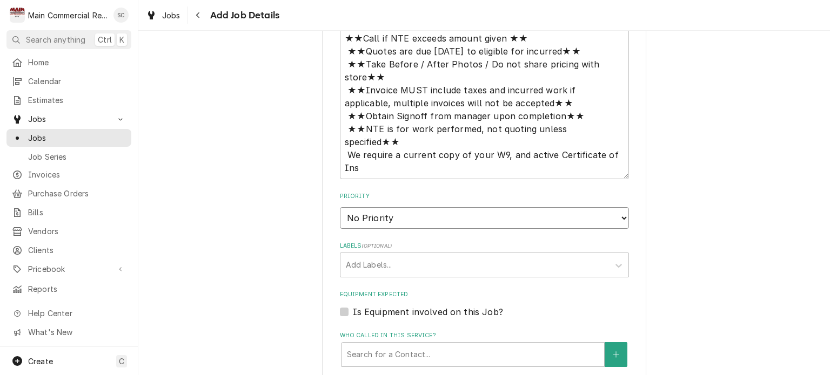
click at [490, 216] on select "No Priority Urgent High Medium Low" at bounding box center [484, 218] width 289 height 22
click at [340, 207] on select "No Priority Urgent High Medium Low" at bounding box center [484, 218] width 289 height 22
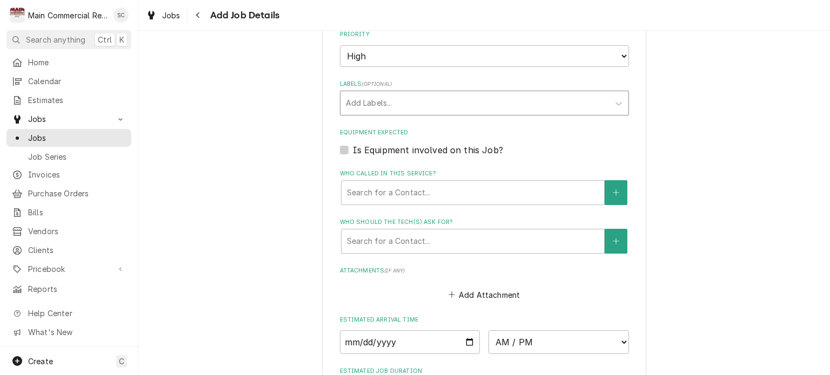
click at [434, 109] on div "Labels" at bounding box center [475, 102] width 258 height 19
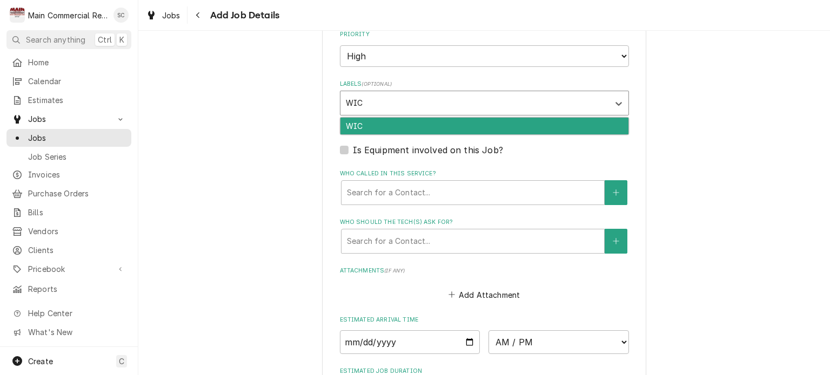
scroll to position [1195, 0]
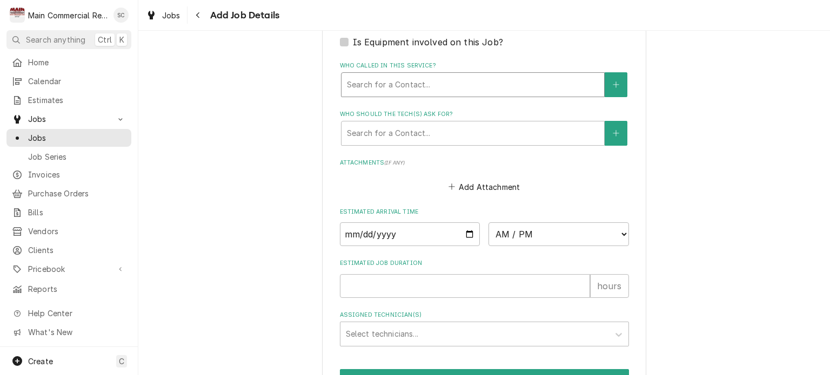
click at [471, 84] on div "Who called in this service?" at bounding box center [473, 84] width 252 height 19
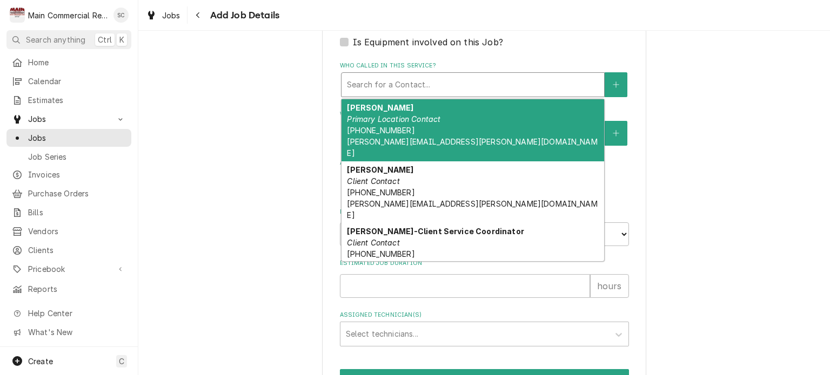
click at [452, 117] on div "Candie Blanchard Primary Location Contact (704) 729-7039 candie.blanchard@lakes…" at bounding box center [472, 130] width 262 height 62
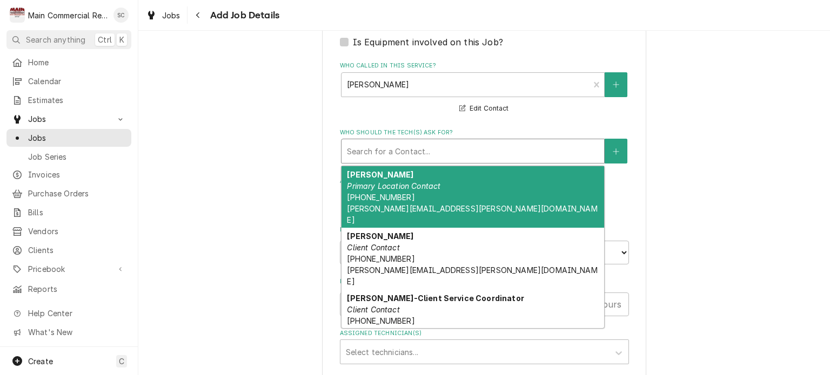
click at [472, 146] on div "Who should the tech(s) ask for?" at bounding box center [473, 151] width 252 height 19
click at [445, 187] on div "Candie Blanchard Primary Location Contact (704) 729-7039 candie.blanchard@lakes…" at bounding box center [472, 197] width 262 height 62
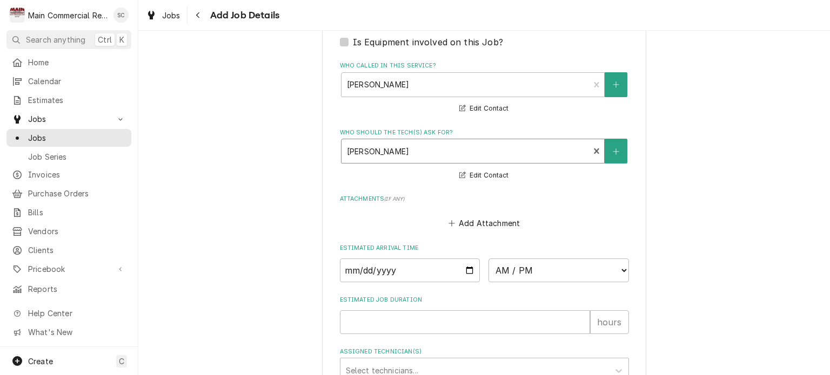
scroll to position [1292, 0]
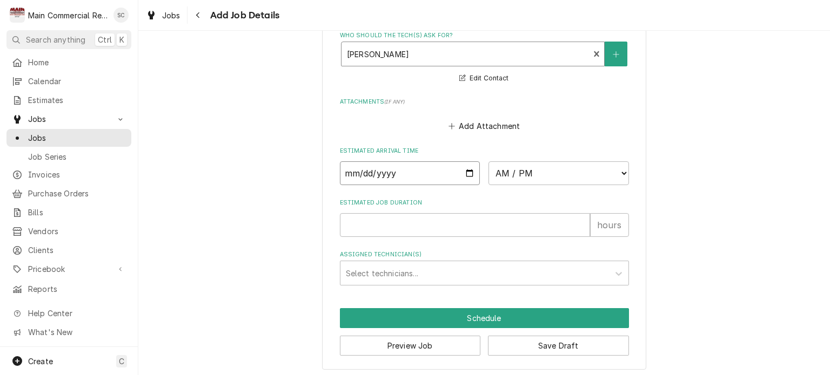
click at [463, 169] on input "Date" at bounding box center [410, 173] width 140 height 24
click at [513, 172] on select "AM / PM 6:00 AM 6:15 AM 6:30 AM 6:45 AM 7:00 AM 7:15 AM 7:30 AM 7:45 AM 8:00 AM…" at bounding box center [558, 173] width 140 height 24
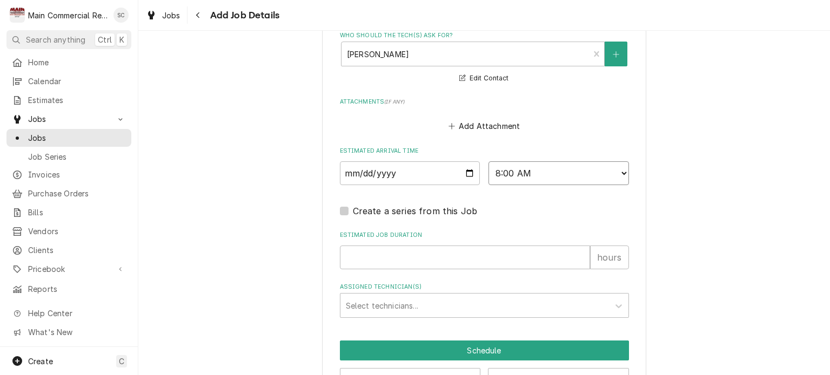
scroll to position [0, 0]
click at [452, 252] on input "Estimated Job Duration" at bounding box center [465, 258] width 250 height 24
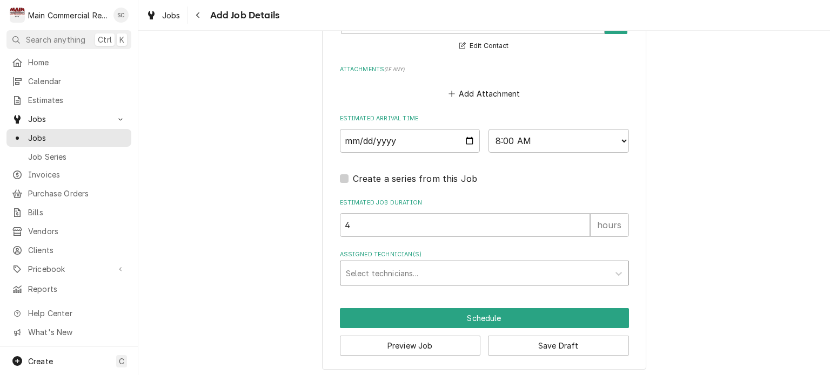
click at [440, 275] on div "Assigned Technician(s)" at bounding box center [475, 273] width 258 height 19
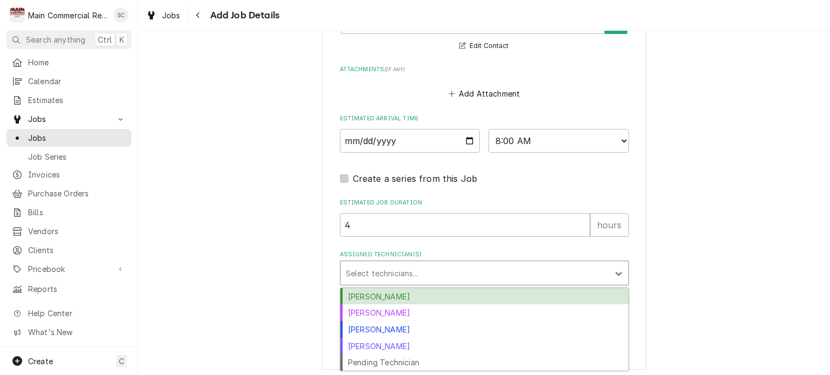
click at [416, 294] on div "Caleb Gorton" at bounding box center [484, 296] width 288 height 17
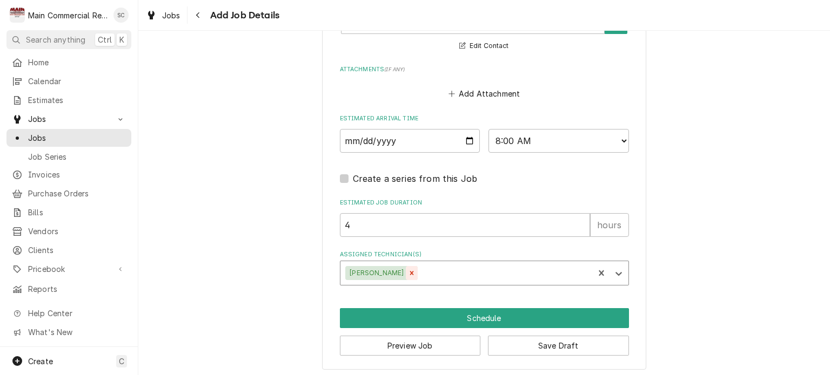
click at [408, 270] on icon "Remove Caleb Gorton" at bounding box center [412, 274] width 8 height 8
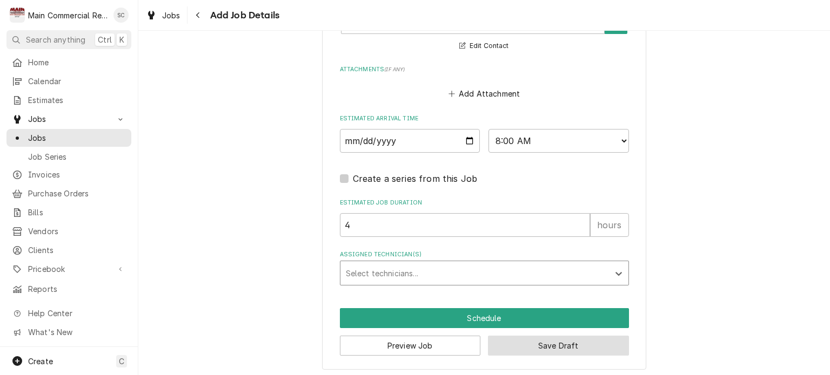
click at [536, 347] on button "Save Draft" at bounding box center [558, 346] width 141 height 20
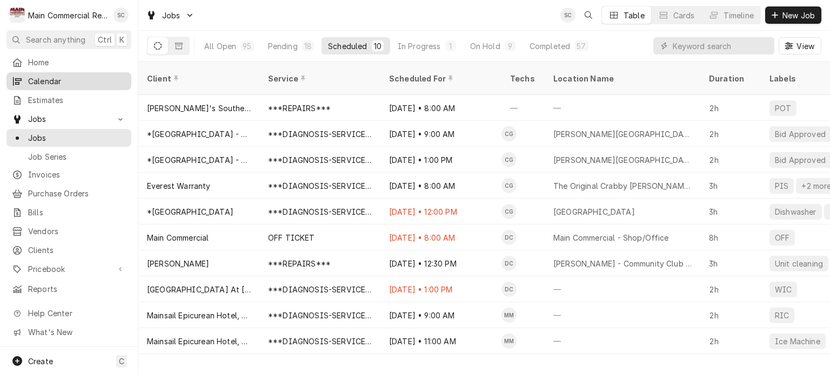
click at [41, 79] on span "Calendar" at bounding box center [77, 81] width 98 height 11
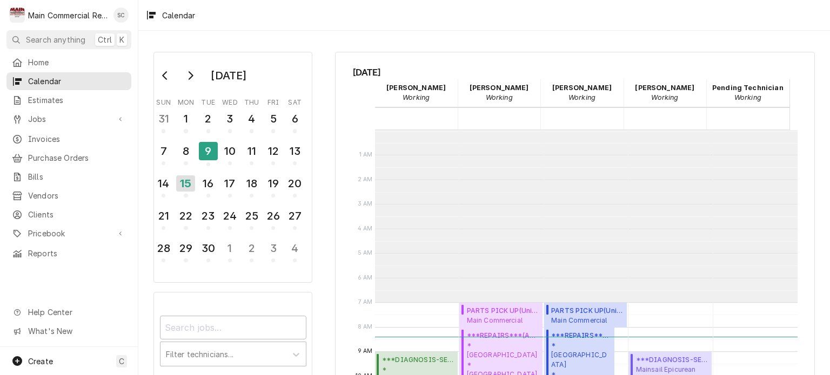
scroll to position [172, 0]
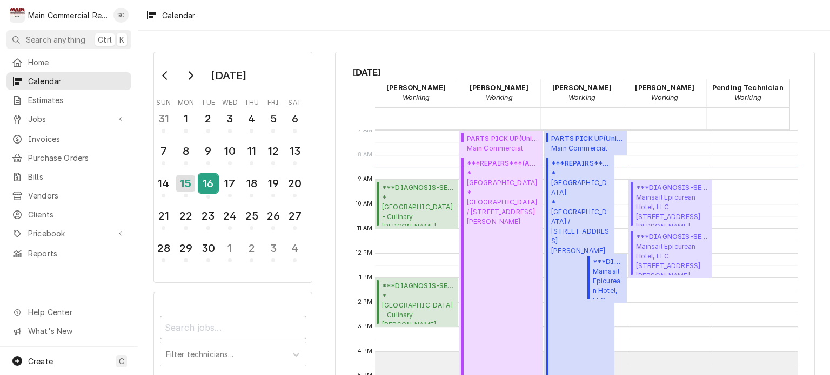
click at [201, 183] on div "16" at bounding box center [208, 183] width 19 height 18
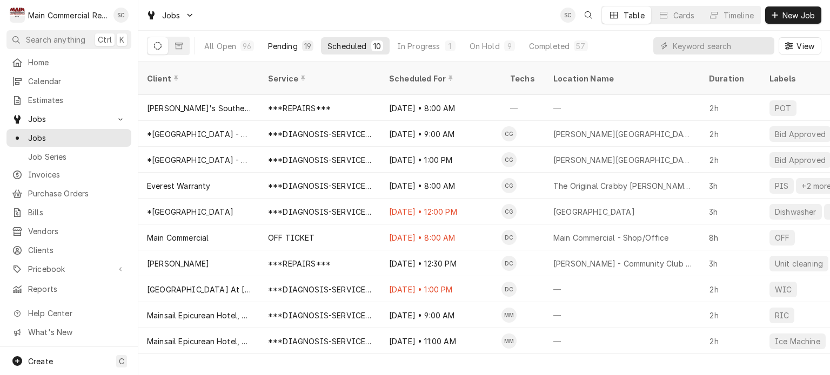
click at [280, 43] on div "Pending" at bounding box center [283, 46] width 30 height 11
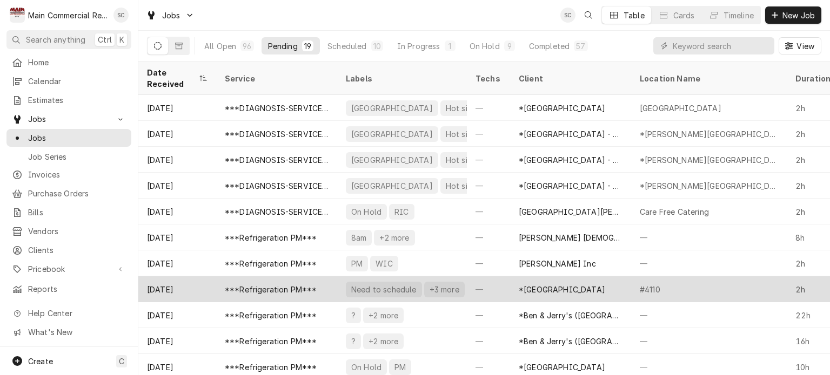
scroll to position [207, 0]
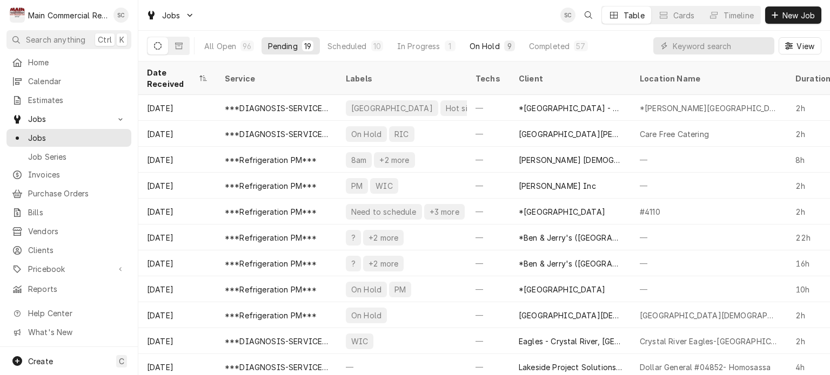
click at [484, 46] on div "On Hold" at bounding box center [484, 46] width 30 height 11
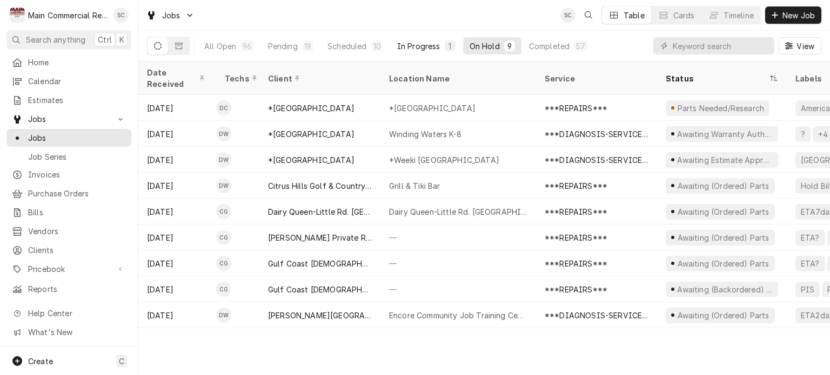
click at [447, 46] on div "1" at bounding box center [450, 46] width 6 height 11
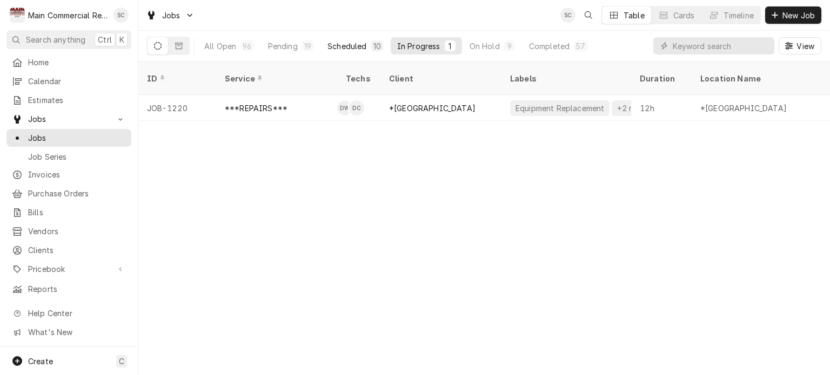
click at [373, 49] on div "10" at bounding box center [377, 46] width 8 height 11
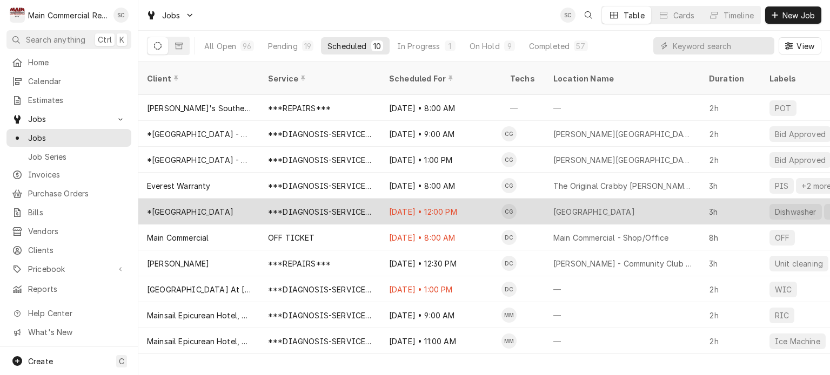
click at [436, 202] on div "[DATE] • 12:00 PM" at bounding box center [440, 212] width 121 height 26
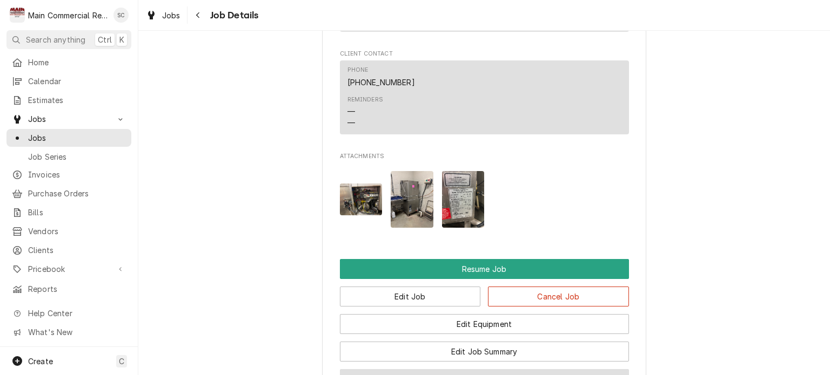
scroll to position [1836, 0]
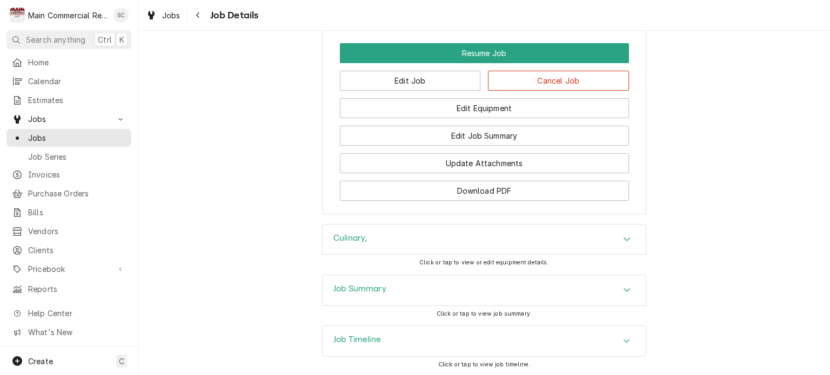
click at [623, 286] on icon "Accordion Header" at bounding box center [627, 290] width 8 height 9
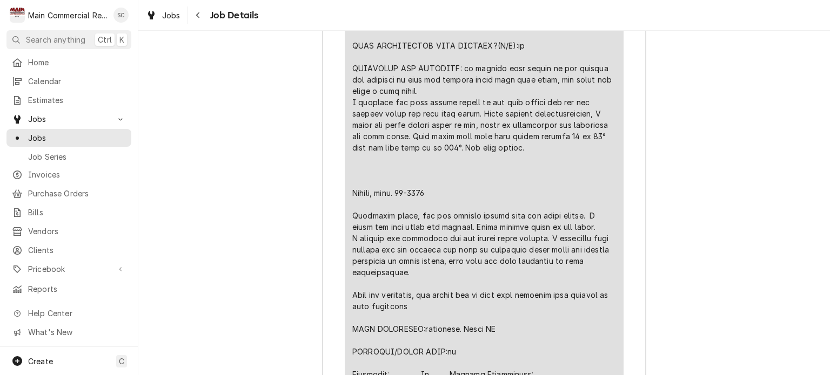
scroll to position [2646, 0]
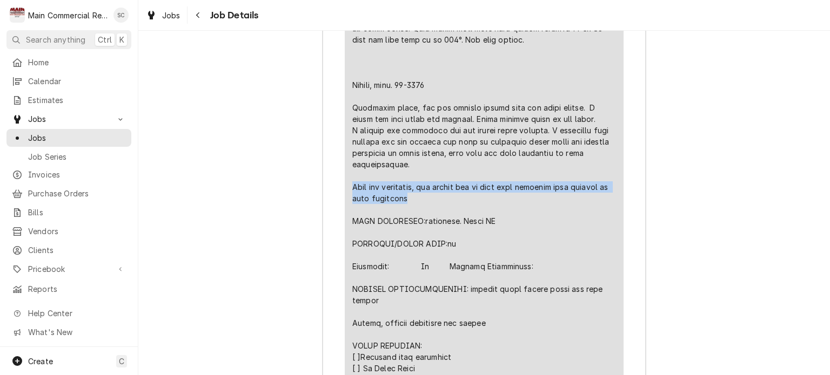
drag, startPoint x: 439, startPoint y: 195, endPoint x: 344, endPoint y: 187, distance: 94.8
click at [345, 187] on div "Short Description ***DIAGNOSIS-SERVICE CALL*** Service Date [DATE] Hourly Cost …" at bounding box center [484, 138] width 279 height 876
copy div "Need new contactor, new safety and to work with champion tech support to wire c…"
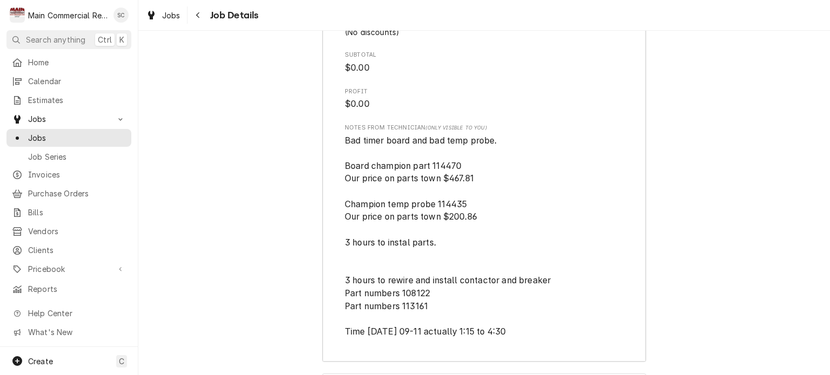
scroll to position [3349, 0]
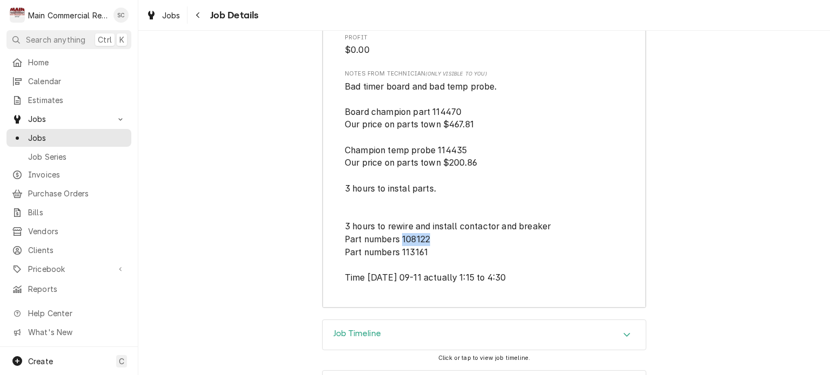
drag, startPoint x: 428, startPoint y: 238, endPoint x: 398, endPoint y: 239, distance: 30.3
click at [398, 239] on span "Bad timer board and bad temp probe. Board champion part 114470 Our price on par…" at bounding box center [484, 182] width 279 height 204
copy span "108122"
drag, startPoint x: 422, startPoint y: 248, endPoint x: 398, endPoint y: 248, distance: 23.8
click at [398, 248] on span "Bad timer board and bad temp probe. Board champion part 114470 Our price on par…" at bounding box center [448, 182] width 206 height 201
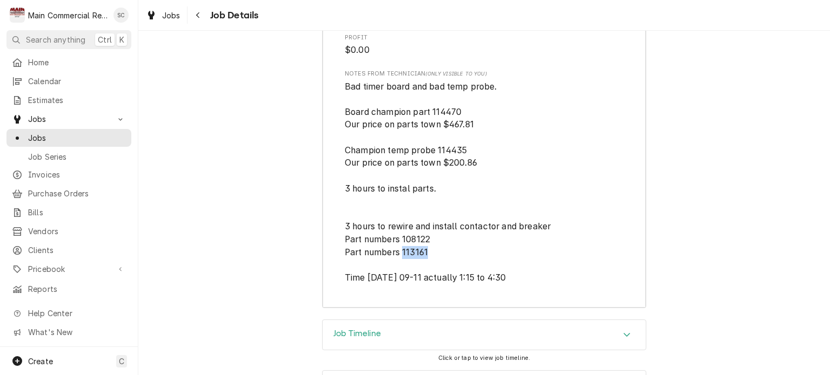
copy span "113161"
click at [510, 255] on span "Bad timer board and bad temp probe. Board champion part 114470 Our price on par…" at bounding box center [484, 182] width 279 height 204
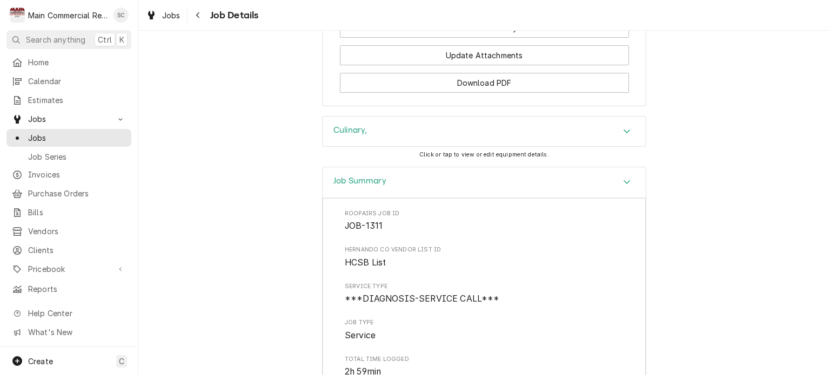
scroll to position [1782, 0]
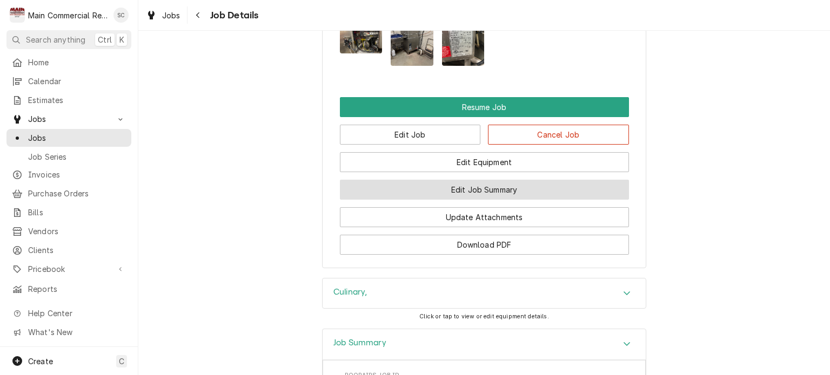
click at [493, 186] on button "Edit Job Summary" at bounding box center [484, 190] width 289 height 20
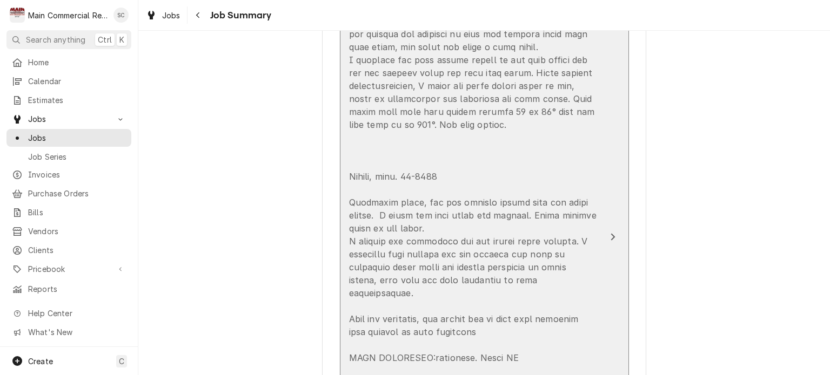
scroll to position [810, 0]
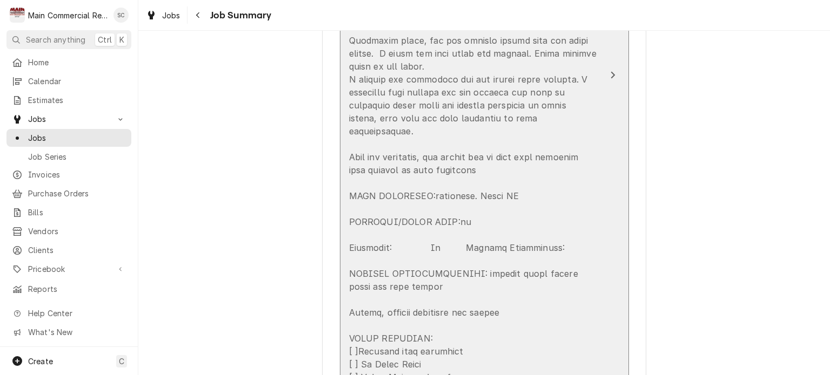
click at [363, 284] on div "Update Line Item" at bounding box center [473, 131] width 248 height 946
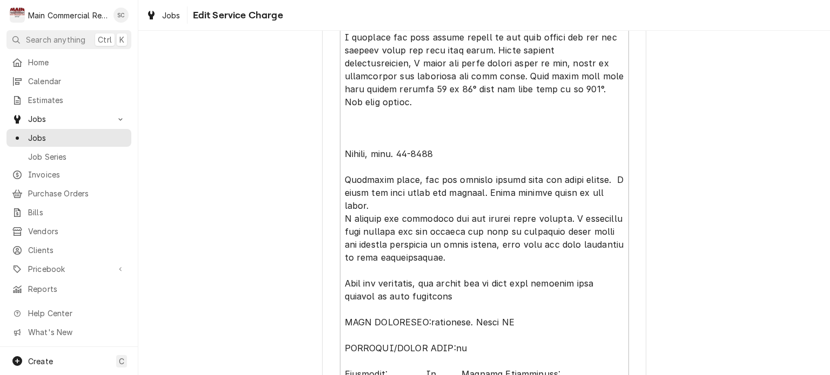
scroll to position [702, 0]
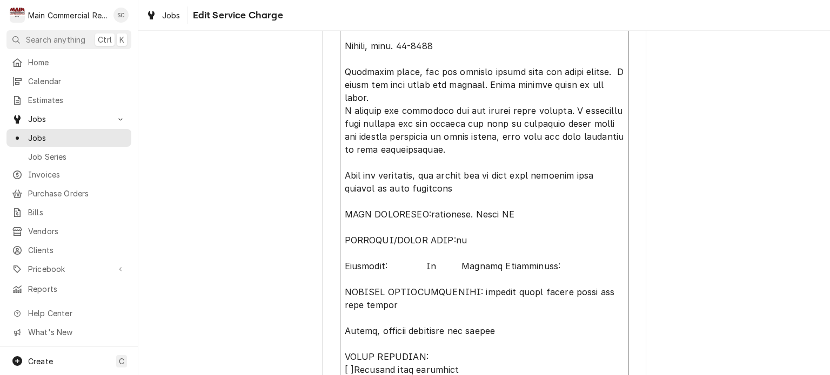
click at [356, 319] on textarea "Service Summary" at bounding box center [484, 168] width 289 height 891
type textarea "x"
type textarea "*****LOREMIP DOLO**** Sitametcons ad Elit: seddoeiu tempo inci, utlabore etdo m…"
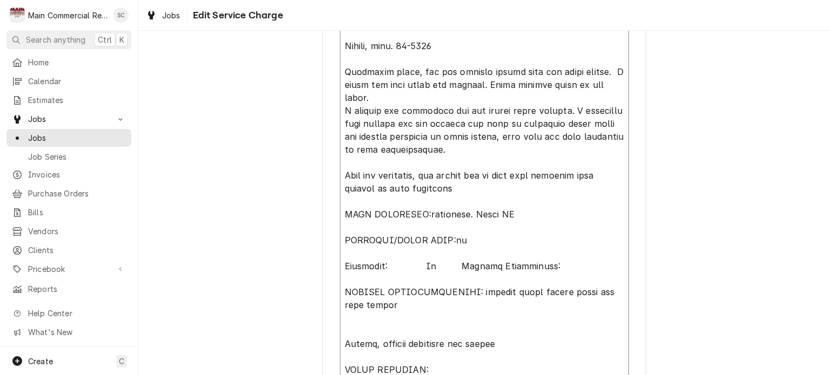
type textarea "x"
type textarea "*****LOREMIP DOLO**** Sitametcons ad Elit: seddoeiu tempo inci, utlabore etdo m…"
type textarea "x"
type textarea "*****LOREMIP DOLO**** Sitametcons ad Elit: seddoeiu tempo inci, utlabore etdo m…"
type textarea "x"
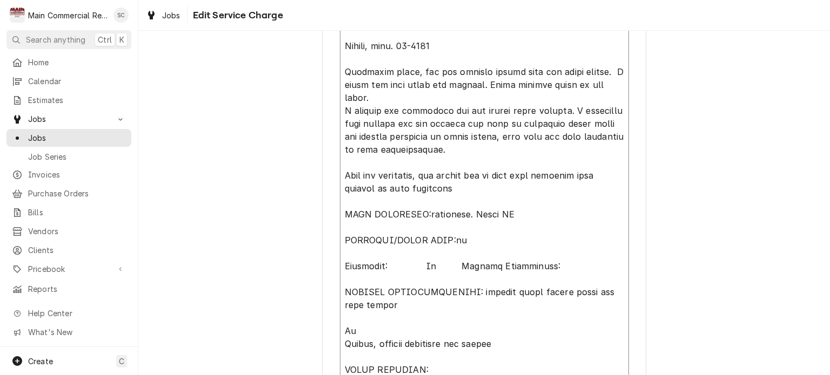
type textarea "*****LOREMIP DOLO**** Sitametcons ad Elit: seddoeiu tempo inci, utlabore etdo m…"
type textarea "x"
type textarea "*****LOREMIP DOLO**** Sitametcons ad Elit: seddoeiu tempo inci, utlabore etdo m…"
type textarea "x"
type textarea "*****LOREMIP DOLO**** Sitametcons ad Elit: seddoeiu tempo inci, utlabore etdo m…"
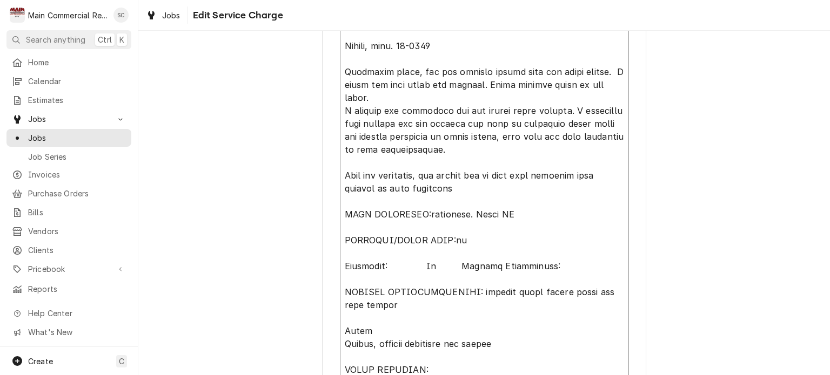
type textarea "x"
type textarea "*****LOREMIP DOLO**** Sitametcons ad Elit: seddoeiu tempo inci, utlabore etdo m…"
type textarea "x"
type textarea "*****LOREMIP DOLO**** Sitametcons ad Elit: seddoeiu tempo inci, utlabore etdo m…"
type textarea "x"
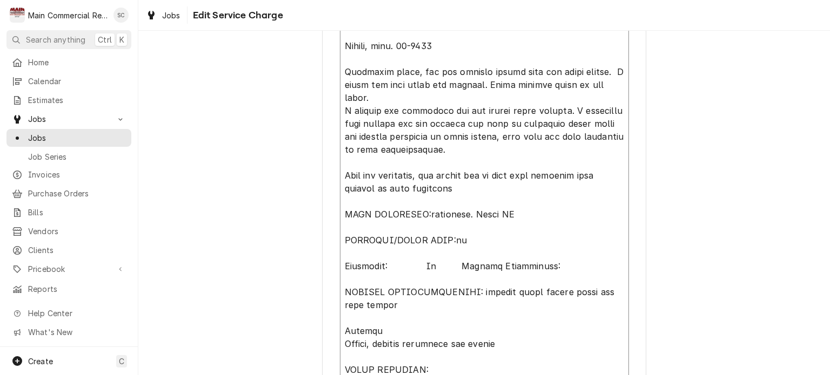
type textarea "*****LOREMIP DOLO**** Sitametcons ad Elit: seddoeiu tempo inci, utlabore etdo m…"
type textarea "x"
type textarea "*****LOREMIP DOLO**** Sitametcons ad Elit: seddoeiu tempo inci, utlabore etdo m…"
type textarea "x"
type textarea "*****LOREMIP DOLO**** Sitametcons ad Elit: seddoeiu tempo inci, utlabore etdo m…"
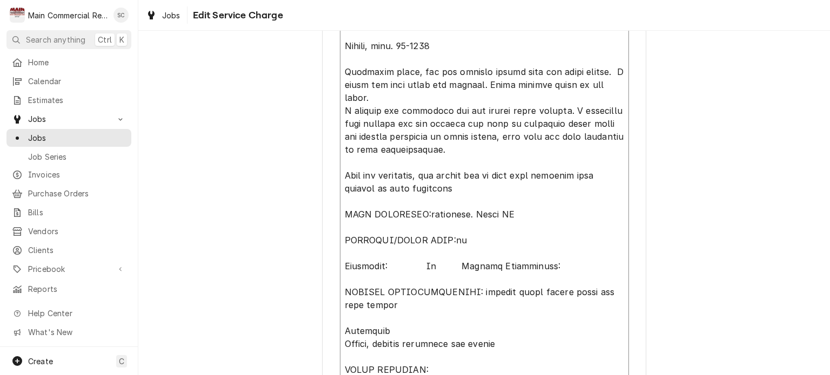
type textarea "x"
type textarea "*****LOREMIP DOLO**** Sitametcons ad Elit: seddoeiu tempo inci, utlabore etdo m…"
type textarea "x"
type textarea "*****LOREMIP DOLO**** Sitametcons ad Elit: seddoeiu tempo inci, utlabore etdo m…"
type textarea "x"
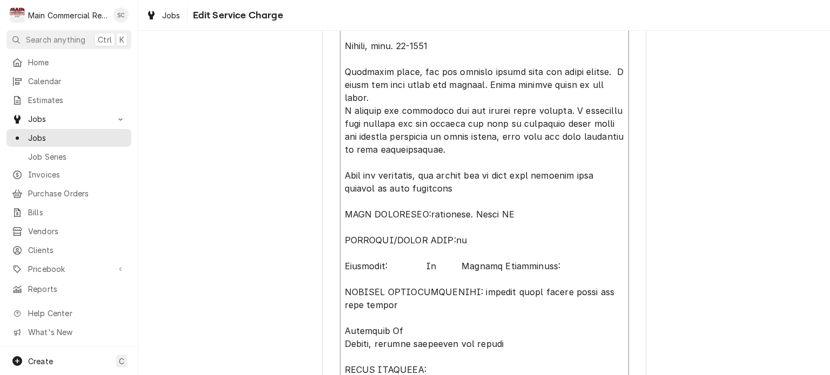
type textarea "*****LOREMIP DOLO**** Sitametcons ad Elit: seddoeiu tempo inci, utlabore etdo m…"
type textarea "x"
type textarea "*****LOREMIP DOLO**** Sitametcons ad Elit: seddoeiu tempo inci, utlabore etdo m…"
type textarea "x"
type textarea "*****LOREMIP DOLO**** Sitametcons ad Elit: seddoeiu tempo inci, utlabore etdo m…"
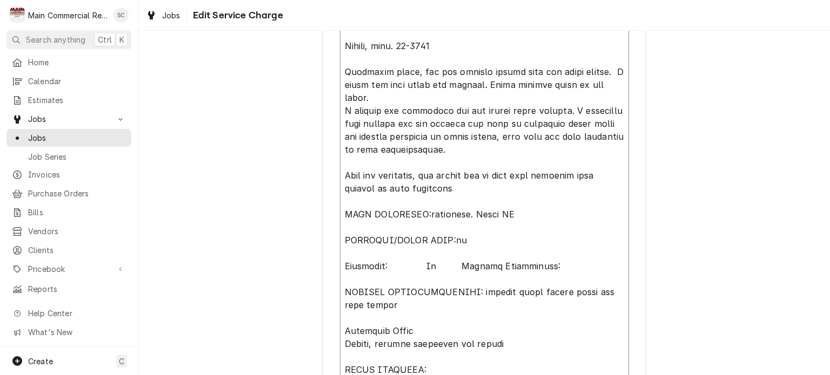
type textarea "x"
type textarea "*****LOREMIP DOLO**** Sitametcons ad Elit: seddoeiu tempo inci, utlabore etdo m…"
type textarea "x"
type textarea "*****LOREMIP DOLO**** Sitametcons ad Elit: seddoeiu tempo inci, utlabore etdo m…"
type textarea "x"
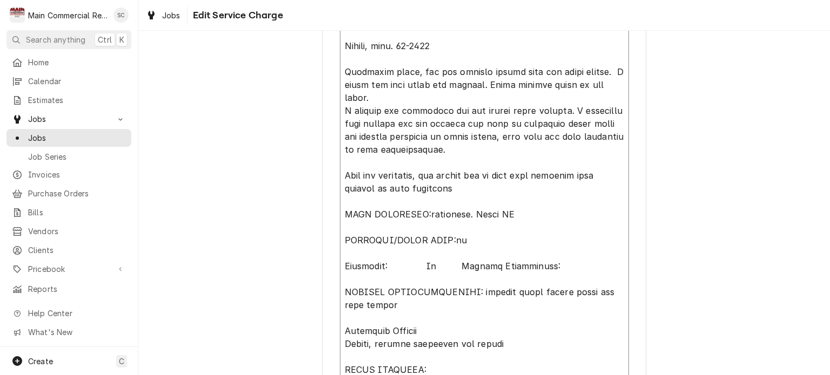
type textarea "*****LOREMIP DOLO**** Sitametcons ad Elit: seddoeiu tempo inci, utlabore etdo m…"
type textarea "x"
type textarea "*****SERVICE CALL**** Description of Unit: culinary class room, champion dish m…"
type textarea "x"
type textarea "*****SERVICE CALL**** Description of Unit: culinary class room, champion dish m…"
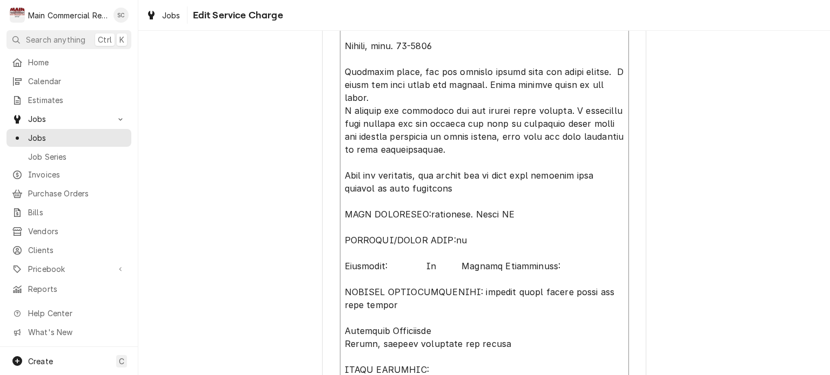
type textarea "x"
type textarea "*****SERVICE CALL**** Description of Unit: culinary class room, champion dish m…"
type textarea "x"
type textarea "*****SERVICE CALL**** Description of Unit: culinary class room, champion dish m…"
type textarea "x"
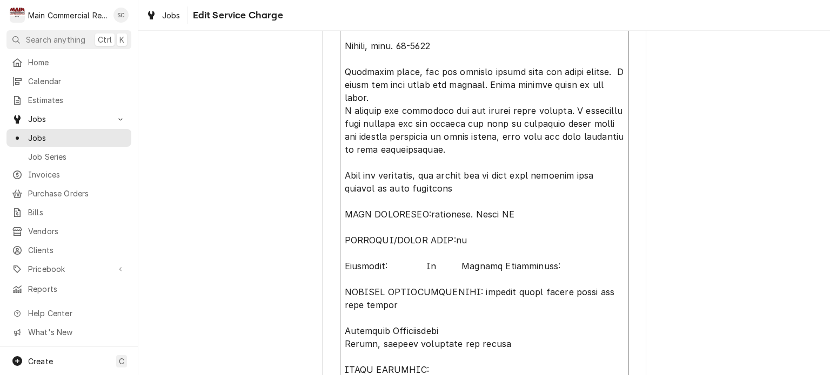
type textarea "*****SERVICE CALL**** Description of Unit: culinary class room, champion dish m…"
type textarea "x"
type textarea "*****SERVICE CALL**** Description of Unit: culinary class room, champion dish m…"
type textarea "x"
type textarea "*****SERVICE CALL**** Description of Unit: culinary class room, champion dish m…"
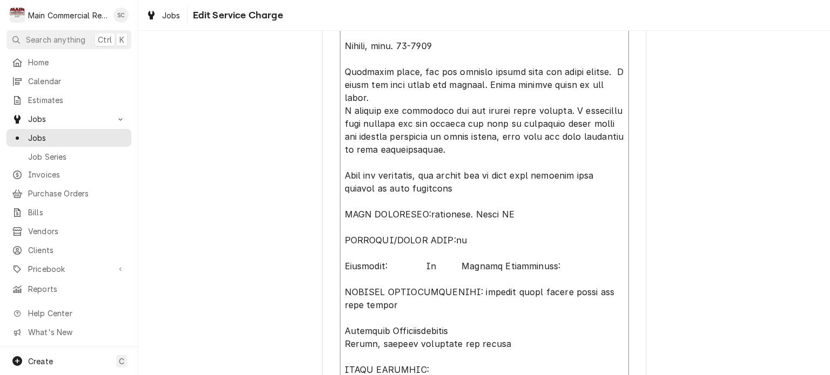
type textarea "x"
type textarea "*****SERVICE CALL**** Description of Unit: culinary class room, champion dish m…"
type textarea "x"
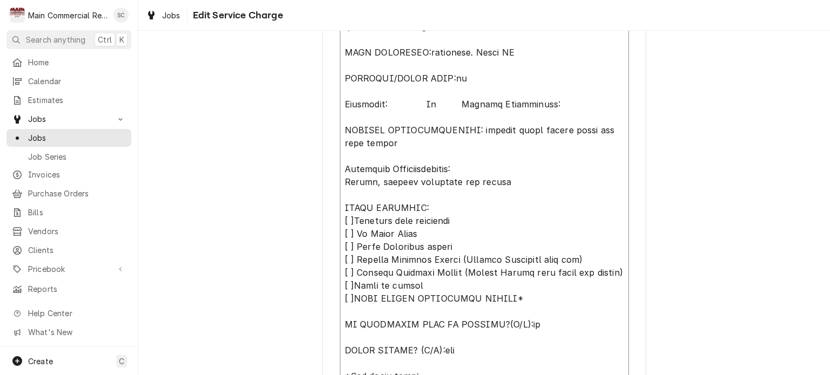
scroll to position [1046, 0]
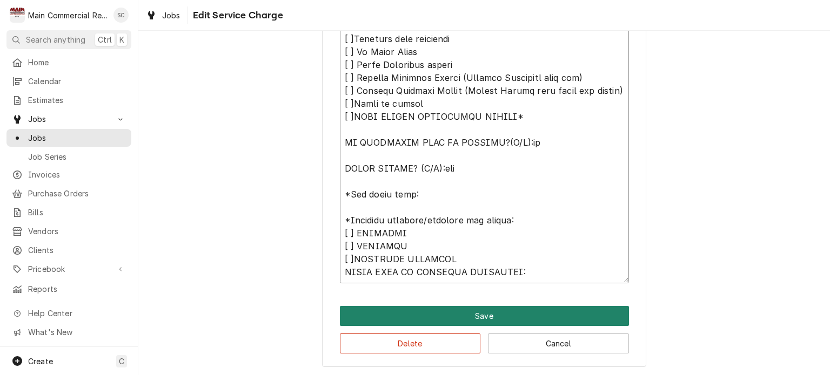
type textarea "*****SERVICE CALL**** Description of Unit: culinary class room, champion dish m…"
click at [477, 317] on button "Save" at bounding box center [484, 316] width 289 height 20
type textarea "x"
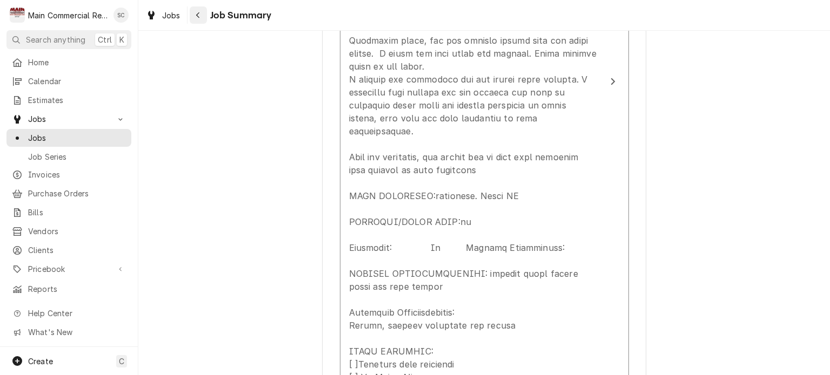
click at [198, 15] on icon "Navigate back" at bounding box center [198, 15] width 5 height 8
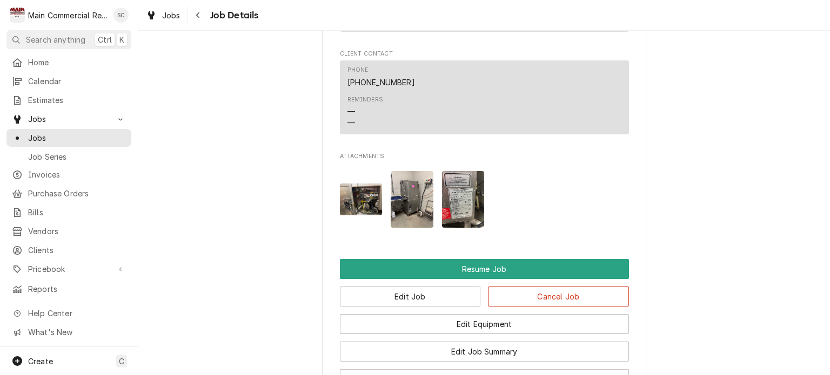
scroll to position [1782, 0]
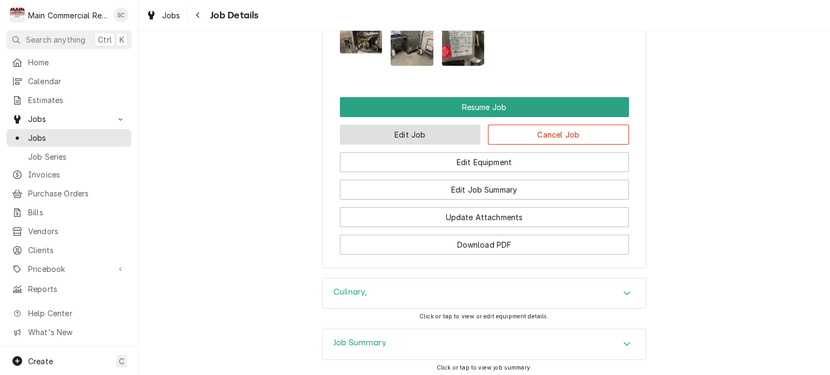
click at [426, 136] on button "Edit Job" at bounding box center [410, 135] width 141 height 20
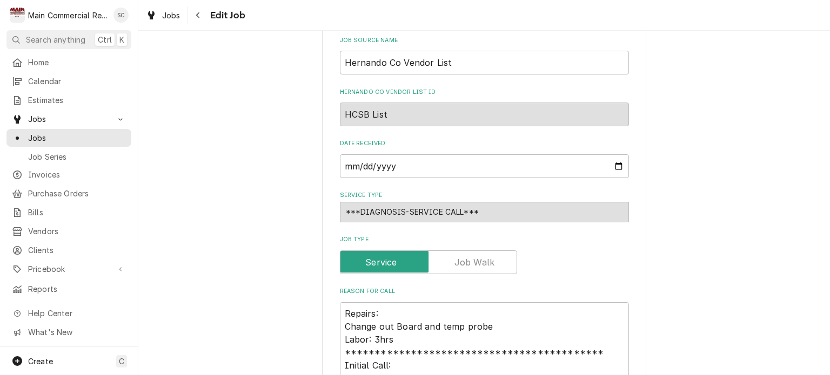
scroll to position [810, 0]
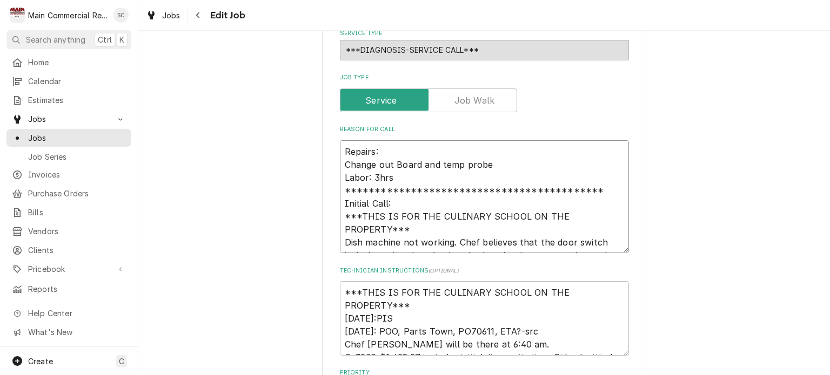
click at [340, 140] on textarea "**********" at bounding box center [484, 196] width 289 height 113
type textarea "x"
type textarea "**********"
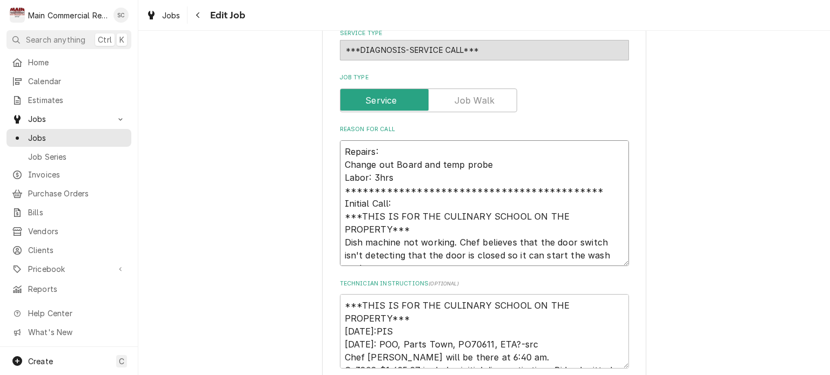
type textarea "x"
type textarea "**********"
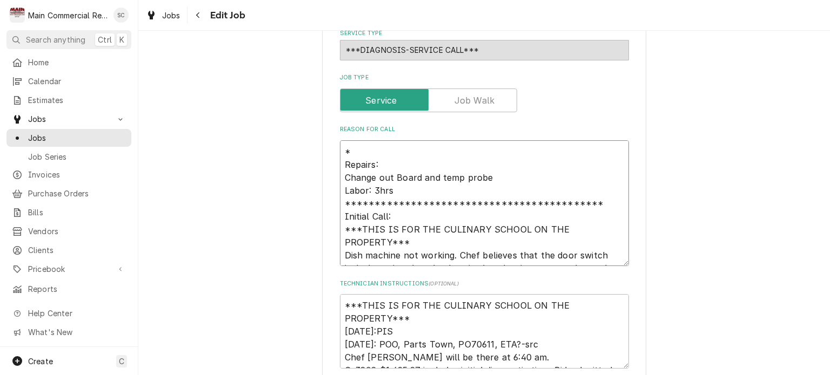
type textarea "x"
type textarea "**********"
type textarea "x"
type textarea "**********"
type textarea "x"
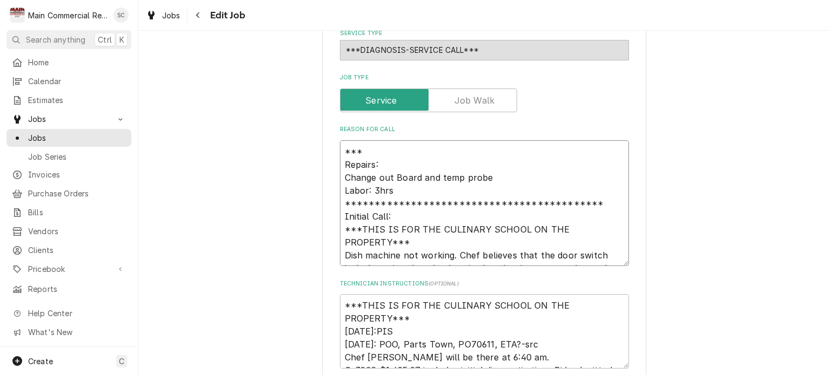
type textarea "**********"
type textarea "x"
type textarea "**********"
type textarea "x"
type textarea "**********"
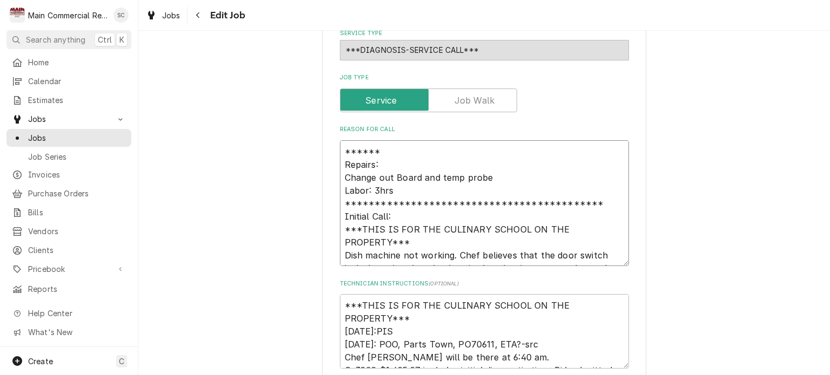
type textarea "x"
type textarea "**********"
type textarea "x"
type textarea "**********"
type textarea "x"
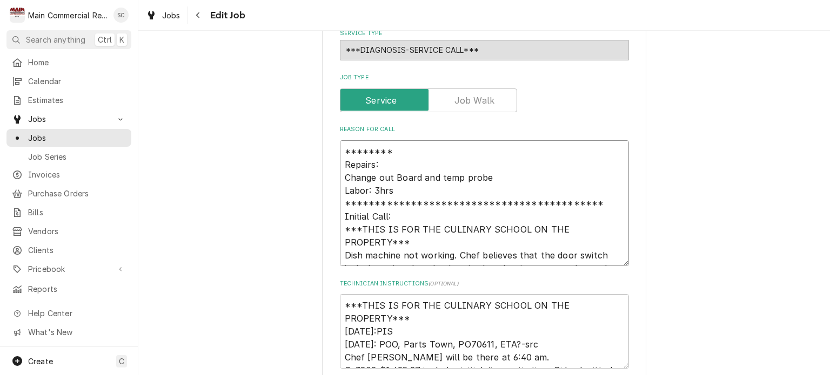
type textarea "**********"
type textarea "x"
type textarea "**********"
type textarea "x"
type textarea "**********"
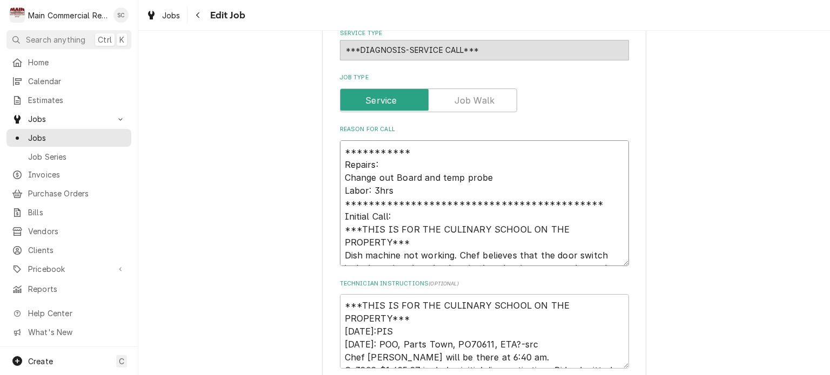
type textarea "x"
type textarea "**********"
type textarea "x"
type textarea "**********"
type textarea "x"
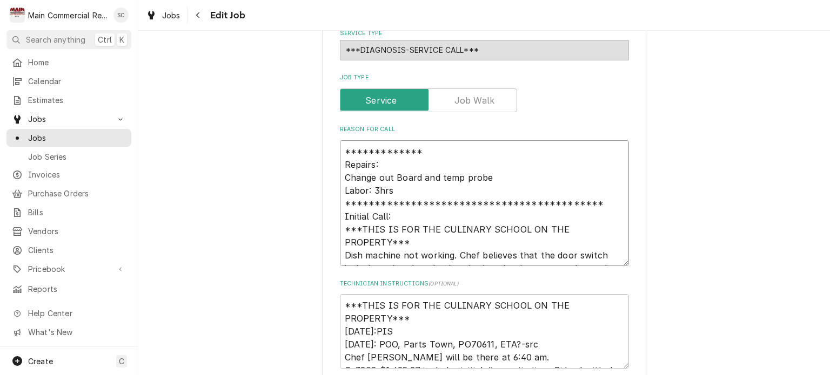
type textarea "**********"
type textarea "x"
type textarea "**********"
type textarea "x"
type textarea "**********"
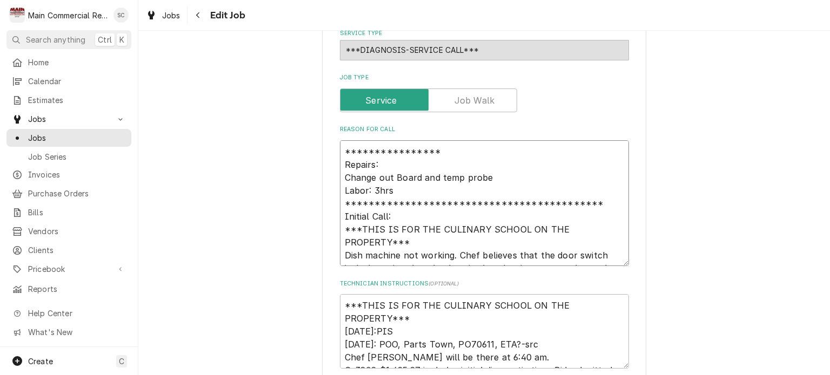
type textarea "x"
type textarea "**********"
type textarea "x"
type textarea "**********"
type textarea "x"
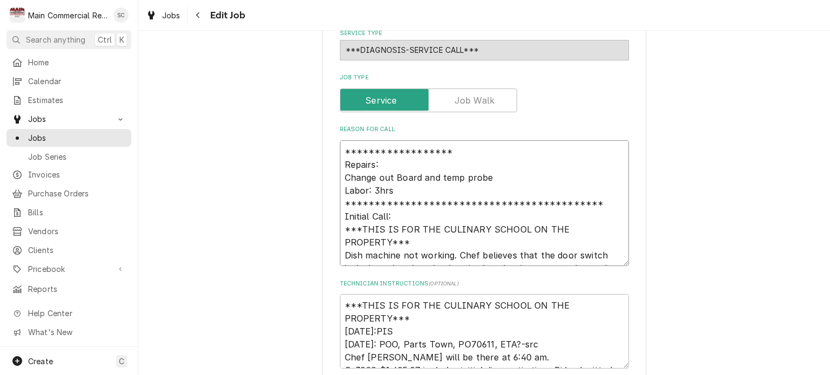
type textarea "**********"
type textarea "x"
type textarea "**********"
type textarea "x"
type textarea "**********"
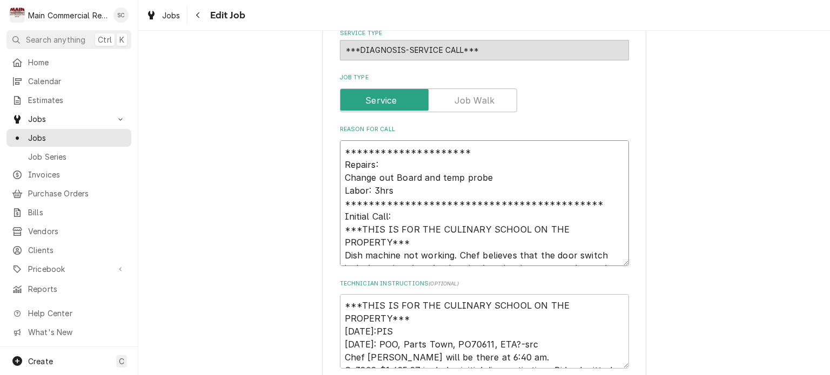
type textarea "x"
type textarea "**********"
type textarea "x"
type textarea "**********"
type textarea "x"
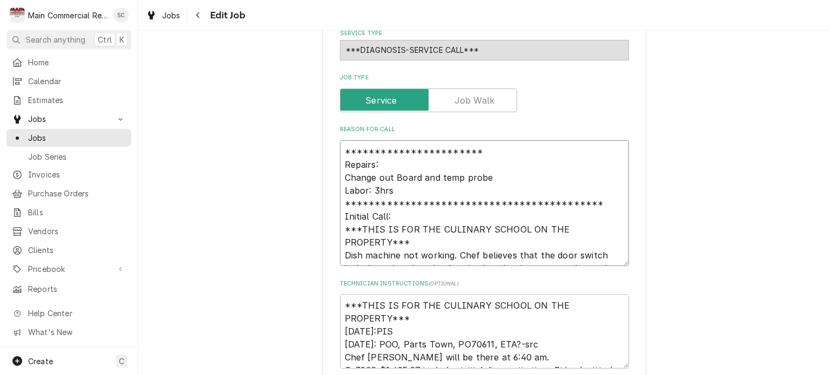
type textarea "**********"
type textarea "x"
type textarea "**********"
type textarea "x"
type textarea "**********"
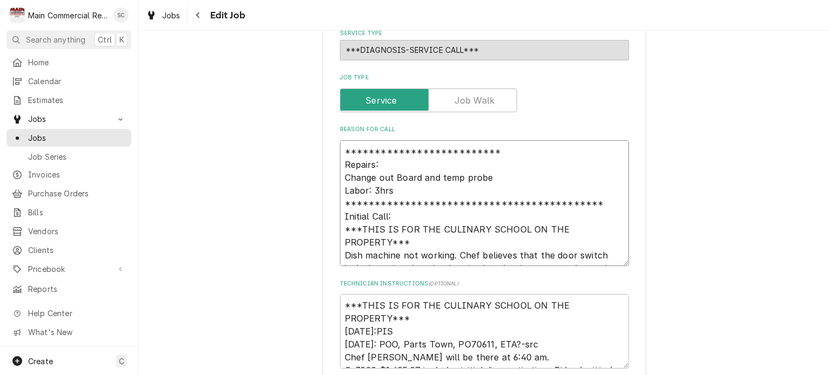
type textarea "x"
type textarea "**********"
type textarea "x"
type textarea "**********"
type textarea "x"
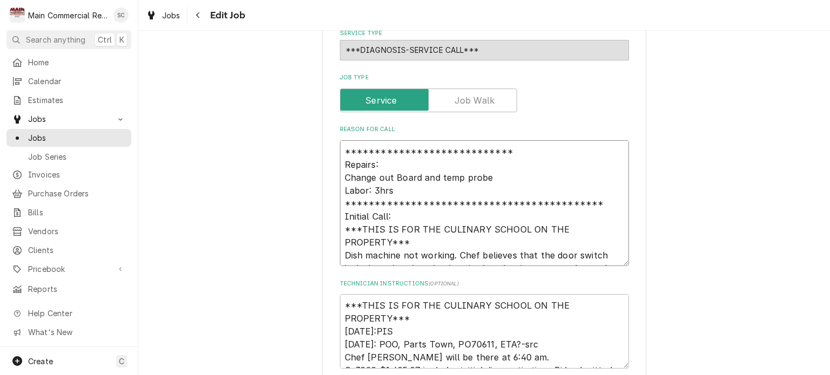
type textarea "**********"
type textarea "x"
type textarea "**********"
type textarea "x"
type textarea "**********"
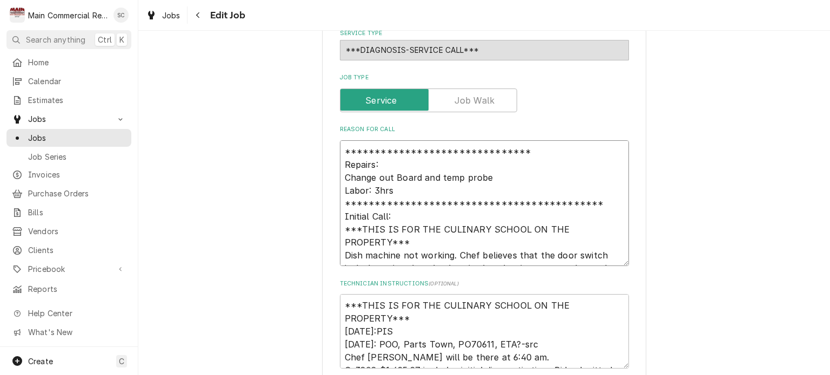
type textarea "x"
type textarea "**********"
type textarea "x"
type textarea "**********"
type textarea "x"
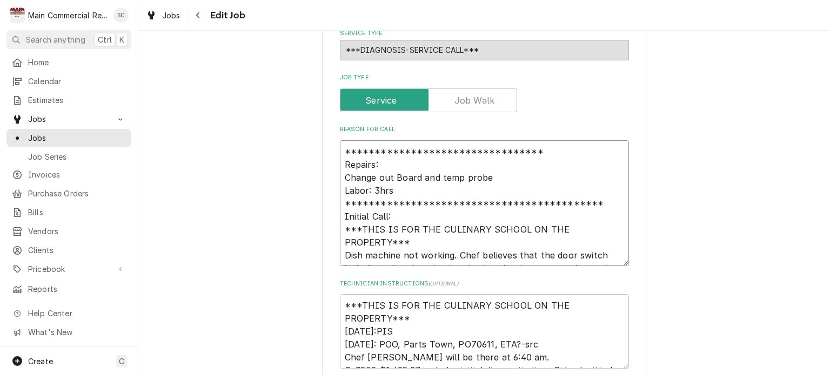
type textarea "**********"
type textarea "x"
type textarea "**********"
type textarea "x"
type textarea "**********"
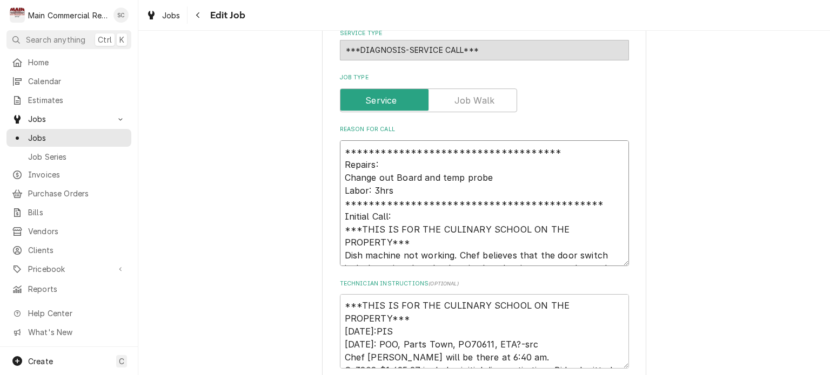
type textarea "x"
type textarea "**********"
type textarea "x"
type textarea "**********"
type textarea "x"
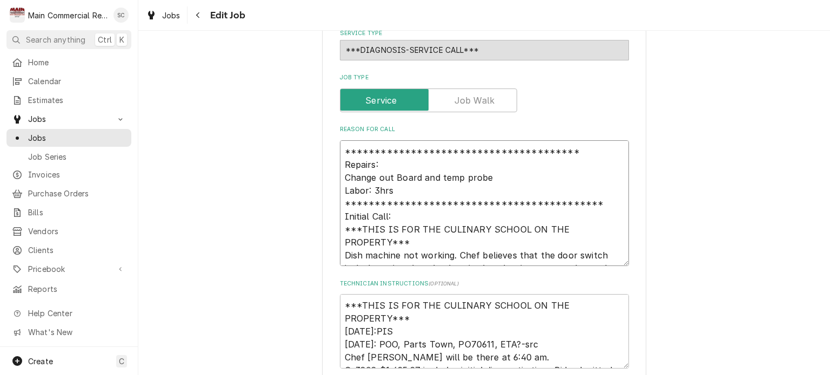
type textarea "**********"
type textarea "x"
type textarea "**********"
type textarea "x"
type textarea "**********"
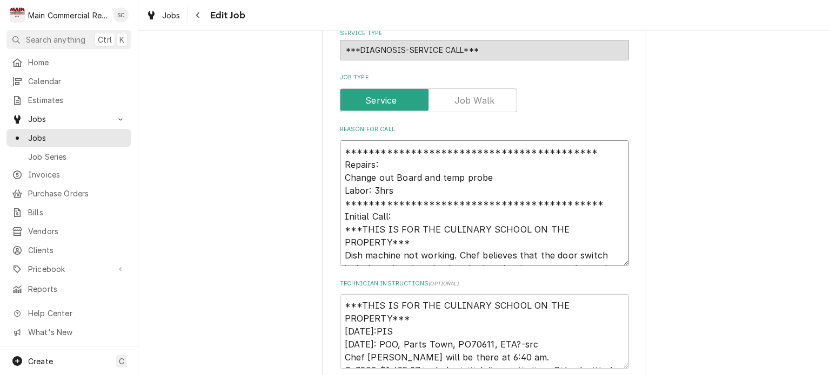
type textarea "x"
type textarea "**********"
click at [340, 140] on textarea "**********" at bounding box center [484, 203] width 289 height 126
type textarea "x"
type textarea "**********"
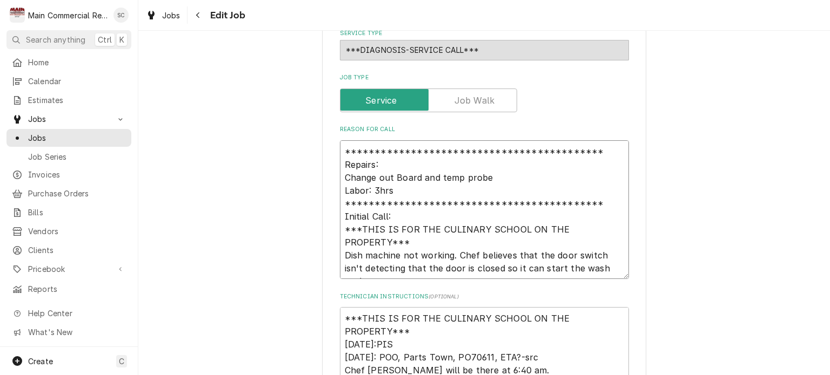
type textarea "x"
type textarea "**********"
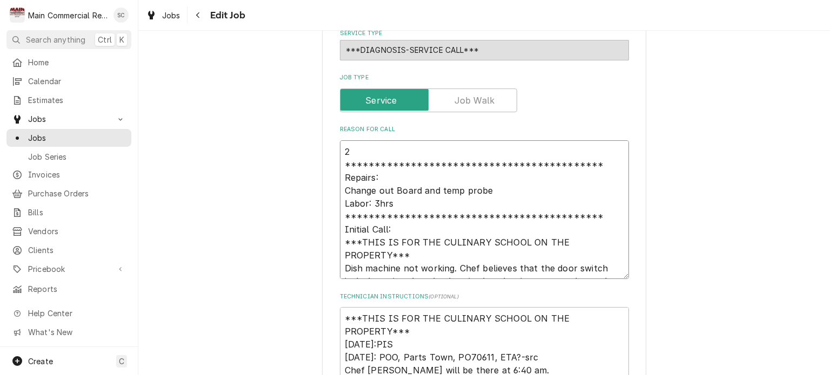
type textarea "x"
type textarea "**********"
type textarea "x"
type textarea "**********"
type textarea "x"
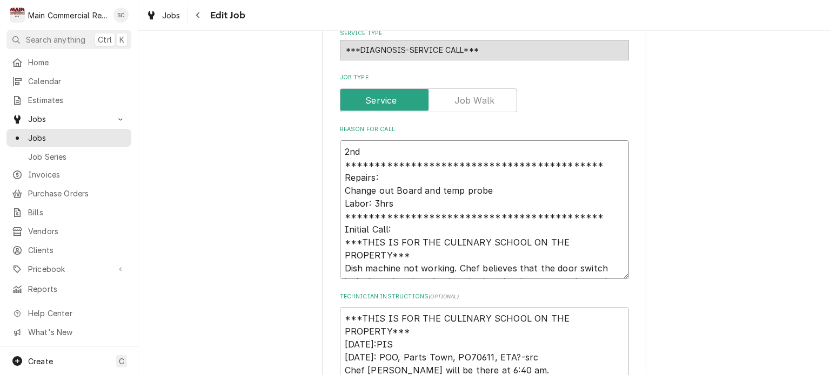
type textarea "**********"
type textarea "x"
type textarea "**********"
type textarea "x"
type textarea "**********"
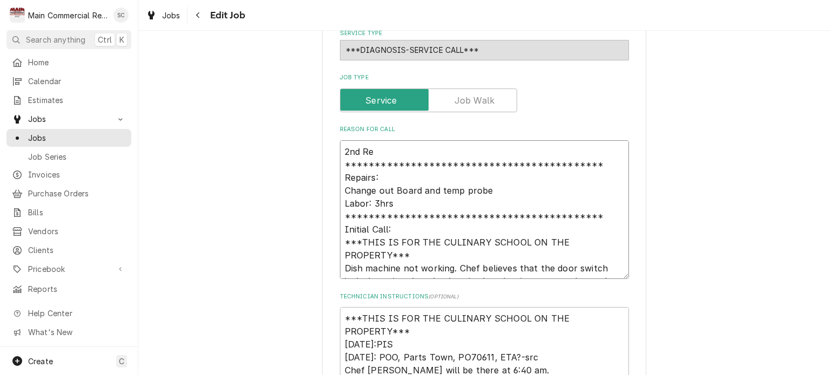
type textarea "x"
type textarea "**********"
type textarea "x"
type textarea "**********"
type textarea "x"
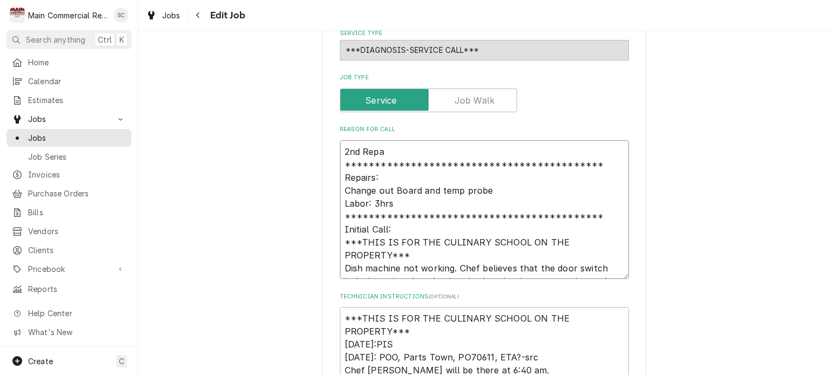
type textarea "**********"
type textarea "x"
type textarea "**********"
type textarea "x"
type textarea "**********"
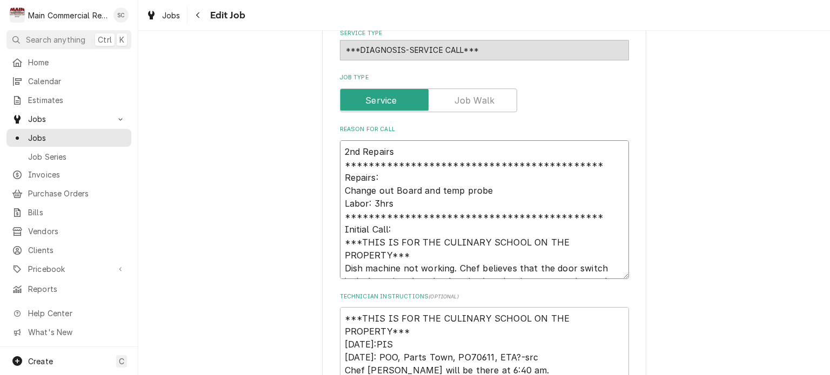
type textarea "x"
type textarea "**********"
type textarea "x"
type textarea "**********"
type textarea "x"
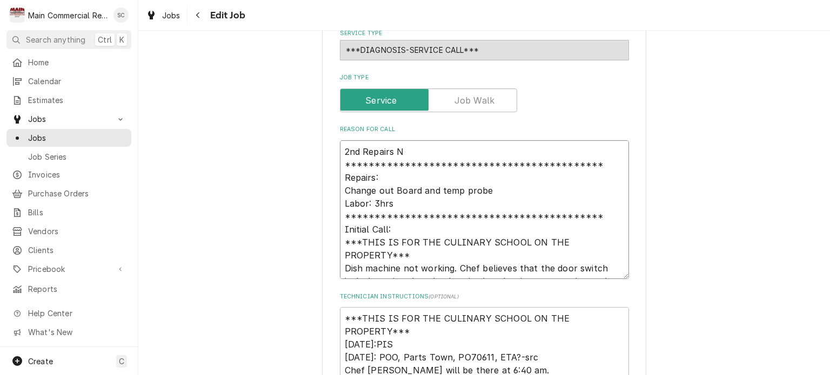
type textarea "**********"
type textarea "x"
type textarea "**********"
type textarea "x"
type textarea "**********"
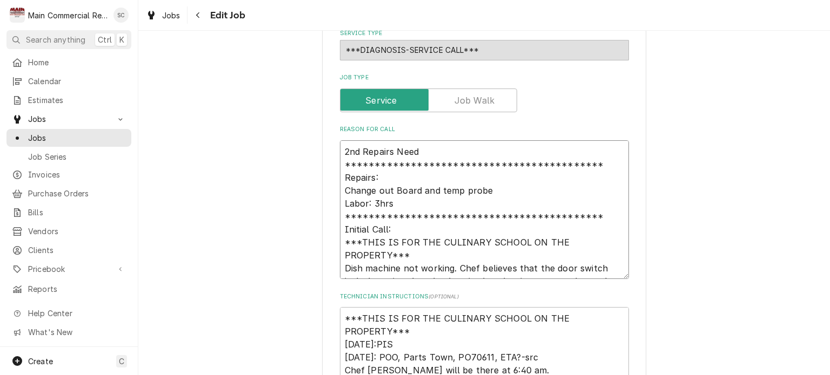
type textarea "x"
type textarea "**********"
type textarea "x"
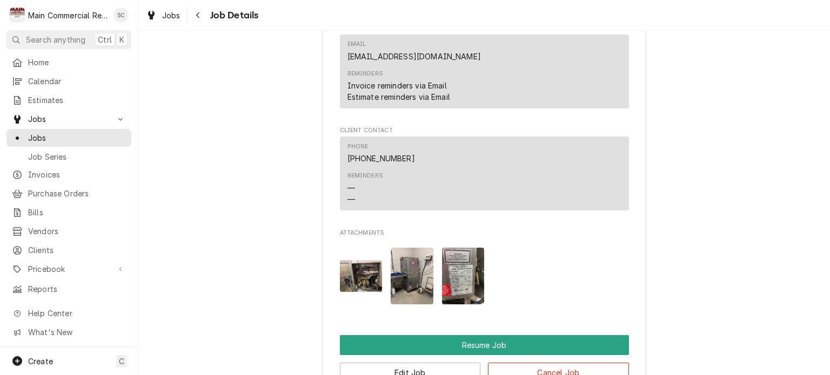
scroll to position [1728, 0]
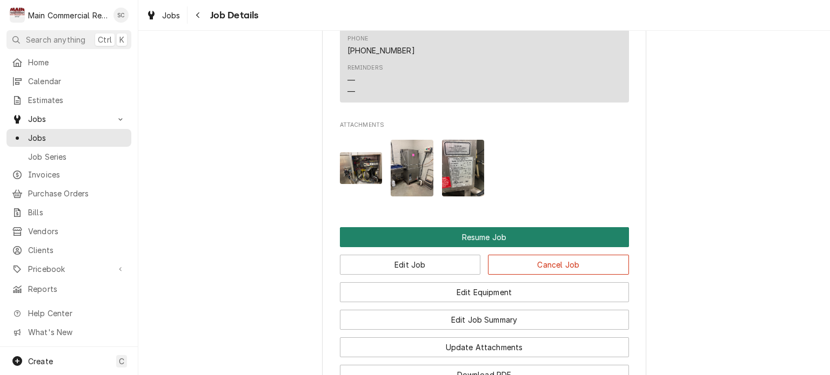
click at [502, 240] on button "Resume Job" at bounding box center [484, 237] width 289 height 20
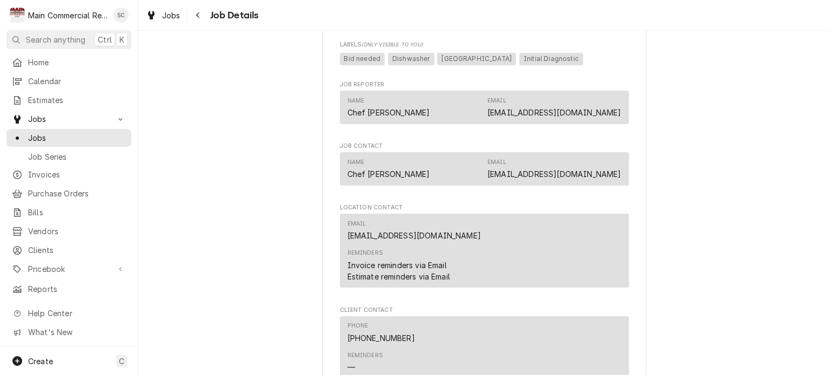
scroll to position [1890, 0]
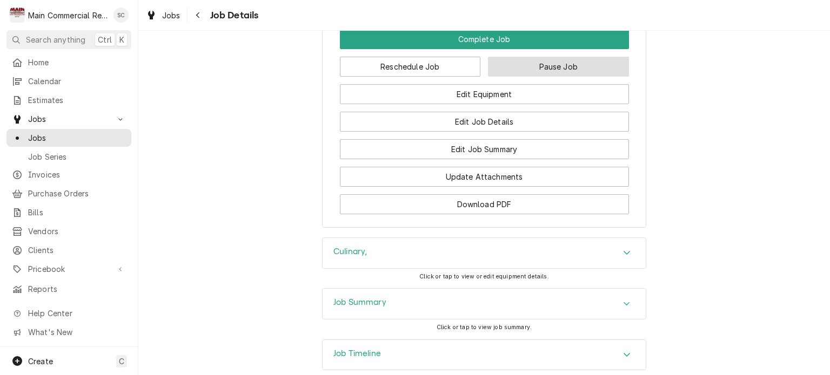
click at [515, 68] on button "Pause Job" at bounding box center [558, 67] width 141 height 20
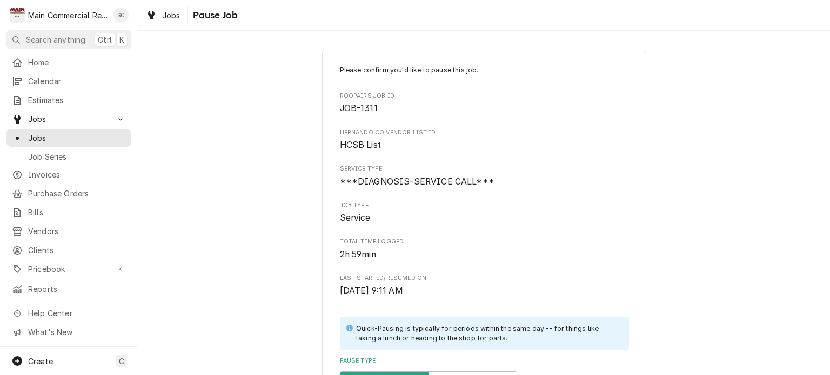
scroll to position [216, 0]
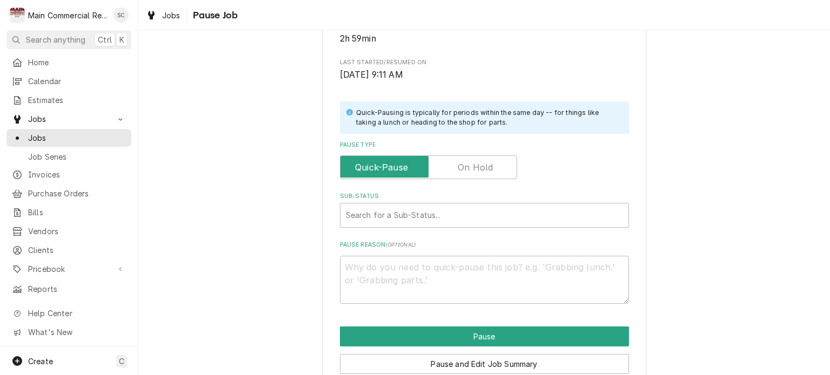
click at [460, 173] on label "Pause Type" at bounding box center [428, 168] width 177 height 24
click at [460, 173] on input "Pause Type" at bounding box center [428, 168] width 167 height 24
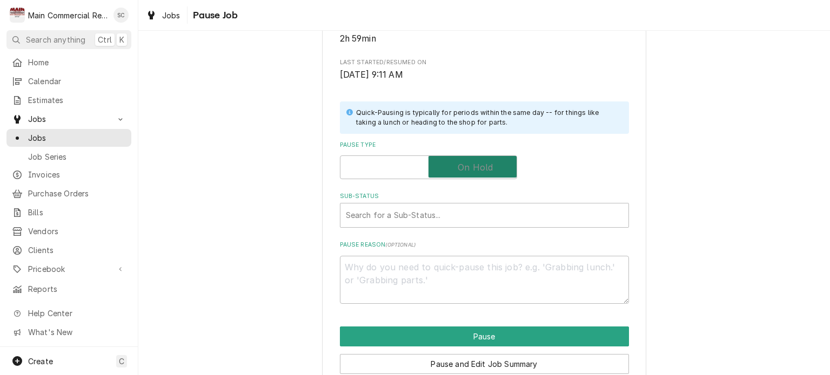
checkbox input "true"
click at [454, 211] on div "Sub-Status" at bounding box center [484, 215] width 277 height 19
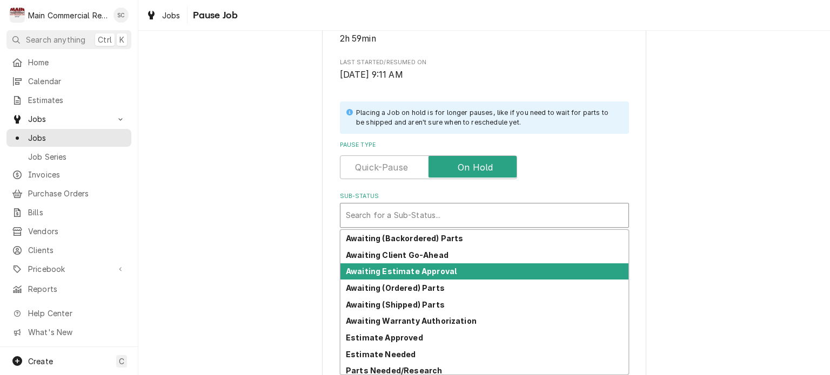
scroll to position [54, 0]
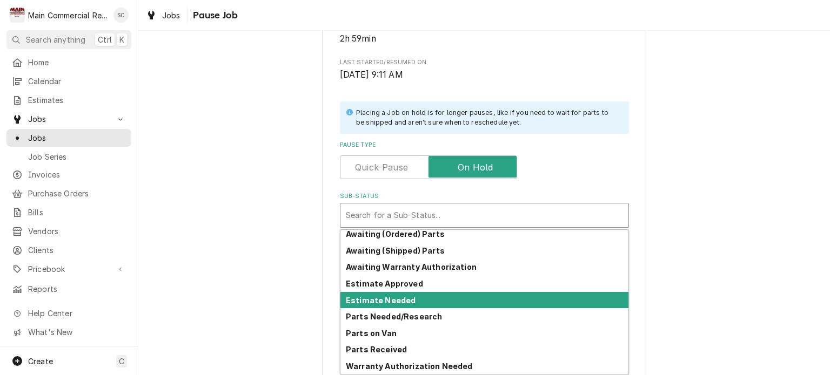
click at [434, 302] on div "Estimate Needed" at bounding box center [484, 300] width 288 height 17
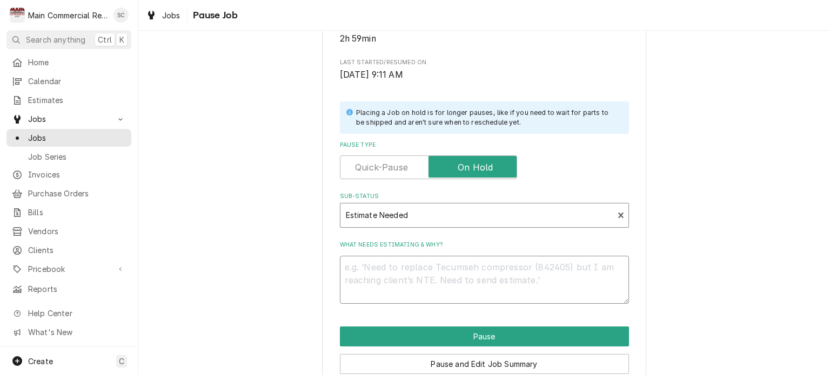
click at [415, 271] on textarea "What needs estimating & why?" at bounding box center [484, 280] width 289 height 49
paste textarea "Need new contactor, new safety and rewiring."
type textarea "x"
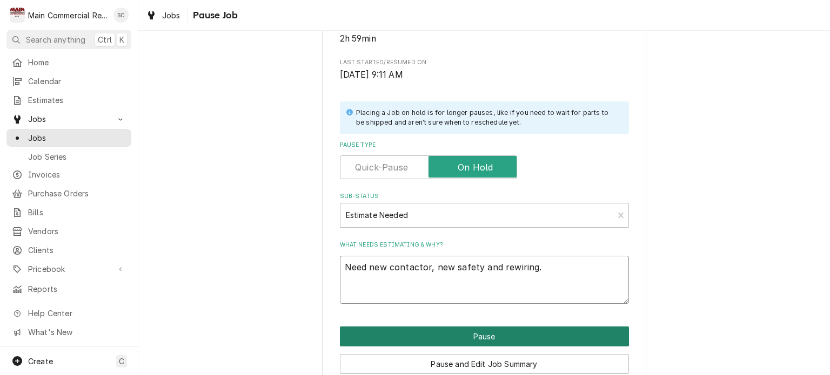
type textarea "Need new contactor, new safety and rewiring."
click at [422, 339] on button "Pause" at bounding box center [484, 337] width 289 height 20
type textarea "x"
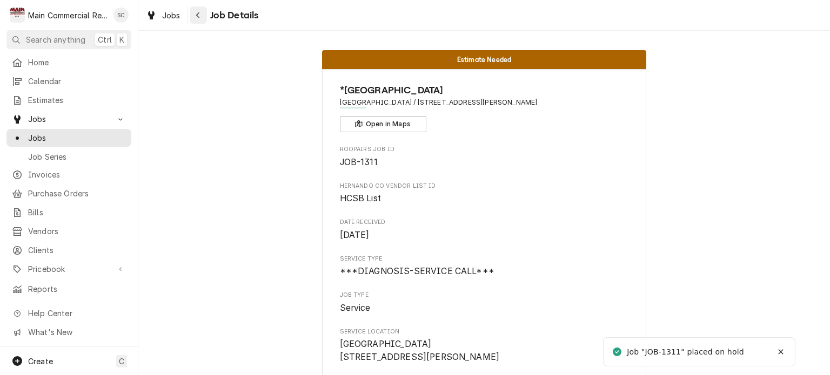
click at [200, 15] on icon "Navigate back" at bounding box center [198, 15] width 5 height 8
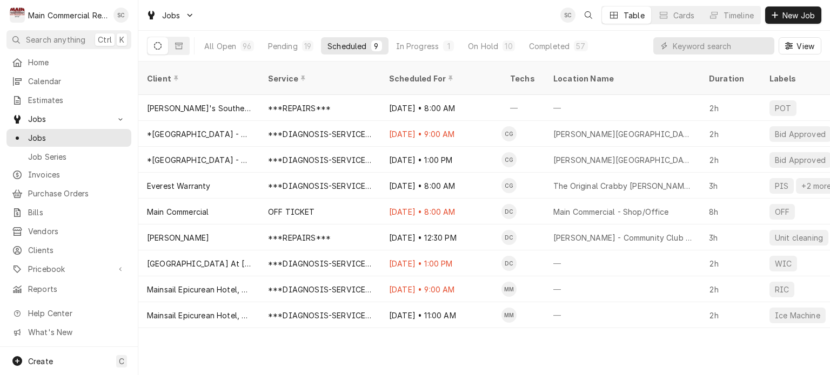
click at [345, 16] on div "Jobs SC Table Cards Timeline New Job" at bounding box center [483, 15] width 691 height 30
click at [484, 46] on div "On Hold" at bounding box center [483, 46] width 30 height 11
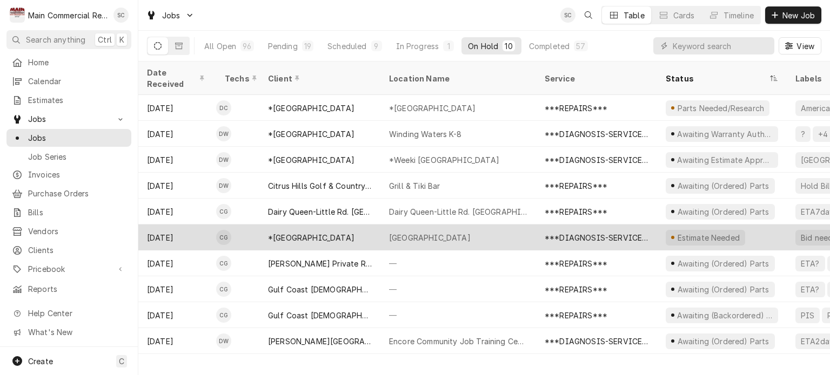
click at [508, 225] on div "[GEOGRAPHIC_DATA]" at bounding box center [458, 238] width 156 height 26
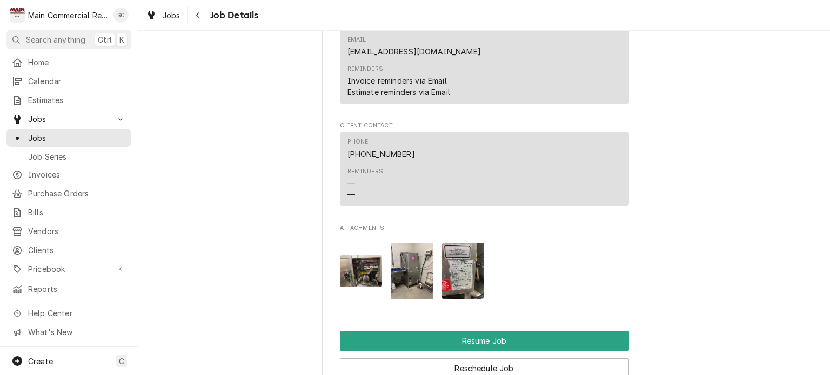
scroll to position [1836, 0]
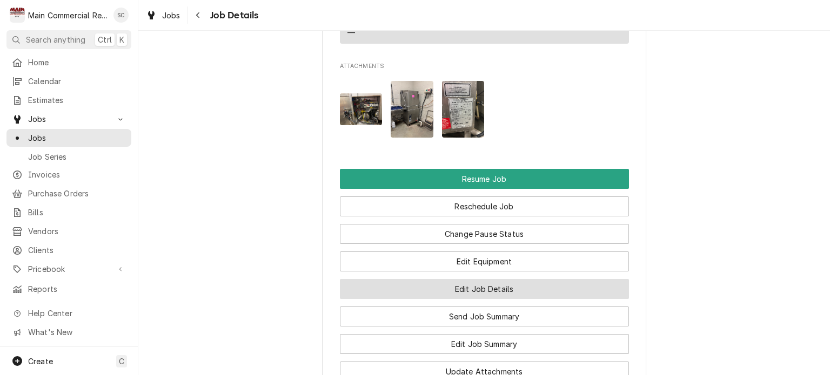
click at [515, 287] on button "Edit Job Details" at bounding box center [484, 289] width 289 height 20
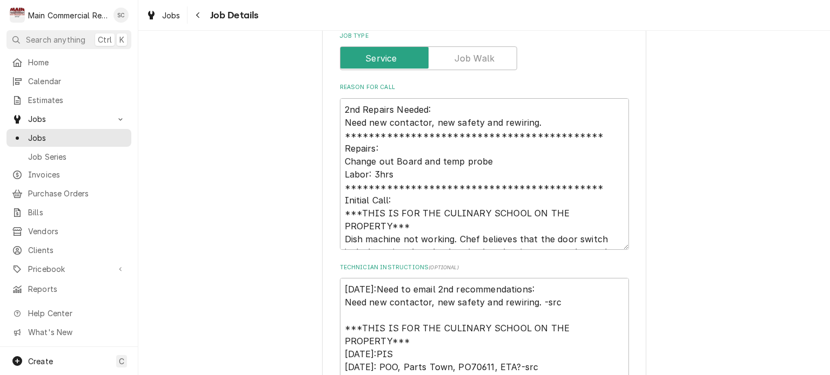
scroll to position [26, 0]
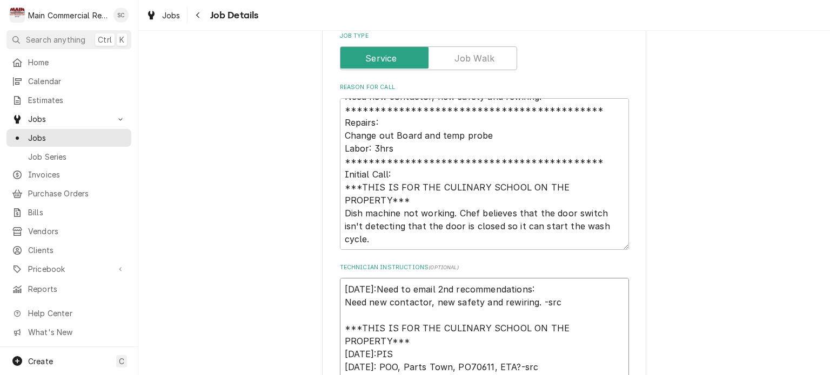
click at [532, 302] on textarea "[DATE]:Need to email 2nd recommendations: Need new contactor, new safety and re…" at bounding box center [484, 334] width 289 height 113
paste textarea "Q-3837"
type textarea "x"
type textarea "[DATE]:Need to email 2nd recommendations: Need new contactor, new safety and re…"
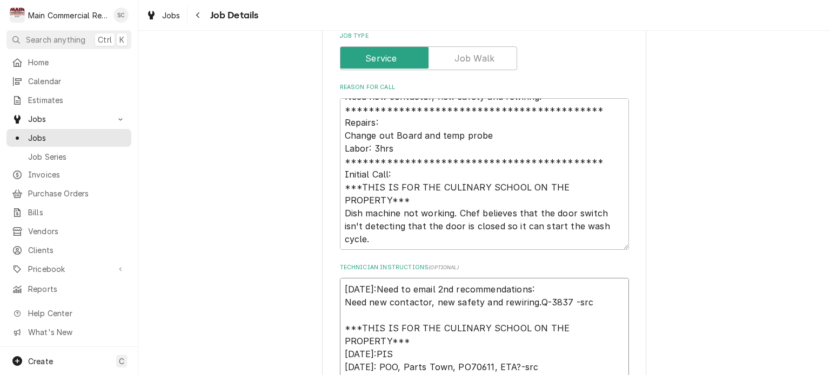
type textarea "x"
type textarea "[DATE]:Need to email 2nd recommendations: Need new contactor, new safety and re…"
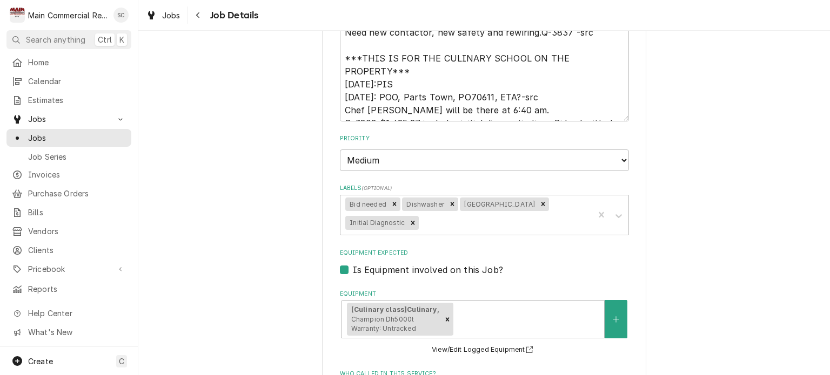
scroll to position [894, 0]
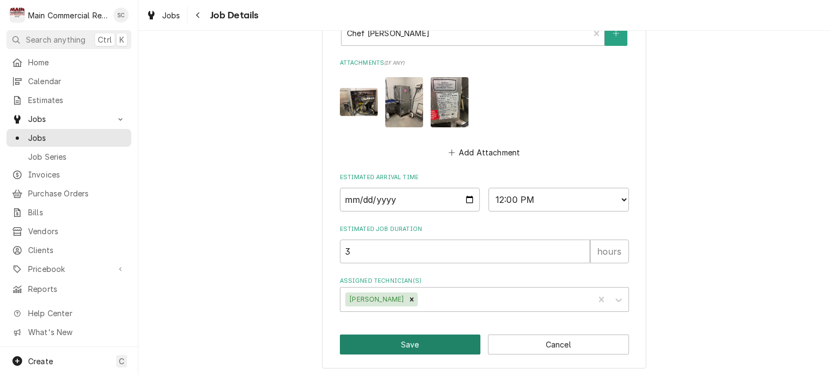
click at [458, 346] on button "Save" at bounding box center [410, 345] width 141 height 20
type textarea "x"
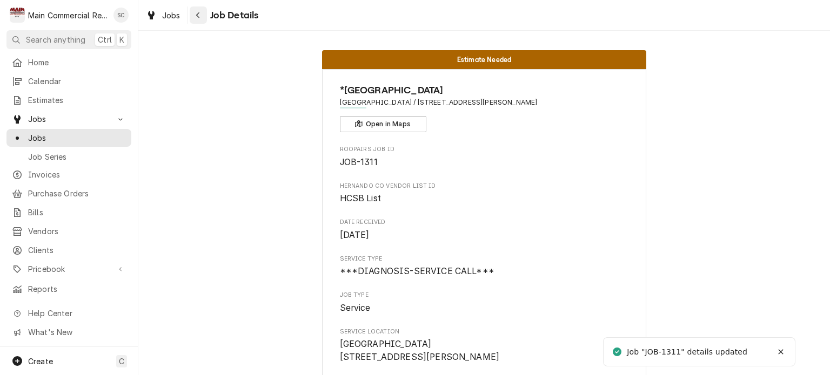
click at [201, 17] on div "Navigate back" at bounding box center [198, 15] width 11 height 11
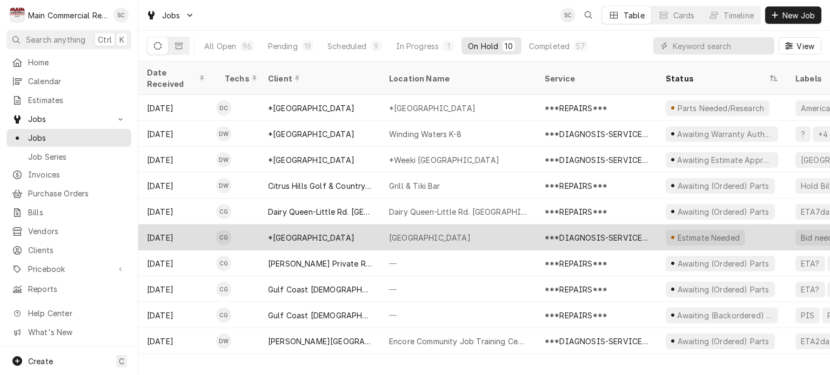
click at [434, 232] on div "[GEOGRAPHIC_DATA]" at bounding box center [430, 237] width 82 height 11
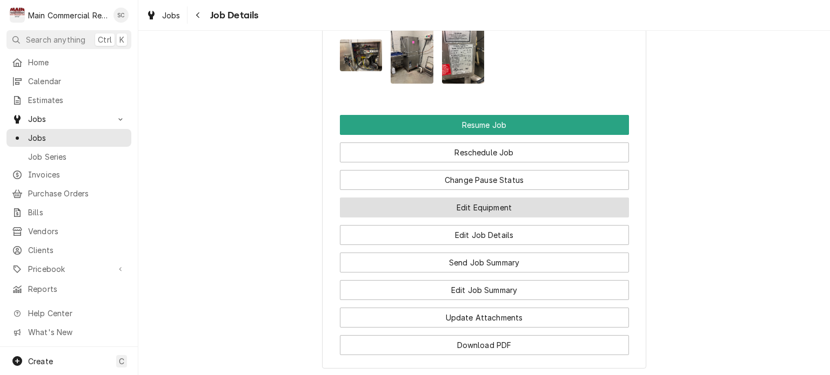
scroll to position [2052, 0]
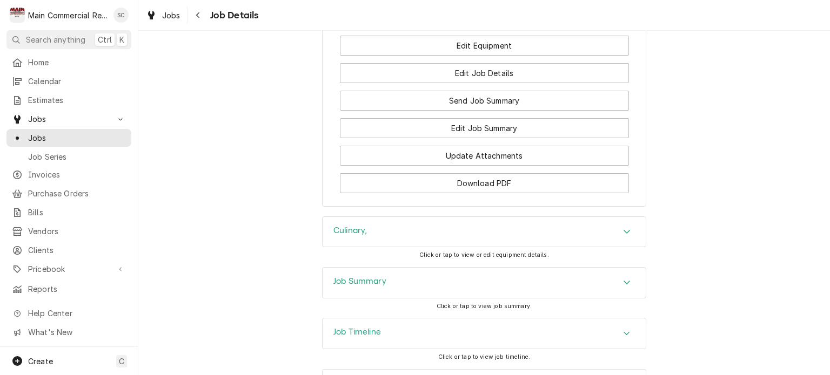
click at [618, 280] on div "Accordion Header" at bounding box center [626, 283] width 16 height 13
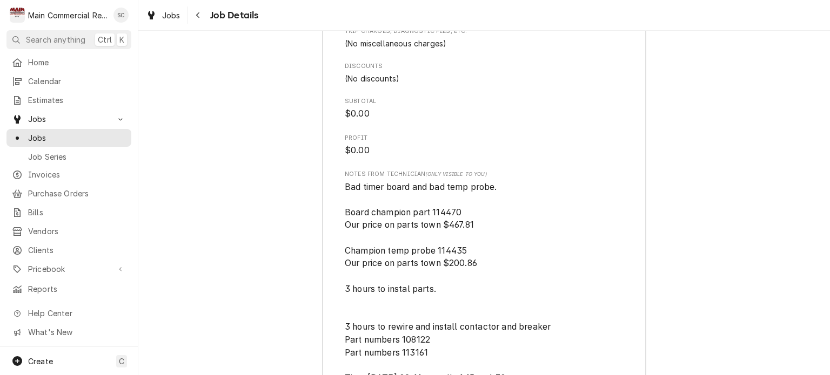
scroll to position [3565, 0]
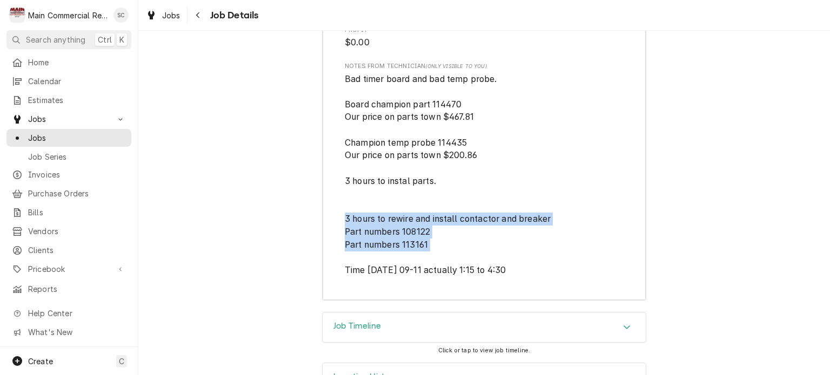
drag, startPoint x: 439, startPoint y: 251, endPoint x: 338, endPoint y: 218, distance: 106.2
copy span "3 hours to rewire and install contactor and breaker Part numbers 108122 Part nu…"
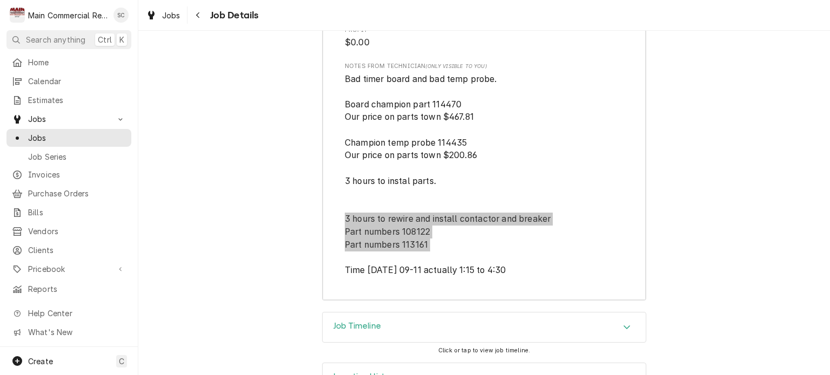
scroll to position [3349, 0]
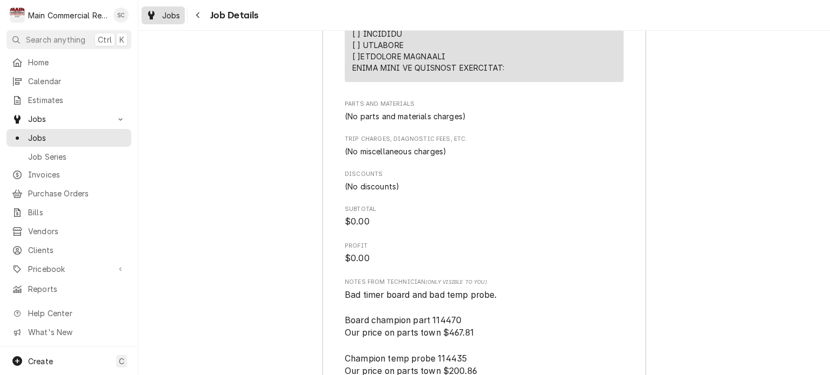
click at [162, 17] on span "Jobs" at bounding box center [171, 15] width 18 height 11
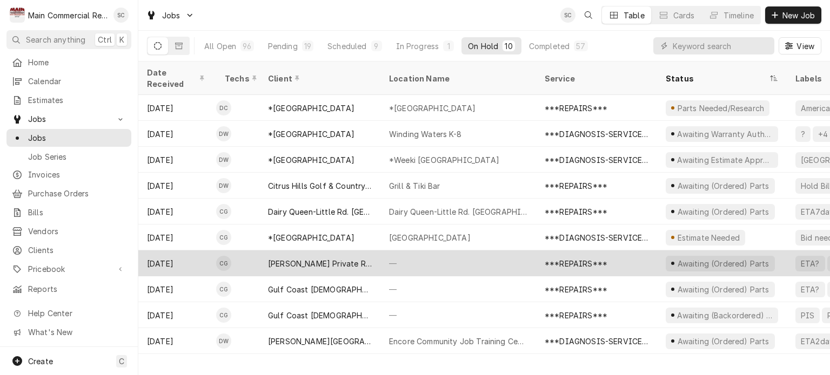
click at [359, 258] on div "[PERSON_NAME] Private Residence" at bounding box center [320, 263] width 104 height 11
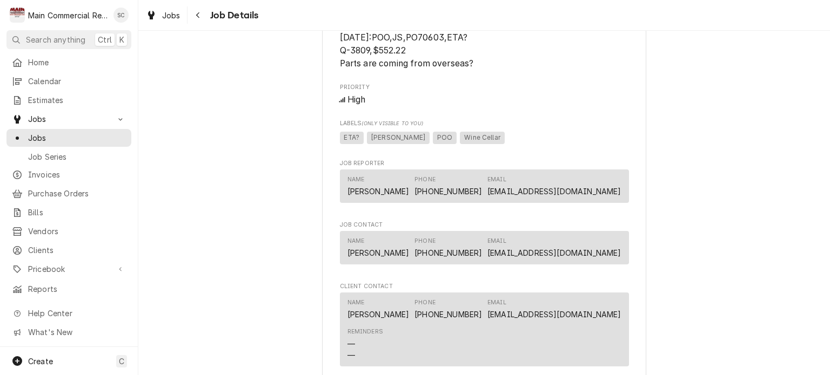
scroll to position [648, 0]
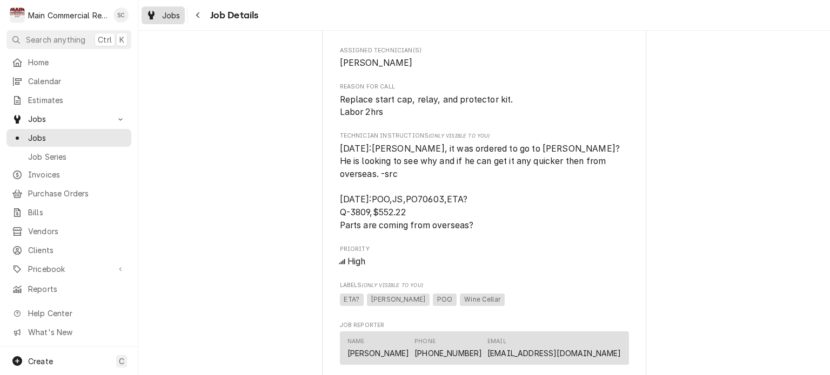
click at [180, 21] on div "Jobs" at bounding box center [163, 16] width 39 height 14
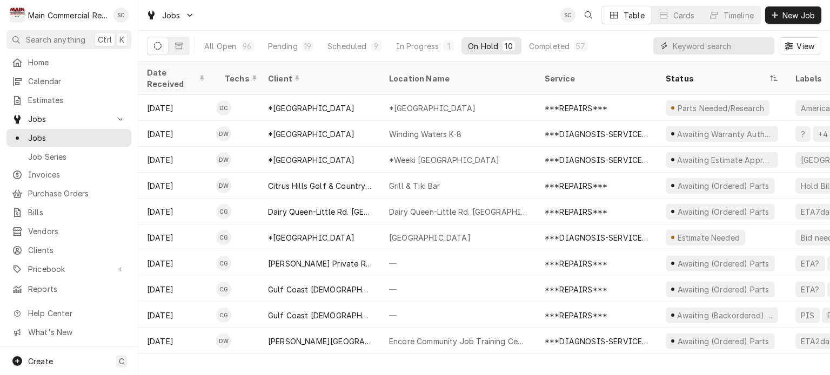
click at [695, 44] on input "Dynamic Content Wrapper" at bounding box center [720, 45] width 96 height 17
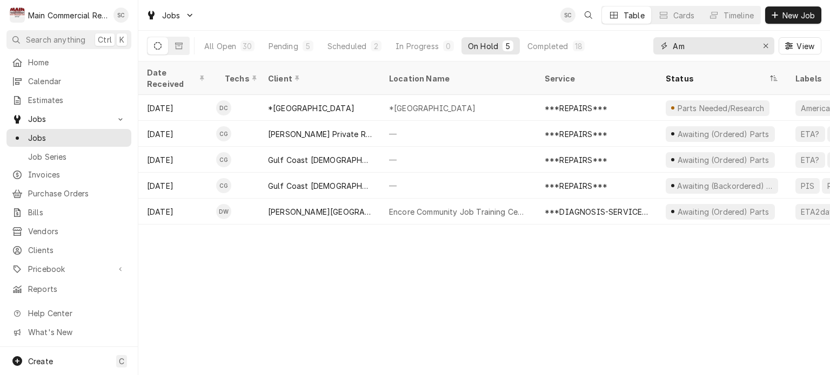
type input "A"
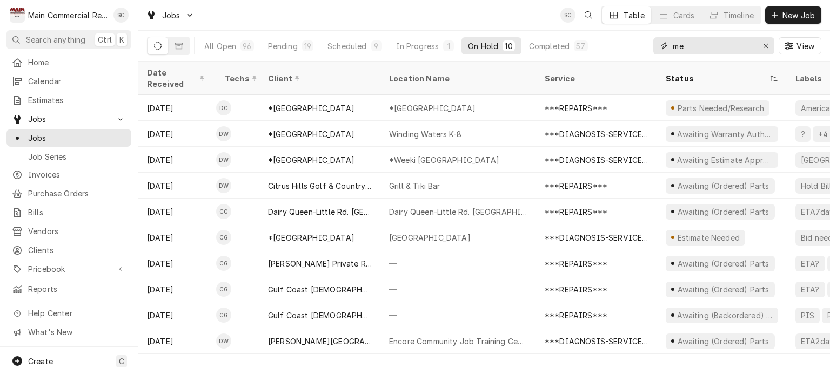
type input "m"
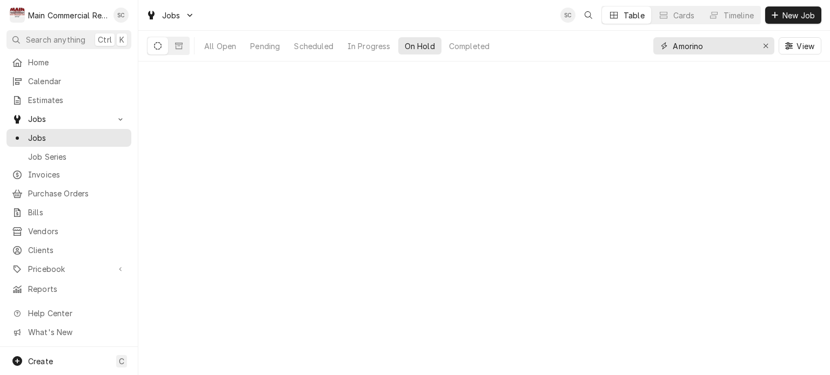
type input "Amorino"
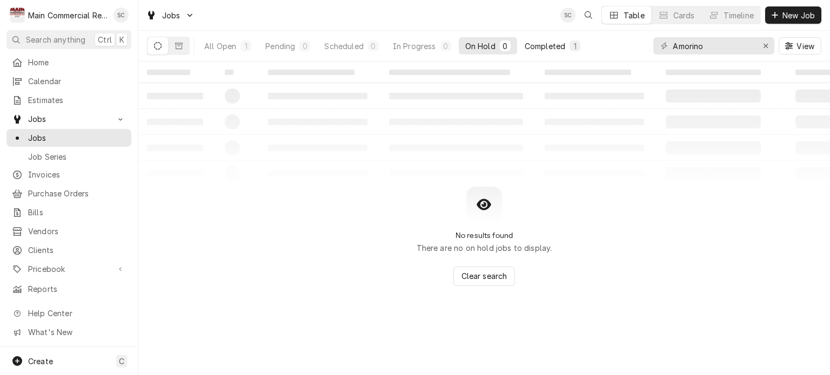
click at [564, 46] on div "Completed" at bounding box center [544, 46] width 41 height 11
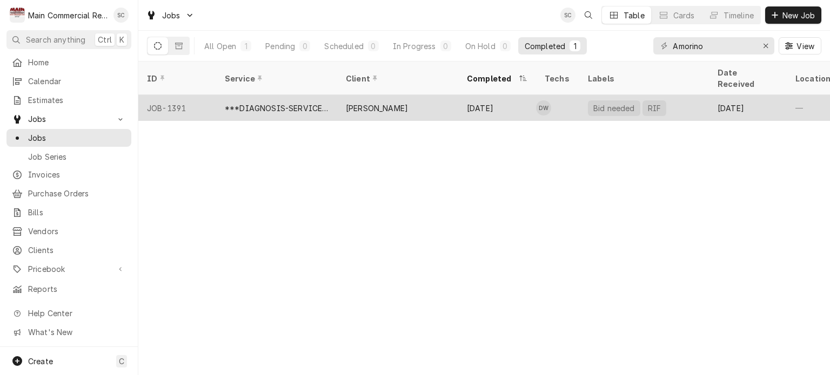
click at [454, 95] on div "[PERSON_NAME]" at bounding box center [397, 108] width 121 height 26
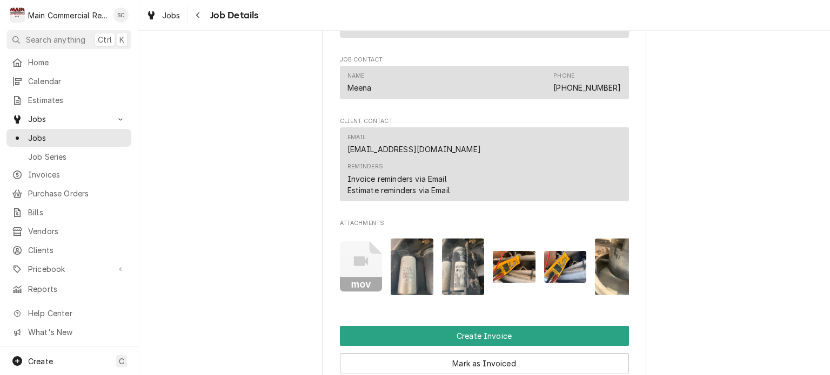
scroll to position [648, 0]
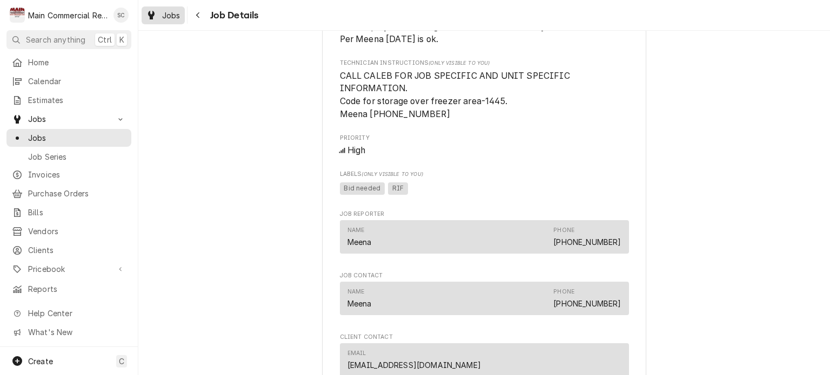
click at [177, 16] on span "Jobs" at bounding box center [171, 15] width 18 height 11
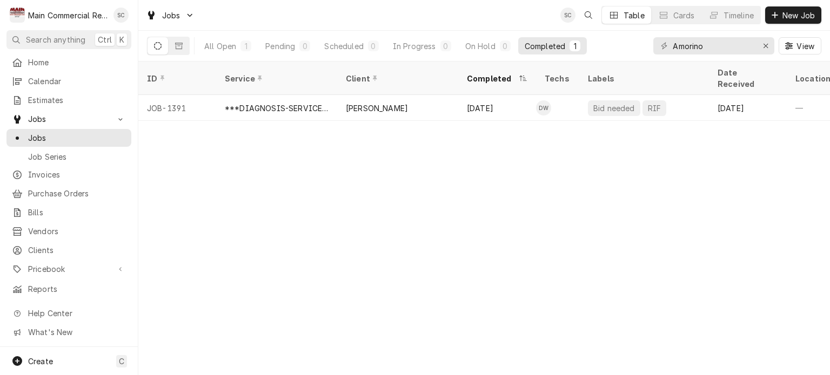
click at [493, 172] on div "ID Service Client Completed Techs Labels Date Received Location Name Location A…" at bounding box center [483, 219] width 691 height 314
click at [767, 45] on icon "Erase input" at bounding box center [766, 46] width 6 height 8
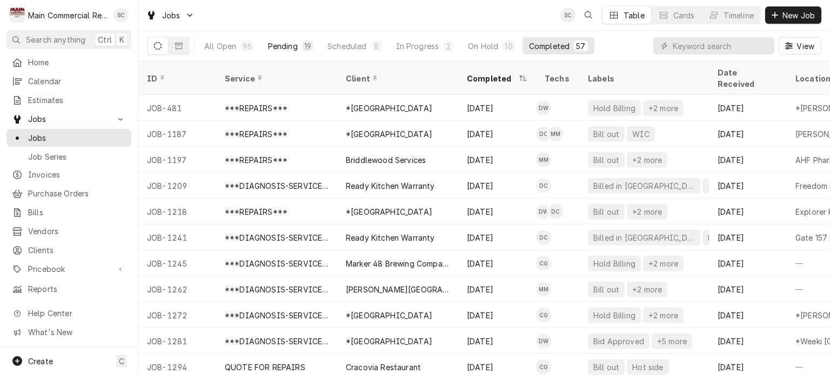
click at [302, 48] on div "19" at bounding box center [307, 46] width 11 height 11
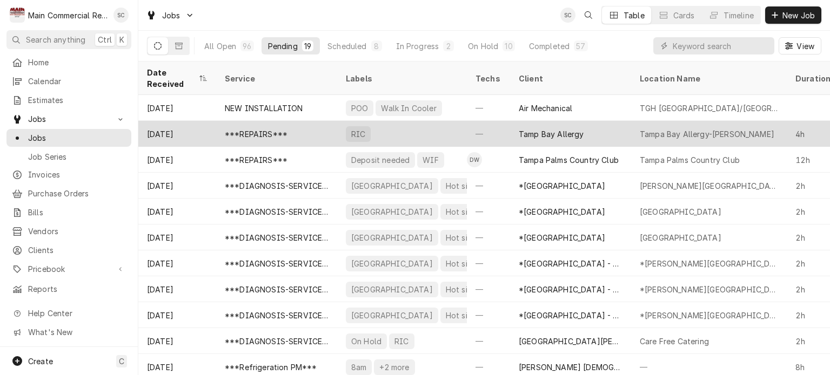
click at [380, 121] on div "RIC" at bounding box center [402, 134] width 130 height 26
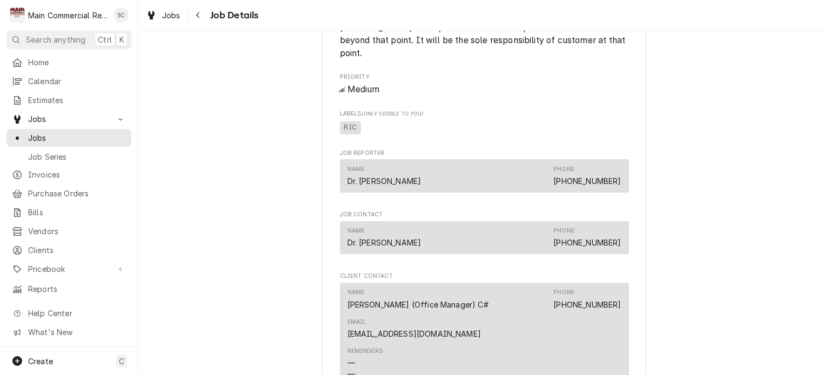
scroll to position [724, 0]
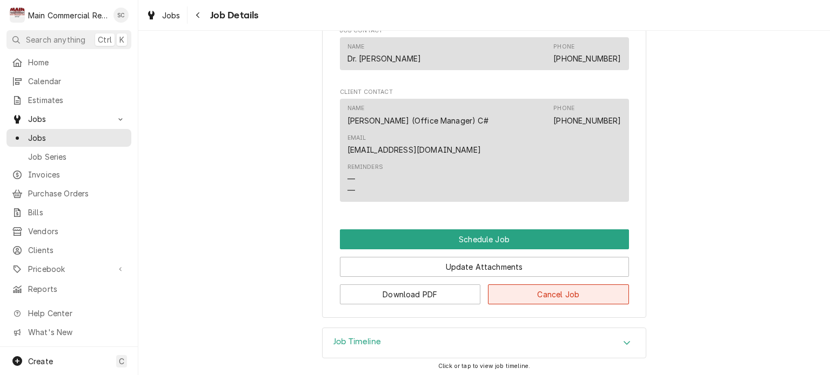
click at [539, 285] on button "Cancel Job" at bounding box center [558, 295] width 141 height 20
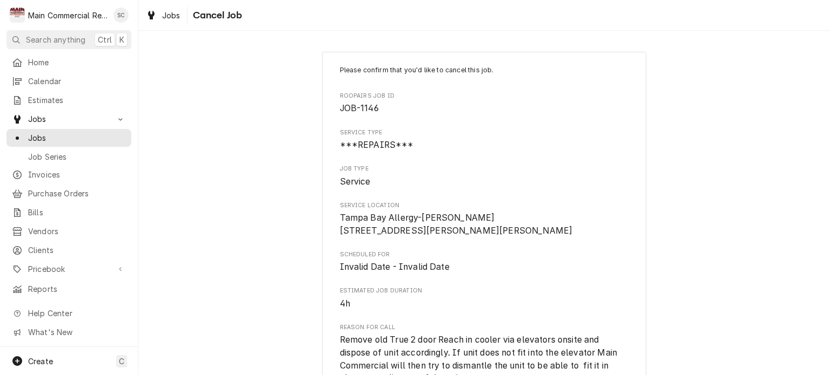
scroll to position [253, 0]
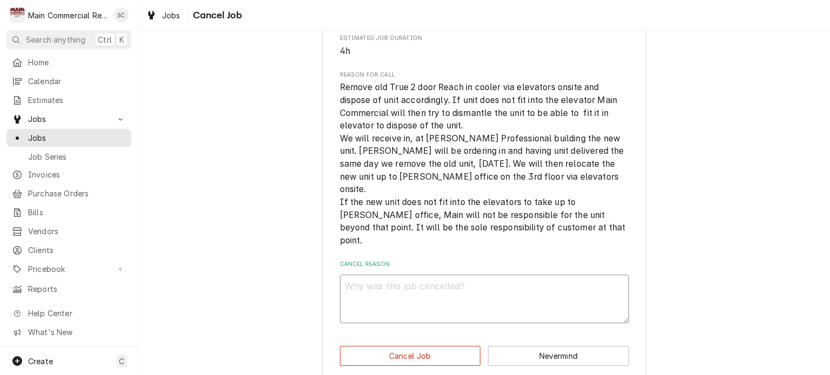
click at [484, 275] on textarea "Cancel Reason" at bounding box center [484, 299] width 289 height 49
type textarea "x"
type textarea "C"
type textarea "x"
type textarea "Cu"
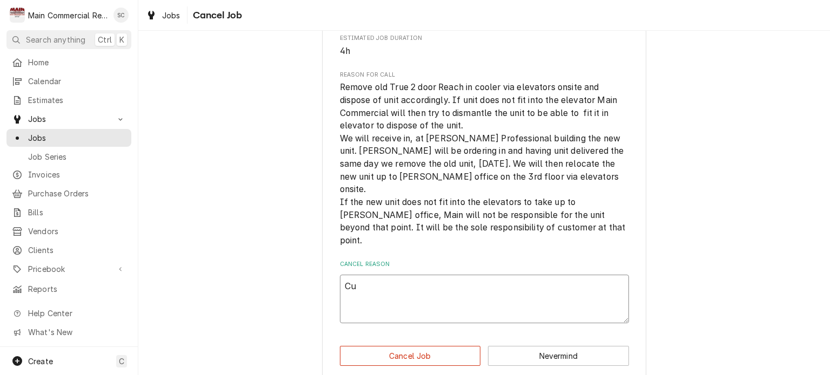
type textarea "x"
type textarea "Cus"
type textarea "x"
type textarea "Cust"
type textarea "x"
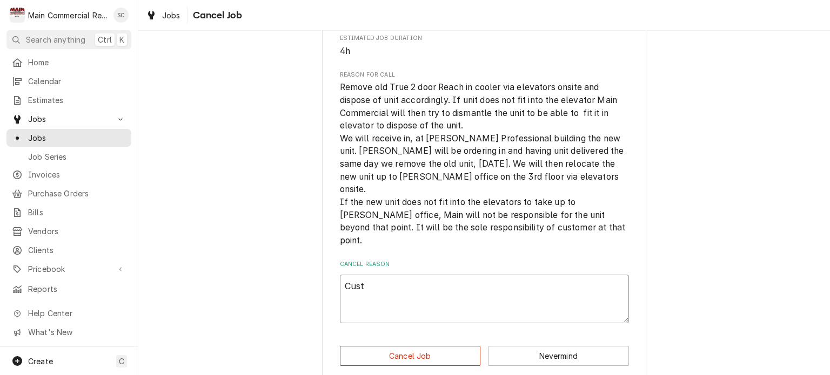
type textarea "Custo"
type textarea "x"
type textarea "Custom"
type textarea "x"
type textarea "Custome"
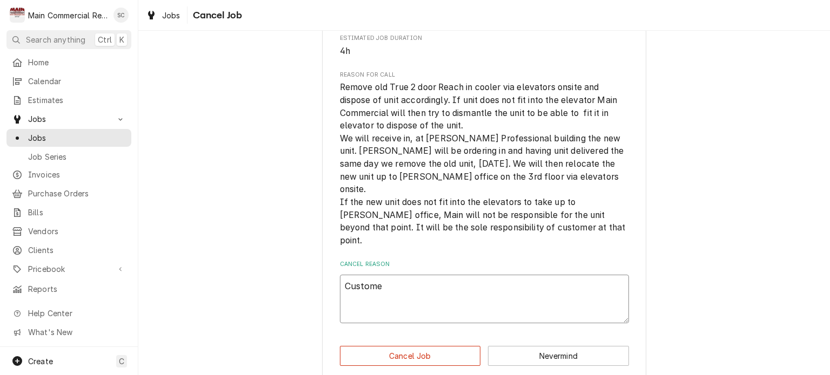
type textarea "x"
type textarea "Customer"
type textarea "x"
type textarea "Customer"
type textarea "x"
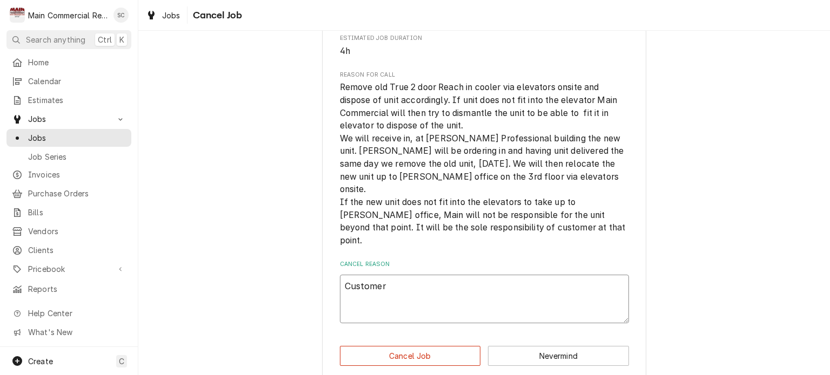
type textarea "Customer n"
type textarea "x"
type textarea "Customer ne"
type textarea "x"
type textarea "Customer nev"
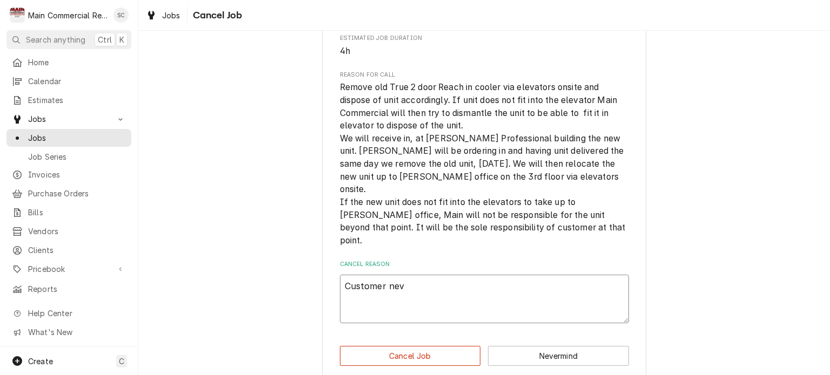
type textarea "x"
type textarea "Customer neve"
type textarea "x"
type textarea "Customer never"
type textarea "x"
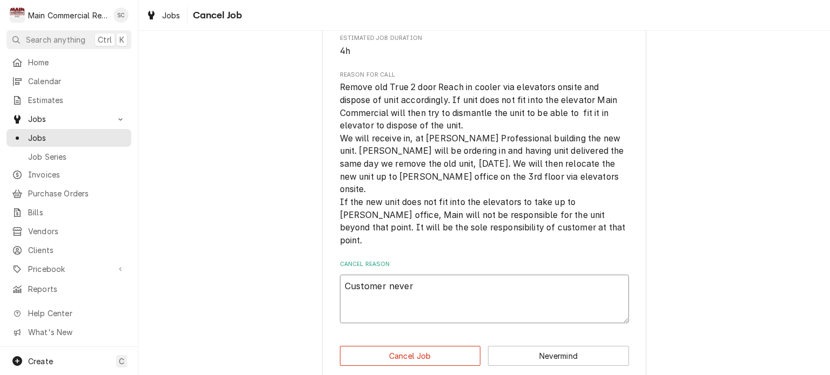
type textarea "Customer never"
type textarea "x"
type textarea "Customer never c"
type textarea "x"
type textarea "Customer never ca"
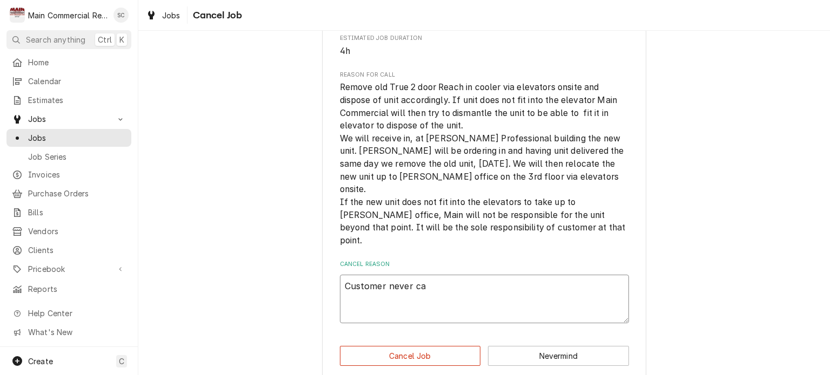
type textarea "x"
type textarea "Customer never cal"
type textarea "x"
type textarea "Customer never cale"
type textarea "x"
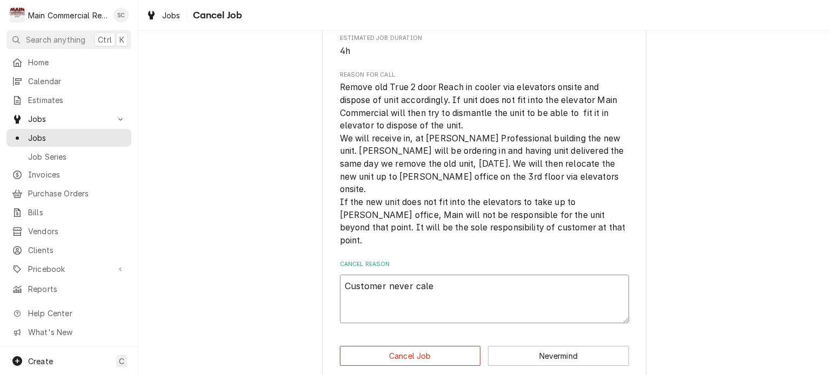
type textarea "Customer never cal"
type textarea "x"
type textarea "Customer never call"
type textarea "x"
type textarea "Customer never calle"
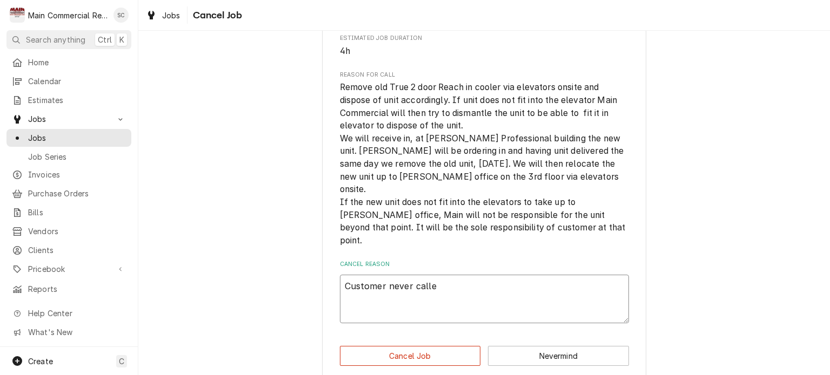
type textarea "x"
type textarea "Customer never called"
type textarea "x"
type textarea "Customer never called"
type textarea "x"
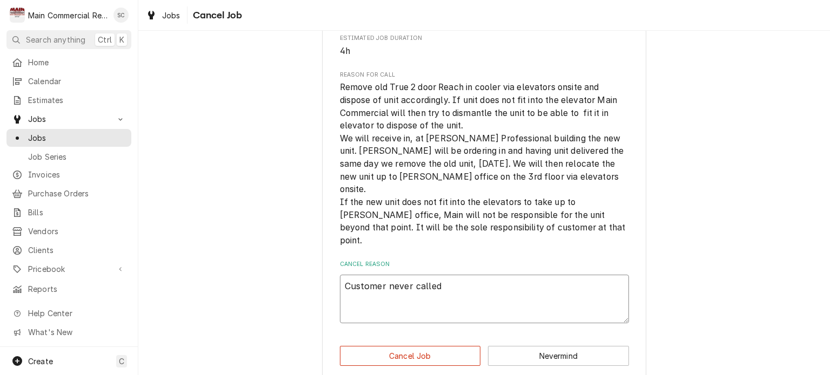
type textarea "Customer never called b"
type textarea "x"
type textarea "Customer never called ba"
type textarea "x"
type textarea "Customer never called bac"
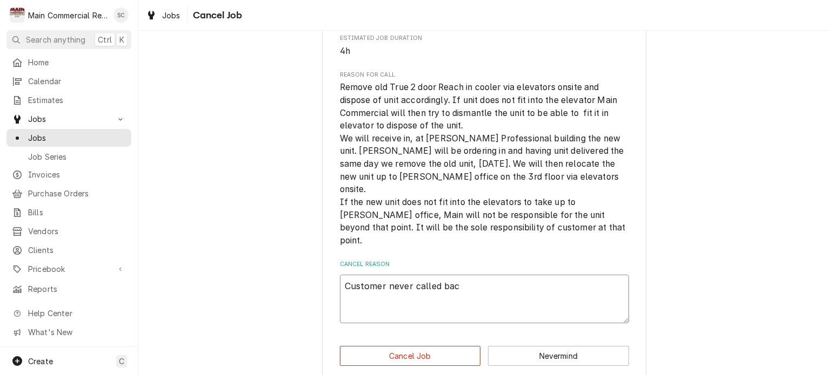
type textarea "x"
type textarea "Customer never called back"
type textarea "x"
type textarea "Customer never called back."
type textarea "x"
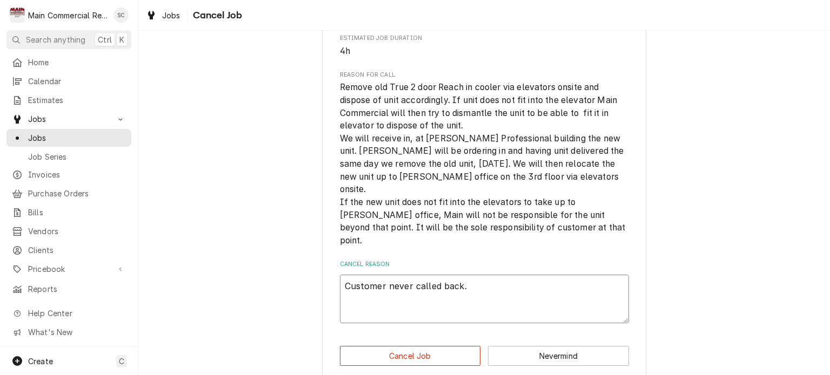
type textarea "Customer never called back."
type textarea "x"
type textarea "Customer never called back. N"
type textarea "x"
type textarea "Customer never called back. Ne"
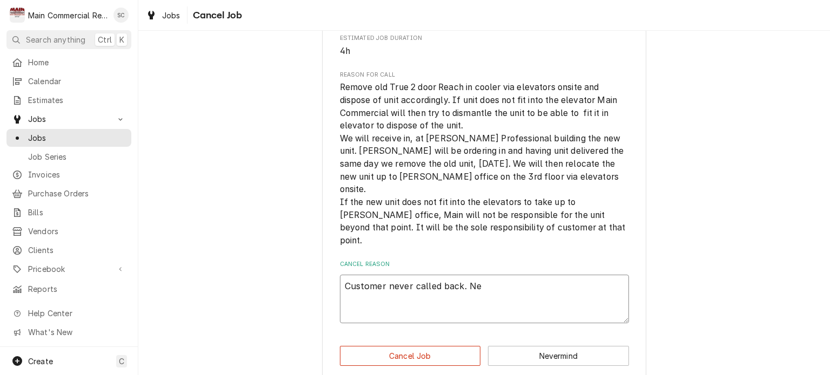
type textarea "x"
type textarea "Customer never called back. Nee"
type textarea "x"
type textarea "Customer never called back. Ne"
type textarea "x"
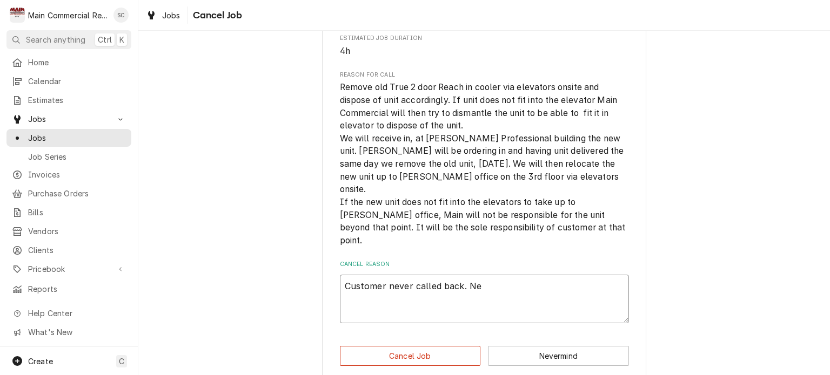
type textarea "Customer never called back. N"
type textarea "x"
type textarea "Customer never called back."
type textarea "x"
type textarea "Customer never called back. -"
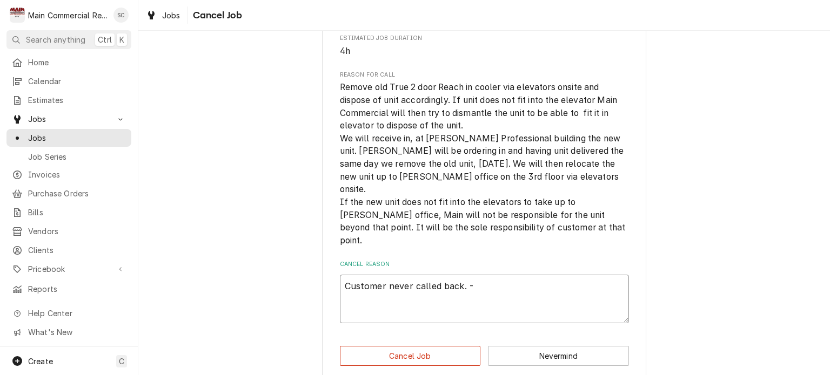
type textarea "x"
type textarea "Customer never called back. -s"
type textarea "x"
type textarea "Customer never called back. -sr"
type textarea "x"
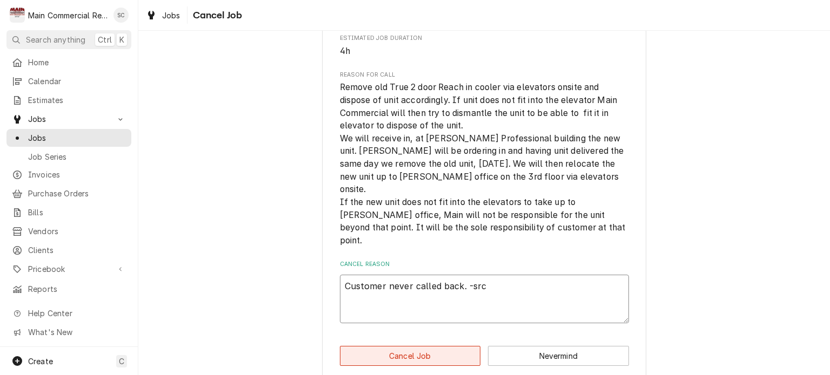
type textarea "Customer never called back. -src"
click at [447, 346] on button "Cancel Job" at bounding box center [410, 356] width 141 height 20
type textarea "x"
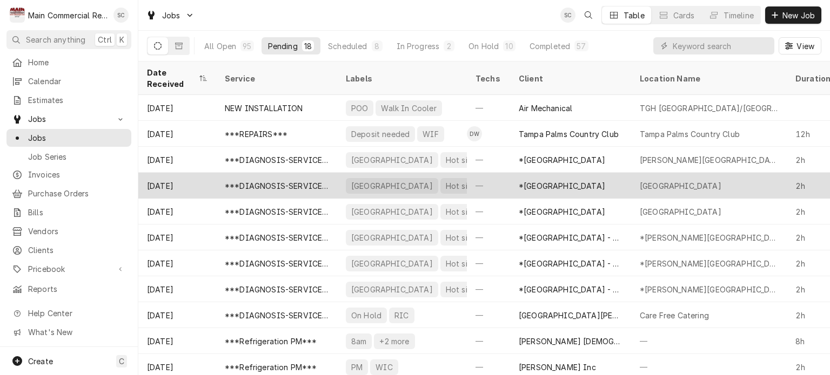
click at [515, 173] on div "*[GEOGRAPHIC_DATA]" at bounding box center [570, 186] width 121 height 26
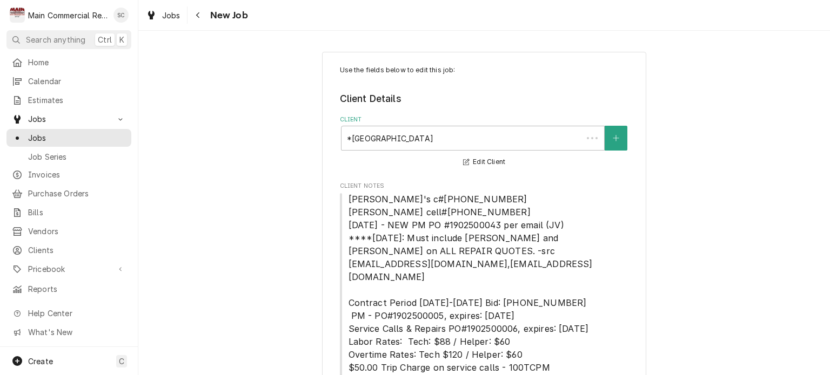
type textarea "x"
click at [158, 16] on div "Jobs" at bounding box center [163, 16] width 39 height 14
